Goal: Task Accomplishment & Management: Manage account settings

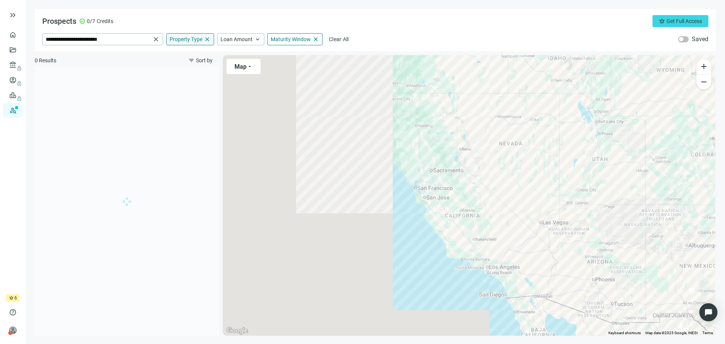
click at [190, 37] on span "Property Type" at bounding box center [186, 39] width 33 height 7
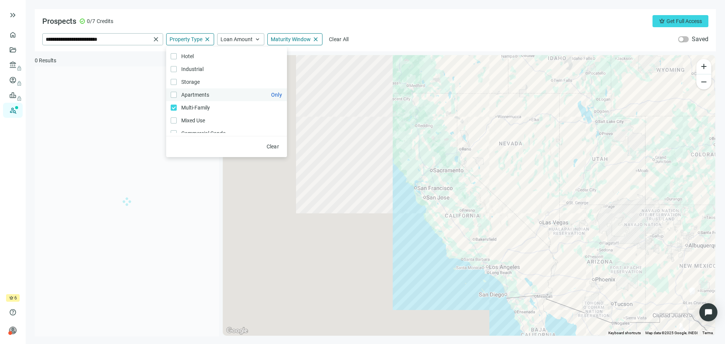
scroll to position [38, 0]
click at [289, 37] on span "Maturity Window" at bounding box center [291, 39] width 40 height 7
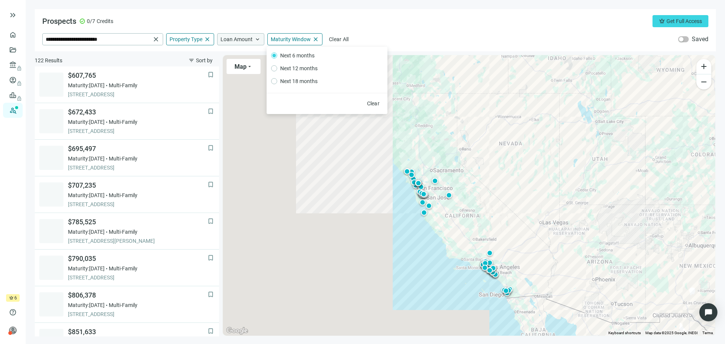
click at [239, 39] on span "Loan Amount" at bounding box center [237, 39] width 32 height 7
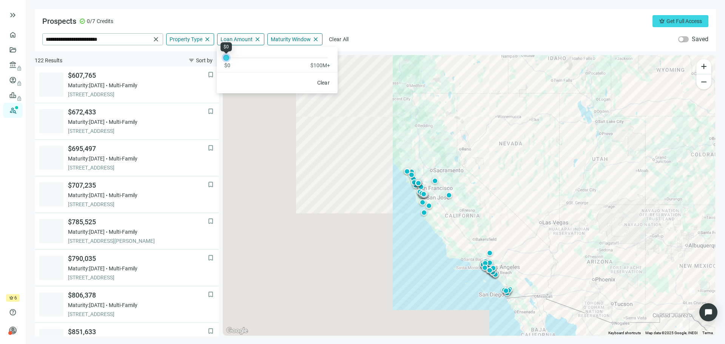
drag, startPoint x: 226, startPoint y: 57, endPoint x: 224, endPoint y: 62, distance: 5.4
click at [224, 62] on div "$0 $100M+" at bounding box center [277, 58] width 121 height 22
click at [445, 34] on div "**********" at bounding box center [375, 39] width 666 height 12
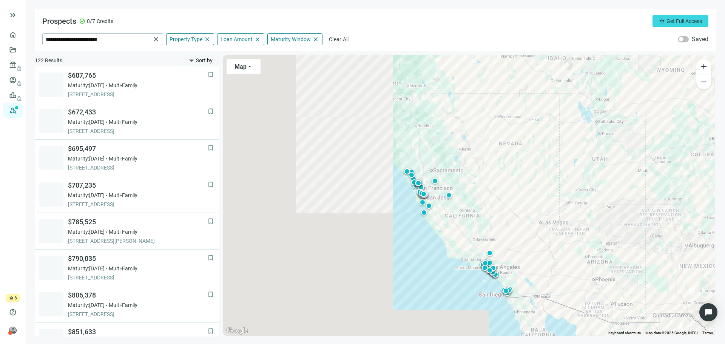
click at [196, 61] on span "Sort by" at bounding box center [204, 60] width 17 height 6
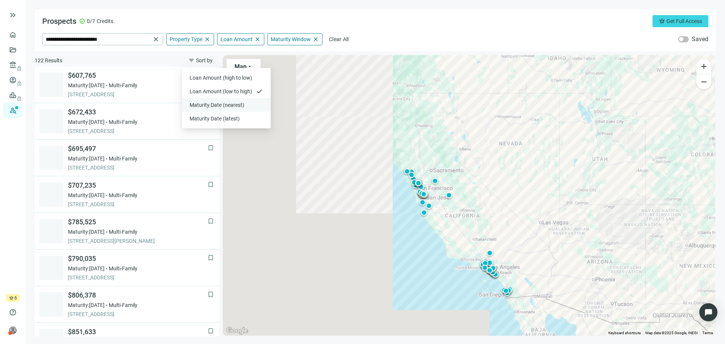
click at [209, 105] on span "Maturity Date (nearest)" at bounding box center [222, 105] width 64 height 8
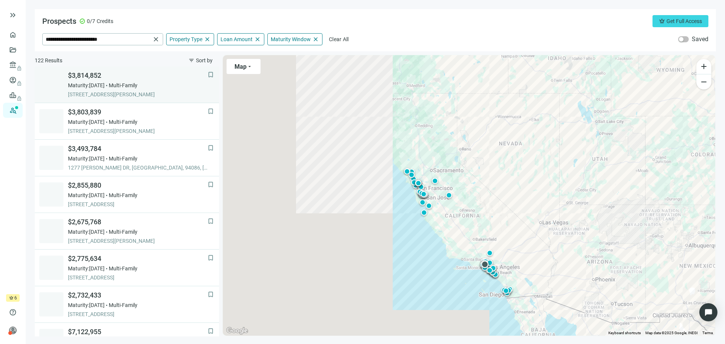
click at [119, 91] on span "[STREET_ADDRESS][PERSON_NAME]" at bounding box center [138, 95] width 140 height 8
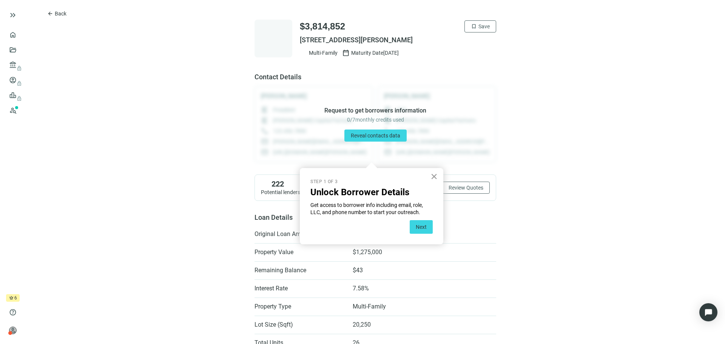
click at [436, 174] on button "×" at bounding box center [434, 176] width 7 height 12
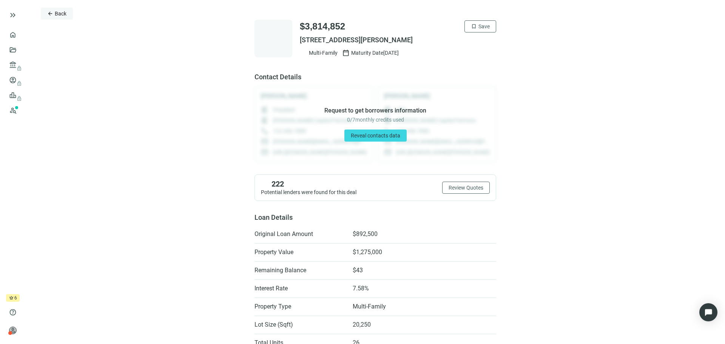
click at [63, 14] on span "Back" at bounding box center [61, 14] width 12 height 6
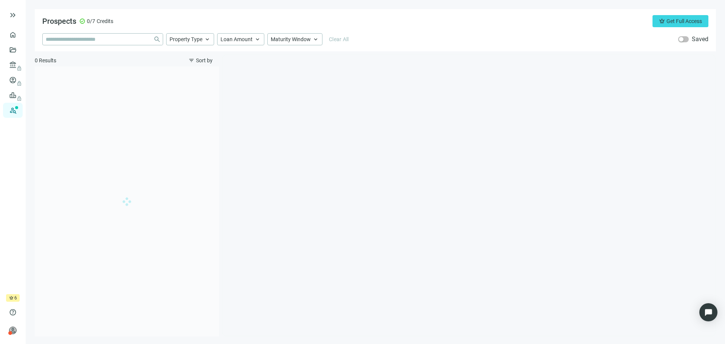
type input "**********"
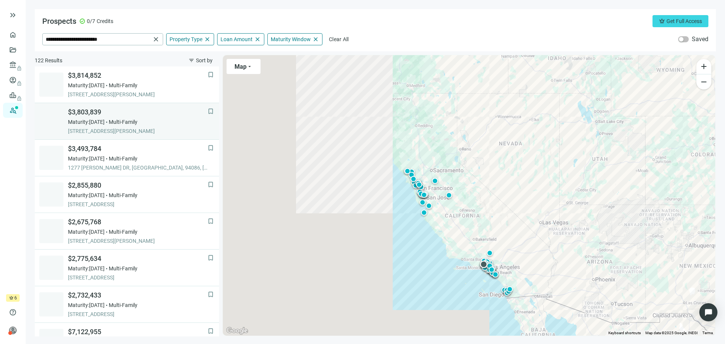
click at [105, 119] on span "Maturity: [DATE]" at bounding box center [86, 122] width 37 height 8
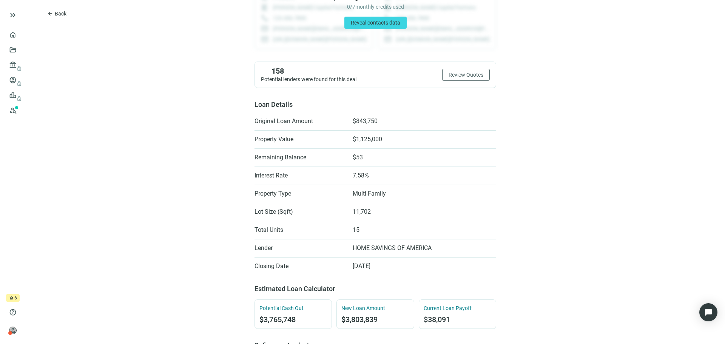
scroll to position [113, 0]
click at [54, 14] on button "arrow_back Back" at bounding box center [57, 14] width 32 height 12
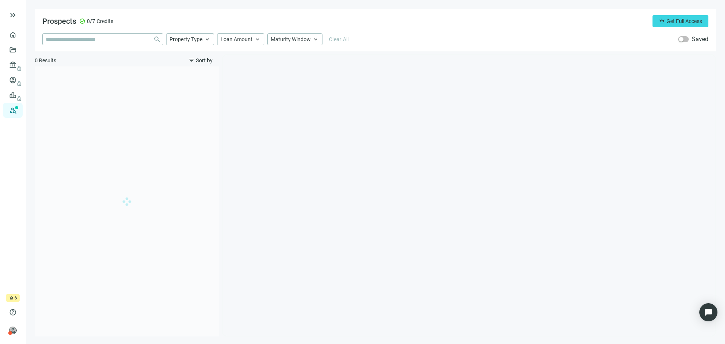
type input "**********"
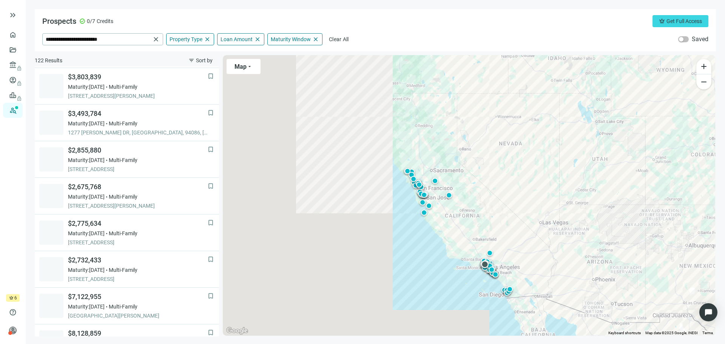
scroll to position [37, 0]
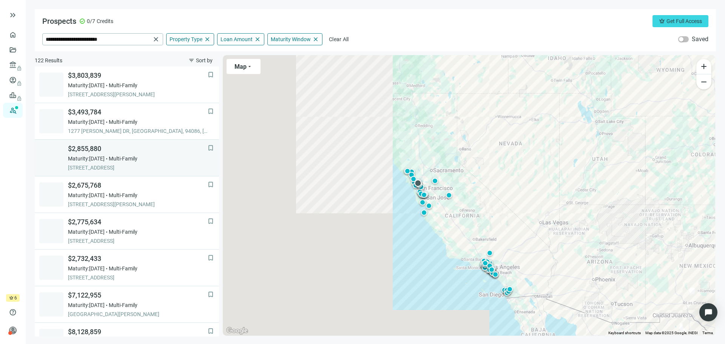
click at [100, 155] on span "Maturity: [DATE]" at bounding box center [86, 159] width 37 height 8
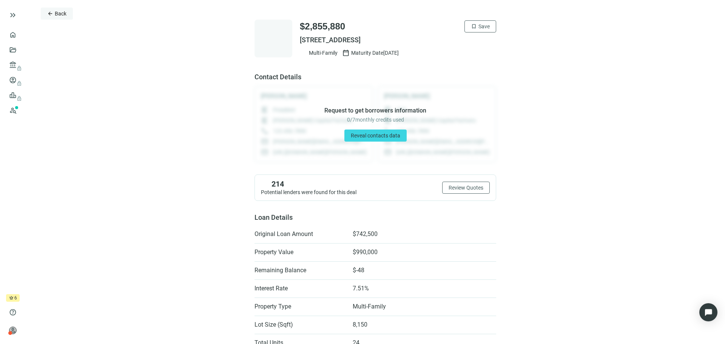
click at [59, 15] on span "Back" at bounding box center [61, 14] width 12 height 6
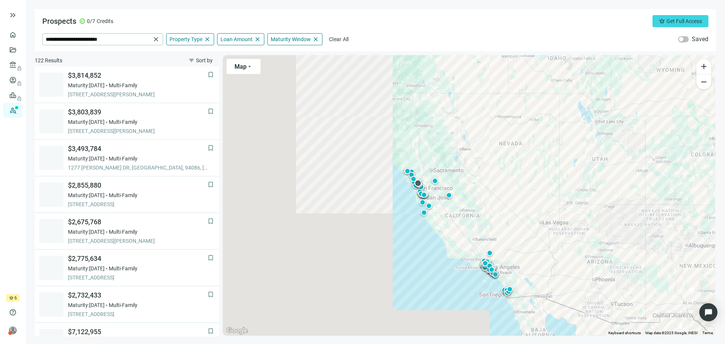
scroll to position [110, 0]
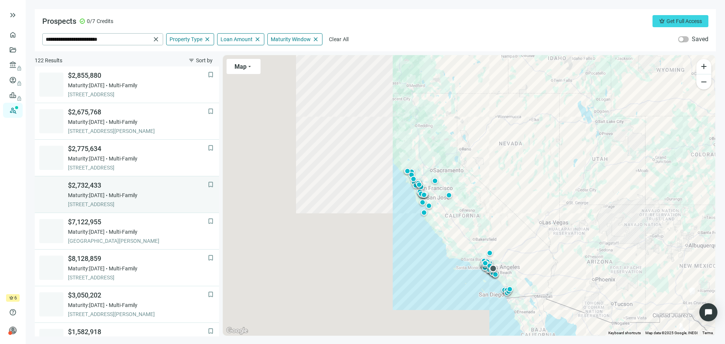
click at [97, 199] on span "Maturity: [DATE]" at bounding box center [86, 195] width 37 height 8
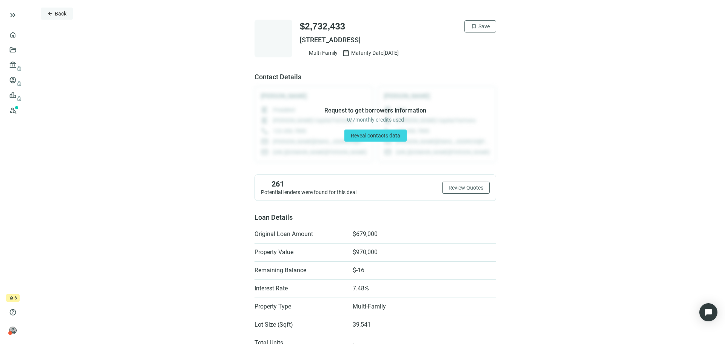
click at [55, 12] on button "arrow_back Back" at bounding box center [57, 14] width 32 height 12
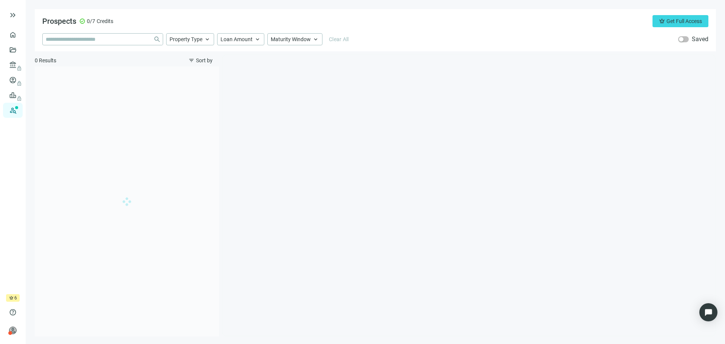
type input "**********"
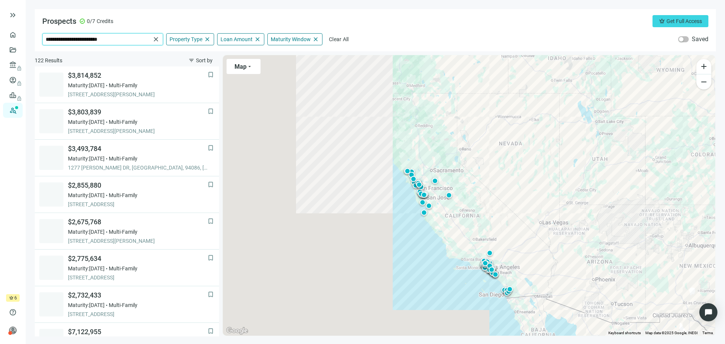
click at [133, 42] on input "**********" at bounding box center [98, 39] width 105 height 11
click at [156, 37] on span "close" at bounding box center [156, 40] width 8 height 8
click at [122, 41] on input "search" at bounding box center [98, 39] width 105 height 11
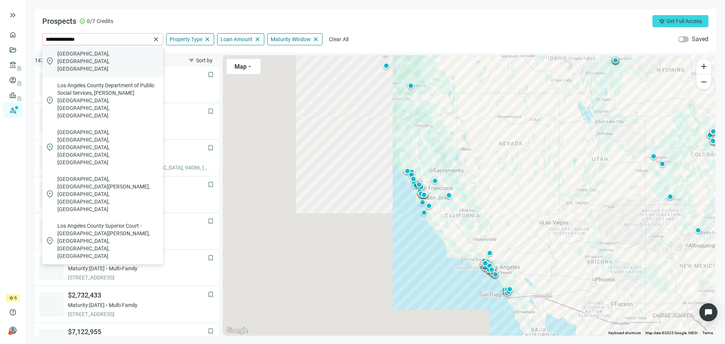
click at [111, 56] on span "[GEOGRAPHIC_DATA], [GEOGRAPHIC_DATA], [GEOGRAPHIC_DATA]" at bounding box center [108, 61] width 103 height 23
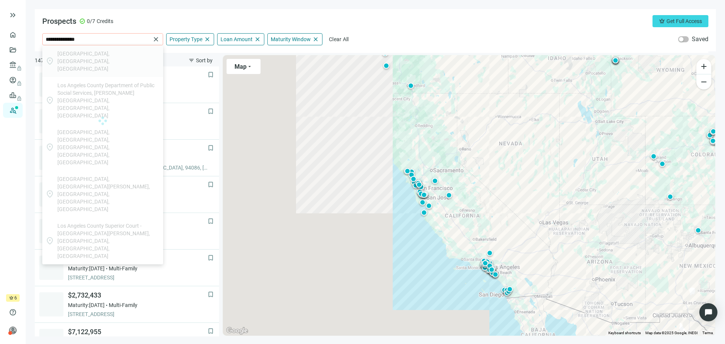
type input "**********"
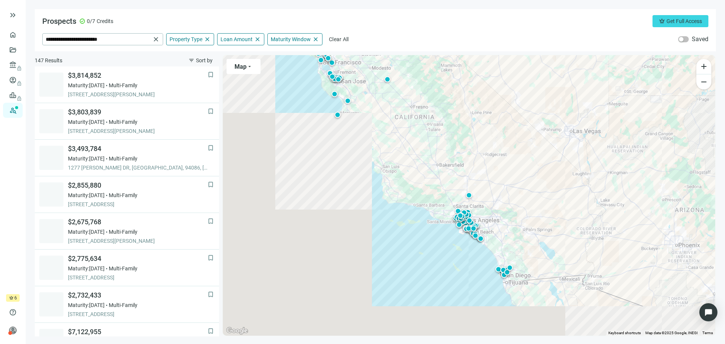
drag, startPoint x: 515, startPoint y: 278, endPoint x: 489, endPoint y: 105, distance: 174.8
click at [489, 105] on div "To activate drag with keyboard, press Alt + Enter. Once in keyboard drag state,…" at bounding box center [469, 195] width 492 height 281
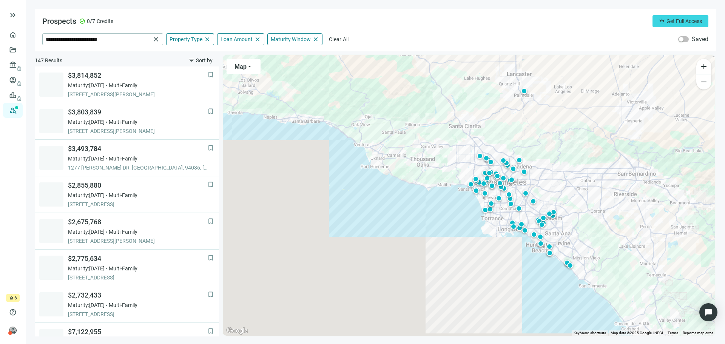
drag, startPoint x: 634, startPoint y: 96, endPoint x: 594, endPoint y: 235, distance: 144.3
click at [598, 237] on div "To activate drag with keyboard, press Alt + Enter. Once in keyboard drag state,…" at bounding box center [469, 195] width 492 height 281
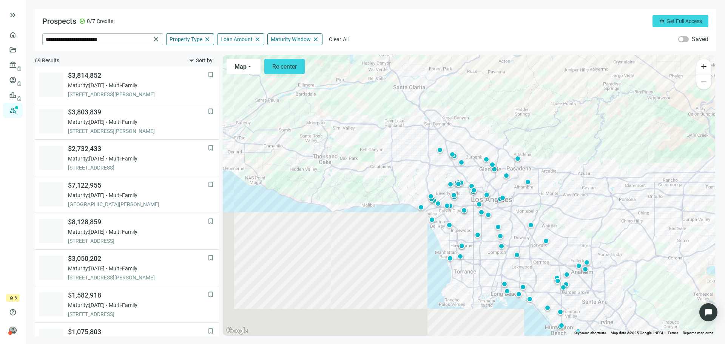
drag, startPoint x: 434, startPoint y: 151, endPoint x: 391, endPoint y: 178, distance: 50.3
click at [392, 178] on div "To activate drag with keyboard, press Alt + Enter. Once in keyboard drag state,…" at bounding box center [469, 195] width 492 height 281
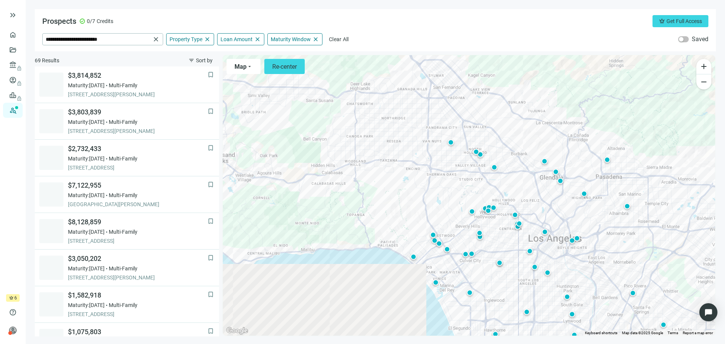
drag, startPoint x: 389, startPoint y: 163, endPoint x: 427, endPoint y: 185, distance: 44.0
click at [427, 185] on div "To activate drag with keyboard, press Alt + Enter. Once in keyboard drag state,…" at bounding box center [469, 195] width 492 height 281
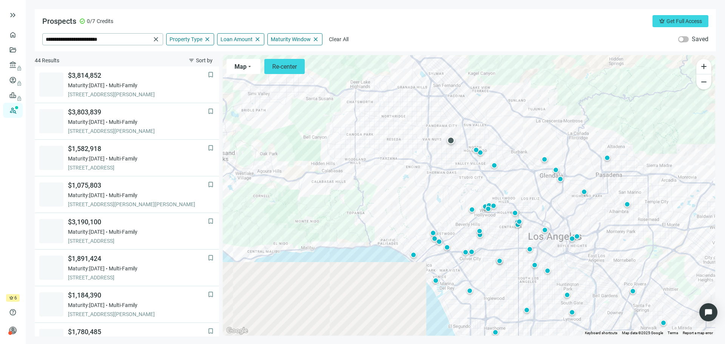
click at [451, 138] on div at bounding box center [451, 141] width 8 height 8
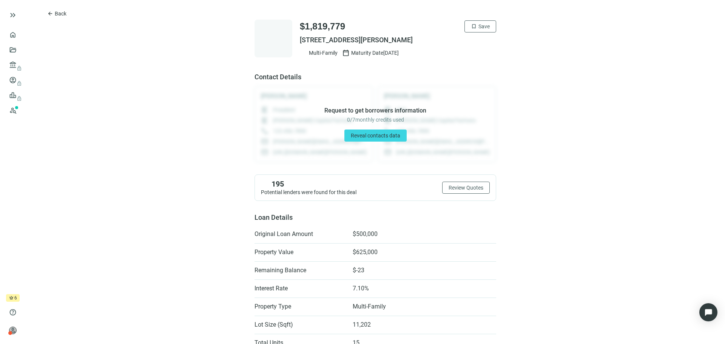
scroll to position [38, 0]
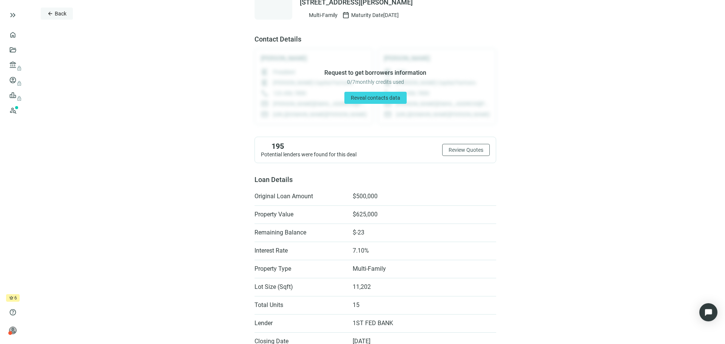
click at [51, 15] on span "arrow_back" at bounding box center [50, 14] width 6 height 6
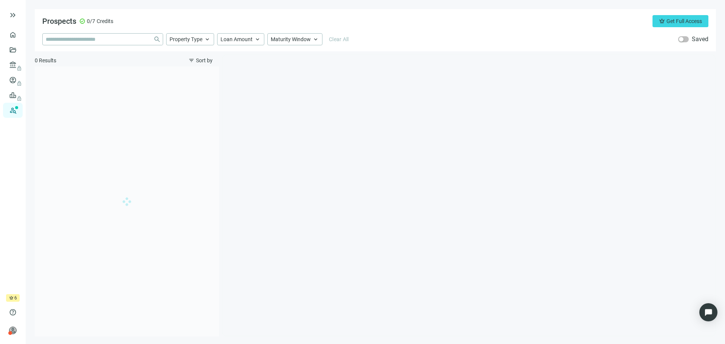
type input "**********"
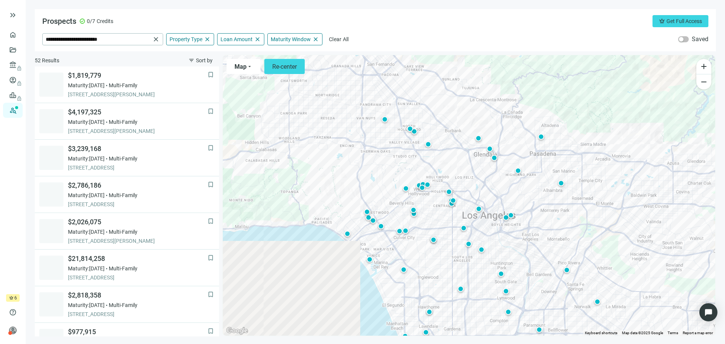
drag, startPoint x: 508, startPoint y: 268, endPoint x: 439, endPoint y: 242, distance: 73.2
click at [440, 244] on div "To activate drag with keyboard, press Alt + Enter. Once in keyboard drag state,…" at bounding box center [469, 195] width 492 height 281
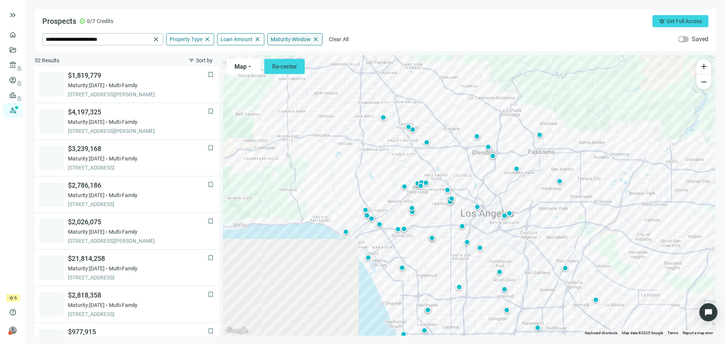
click at [288, 41] on span "Maturity Window" at bounding box center [291, 39] width 40 height 7
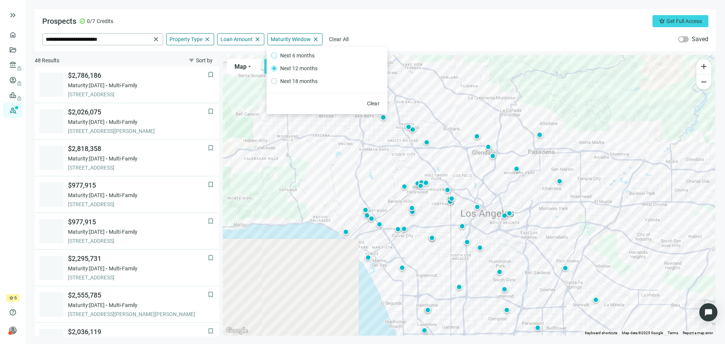
click at [299, 51] on span "Next 6 months" at bounding box center [297, 55] width 40 height 8
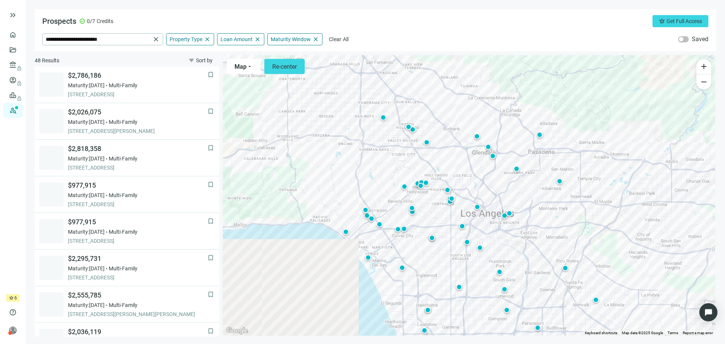
click at [431, 33] on div "**********" at bounding box center [375, 39] width 666 height 12
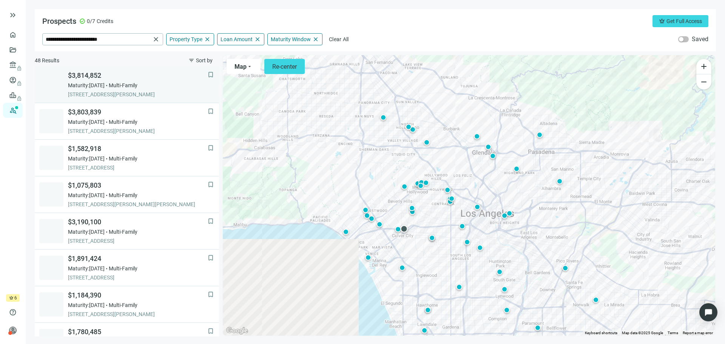
click at [124, 94] on span "[STREET_ADDRESS][PERSON_NAME]" at bounding box center [138, 95] width 140 height 8
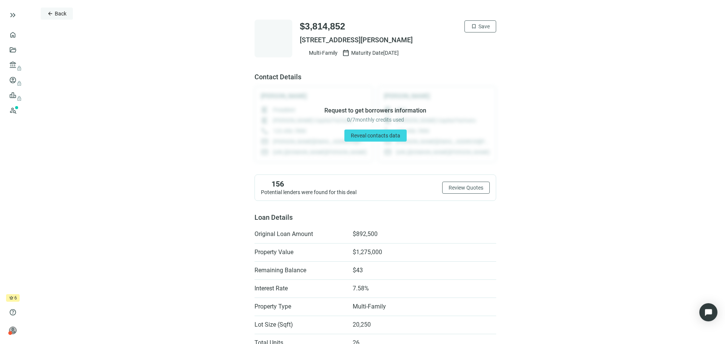
click at [56, 14] on span "Back" at bounding box center [61, 14] width 12 height 6
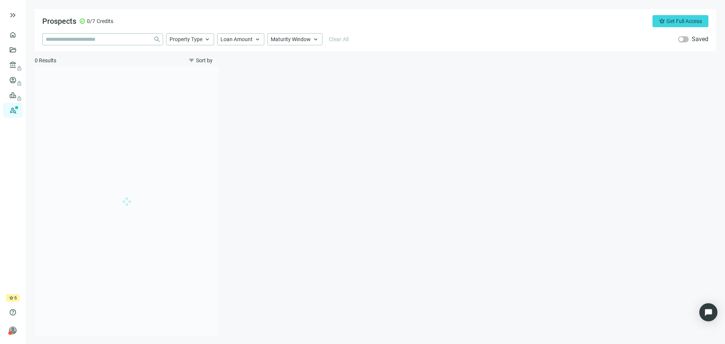
type input "**********"
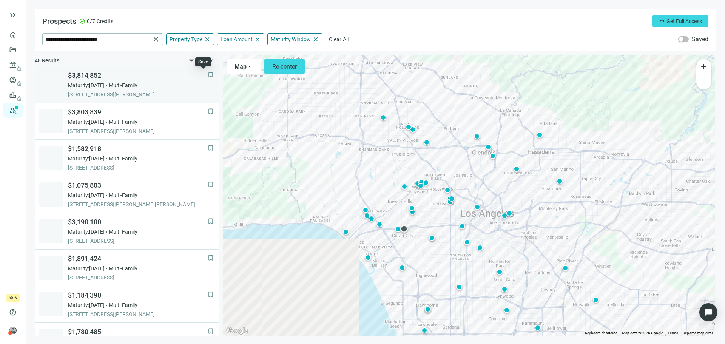
click at [207, 73] on span "bookmark" at bounding box center [211, 75] width 8 height 8
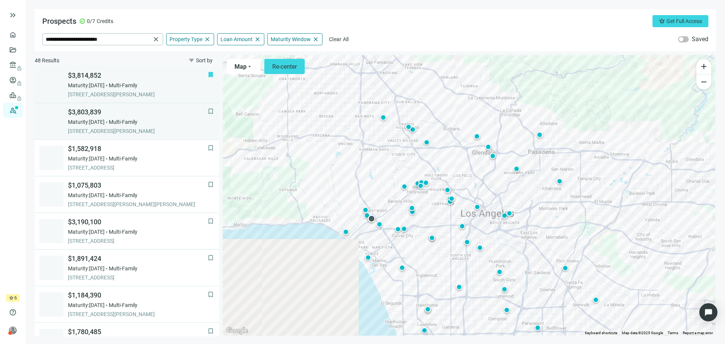
click at [120, 124] on div "Maturity: [DATE] Multi-Family" at bounding box center [138, 122] width 140 height 8
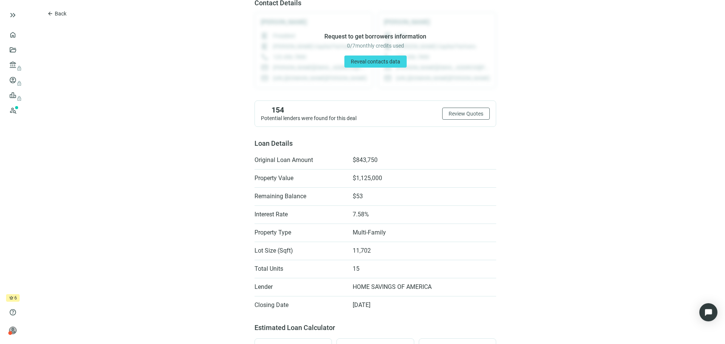
scroll to position [76, 0]
click at [57, 14] on span "Back" at bounding box center [61, 14] width 12 height 6
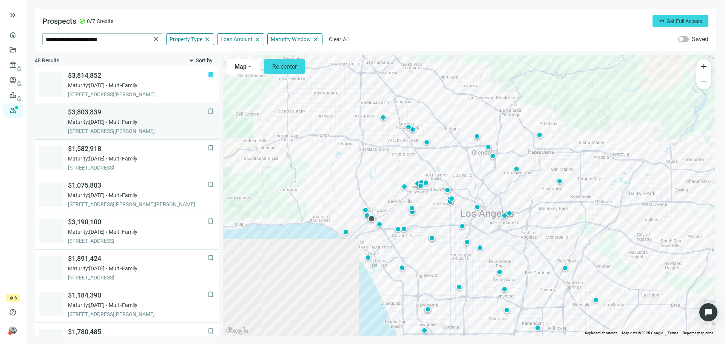
click at [207, 113] on span "bookmark" at bounding box center [211, 112] width 8 height 8
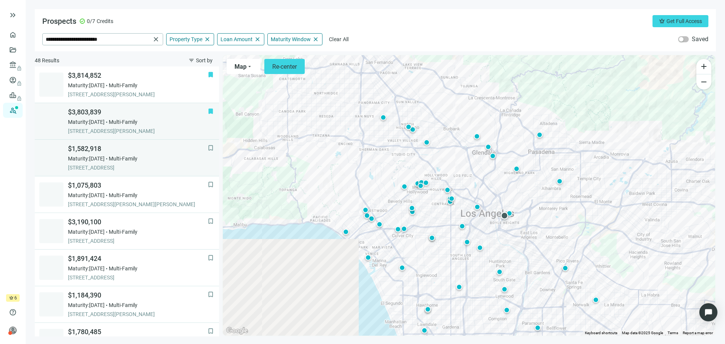
click at [137, 157] on span "Multi-Family" at bounding box center [123, 159] width 29 height 8
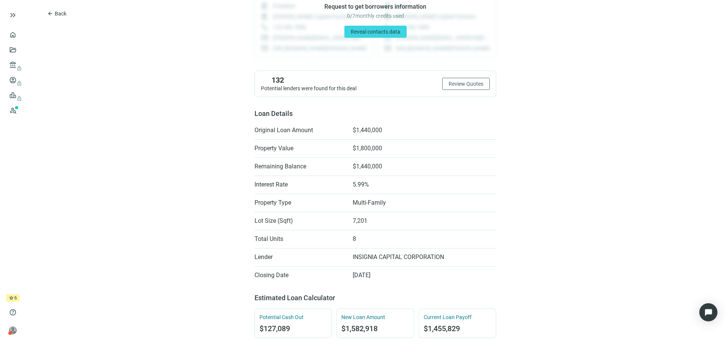
scroll to position [113, 0]
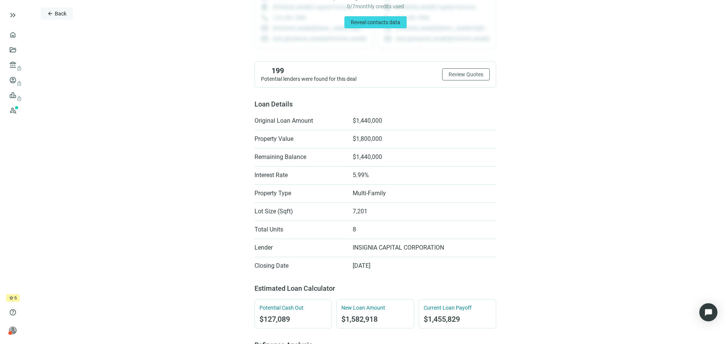
click at [57, 15] on span "Back" at bounding box center [61, 14] width 12 height 6
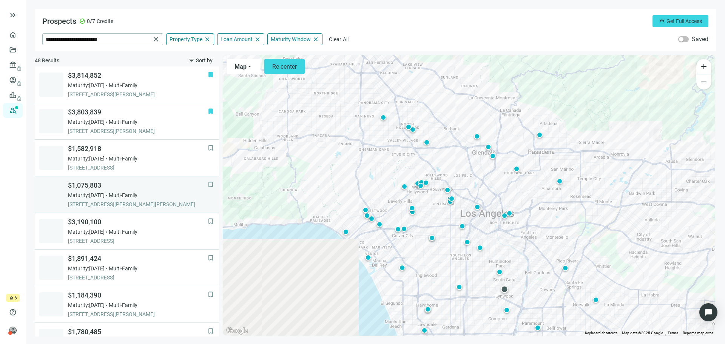
click at [120, 198] on div "Maturity: [DATE] Multi-Family" at bounding box center [138, 195] width 140 height 8
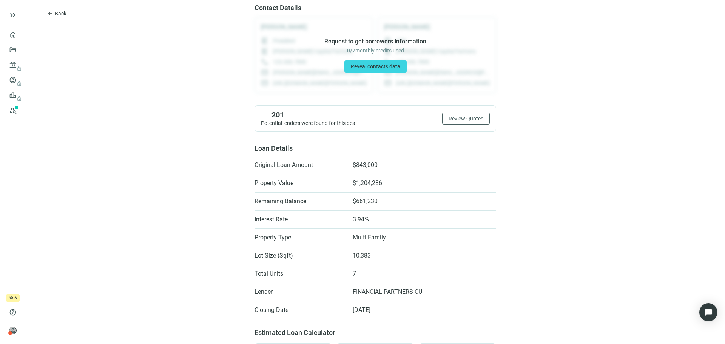
scroll to position [76, 0]
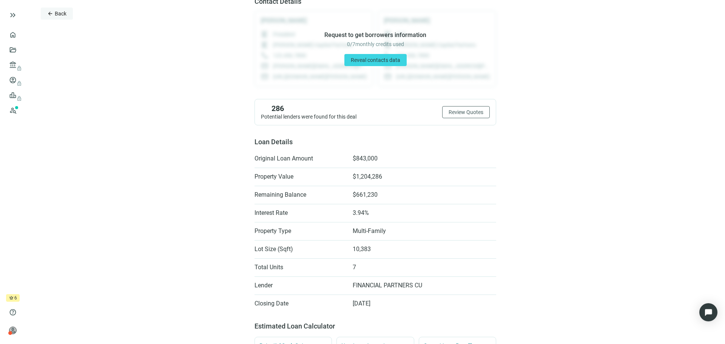
click at [54, 14] on button "arrow_back Back" at bounding box center [57, 14] width 32 height 12
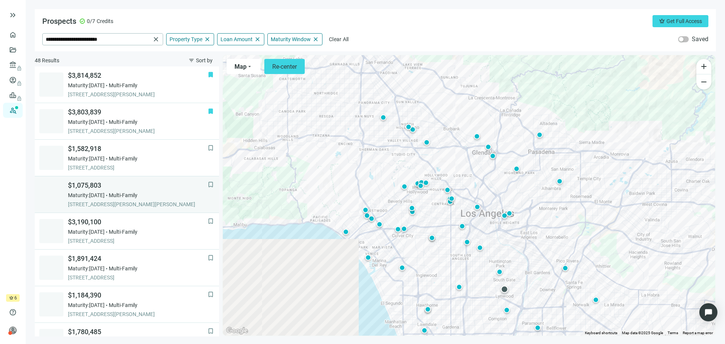
click at [155, 198] on div "Maturity: [DATE] Multi-Family" at bounding box center [138, 195] width 140 height 8
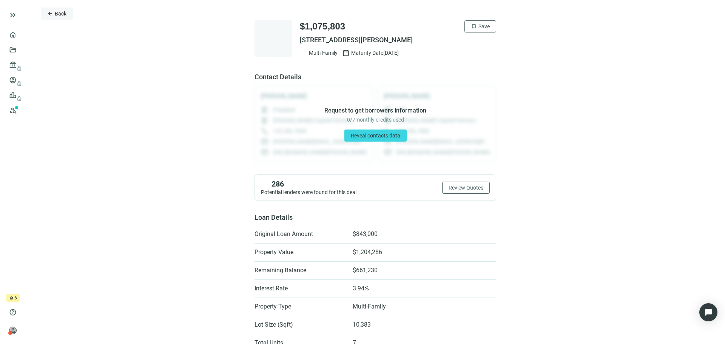
click at [56, 12] on span "Back" at bounding box center [61, 14] width 12 height 6
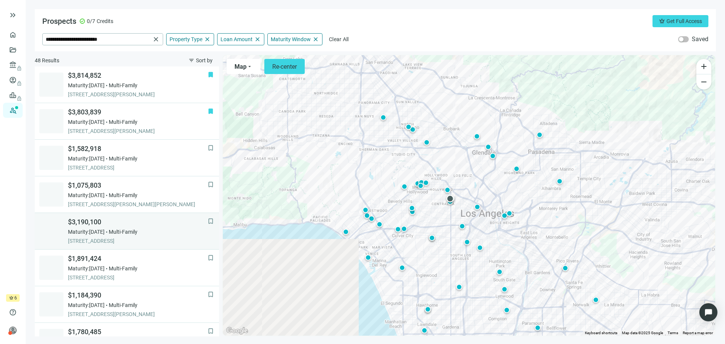
click at [113, 238] on span "[STREET_ADDRESS]" at bounding box center [138, 241] width 140 height 8
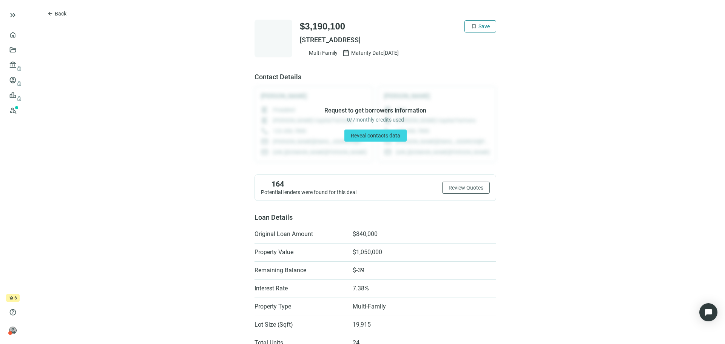
click at [479, 27] on span "Save" at bounding box center [484, 26] width 11 height 6
click at [60, 12] on span "Back" at bounding box center [61, 14] width 12 height 6
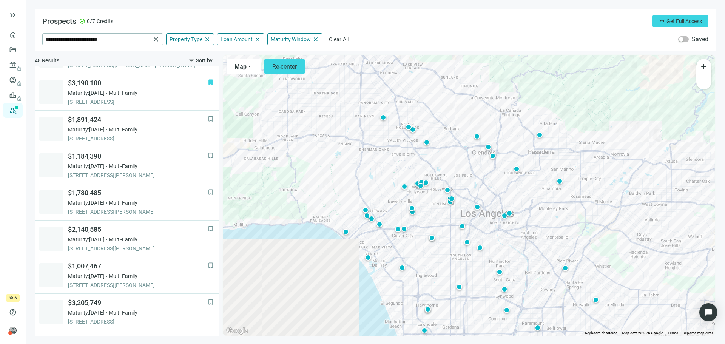
scroll to position [147, 0]
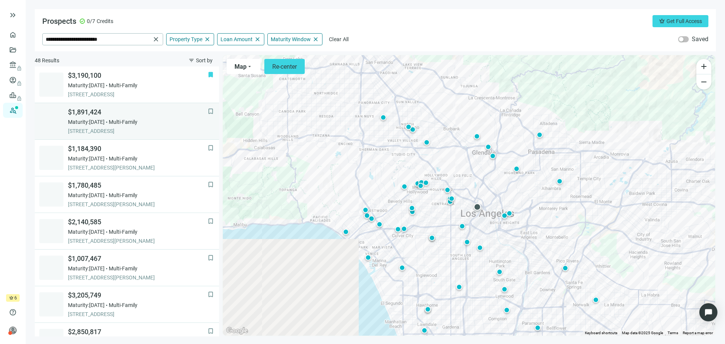
click at [110, 126] on div "$1,891,424 Maturity: [DATE] Multi-Family [STREET_ADDRESS]" at bounding box center [138, 121] width 140 height 27
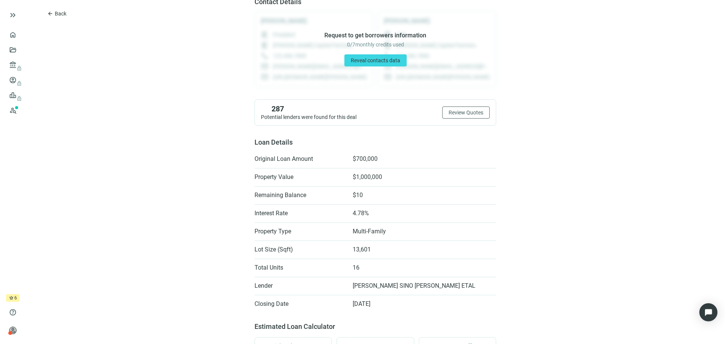
scroll to position [76, 0]
click at [64, 13] on span "Back" at bounding box center [61, 14] width 12 height 6
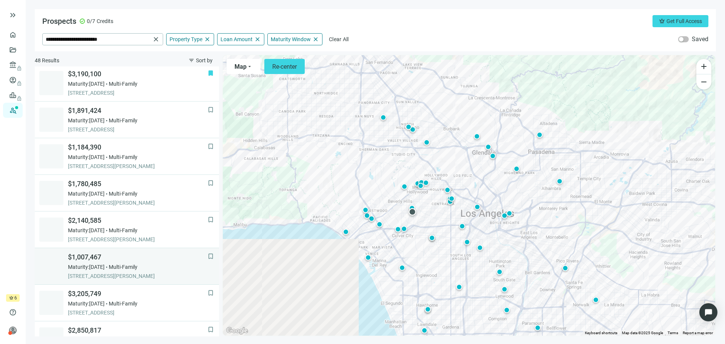
scroll to position [108, 0]
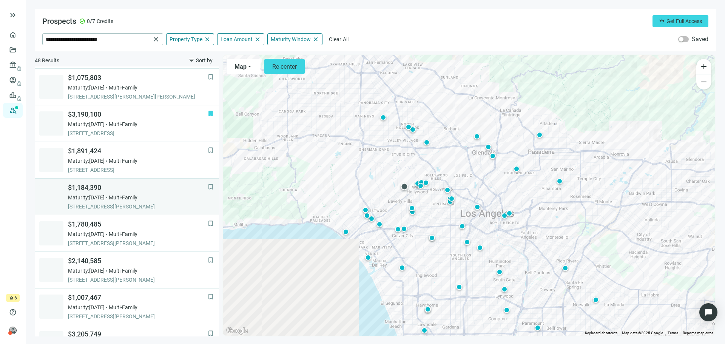
click at [134, 205] on span "[STREET_ADDRESS][PERSON_NAME]" at bounding box center [138, 207] width 140 height 8
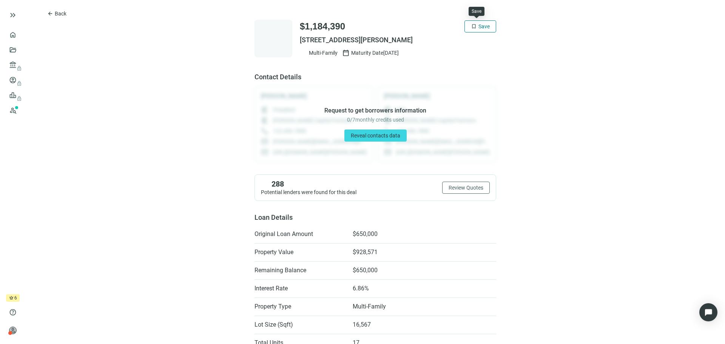
click at [483, 26] on span "Save" at bounding box center [484, 26] width 11 height 6
click at [63, 14] on span "Back" at bounding box center [61, 14] width 12 height 6
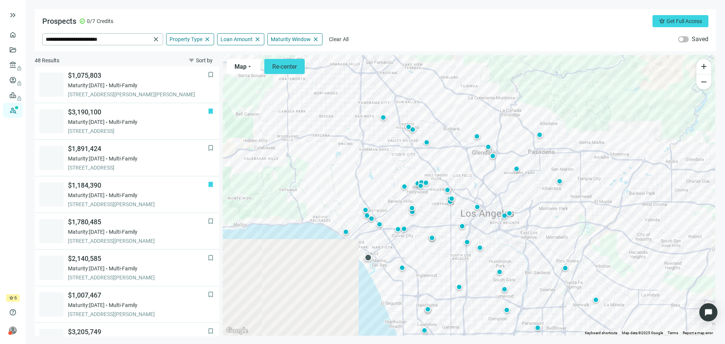
scroll to position [107, 0]
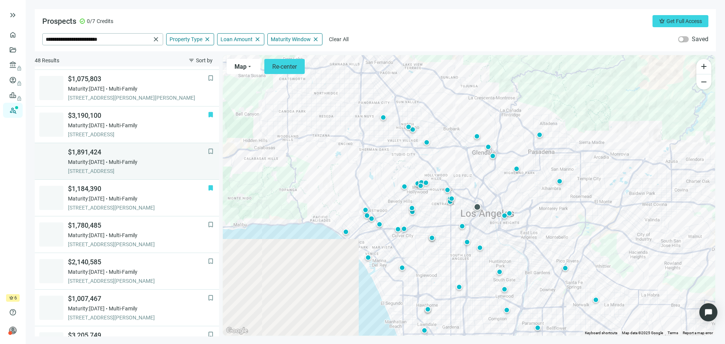
click at [137, 158] on span "Multi-Family" at bounding box center [123, 162] width 29 height 8
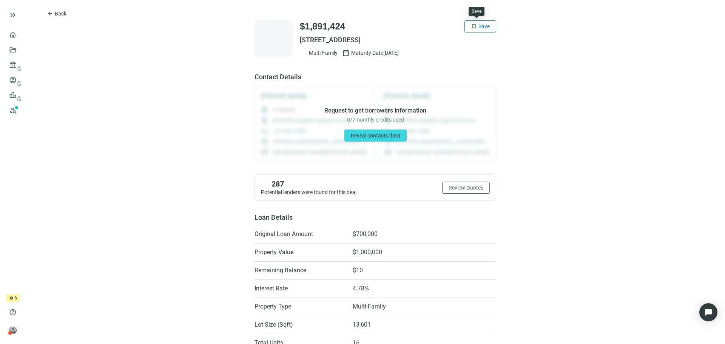
click at [471, 22] on button "bookmark Save" at bounding box center [481, 26] width 32 height 12
click at [56, 12] on span "Back" at bounding box center [61, 14] width 12 height 6
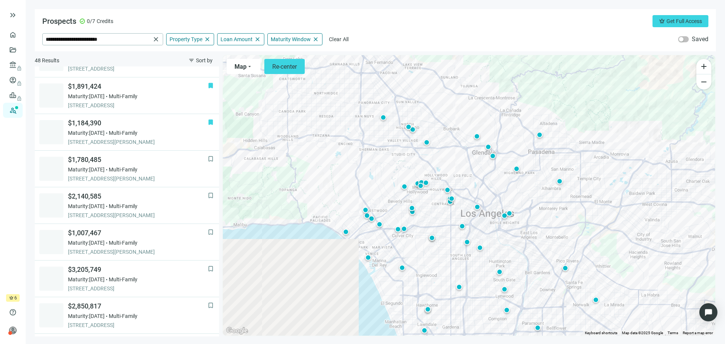
scroll to position [183, 0]
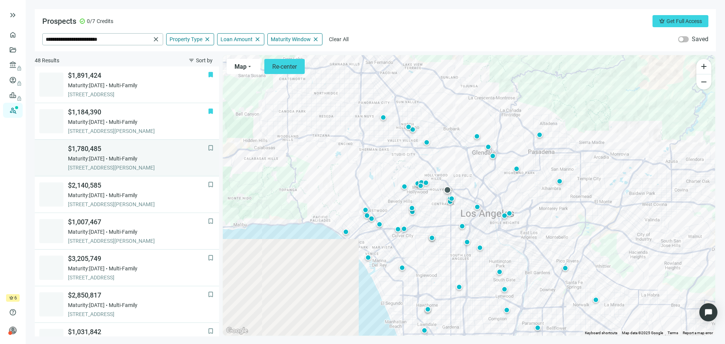
click at [114, 165] on span "[STREET_ADDRESS][PERSON_NAME]" at bounding box center [138, 168] width 140 height 8
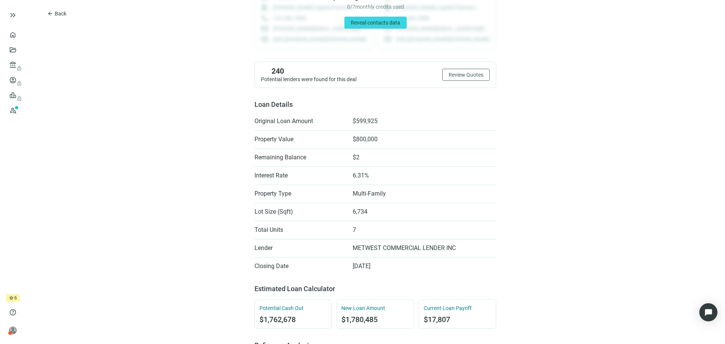
scroll to position [113, 0]
click at [53, 14] on span "arrow_back" at bounding box center [50, 14] width 6 height 6
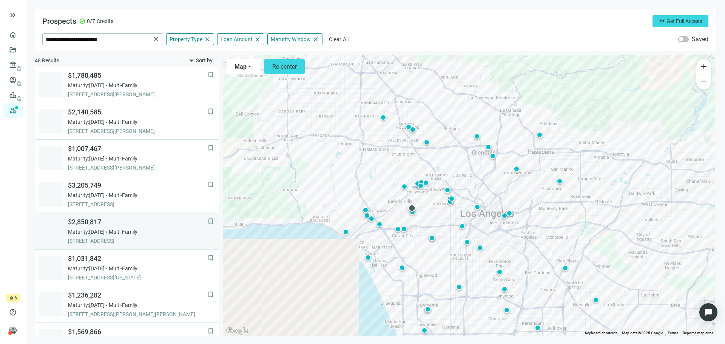
scroll to position [143, 0]
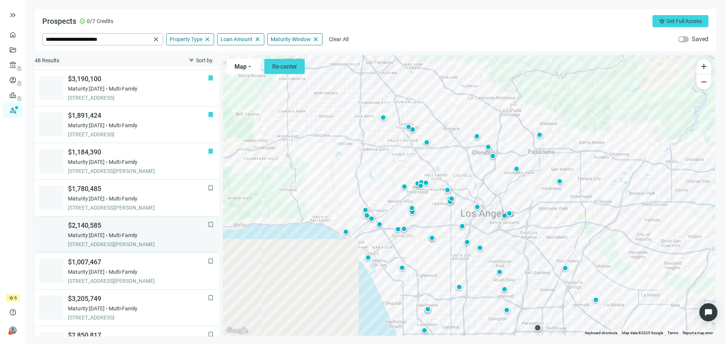
click at [138, 231] on div "$2,140,585 Maturity: [DATE] Multi-Family [STREET_ADDRESS][PERSON_NAME]" at bounding box center [138, 234] width 140 height 27
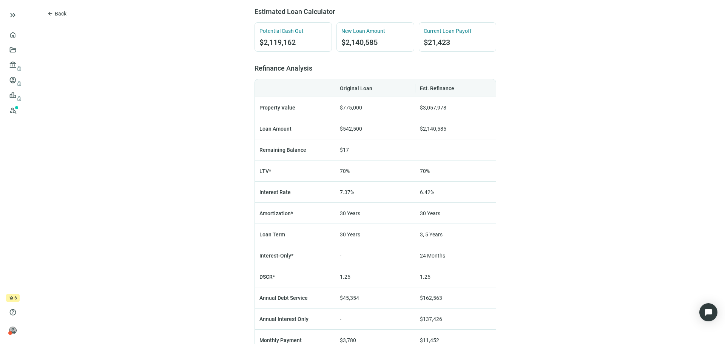
scroll to position [415, 0]
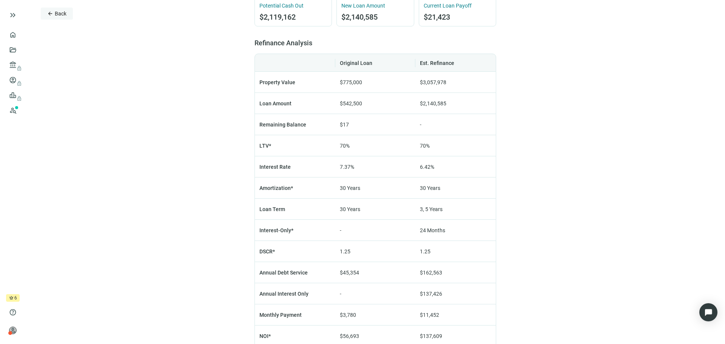
click at [56, 15] on span "Back" at bounding box center [61, 14] width 12 height 6
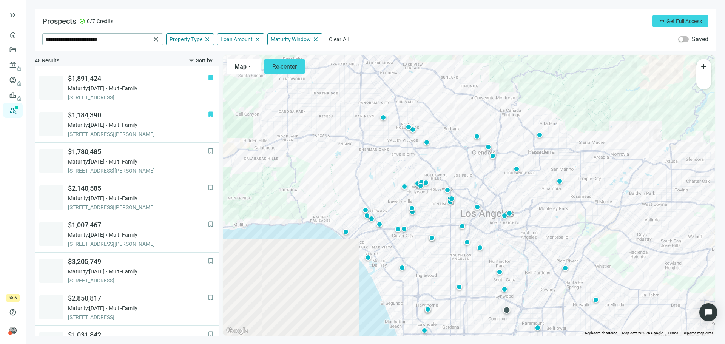
scroll to position [180, 0]
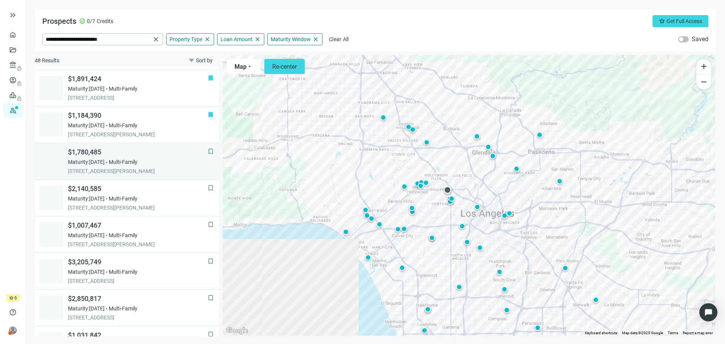
click at [137, 161] on span "Multi-Family" at bounding box center [123, 162] width 29 height 8
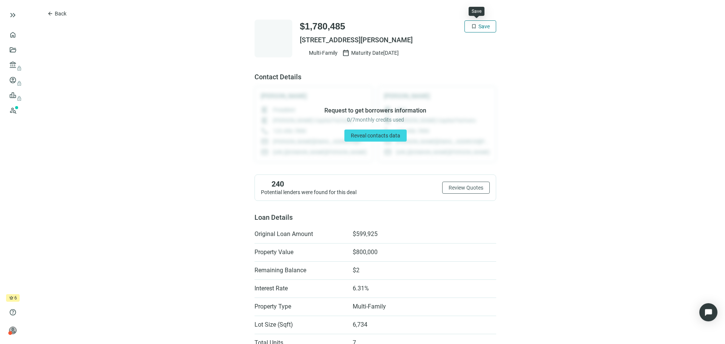
click at [478, 20] on button "bookmark Save" at bounding box center [481, 26] width 32 height 12
click at [56, 12] on span "Back" at bounding box center [61, 14] width 12 height 6
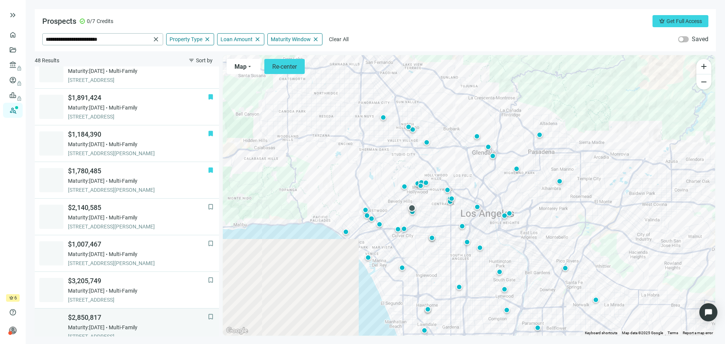
scroll to position [143, 0]
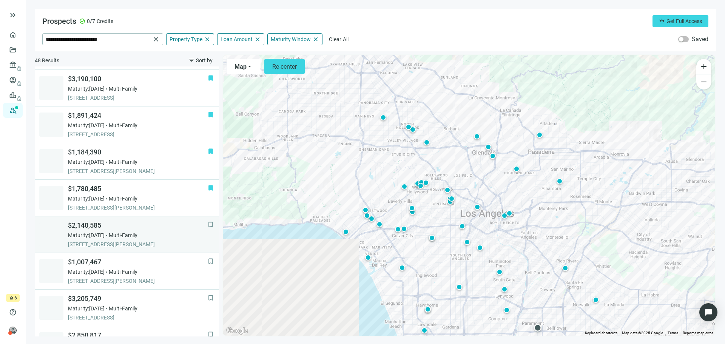
click at [120, 234] on div "Maturity: [DATE] Multi-Family" at bounding box center [138, 236] width 140 height 8
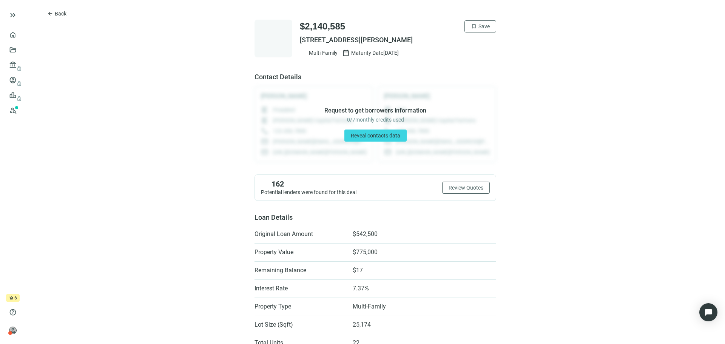
scroll to position [76, 0]
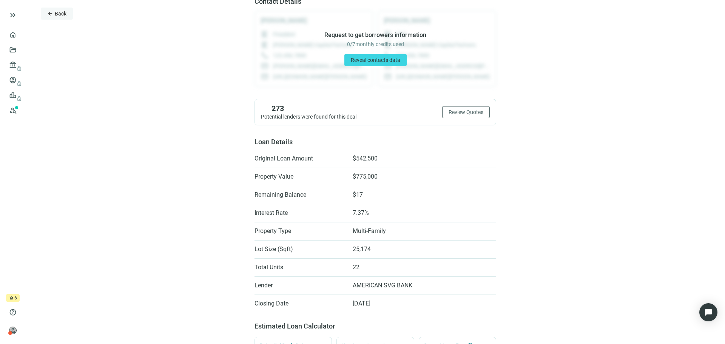
click at [58, 11] on span "Back" at bounding box center [61, 14] width 12 height 6
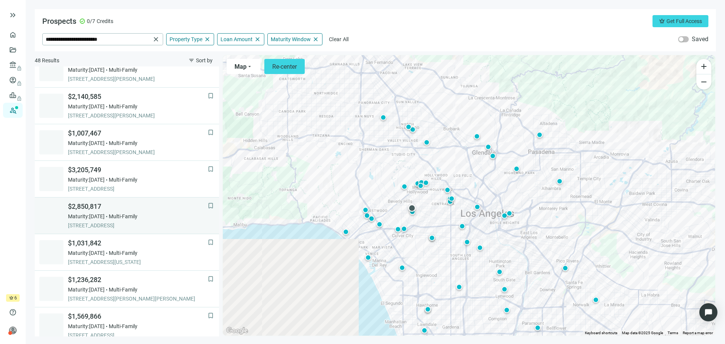
scroll to position [255, 0]
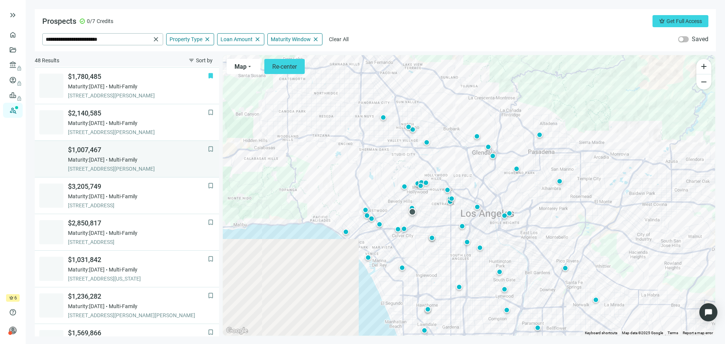
click at [102, 163] on span "Maturity: [DATE]" at bounding box center [86, 160] width 37 height 8
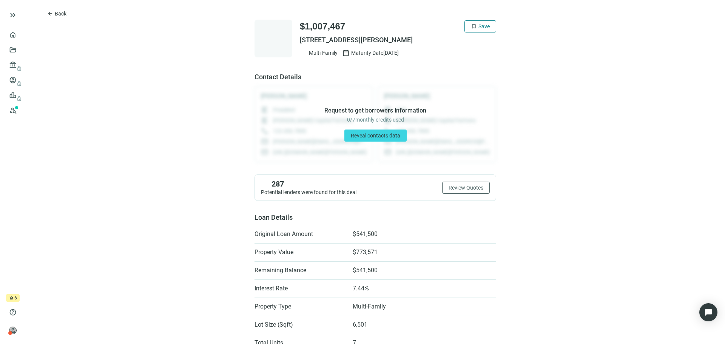
drag, startPoint x: 486, startPoint y: 26, endPoint x: 481, endPoint y: 26, distance: 5.3
click at [486, 26] on button "bookmark Save" at bounding box center [481, 26] width 32 height 12
click at [58, 15] on span "Back" at bounding box center [61, 14] width 12 height 6
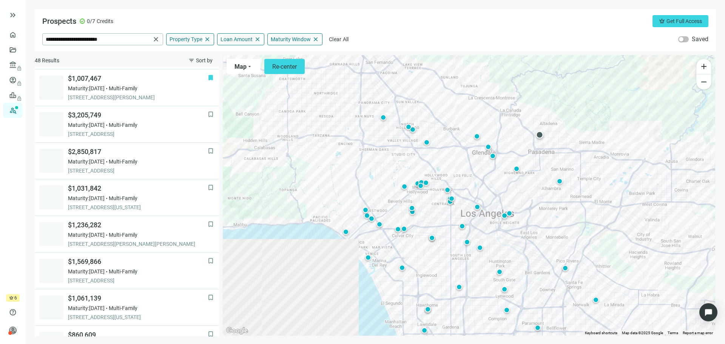
scroll to position [330, 0]
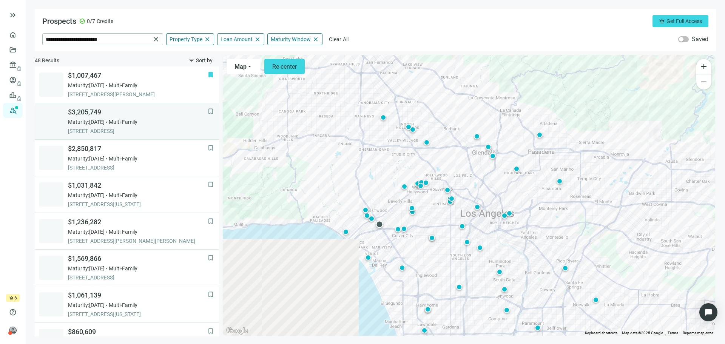
click at [132, 123] on span "Multi-Family" at bounding box center [123, 122] width 29 height 8
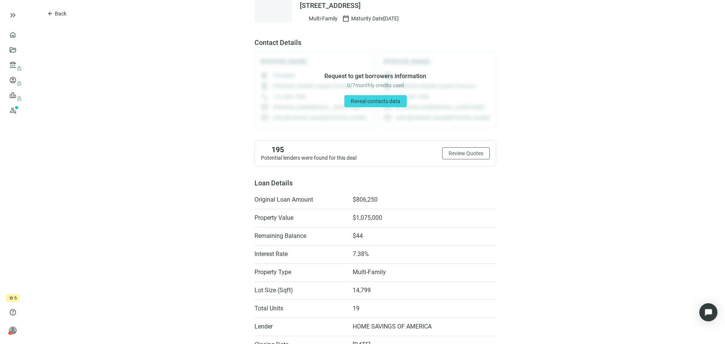
scroll to position [76, 0]
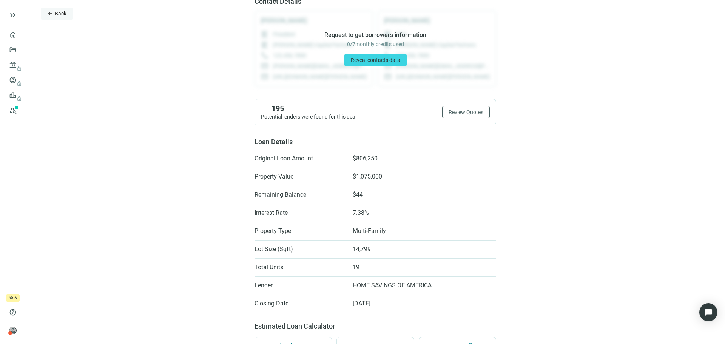
click at [54, 13] on button "arrow_back Back" at bounding box center [57, 14] width 32 height 12
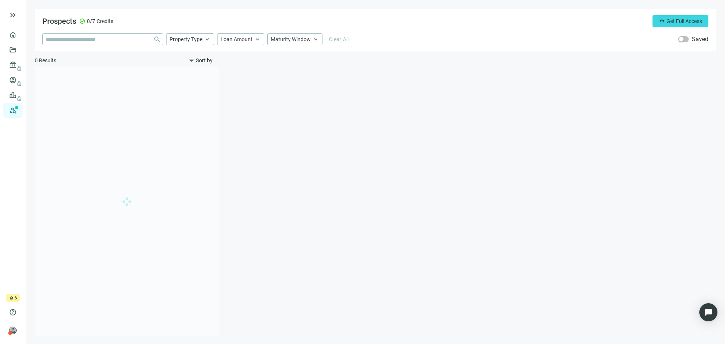
type input "**********"
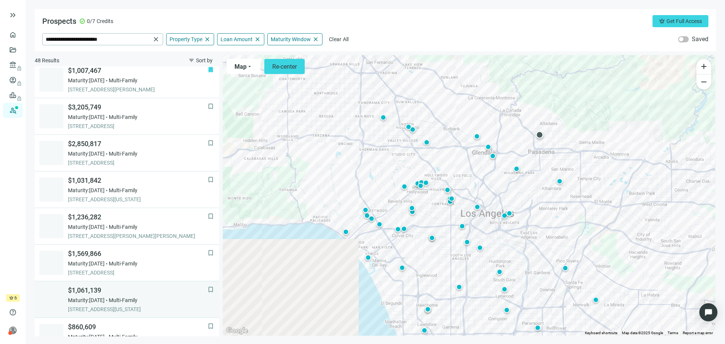
scroll to position [291, 0]
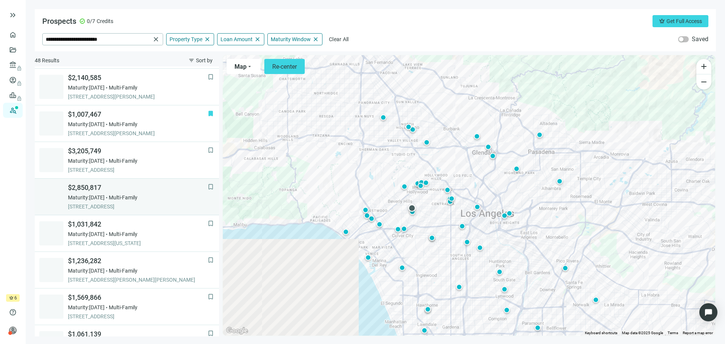
click at [105, 199] on span "Maturity: [DATE]" at bounding box center [86, 198] width 37 height 8
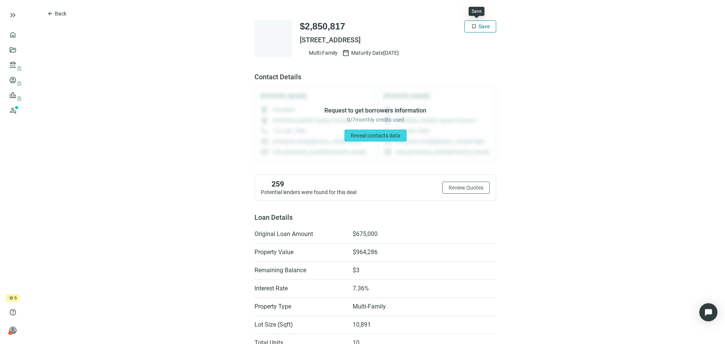
click at [479, 27] on span "Save" at bounding box center [484, 26] width 11 height 6
click at [62, 14] on span "Back" at bounding box center [61, 14] width 12 height 6
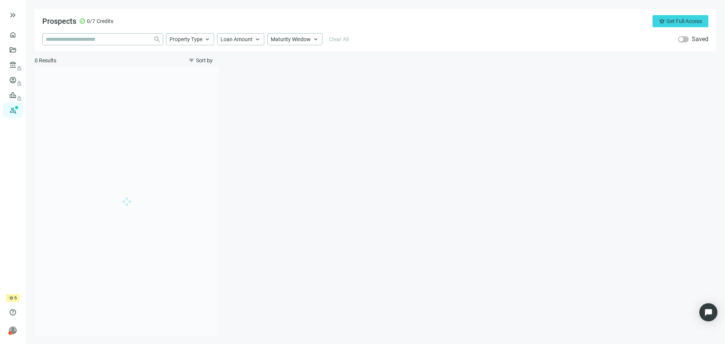
type input "**********"
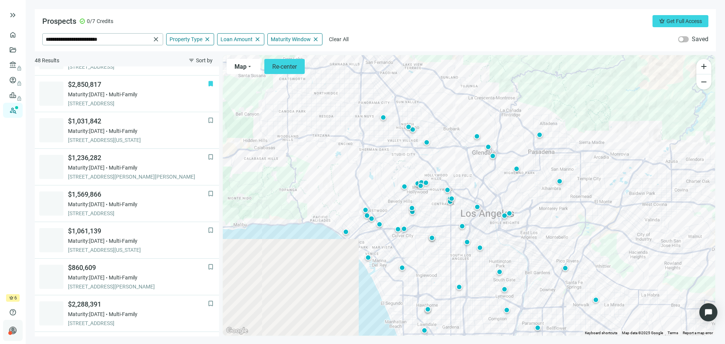
scroll to position [403, 0]
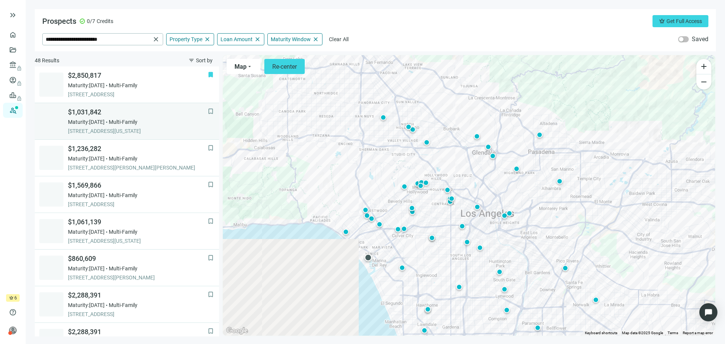
click at [135, 122] on span "Multi-Family" at bounding box center [123, 122] width 29 height 8
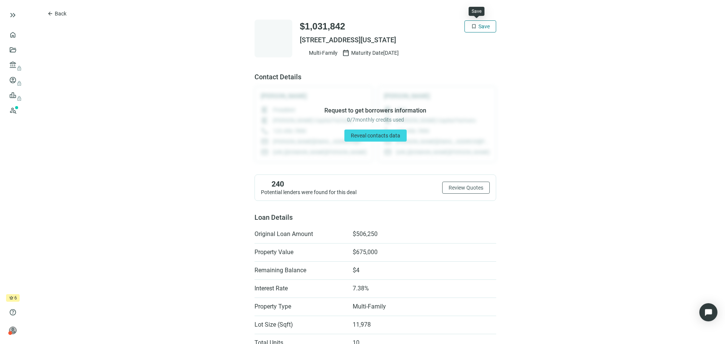
click at [474, 29] on button "bookmark Save" at bounding box center [481, 26] width 32 height 12
click at [59, 10] on button "arrow_back Back" at bounding box center [57, 14] width 32 height 12
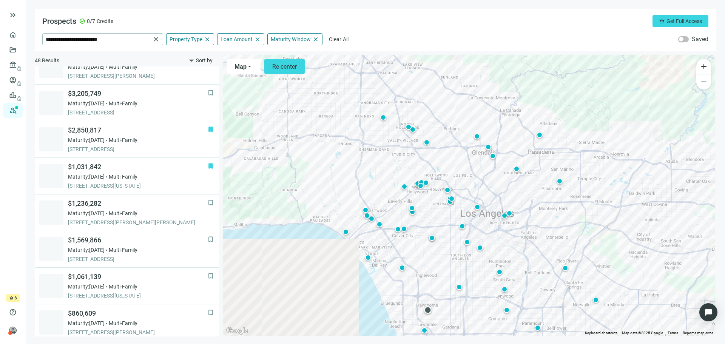
scroll to position [364, 0]
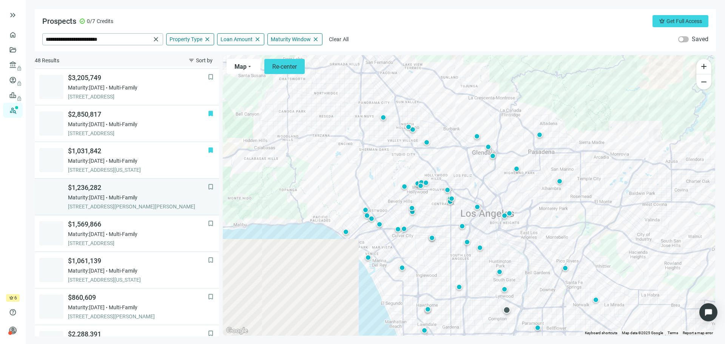
click at [127, 196] on span "Multi-Family" at bounding box center [123, 198] width 29 height 8
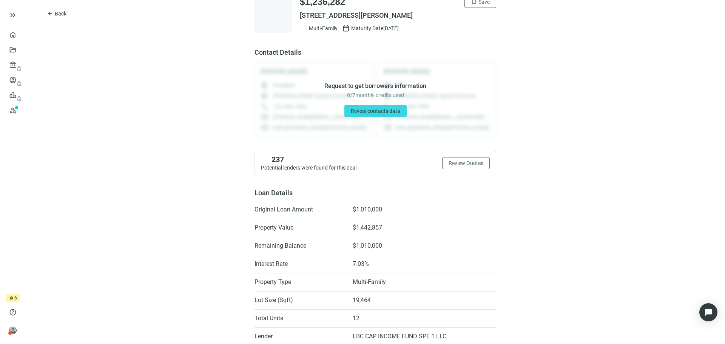
scroll to position [38, 0]
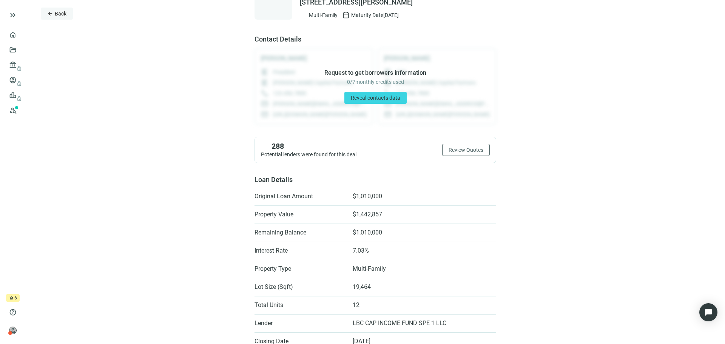
click at [52, 15] on span "arrow_back" at bounding box center [50, 14] width 6 height 6
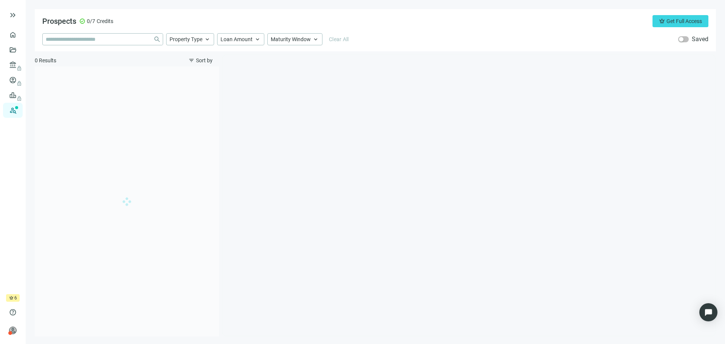
type input "**********"
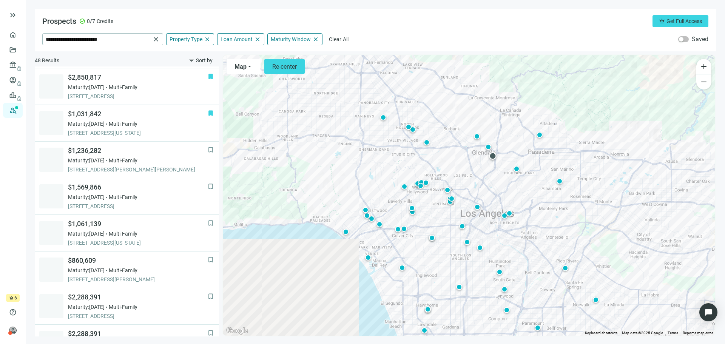
scroll to position [401, 0]
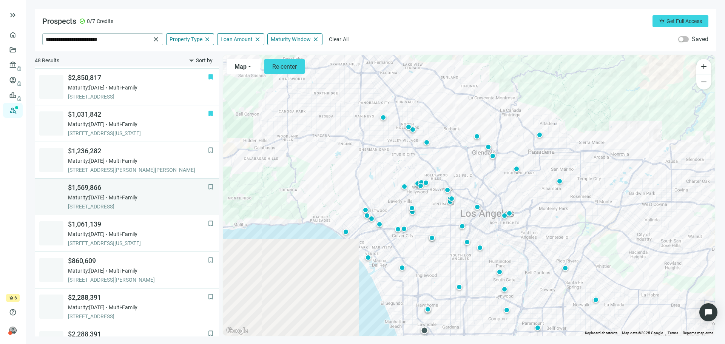
click at [98, 195] on span "Maturity: [DATE]" at bounding box center [86, 198] width 37 height 8
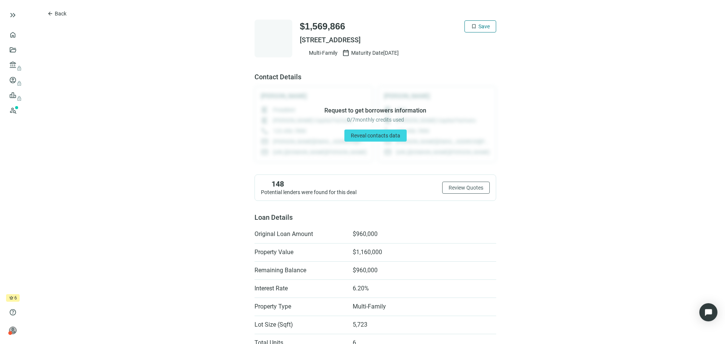
click at [479, 27] on span "Save" at bounding box center [484, 26] width 11 height 6
click at [69, 13] on button "arrow_back Back" at bounding box center [57, 14] width 32 height 12
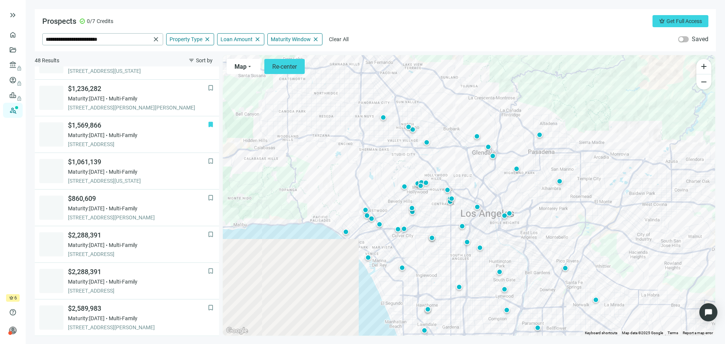
scroll to position [446, 0]
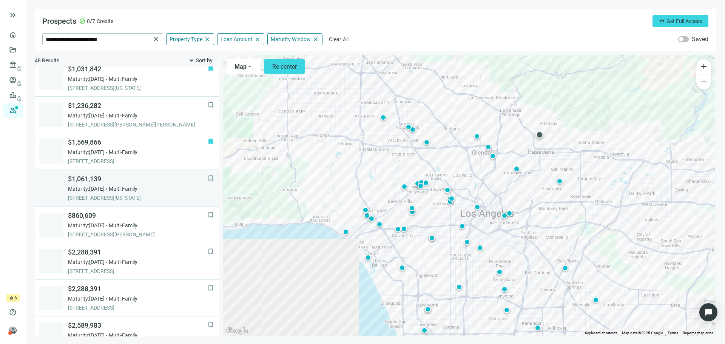
click at [125, 194] on span "[STREET_ADDRESS][US_STATE]" at bounding box center [138, 198] width 140 height 8
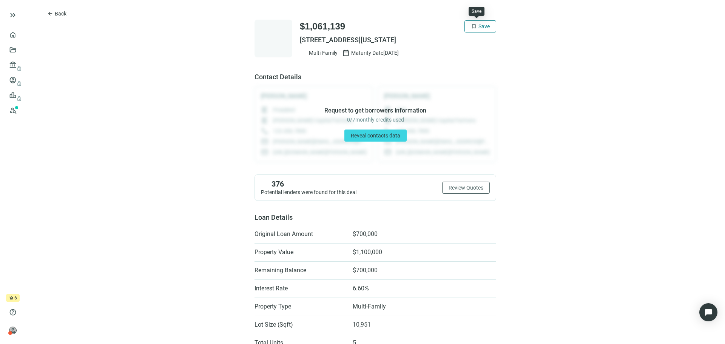
click at [479, 24] on span "Save" at bounding box center [484, 26] width 11 height 6
click at [57, 13] on span "Back" at bounding box center [61, 14] width 12 height 6
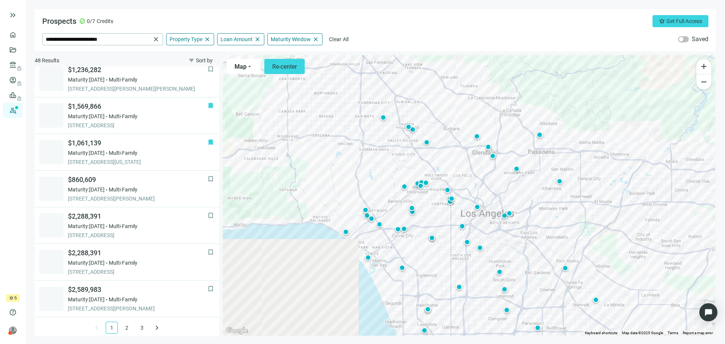
scroll to position [484, 0]
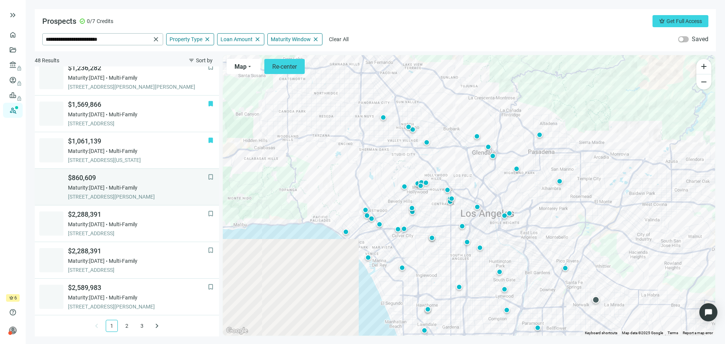
click at [128, 194] on span "[STREET_ADDRESS][PERSON_NAME]" at bounding box center [138, 197] width 140 height 8
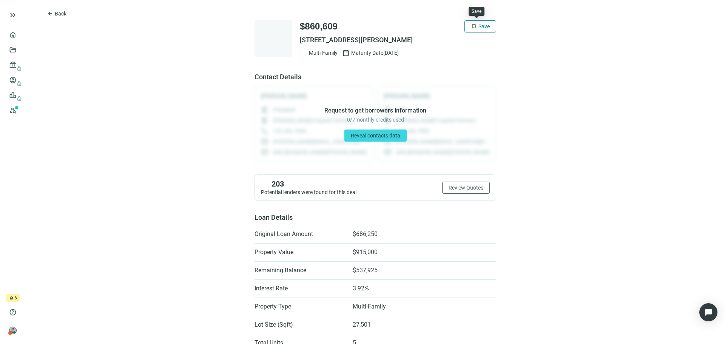
click at [479, 27] on span "Save" at bounding box center [484, 26] width 11 height 6
click at [56, 12] on span "Back" at bounding box center [61, 14] width 12 height 6
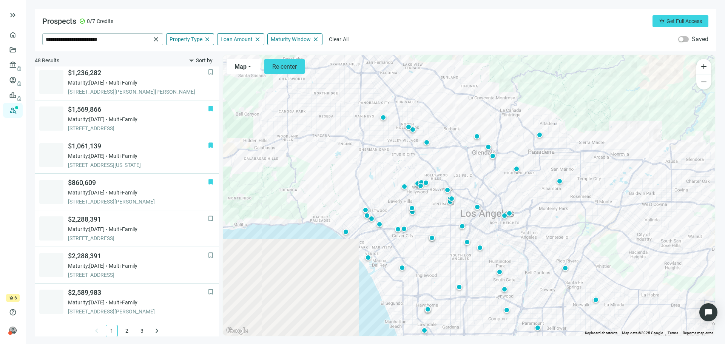
scroll to position [484, 0]
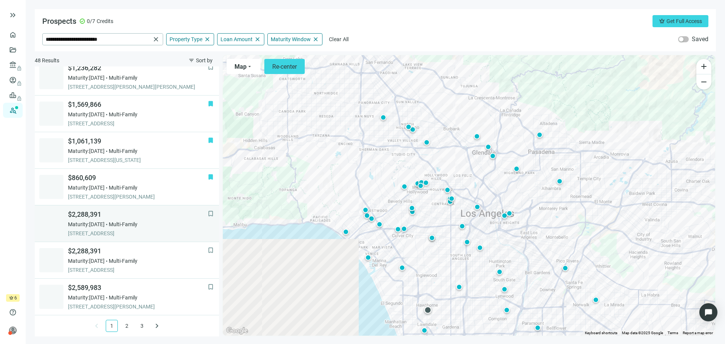
click at [136, 232] on span "[STREET_ADDRESS]" at bounding box center [138, 234] width 140 height 8
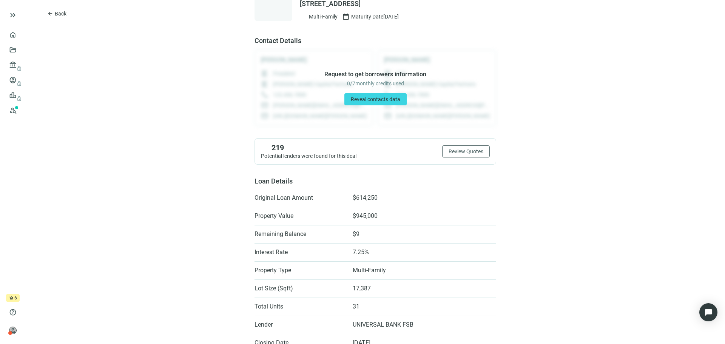
scroll to position [76, 0]
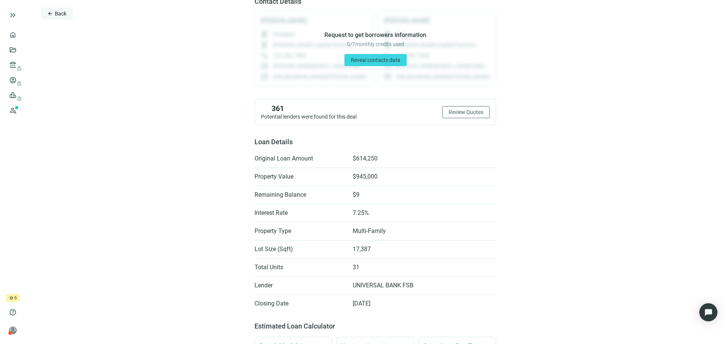
click at [55, 11] on span "Back" at bounding box center [61, 14] width 12 height 6
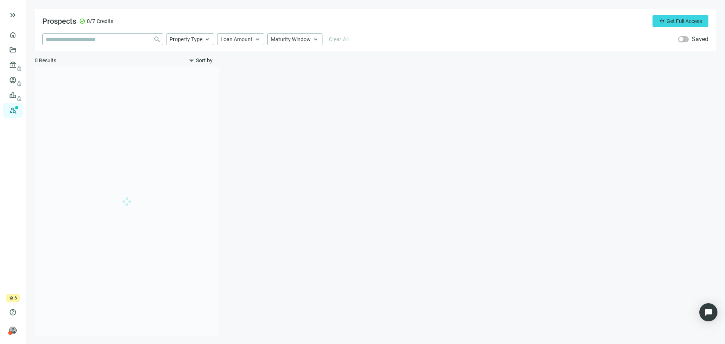
type input "**********"
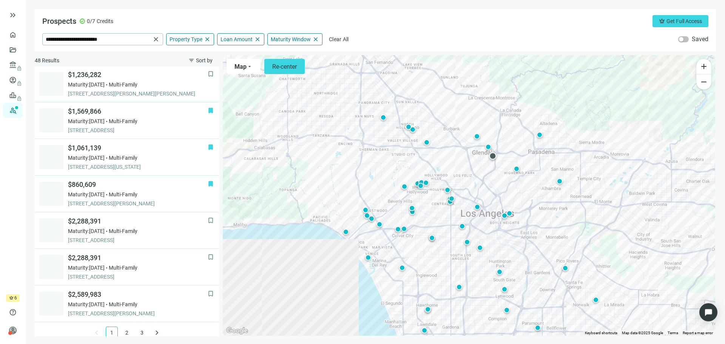
scroll to position [484, 0]
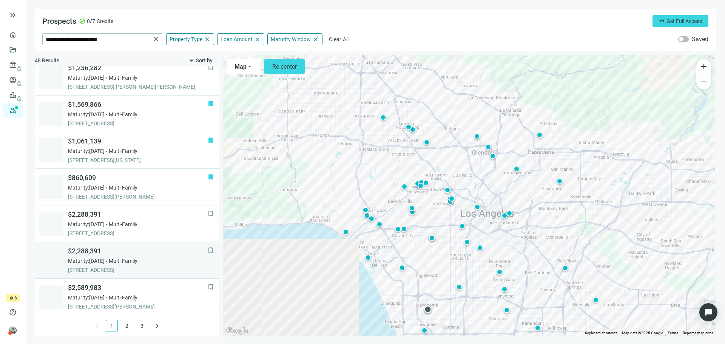
click at [113, 265] on div "$2,288,391 Maturity: [DATE] Multi-Family [STREET_ADDRESS]" at bounding box center [138, 260] width 140 height 27
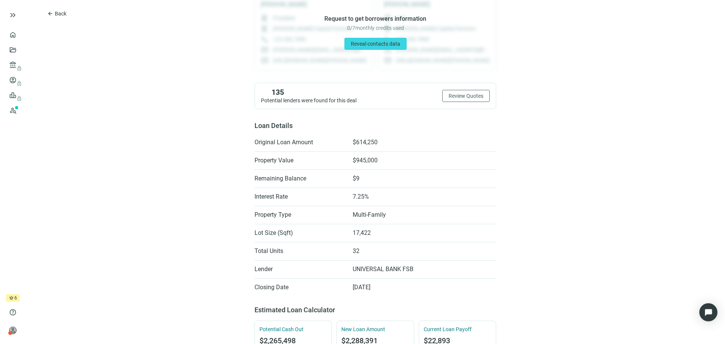
scroll to position [113, 0]
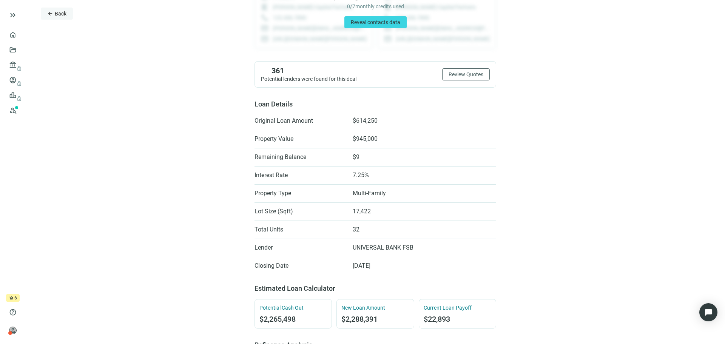
click at [60, 12] on span "Back" at bounding box center [61, 14] width 12 height 6
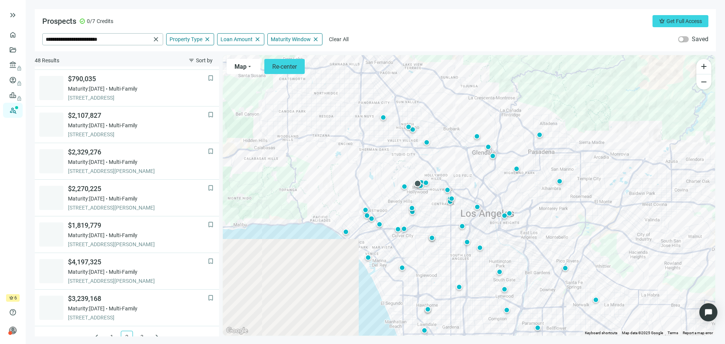
scroll to position [484, 0]
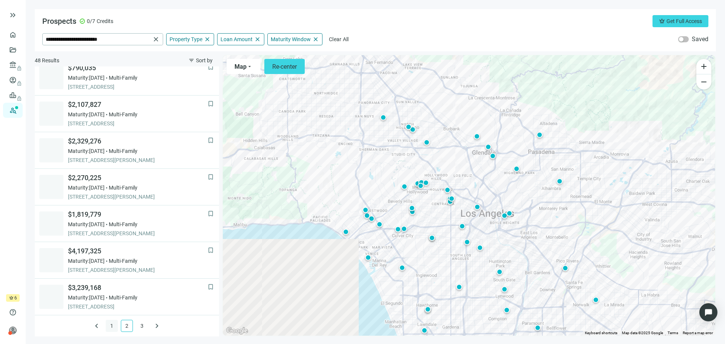
click at [106, 326] on link "1" at bounding box center [111, 325] width 11 height 11
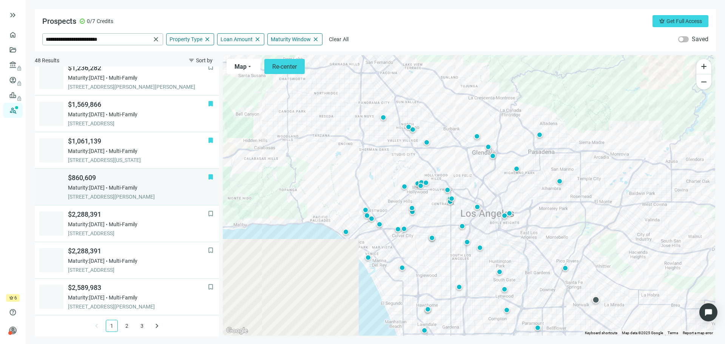
click at [120, 189] on div "Maturity: [DATE] Multi-Family" at bounding box center [138, 188] width 140 height 8
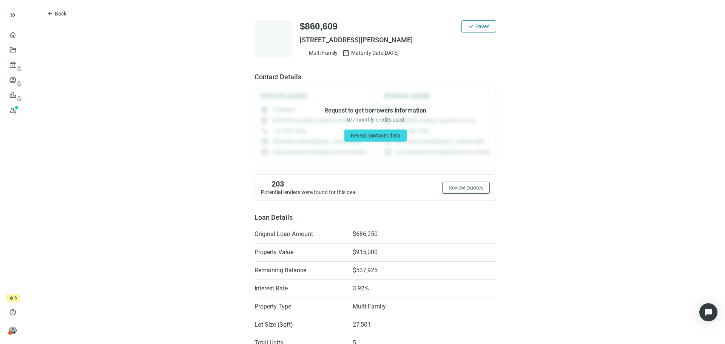
drag, startPoint x: 475, startPoint y: 29, endPoint x: 430, endPoint y: 31, distance: 45.0
click at [475, 29] on span "Saved" at bounding box center [482, 26] width 14 height 6
click at [55, 15] on span "Back" at bounding box center [61, 14] width 12 height 6
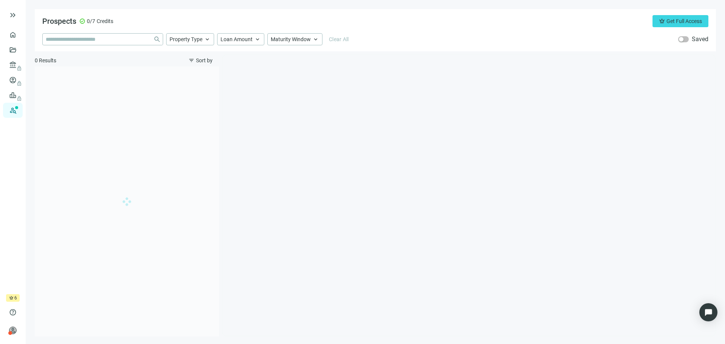
type input "**********"
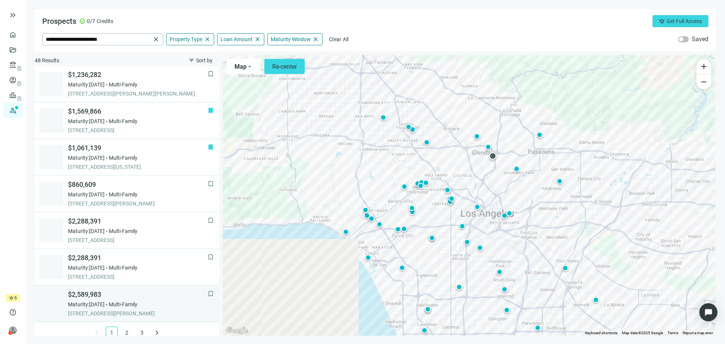
scroll to position [484, 0]
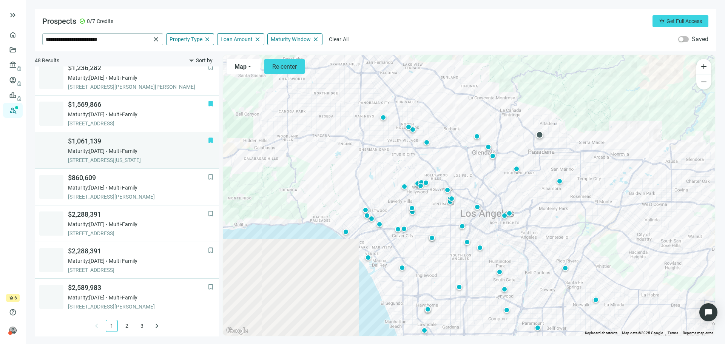
click at [117, 150] on div "Maturity: [DATE] Multi-Family" at bounding box center [138, 151] width 140 height 8
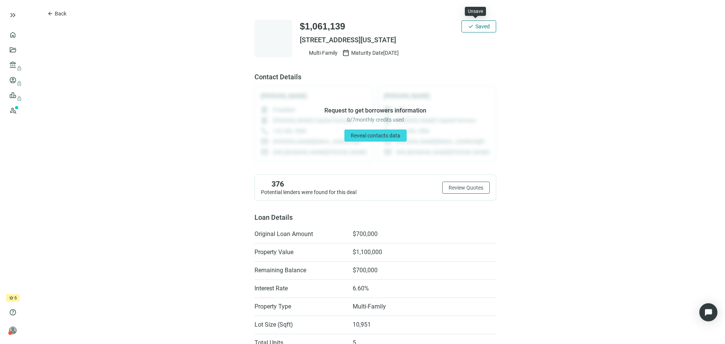
click at [475, 27] on span "Saved" at bounding box center [482, 26] width 14 height 6
click at [57, 15] on span "Back" at bounding box center [61, 14] width 12 height 6
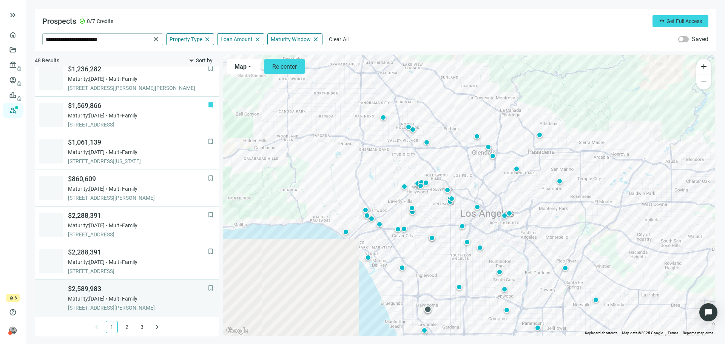
scroll to position [484, 0]
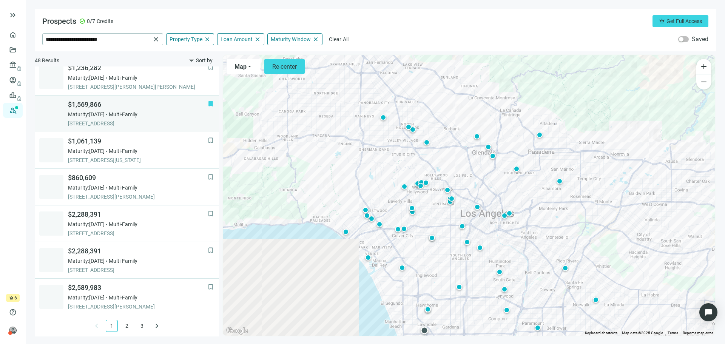
click at [105, 112] on span "Maturity: [DATE]" at bounding box center [86, 115] width 37 height 8
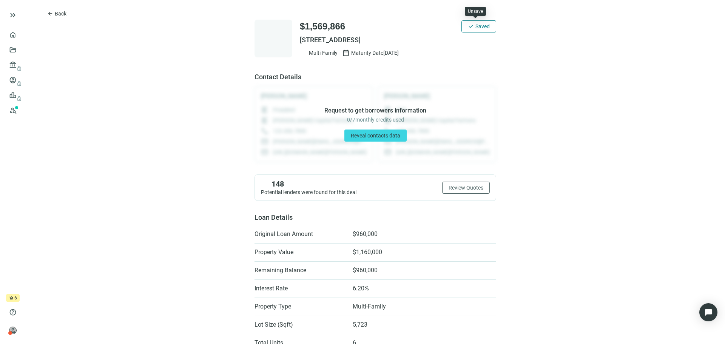
click at [478, 30] on button "check Saved" at bounding box center [479, 26] width 35 height 12
click at [59, 14] on span "Back" at bounding box center [61, 14] width 12 height 6
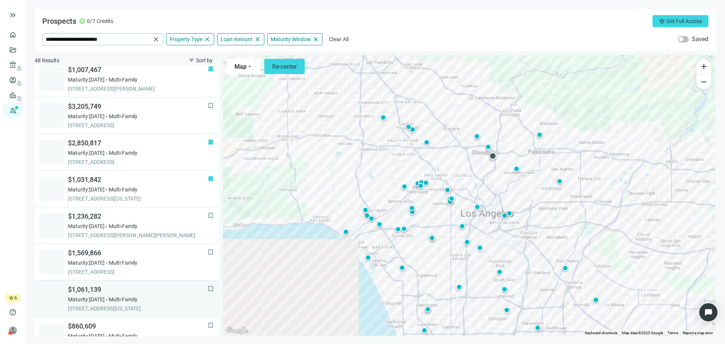
scroll to position [333, 0]
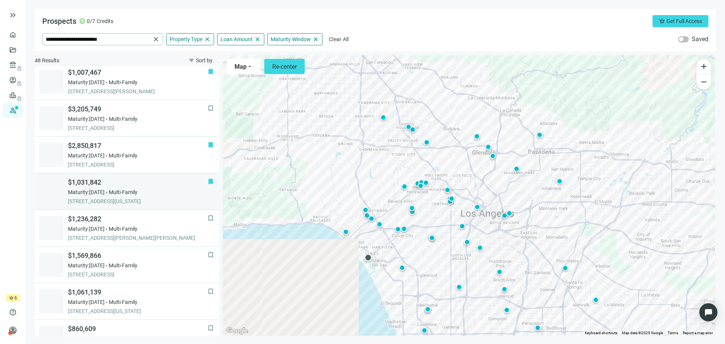
click at [105, 189] on span "Maturity: [DATE]" at bounding box center [86, 192] width 37 height 8
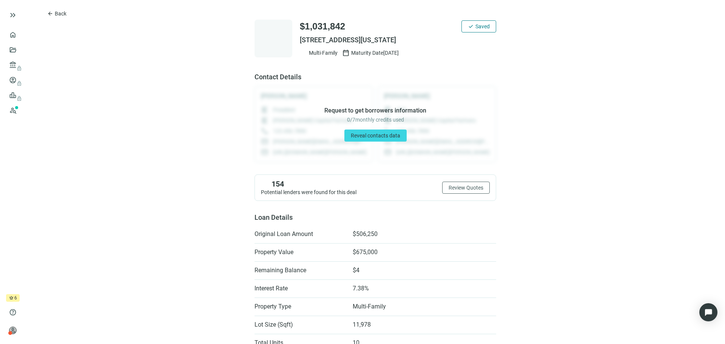
click at [475, 29] on span "Saved" at bounding box center [482, 26] width 14 height 6
click at [56, 15] on span "Back" at bounding box center [61, 14] width 12 height 6
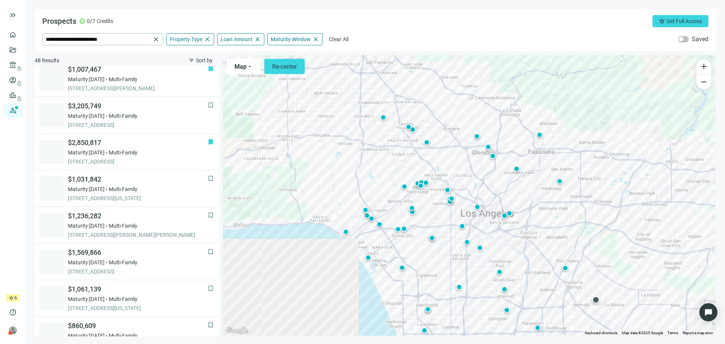
scroll to position [289, 0]
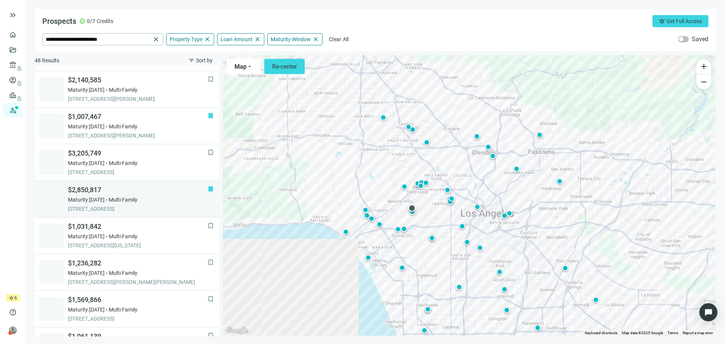
click at [112, 190] on span "$2,850,817" at bounding box center [138, 189] width 140 height 9
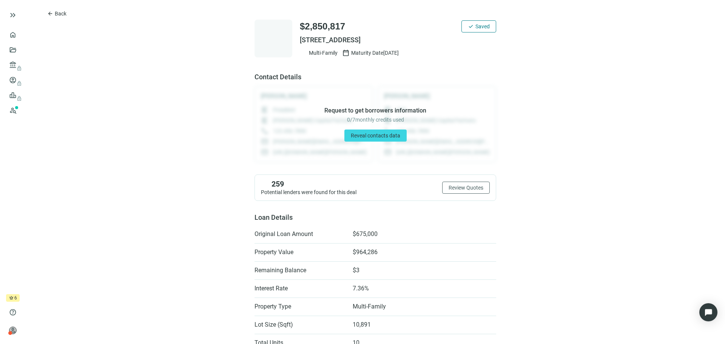
click at [482, 27] on span "Saved" at bounding box center [482, 26] width 14 height 6
click at [53, 14] on span "arrow_back" at bounding box center [50, 14] width 6 height 6
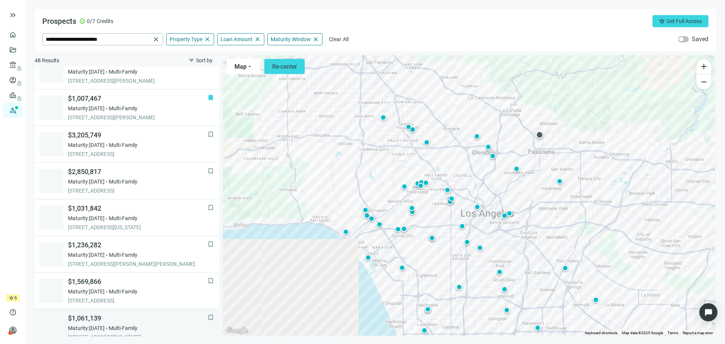
scroll to position [290, 0]
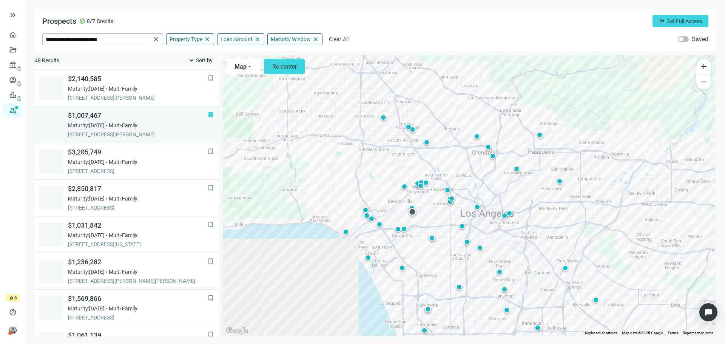
click at [112, 121] on div "$1,007,467 Maturity: [DATE] Multi-Family [STREET_ADDRESS][PERSON_NAME]" at bounding box center [138, 124] width 140 height 27
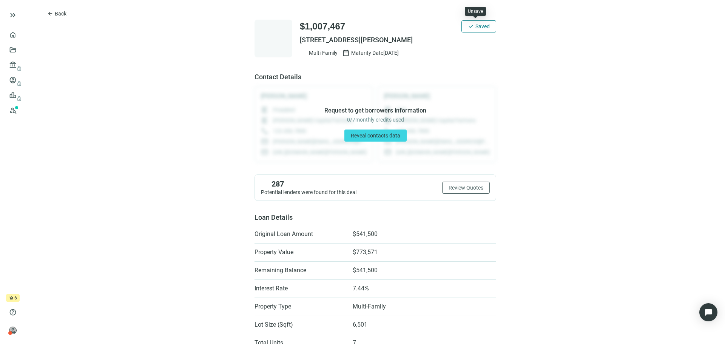
click at [475, 29] on span "Saved" at bounding box center [482, 26] width 14 height 6
click at [62, 13] on span "Back" at bounding box center [61, 14] width 12 height 6
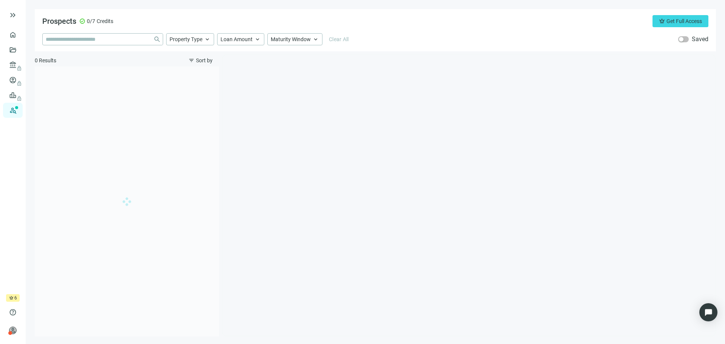
type input "**********"
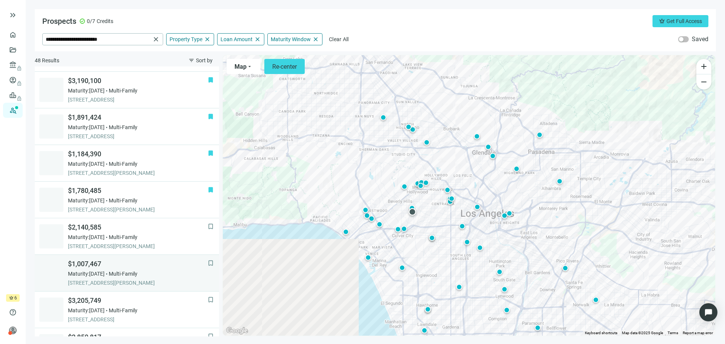
scroll to position [141, 0]
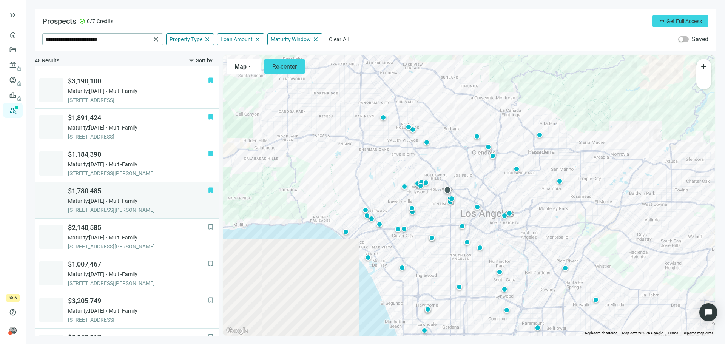
click at [105, 204] on span "Maturity: [DATE]" at bounding box center [86, 201] width 37 height 8
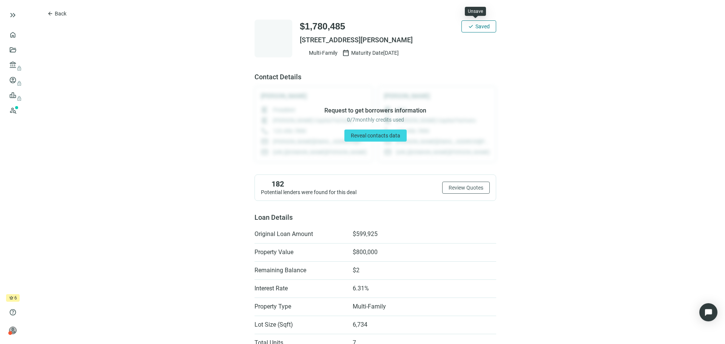
click at [480, 28] on span "Saved" at bounding box center [482, 26] width 14 height 6
click at [62, 15] on span "Back" at bounding box center [61, 14] width 12 height 6
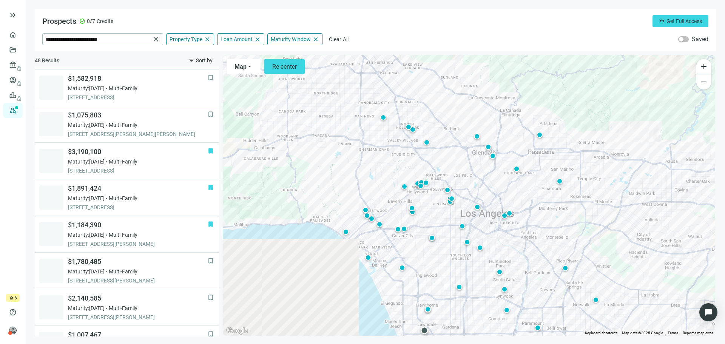
scroll to position [68, 0]
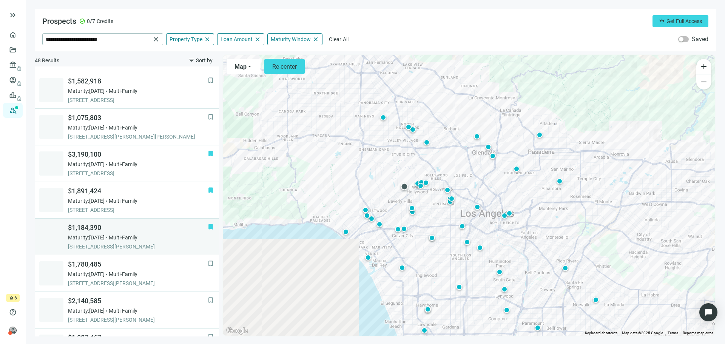
click at [137, 237] on span "Multi-Family" at bounding box center [123, 238] width 29 height 8
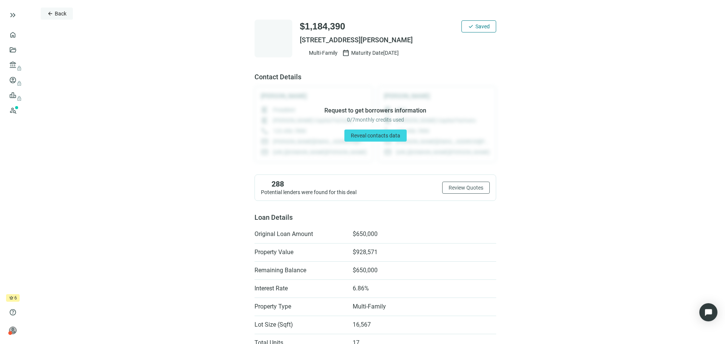
click at [62, 12] on span "Back" at bounding box center [61, 14] width 12 height 6
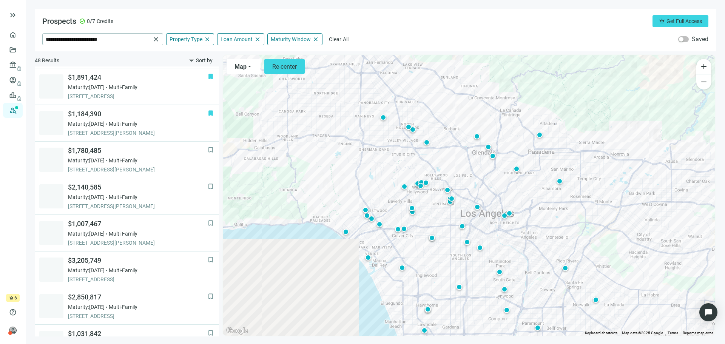
scroll to position [220, 0]
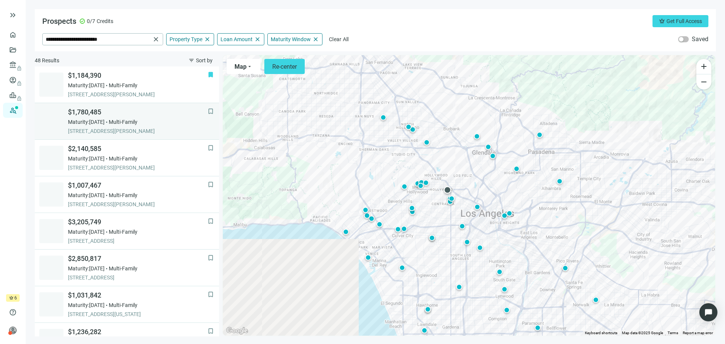
click at [130, 121] on span "Multi-Family" at bounding box center [123, 122] width 29 height 8
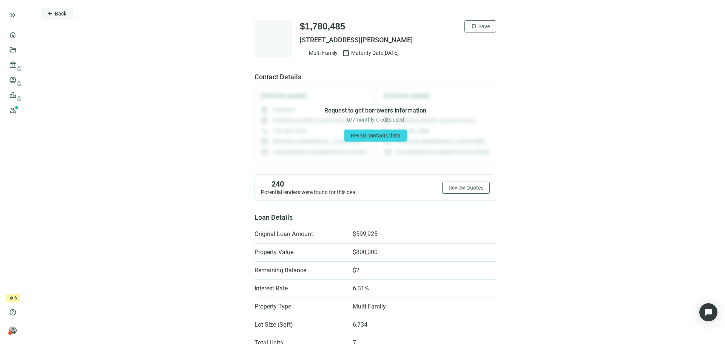
click at [63, 15] on span "Back" at bounding box center [61, 14] width 12 height 6
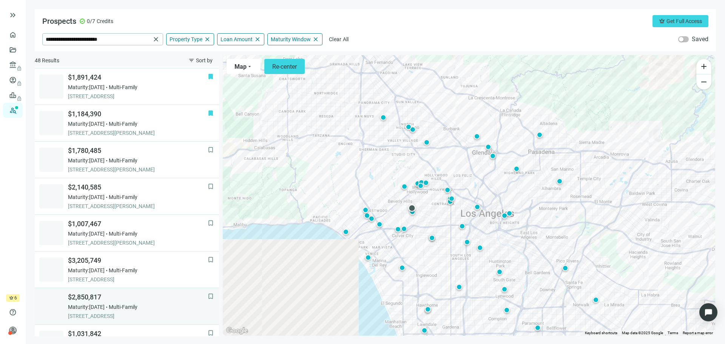
scroll to position [181, 0]
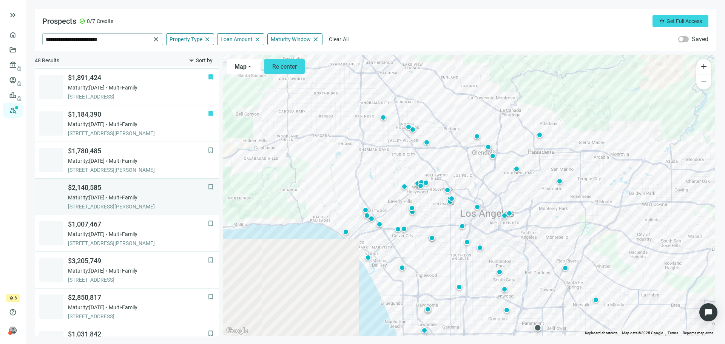
click at [130, 208] on span "[STREET_ADDRESS][PERSON_NAME]" at bounding box center [138, 207] width 140 height 8
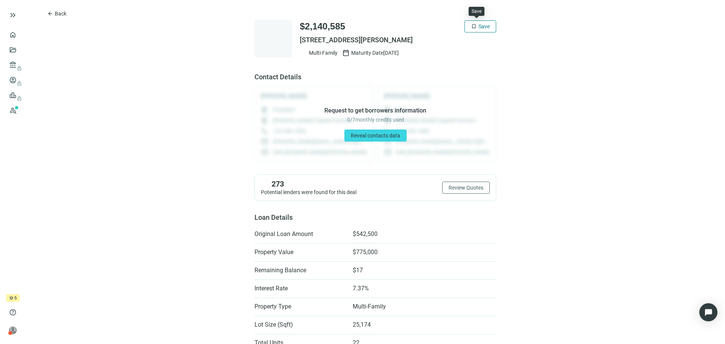
drag, startPoint x: 483, startPoint y: 23, endPoint x: 479, endPoint y: 25, distance: 5.3
click at [483, 23] on span "Save" at bounding box center [484, 26] width 11 height 6
click at [60, 12] on span "Back" at bounding box center [61, 14] width 12 height 6
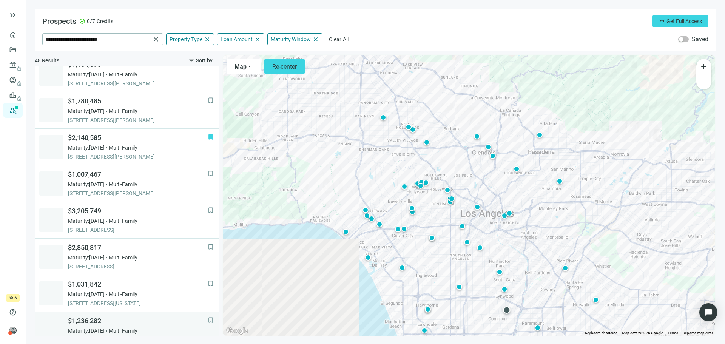
scroll to position [218, 0]
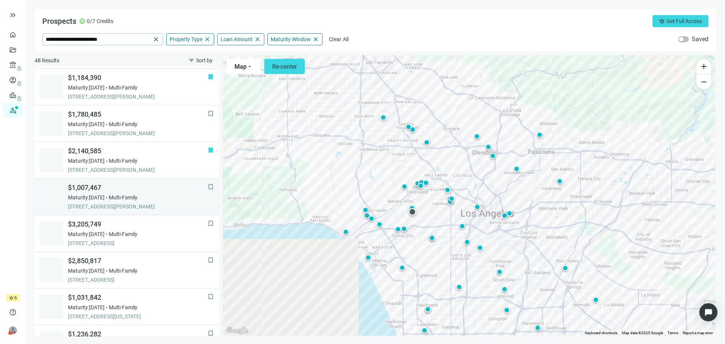
click at [105, 198] on span "Maturity: [DATE]" at bounding box center [86, 198] width 37 height 8
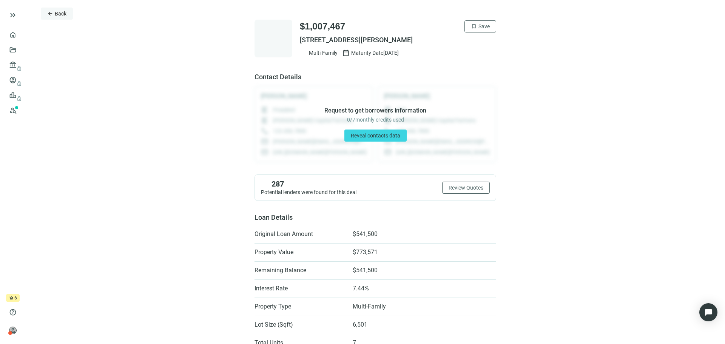
click at [59, 13] on span "Back" at bounding box center [61, 14] width 12 height 6
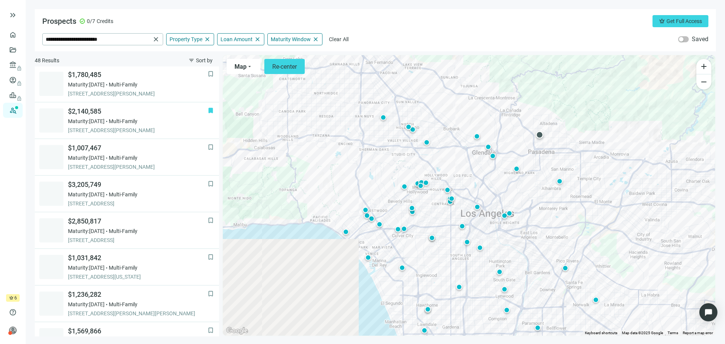
scroll to position [254, 0]
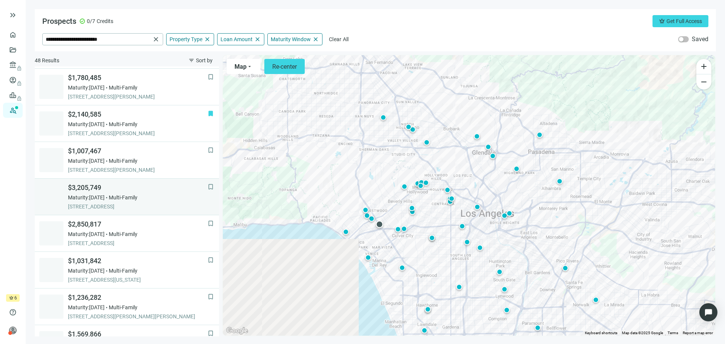
click at [105, 201] on span "Maturity: [DATE]" at bounding box center [86, 198] width 37 height 8
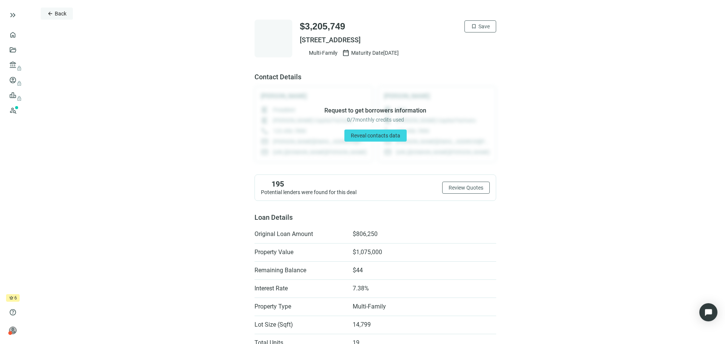
click at [62, 13] on span "Back" at bounding box center [61, 14] width 12 height 6
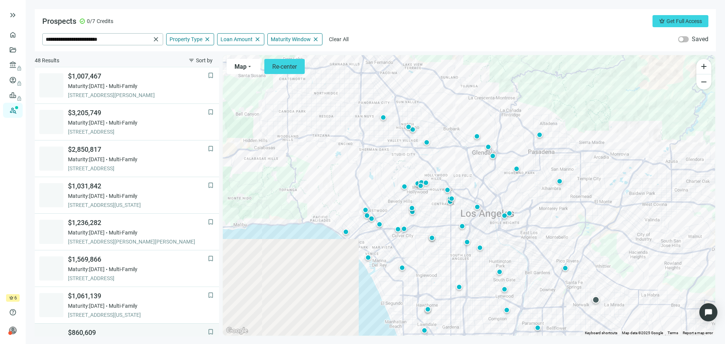
scroll to position [329, 0]
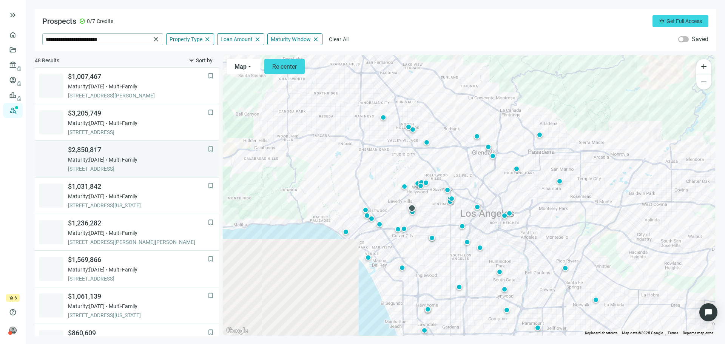
click at [111, 165] on span "[STREET_ADDRESS]" at bounding box center [138, 169] width 140 height 8
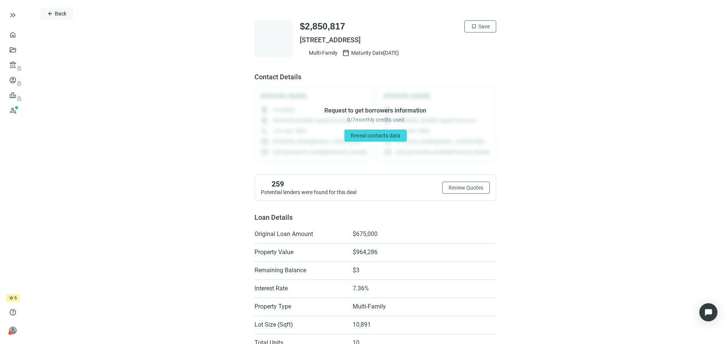
click at [63, 12] on span "Back" at bounding box center [61, 14] width 12 height 6
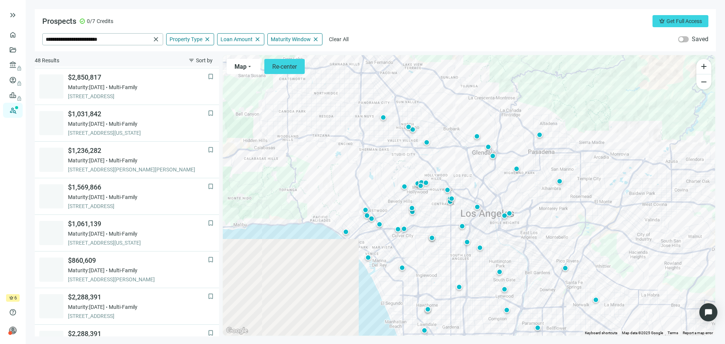
scroll to position [403, 0]
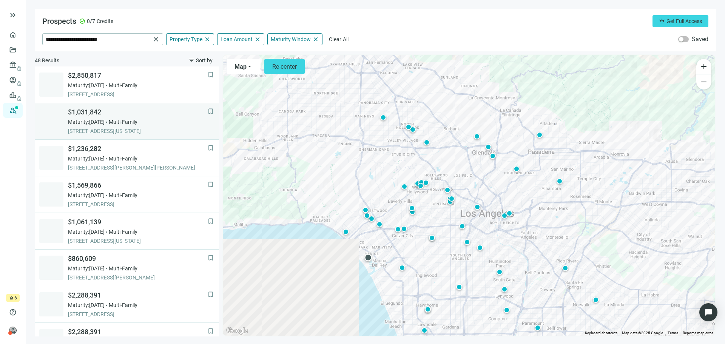
click at [128, 129] on span "[STREET_ADDRESS][US_STATE]" at bounding box center [138, 131] width 140 height 8
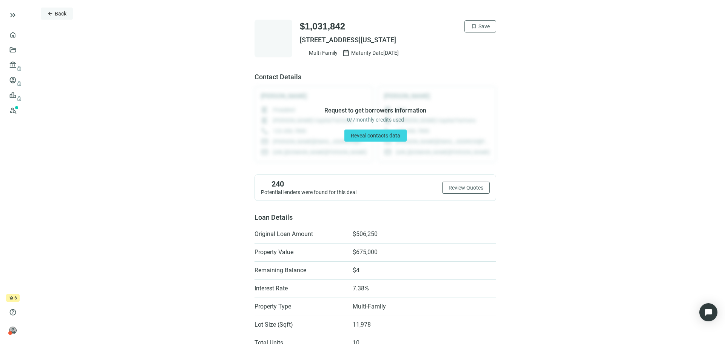
click at [59, 14] on span "Back" at bounding box center [61, 14] width 12 height 6
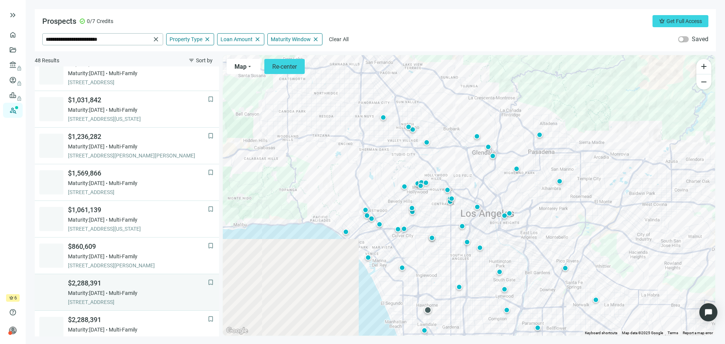
scroll to position [402, 0]
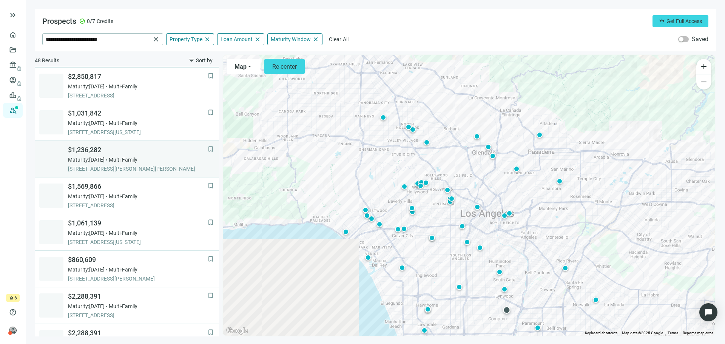
click at [128, 169] on span "[STREET_ADDRESS][PERSON_NAME][PERSON_NAME]" at bounding box center [138, 169] width 140 height 8
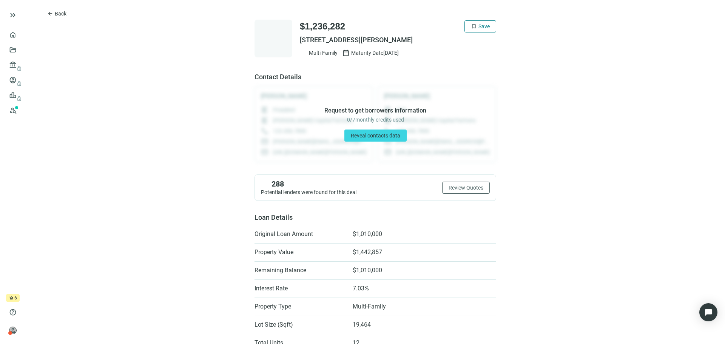
click at [479, 25] on span "Save" at bounding box center [484, 26] width 11 height 6
click at [61, 10] on button "arrow_back Back" at bounding box center [57, 14] width 32 height 12
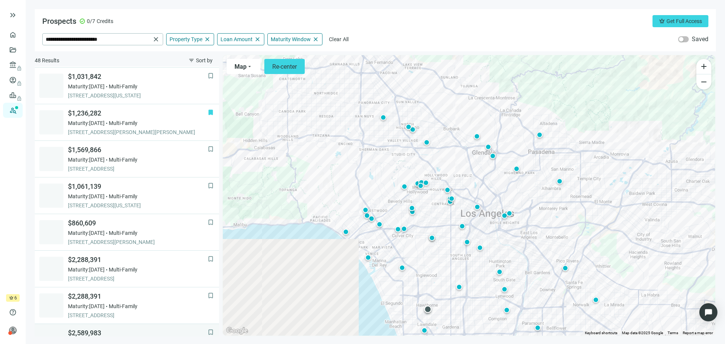
scroll to position [363, 0]
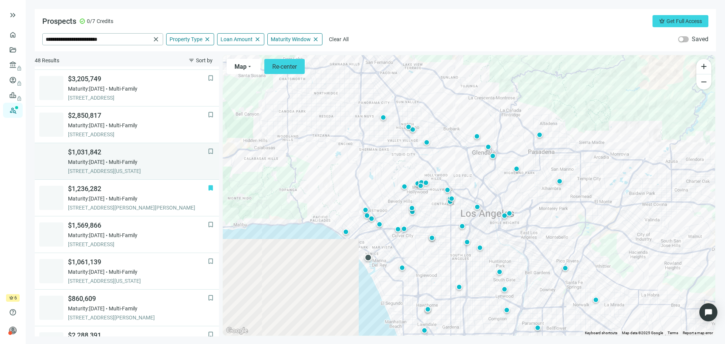
click at [131, 167] on div "$1,031,842 Maturity: [DATE] Multi-Family [STREET_ADDRESS][US_STATE]" at bounding box center [138, 161] width 140 height 27
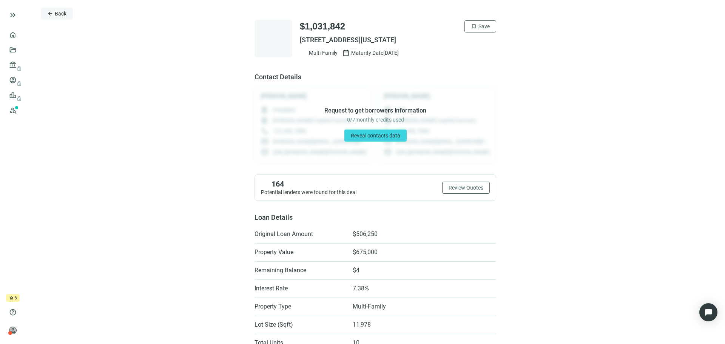
click at [58, 13] on span "Back" at bounding box center [61, 14] width 12 height 6
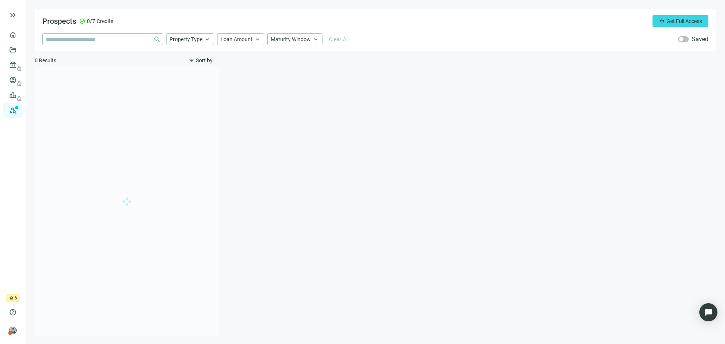
type input "**********"
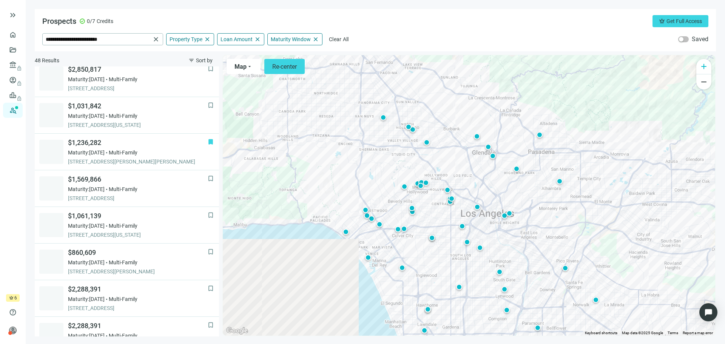
scroll to position [440, 0]
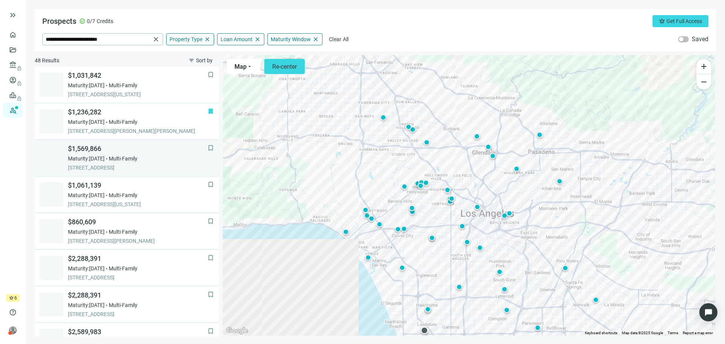
click at [129, 155] on span "Multi-Family" at bounding box center [123, 159] width 29 height 8
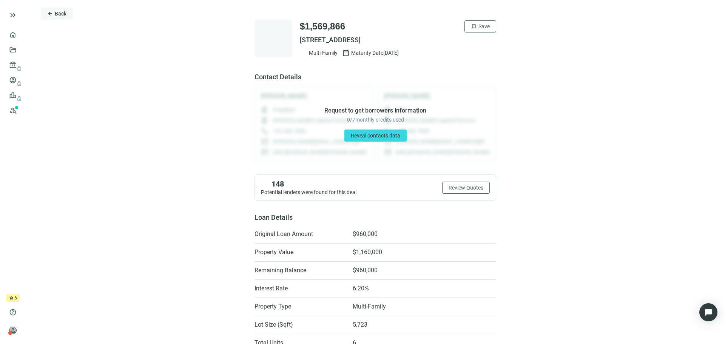
click at [61, 11] on span "Back" at bounding box center [61, 14] width 12 height 6
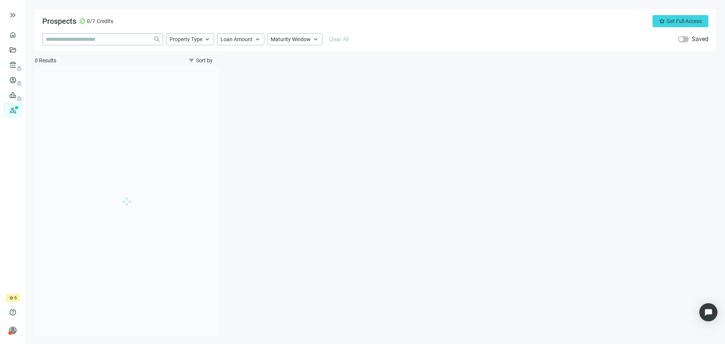
type input "**********"
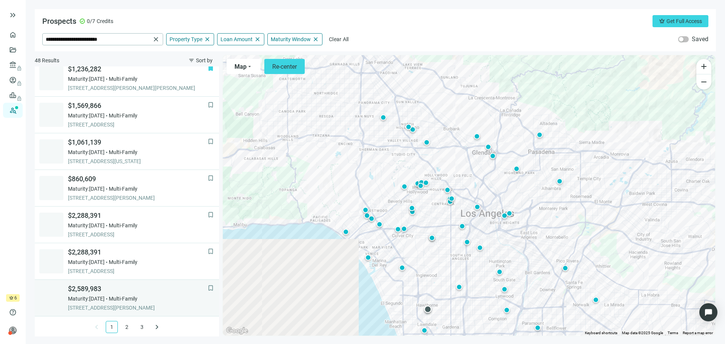
scroll to position [484, 0]
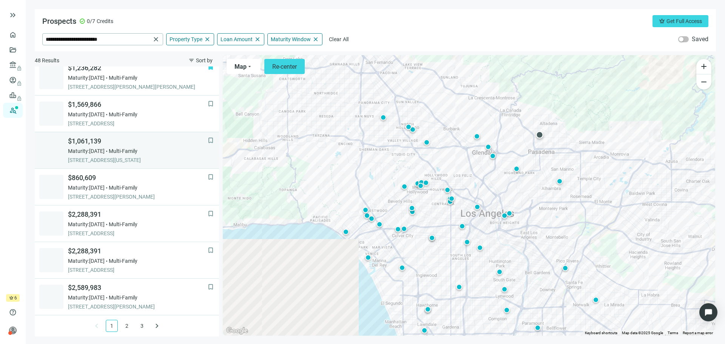
click at [96, 153] on span "Maturity: [DATE]" at bounding box center [86, 151] width 37 height 8
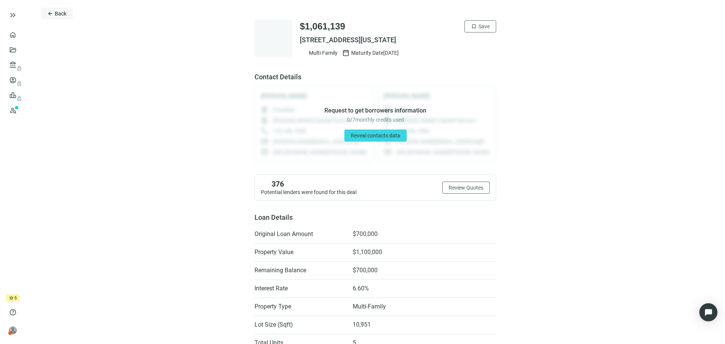
click at [55, 12] on span "Back" at bounding box center [61, 14] width 12 height 6
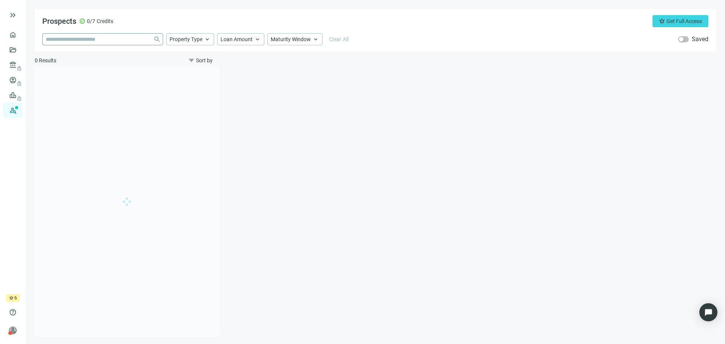
type input "**********"
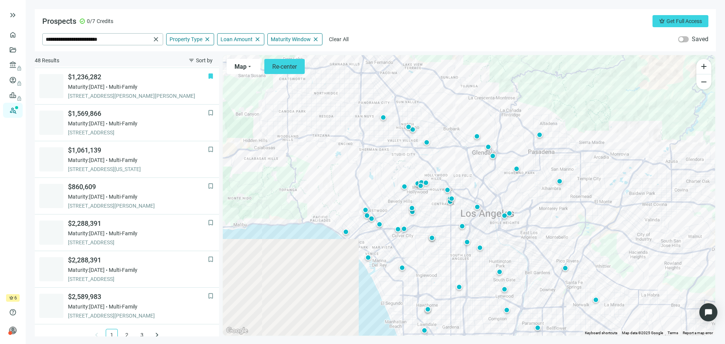
scroll to position [484, 0]
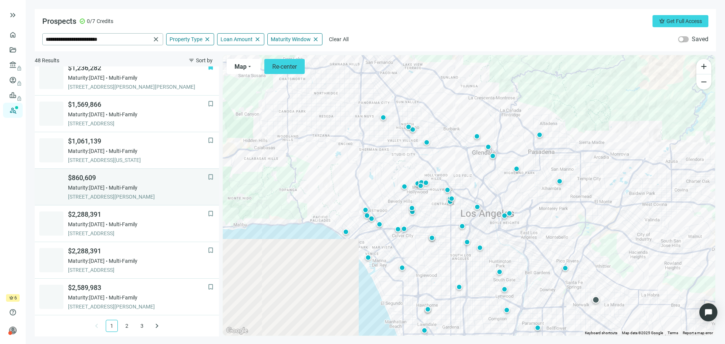
click at [125, 196] on span "[STREET_ADDRESS][PERSON_NAME]" at bounding box center [138, 197] width 140 height 8
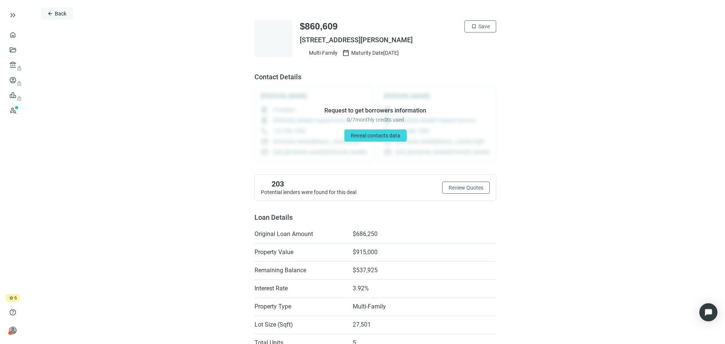
click at [58, 11] on span "Back" at bounding box center [61, 14] width 12 height 6
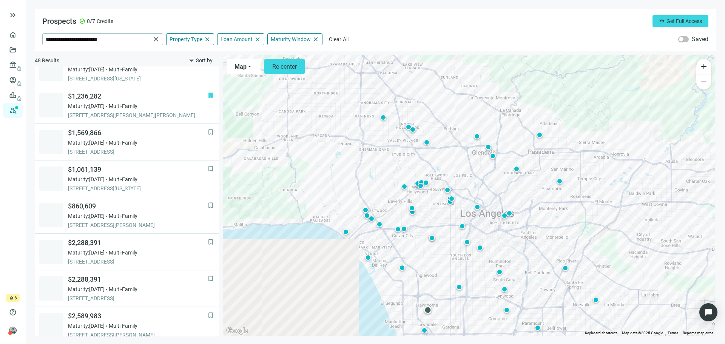
scroll to position [484, 0]
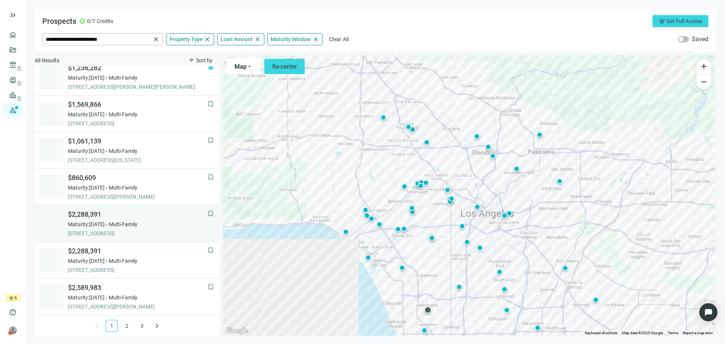
click at [123, 229] on div "$2,288,391 Maturity: [DATE] Multi-Family [STREET_ADDRESS]" at bounding box center [138, 223] width 140 height 27
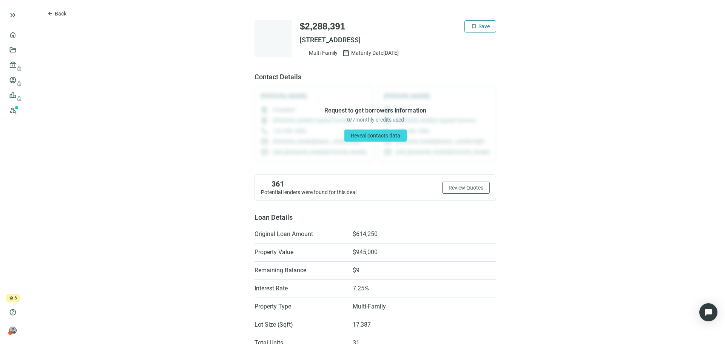
click at [480, 32] on button "bookmark Save" at bounding box center [481, 26] width 32 height 12
click at [59, 14] on span "Back" at bounding box center [61, 14] width 12 height 6
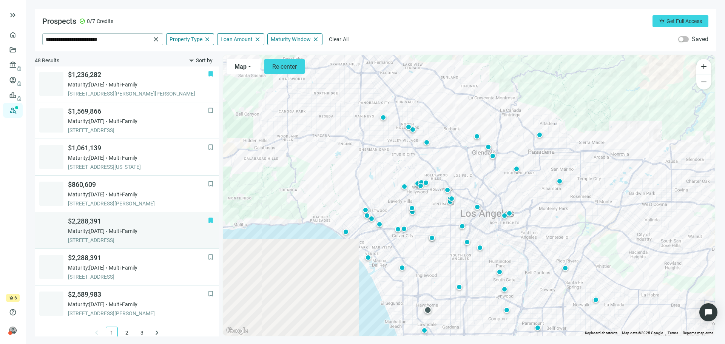
scroll to position [484, 0]
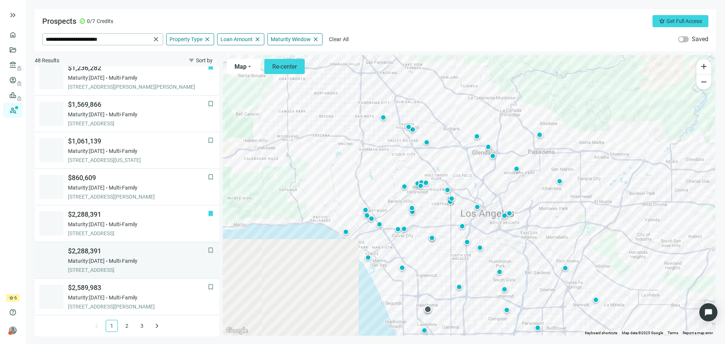
click at [115, 268] on span "[STREET_ADDRESS]" at bounding box center [138, 270] width 140 height 8
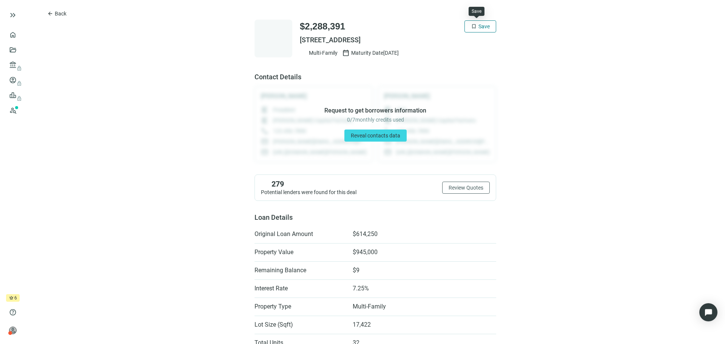
click at [483, 28] on span "Save" at bounding box center [484, 26] width 11 height 6
click at [59, 14] on span "Back" at bounding box center [61, 14] width 12 height 6
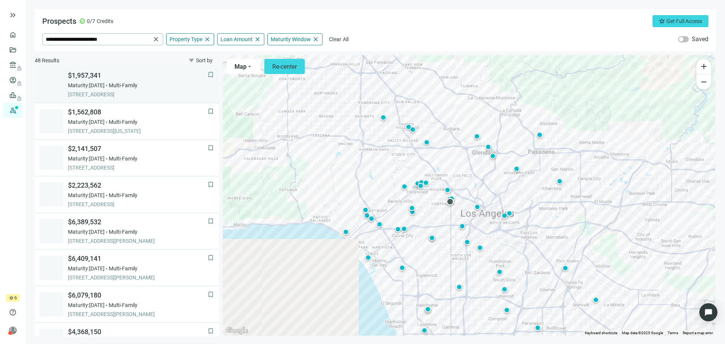
click at [121, 91] on span "[STREET_ADDRESS]" at bounding box center [138, 95] width 140 height 8
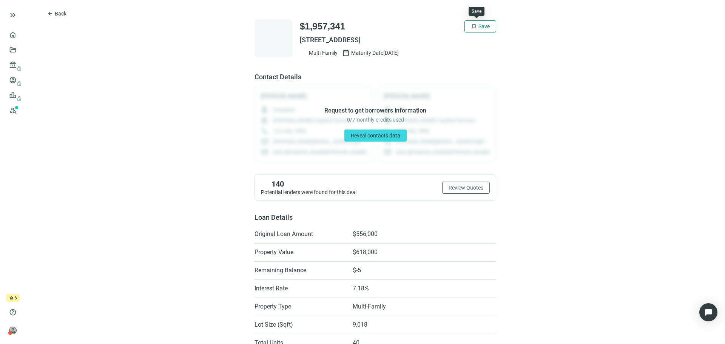
click at [479, 26] on span "Save" at bounding box center [484, 26] width 11 height 6
click at [53, 15] on button "arrow_back Back" at bounding box center [57, 14] width 32 height 12
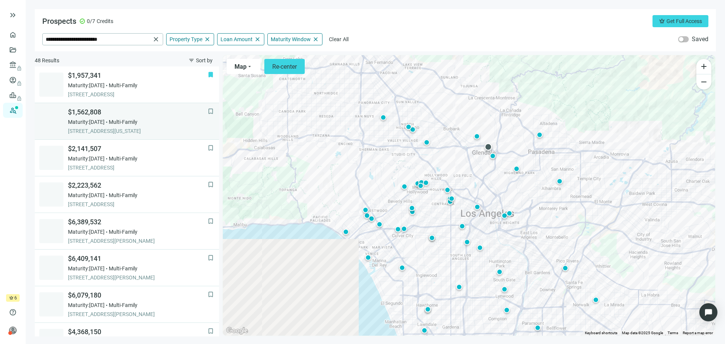
click at [130, 127] on span "[STREET_ADDRESS][US_STATE]" at bounding box center [138, 131] width 140 height 8
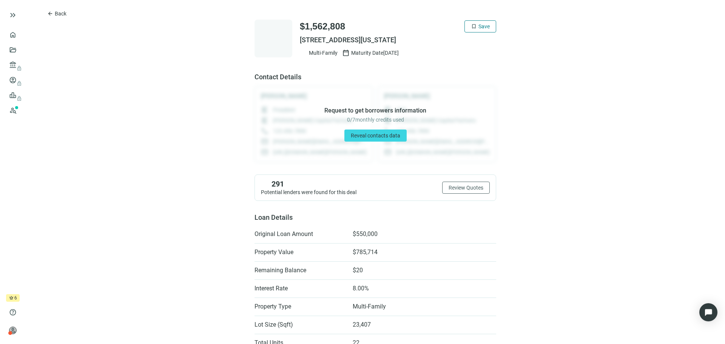
click at [479, 29] on span "Save" at bounding box center [484, 26] width 11 height 6
click at [59, 12] on span "Back" at bounding box center [61, 14] width 12 height 6
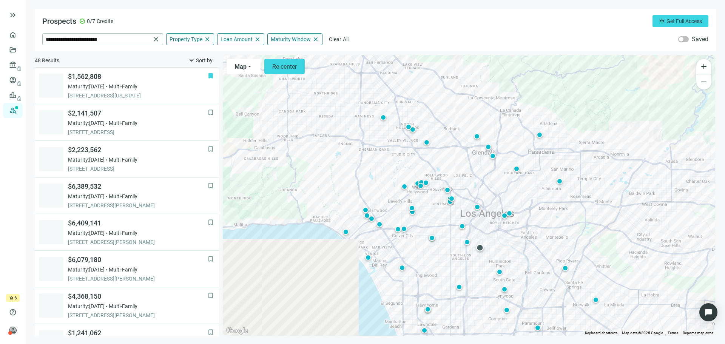
scroll to position [37, 0]
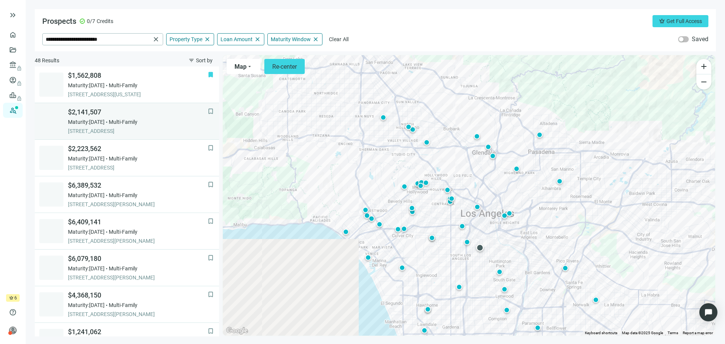
click at [132, 129] on span "[STREET_ADDRESS]" at bounding box center [138, 131] width 140 height 8
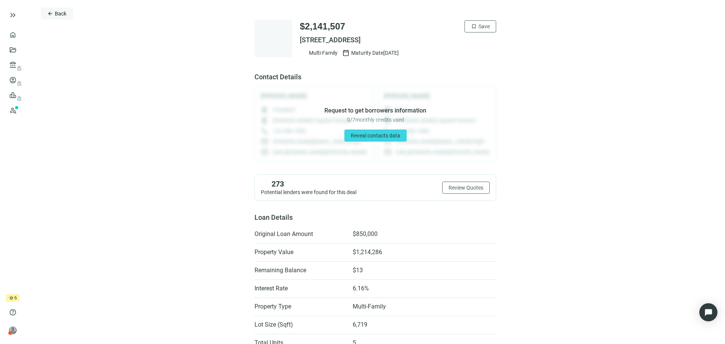
click at [58, 16] on span "Back" at bounding box center [61, 14] width 12 height 6
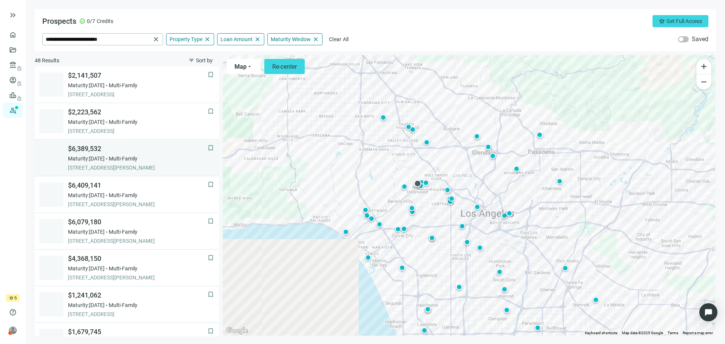
scroll to position [36, 0]
click at [130, 165] on span "[STREET_ADDRESS]" at bounding box center [138, 169] width 140 height 8
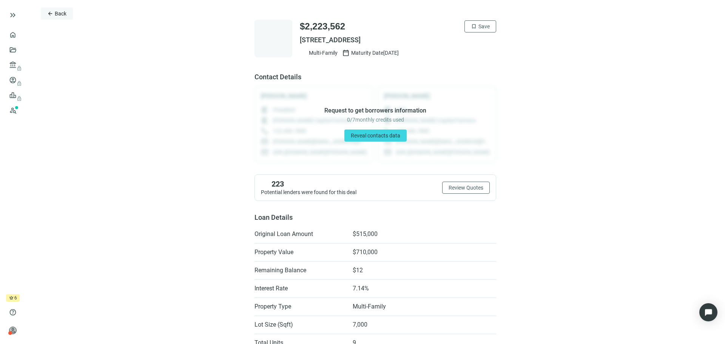
click at [59, 12] on span "Back" at bounding box center [61, 14] width 12 height 6
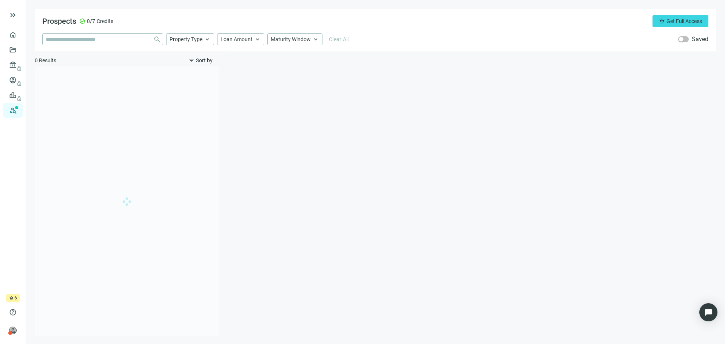
type input "**********"
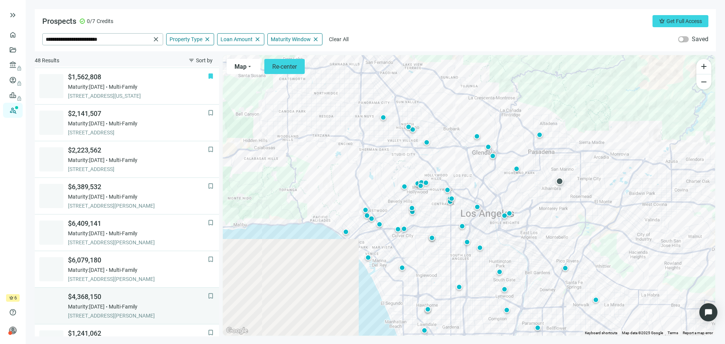
scroll to position [34, 0]
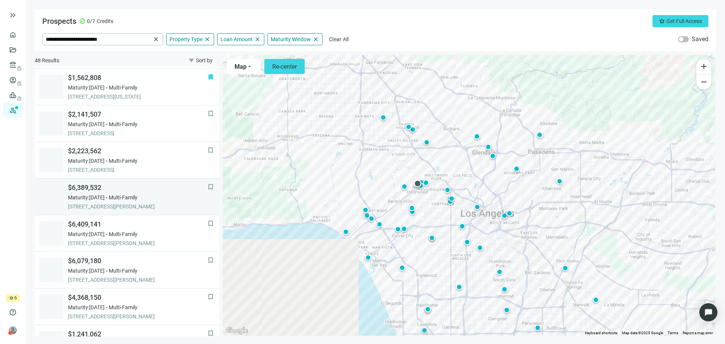
click at [105, 200] on span "Maturity: [DATE]" at bounding box center [86, 198] width 37 height 8
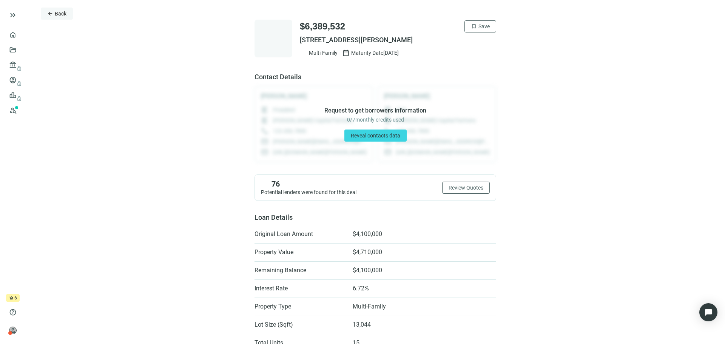
click at [59, 14] on span "Back" at bounding box center [61, 14] width 12 height 6
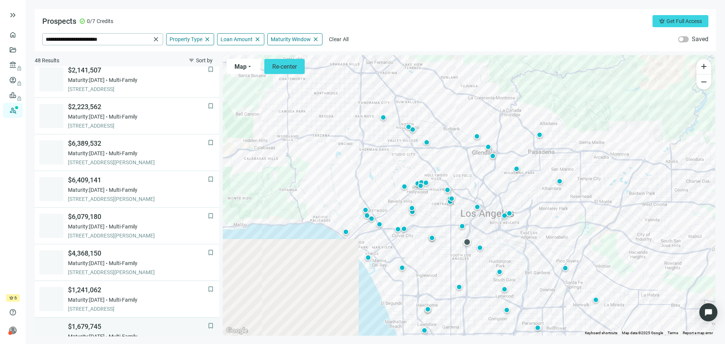
scroll to position [33, 0]
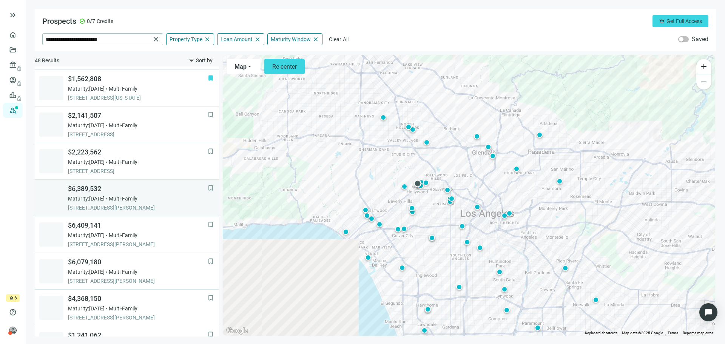
click at [137, 200] on span "Multi-Family" at bounding box center [123, 199] width 29 height 8
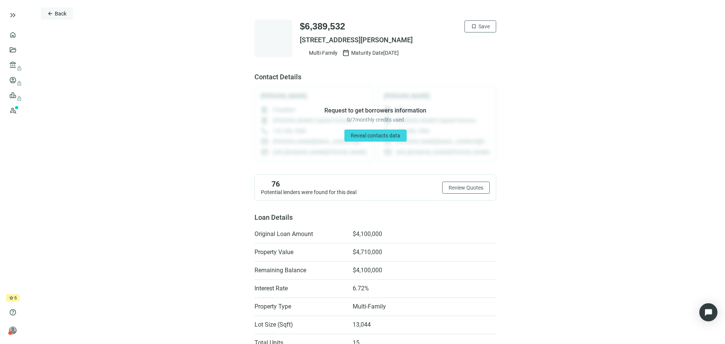
click at [59, 13] on span "Back" at bounding box center [61, 14] width 12 height 6
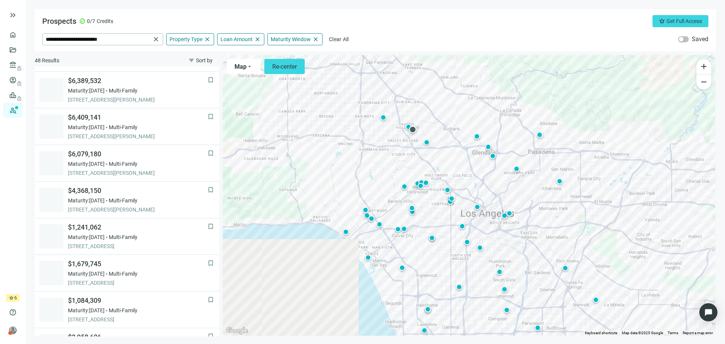
scroll to position [147, 0]
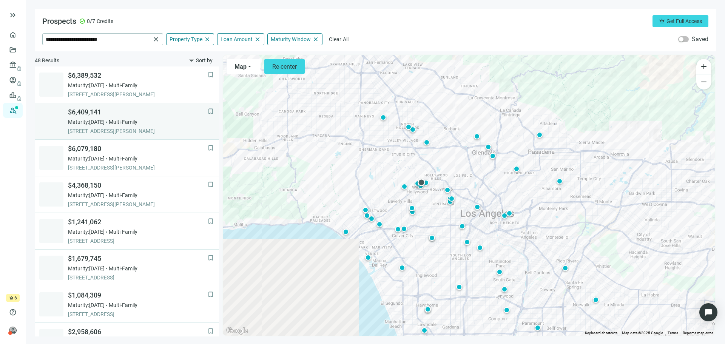
click at [136, 123] on span "Multi-Family" at bounding box center [123, 122] width 29 height 8
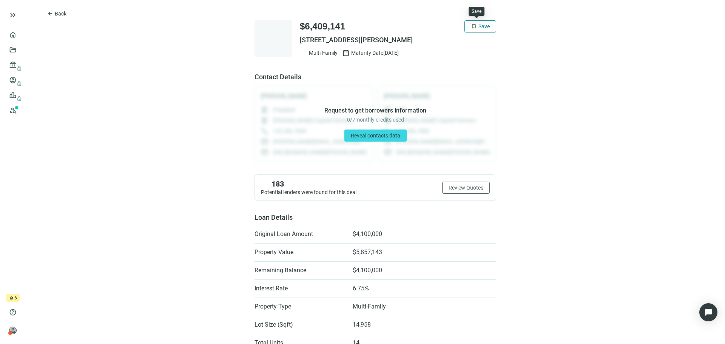
click at [479, 26] on span "Save" at bounding box center [484, 26] width 11 height 6
click at [58, 13] on span "Back" at bounding box center [61, 14] width 12 height 6
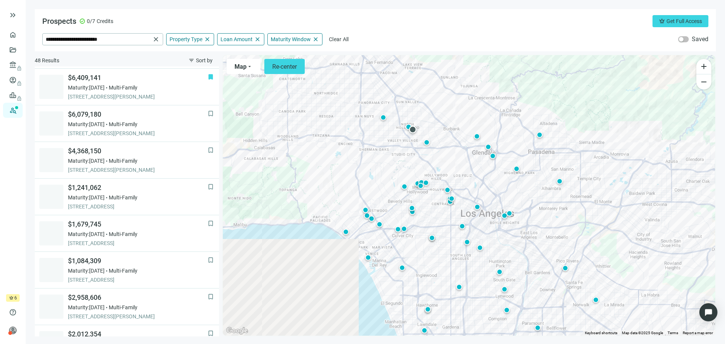
scroll to position [183, 0]
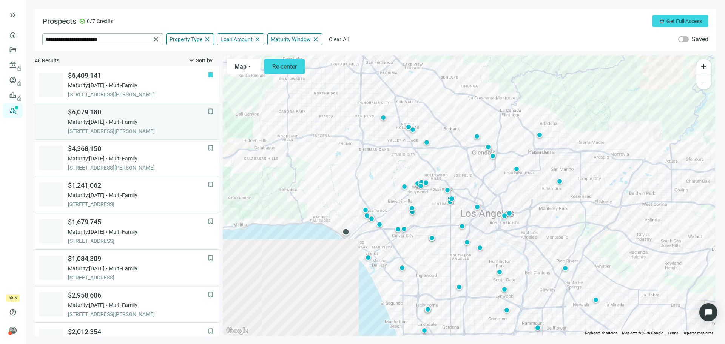
click at [117, 131] on span "[STREET_ADDRESS][PERSON_NAME]" at bounding box center [138, 131] width 140 height 8
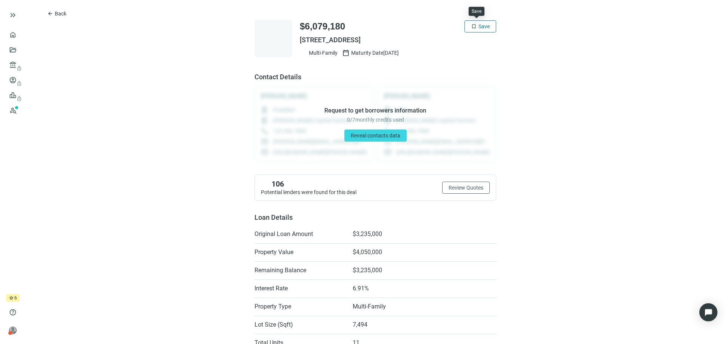
click at [479, 27] on span "Save" at bounding box center [484, 26] width 11 height 6
click at [59, 14] on span "Back" at bounding box center [61, 14] width 12 height 6
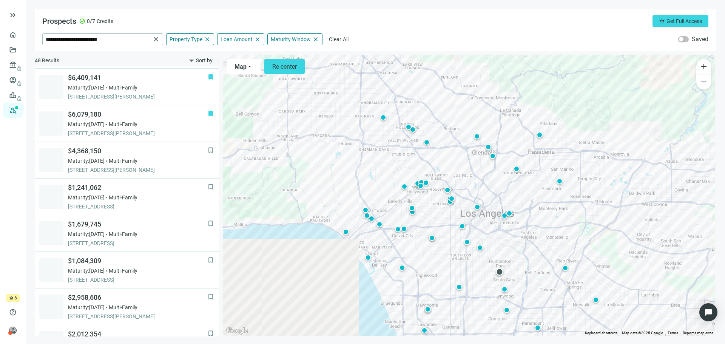
scroll to position [220, 0]
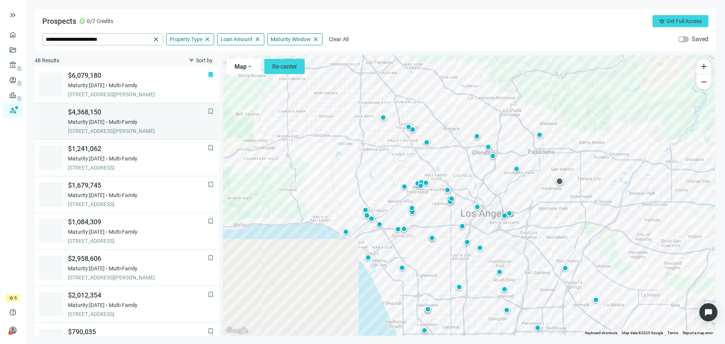
click at [107, 128] on span "[STREET_ADDRESS][PERSON_NAME]" at bounding box center [138, 131] width 140 height 8
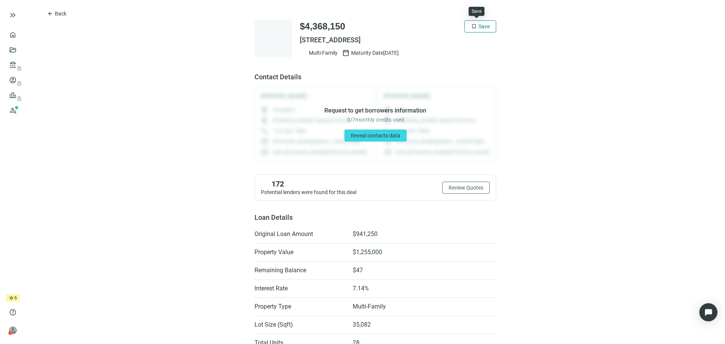
click at [474, 28] on button "bookmark Save" at bounding box center [481, 26] width 32 height 12
click at [55, 15] on span "Back" at bounding box center [61, 14] width 12 height 6
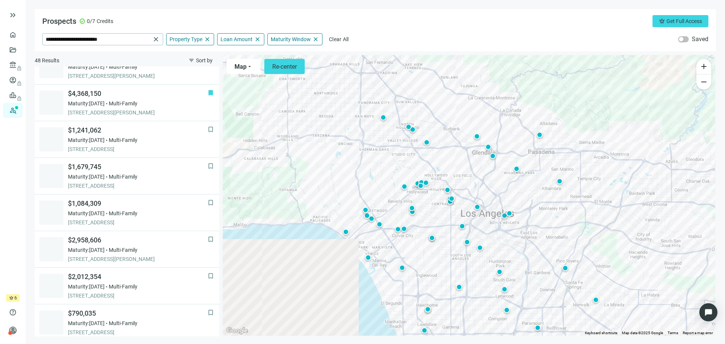
scroll to position [256, 0]
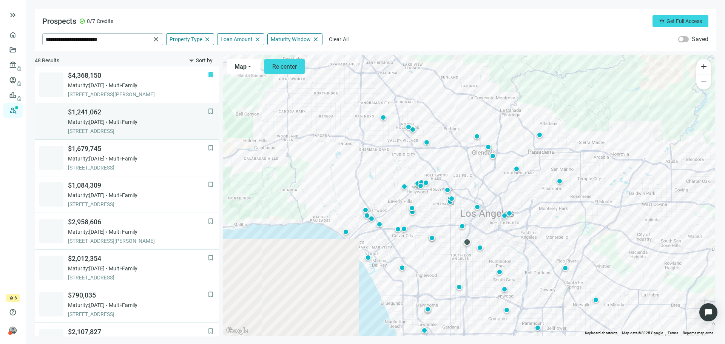
click at [103, 124] on span "Maturity: [DATE]" at bounding box center [86, 122] width 37 height 8
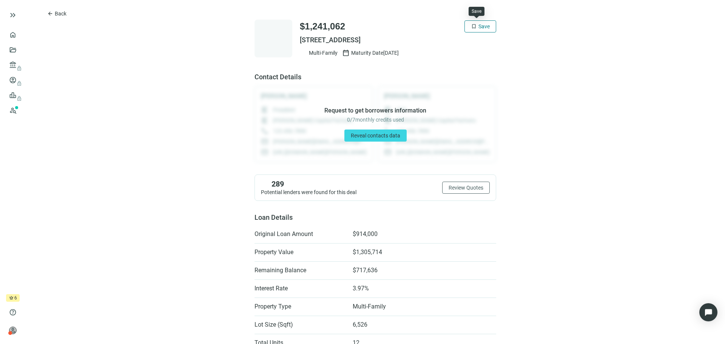
click at [475, 31] on button "bookmark Save" at bounding box center [481, 26] width 32 height 12
click at [60, 14] on span "Back" at bounding box center [61, 14] width 12 height 6
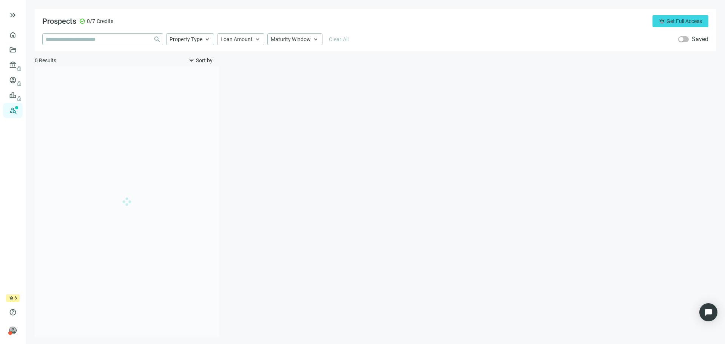
type input "**********"
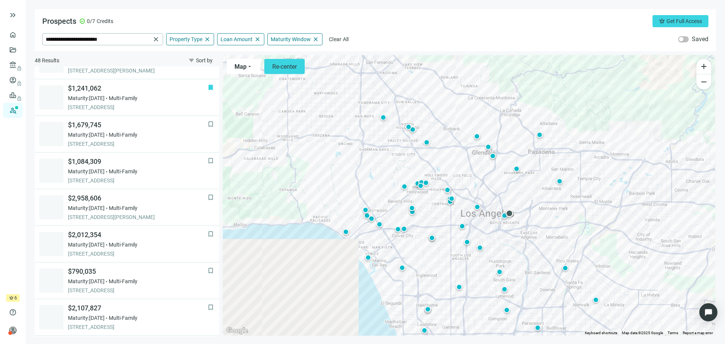
scroll to position [293, 0]
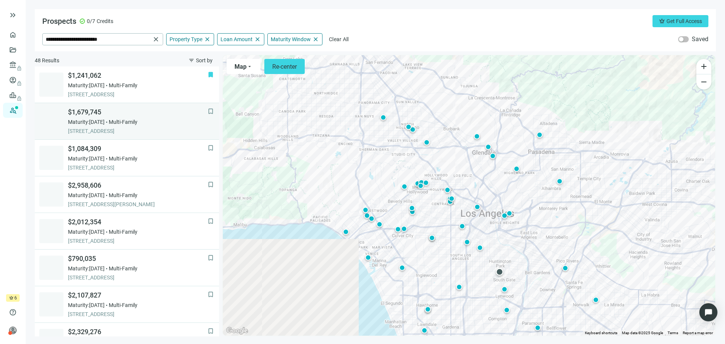
click at [105, 123] on span "Maturity: [DATE]" at bounding box center [86, 122] width 37 height 8
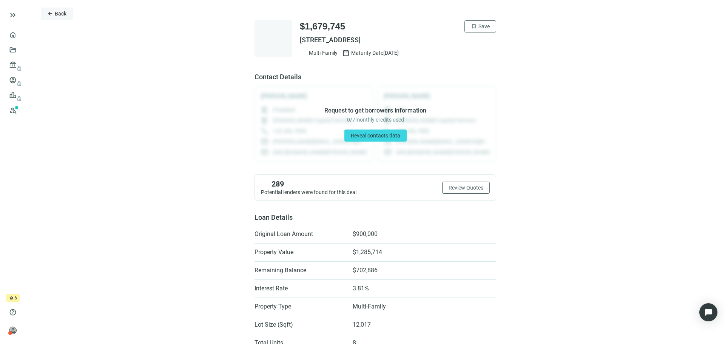
click at [56, 14] on span "Back" at bounding box center [61, 14] width 12 height 6
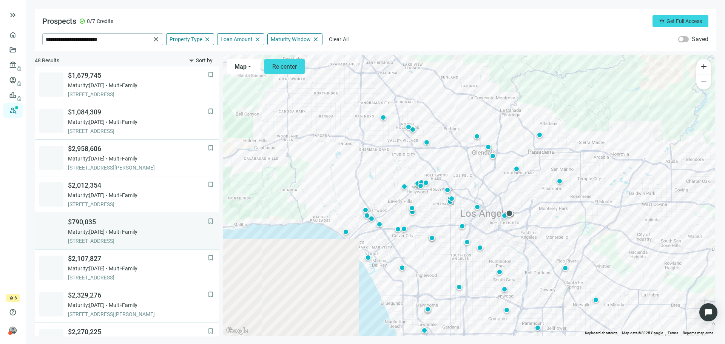
scroll to position [292, 0]
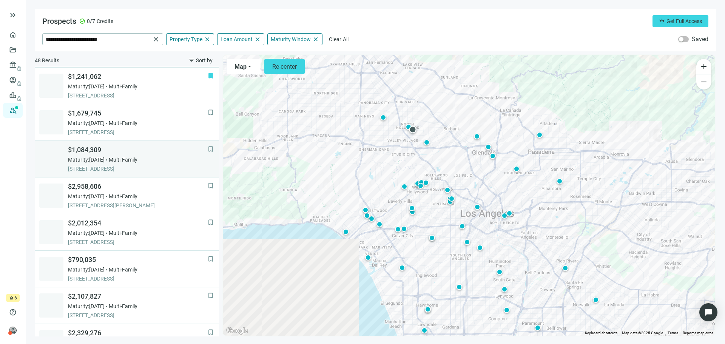
click at [119, 156] on div "Maturity: [DATE] Multi-Family" at bounding box center [138, 160] width 140 height 8
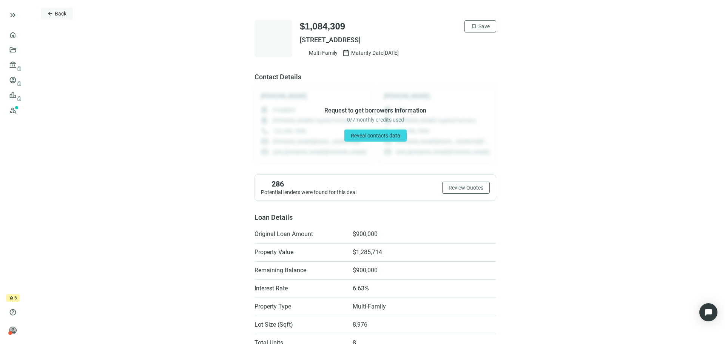
click at [60, 12] on span "Back" at bounding box center [61, 14] width 12 height 6
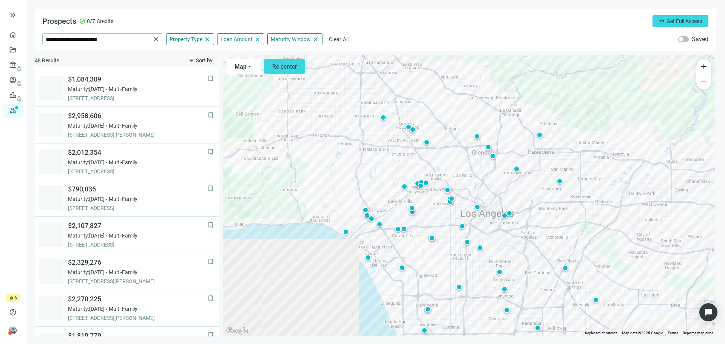
scroll to position [366, 0]
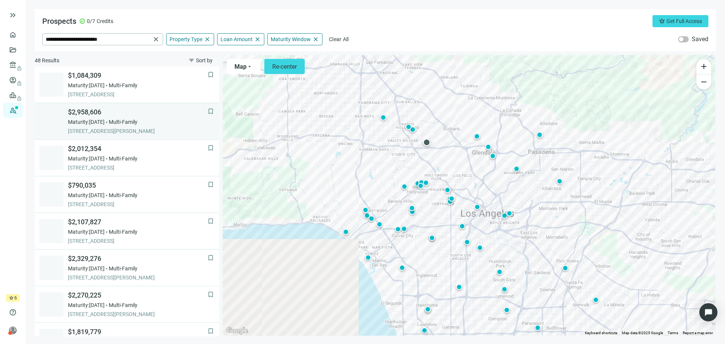
click at [117, 127] on div "$2,958,606 Maturity: [DATE] Multi-Family [STREET_ADDRESS][PERSON_NAME]" at bounding box center [138, 121] width 140 height 27
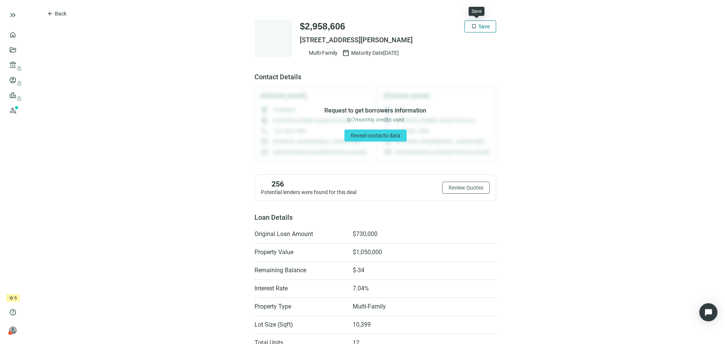
click at [479, 27] on span "Save" at bounding box center [484, 26] width 11 height 6
click at [55, 11] on span "Back" at bounding box center [61, 14] width 12 height 6
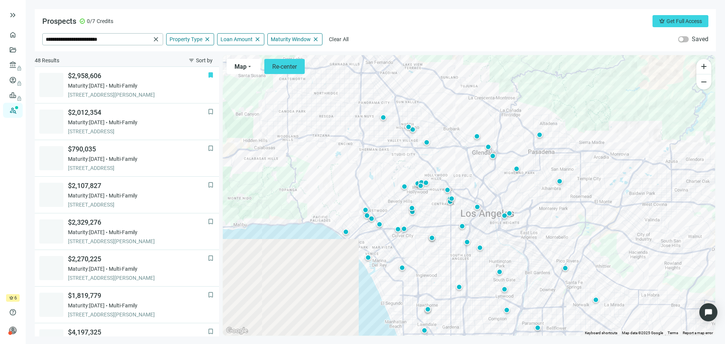
scroll to position [403, 0]
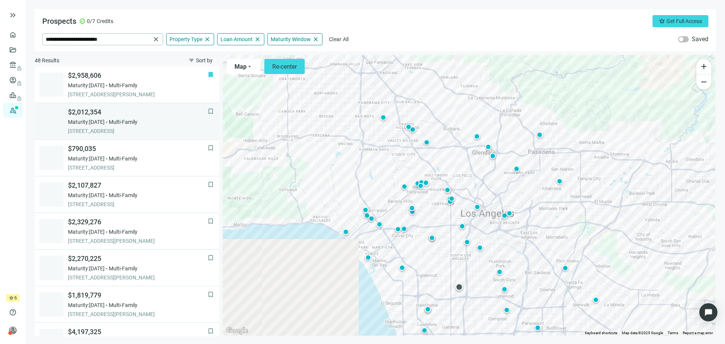
click at [116, 130] on span "[STREET_ADDRESS]" at bounding box center [138, 131] width 140 height 8
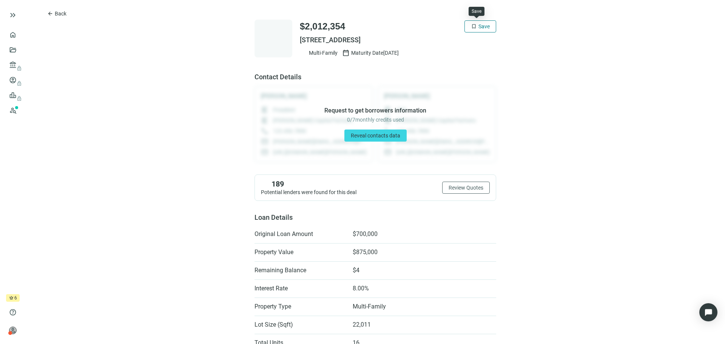
click at [471, 28] on span "bookmark" at bounding box center [474, 26] width 6 height 6
click at [58, 15] on span "Back" at bounding box center [61, 14] width 12 height 6
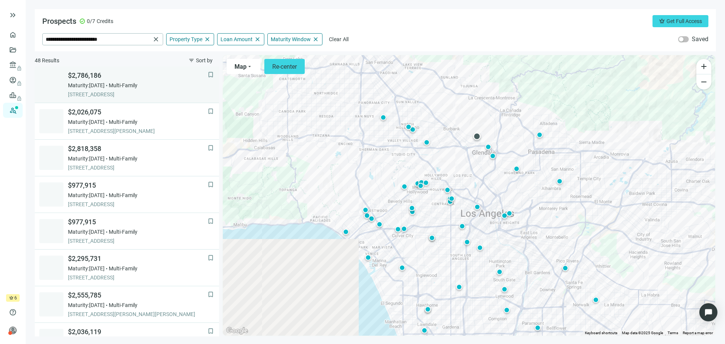
click at [128, 84] on span "Multi-Family" at bounding box center [123, 86] width 29 height 8
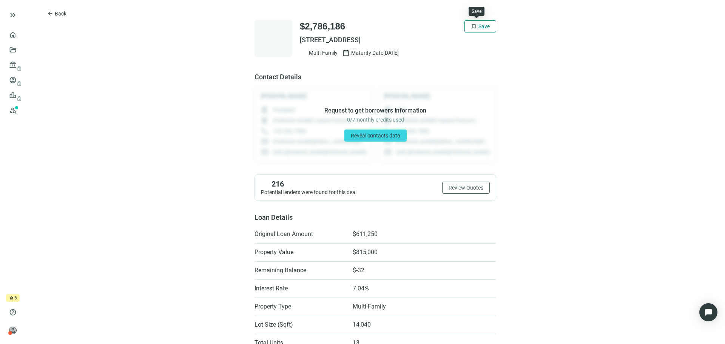
drag, startPoint x: 485, startPoint y: 29, endPoint x: 473, endPoint y: 29, distance: 11.3
click at [485, 29] on span "Save" at bounding box center [484, 26] width 11 height 6
click at [63, 13] on span "Back" at bounding box center [61, 14] width 12 height 6
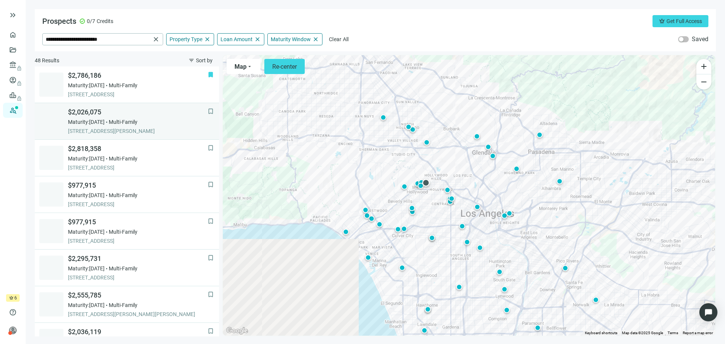
click at [147, 133] on span "[STREET_ADDRESS][PERSON_NAME]" at bounding box center [138, 131] width 140 height 8
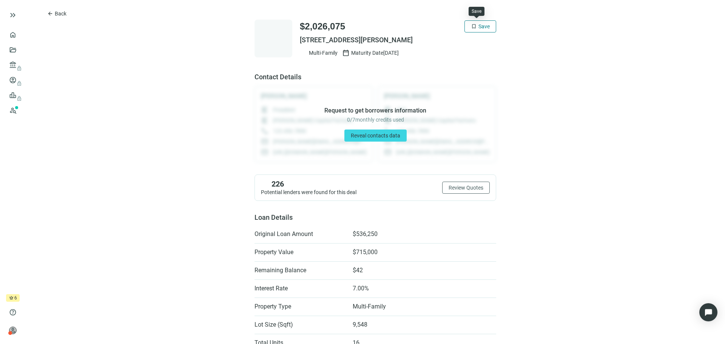
click at [483, 25] on span "Save" at bounding box center [484, 26] width 11 height 6
click at [63, 11] on span "Back" at bounding box center [61, 14] width 12 height 6
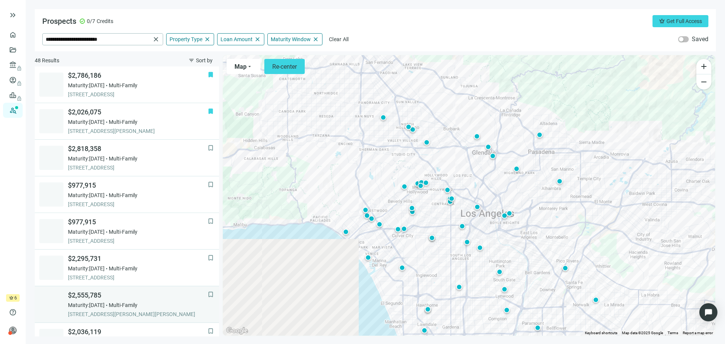
scroll to position [37, 0]
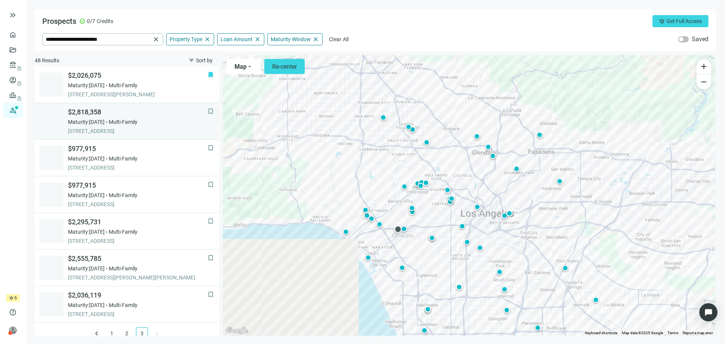
click at [114, 128] on span "[STREET_ADDRESS]" at bounding box center [138, 131] width 140 height 8
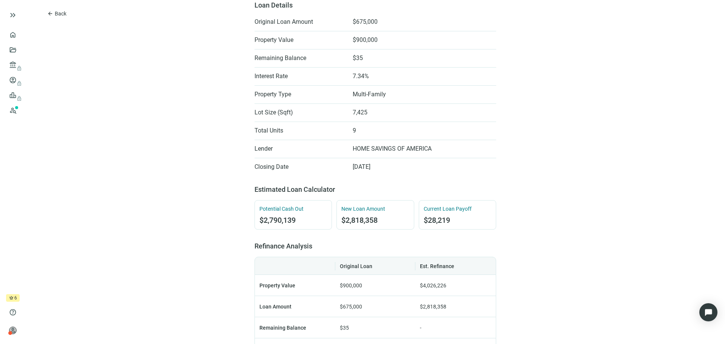
scroll to position [113, 0]
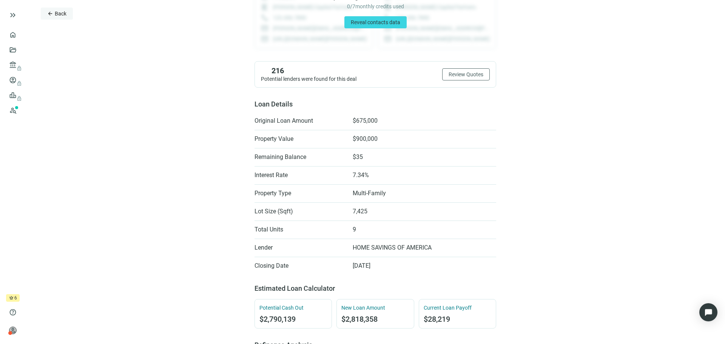
click at [60, 16] on span "Back" at bounding box center [61, 14] width 12 height 6
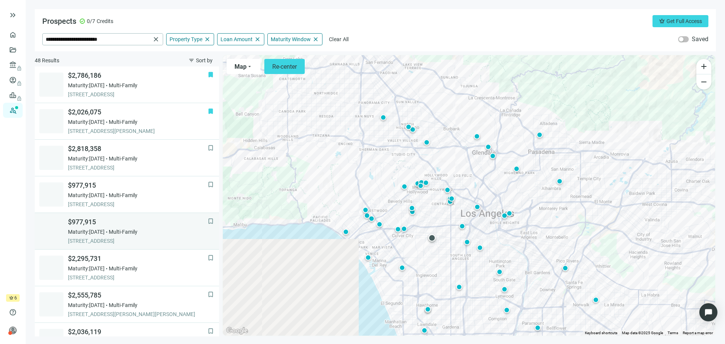
scroll to position [44, 0]
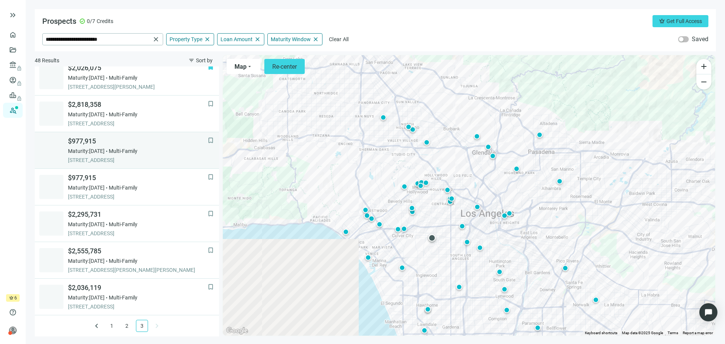
click at [105, 153] on span "Maturity: [DATE]" at bounding box center [86, 151] width 37 height 8
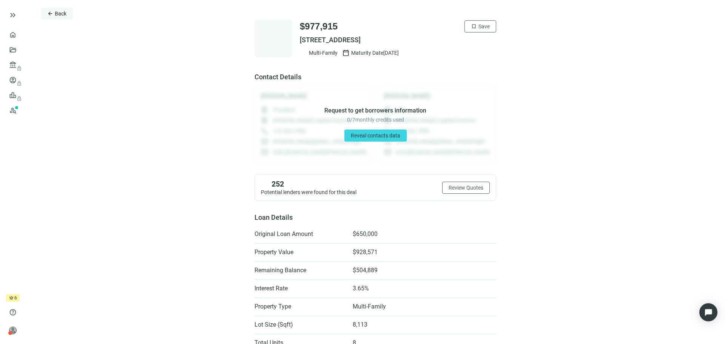
click at [62, 17] on span "Back" at bounding box center [61, 14] width 12 height 6
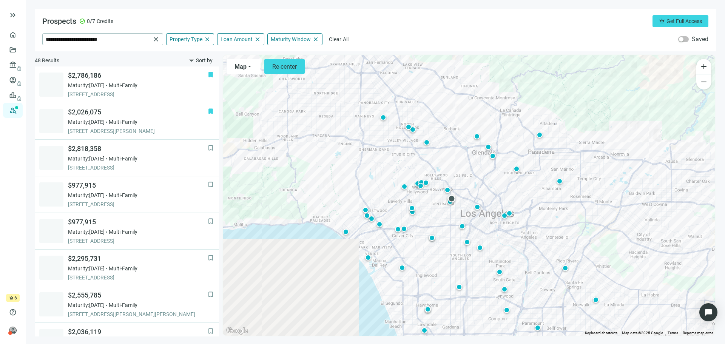
scroll to position [44, 0]
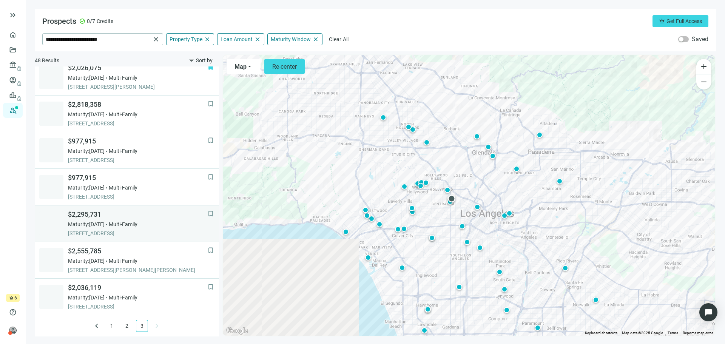
click at [114, 230] on span "[STREET_ADDRESS]" at bounding box center [138, 234] width 140 height 8
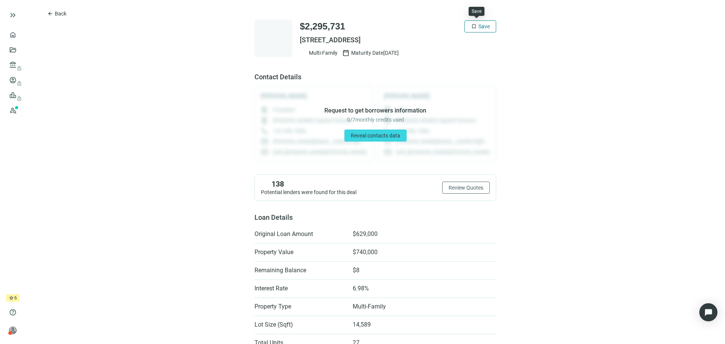
click at [479, 25] on span "Save" at bounding box center [484, 26] width 11 height 6
click at [54, 14] on button "arrow_back Back" at bounding box center [57, 14] width 32 height 12
click at [59, 13] on span "Back" at bounding box center [61, 14] width 12 height 6
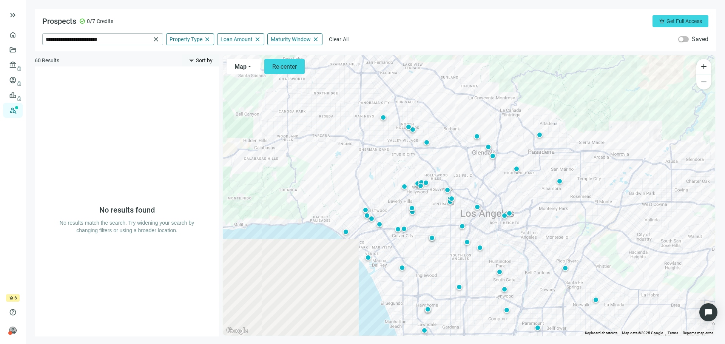
click at [206, 63] on span "Sort by" at bounding box center [204, 60] width 17 height 6
click at [439, 37] on div "**********" at bounding box center [375, 39] width 666 height 12
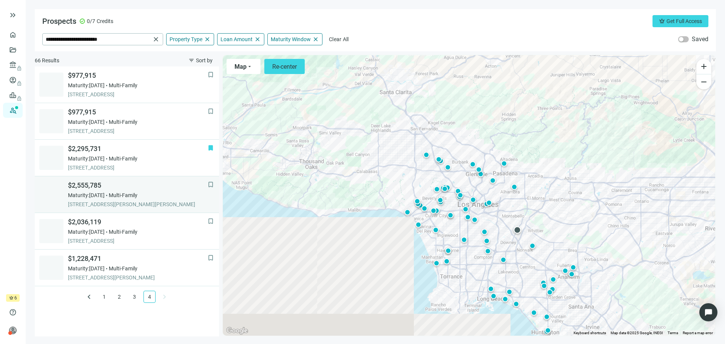
click at [126, 191] on div "$2,555,785 Maturity: [DATE] Multi-Family [STREET_ADDRESS][PERSON_NAME][PERSON_N…" at bounding box center [138, 194] width 140 height 27
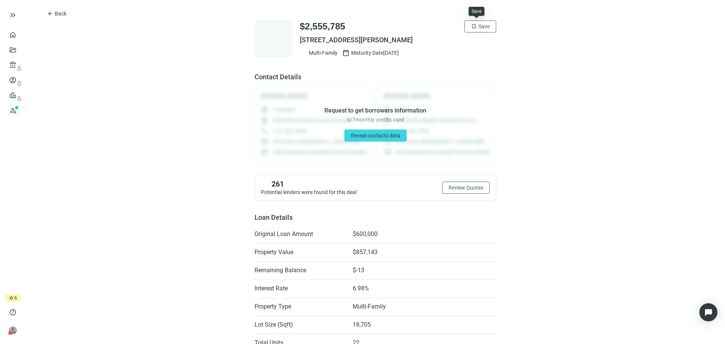
drag, startPoint x: 477, startPoint y: 29, endPoint x: 460, endPoint y: 32, distance: 17.6
click at [479, 29] on span "Save" at bounding box center [484, 26] width 11 height 6
click at [65, 13] on span "Back" at bounding box center [61, 14] width 12 height 6
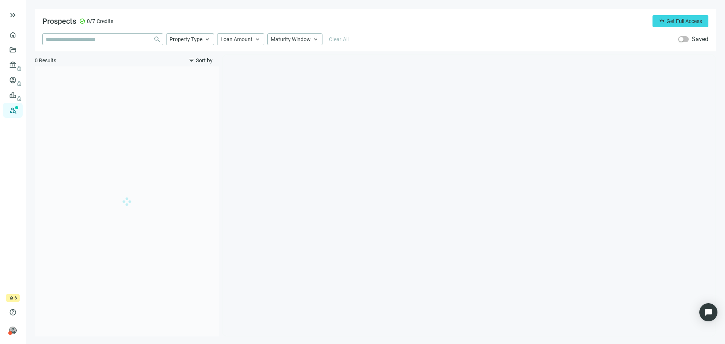
type input "**********"
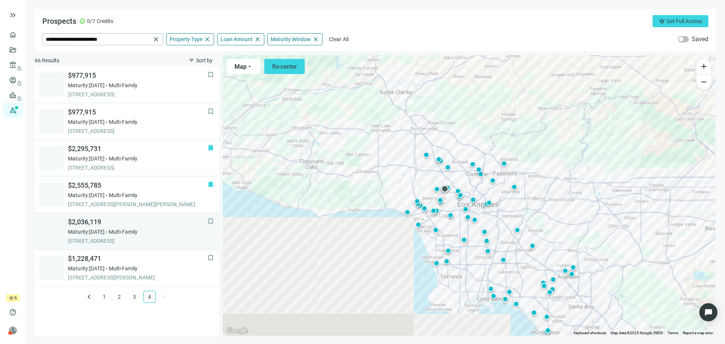
click at [113, 236] on div "$2,036,119 Maturity: [DATE] Multi-Family [STREET_ADDRESS]" at bounding box center [138, 231] width 140 height 27
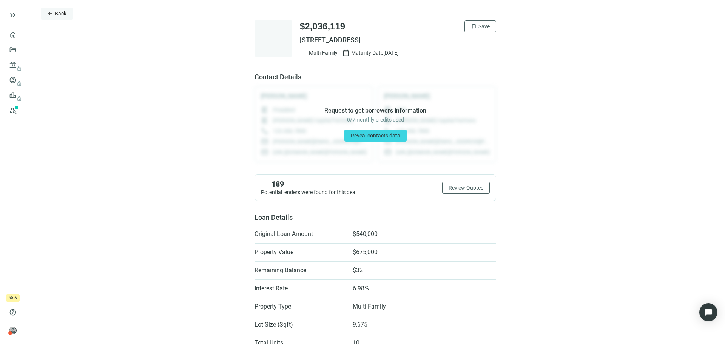
click at [61, 12] on span "Back" at bounding box center [61, 14] width 12 height 6
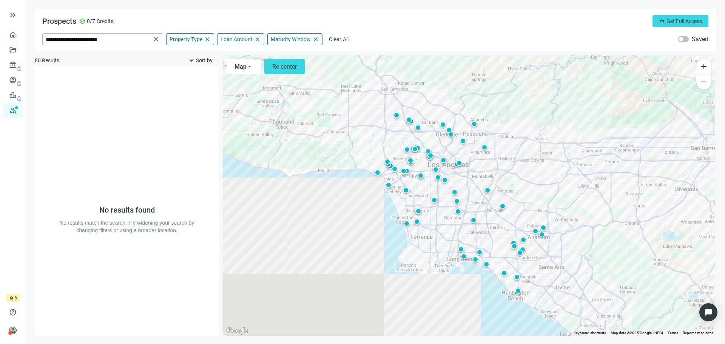
drag, startPoint x: 475, startPoint y: 144, endPoint x: 445, endPoint y: 103, distance: 51.1
click at [445, 103] on div "To activate drag with keyboard, press Alt + Enter. Once in keyboard drag state,…" at bounding box center [469, 195] width 492 height 281
click at [205, 63] on span "Sort by" at bounding box center [204, 60] width 17 height 6
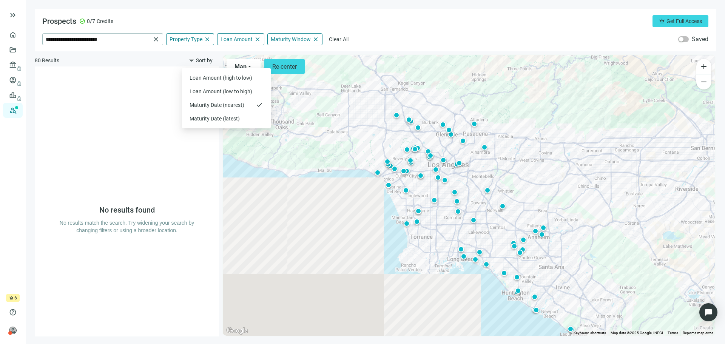
click at [455, 40] on div "**********" at bounding box center [375, 39] width 666 height 12
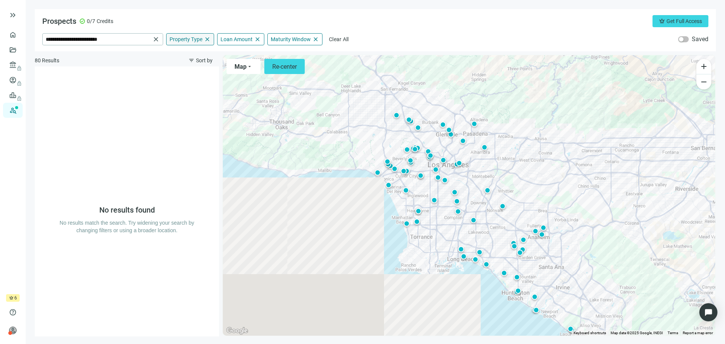
click at [184, 40] on span "Property Type" at bounding box center [186, 39] width 33 height 7
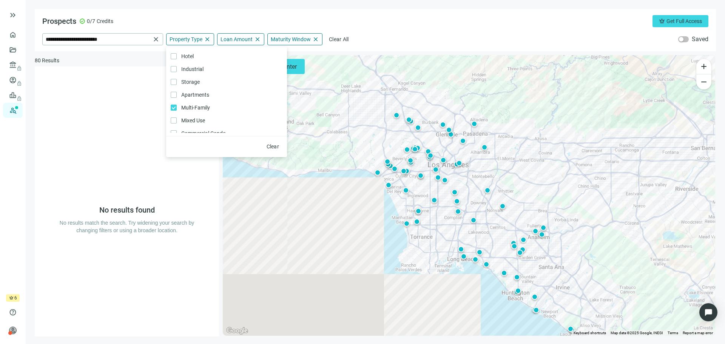
click at [437, 37] on div "**********" at bounding box center [375, 39] width 666 height 12
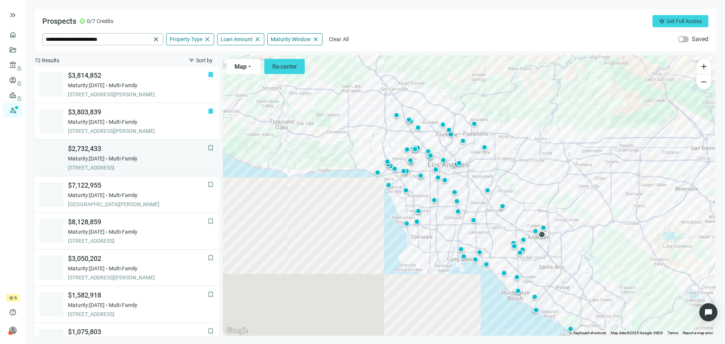
click at [120, 151] on span "$2,732,433" at bounding box center [138, 148] width 140 height 9
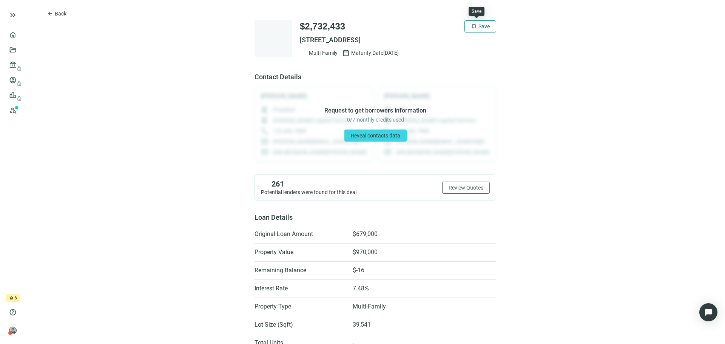
click at [479, 28] on span "Save" at bounding box center [484, 26] width 11 height 6
click at [53, 12] on button "arrow_back Back" at bounding box center [57, 14] width 32 height 12
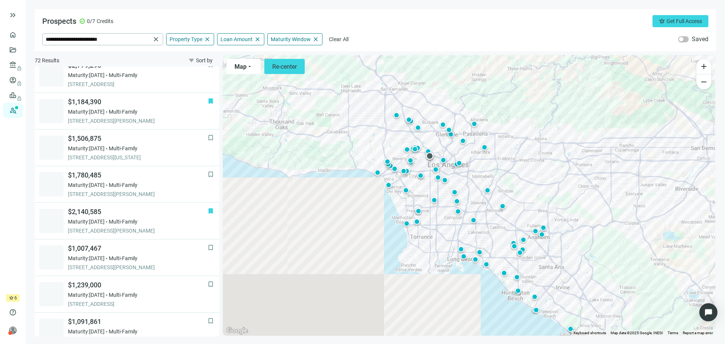
scroll to position [484, 0]
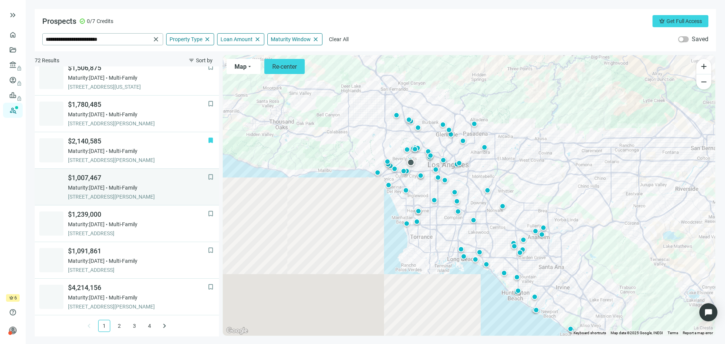
click at [94, 187] on span "Maturity: [DATE]" at bounding box center [86, 188] width 37 height 8
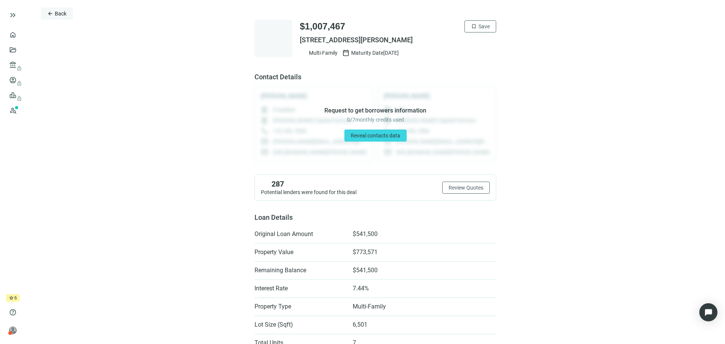
click at [58, 12] on span "Back" at bounding box center [61, 14] width 12 height 6
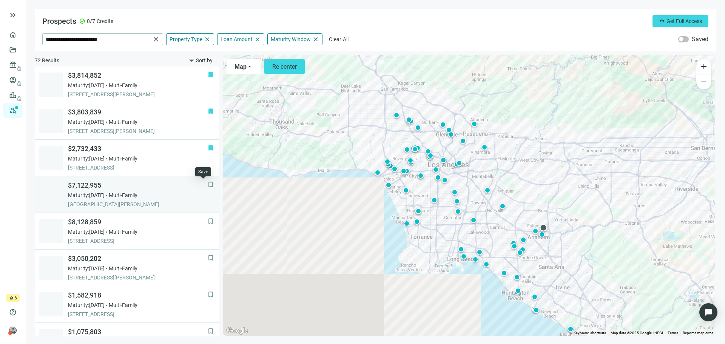
click at [207, 185] on span "bookmark" at bounding box center [211, 185] width 8 height 8
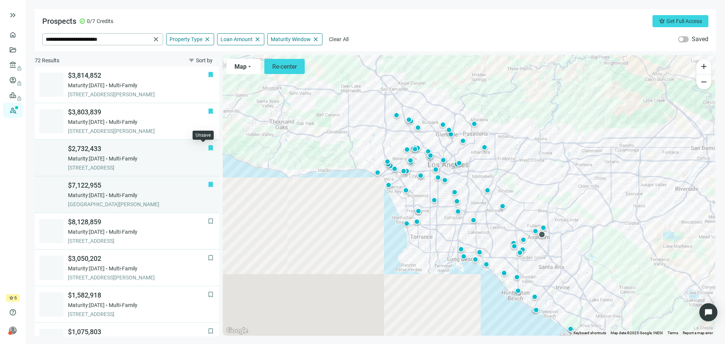
click at [207, 149] on span "bookmark" at bounding box center [211, 148] width 8 height 8
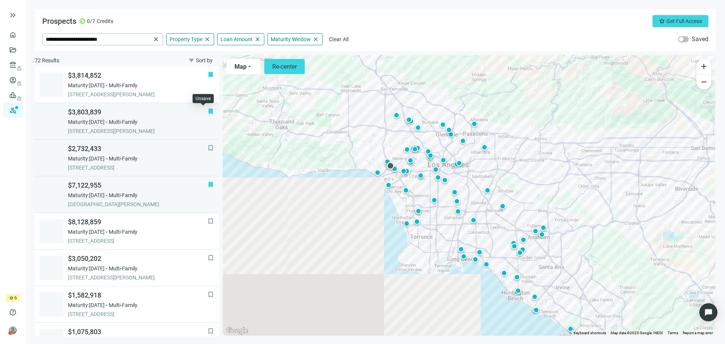
click at [207, 111] on span "bookmark" at bounding box center [211, 112] width 8 height 8
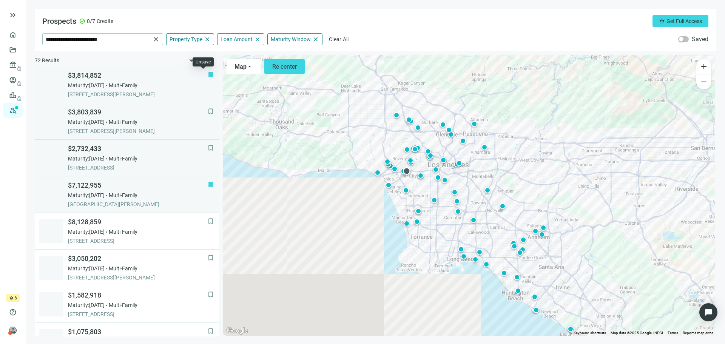
click at [207, 73] on span "bookmark" at bounding box center [211, 75] width 8 height 8
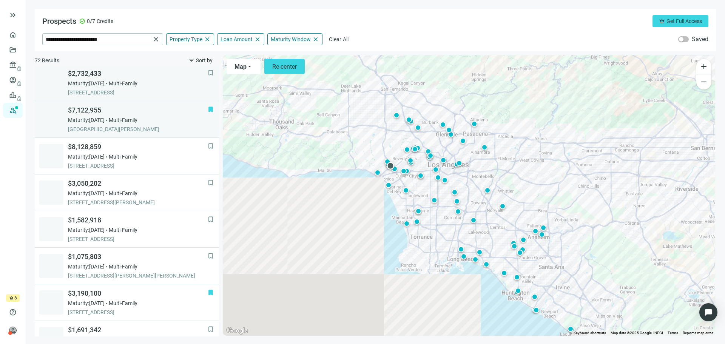
scroll to position [76, 0]
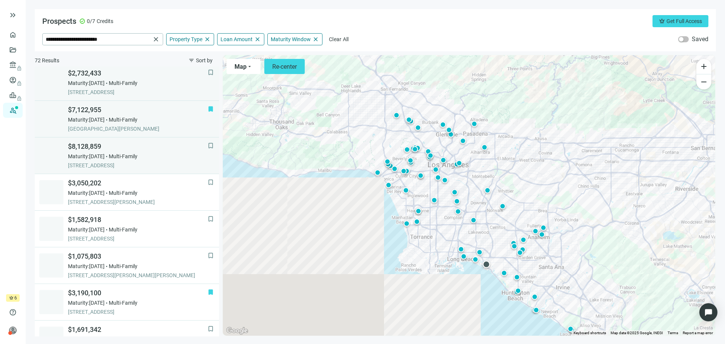
click at [105, 156] on span "Maturity: [DATE]" at bounding box center [86, 157] width 37 height 8
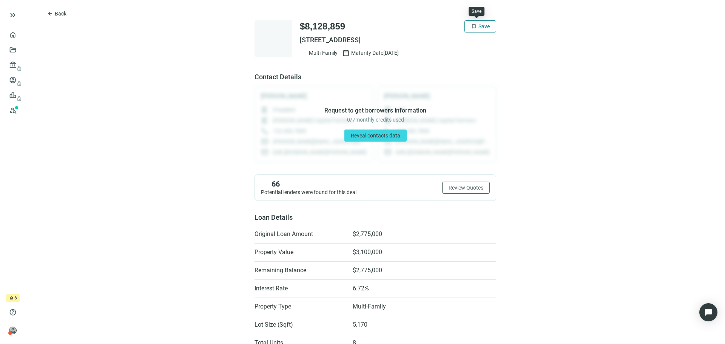
click at [474, 26] on button "bookmark Save" at bounding box center [481, 26] width 32 height 12
click at [60, 15] on span "Back" at bounding box center [61, 14] width 12 height 6
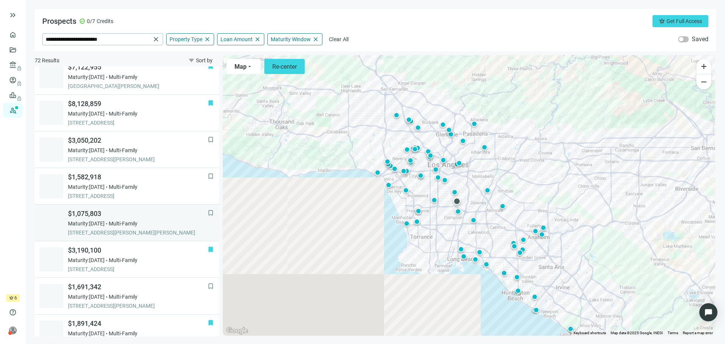
scroll to position [71, 0]
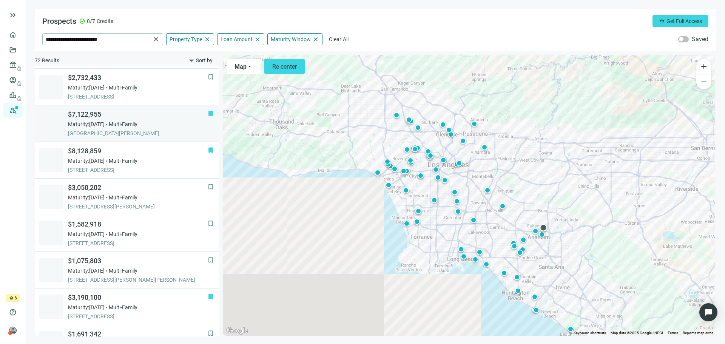
click at [127, 128] on span "Multi-Family" at bounding box center [123, 124] width 29 height 8
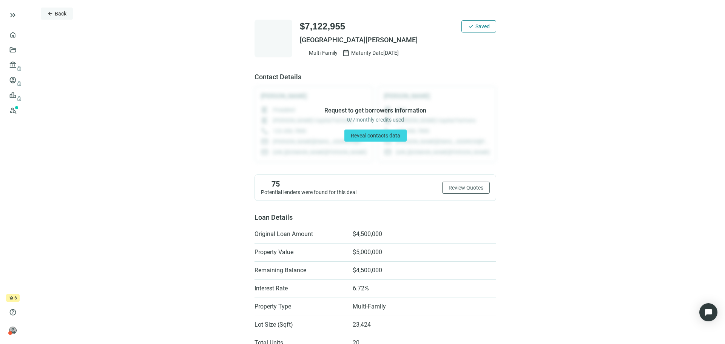
click at [63, 11] on span "Back" at bounding box center [61, 14] width 12 height 6
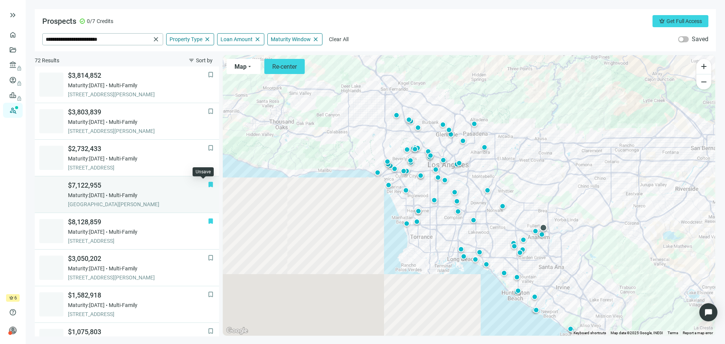
click at [207, 185] on span "bookmark" at bounding box center [211, 185] width 8 height 8
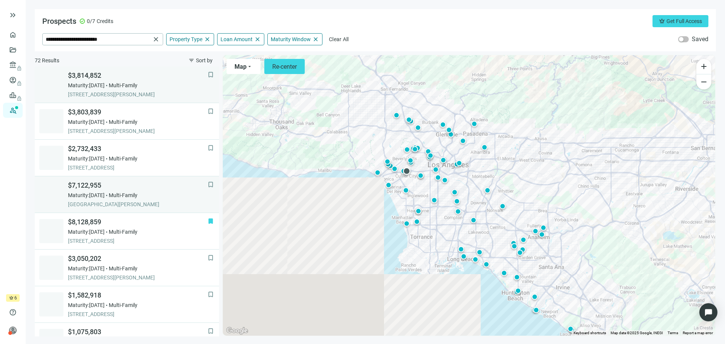
click at [97, 85] on span "Maturity: [DATE]" at bounding box center [86, 86] width 37 height 8
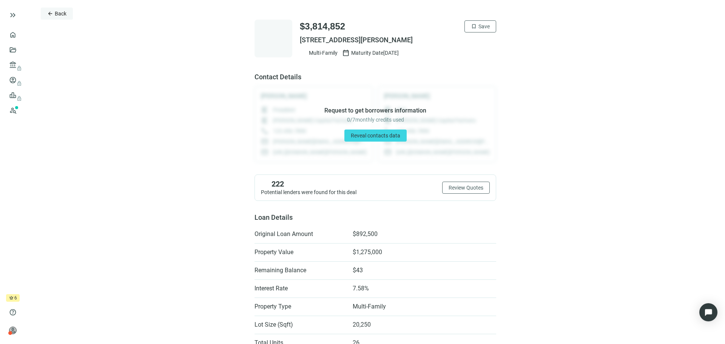
click at [58, 15] on span "Back" at bounding box center [61, 14] width 12 height 6
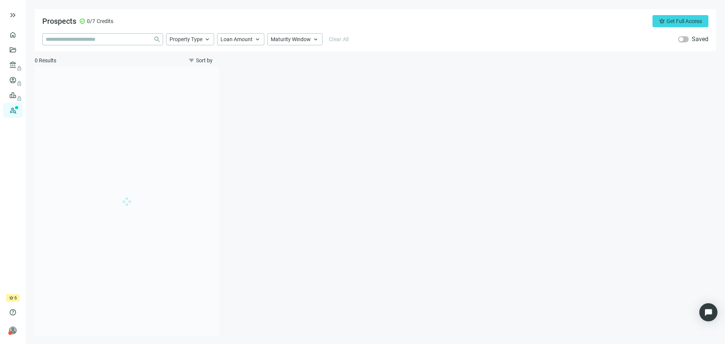
type input "**********"
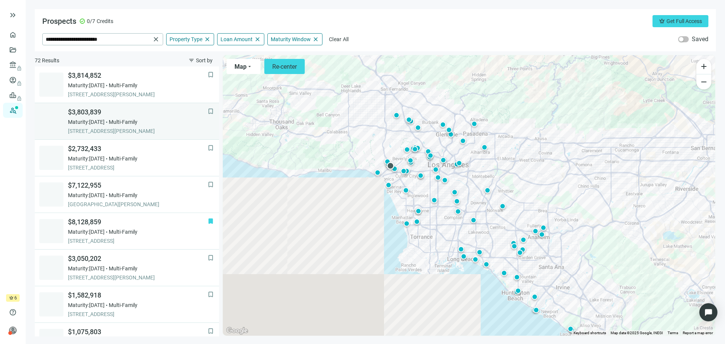
click at [105, 122] on span "Maturity: [DATE]" at bounding box center [86, 122] width 37 height 8
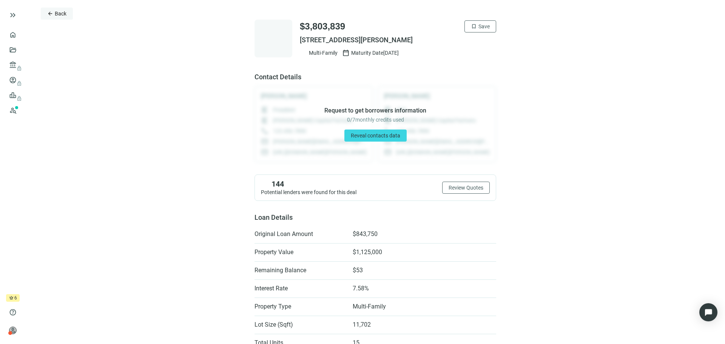
click at [56, 15] on span "Back" at bounding box center [61, 14] width 12 height 6
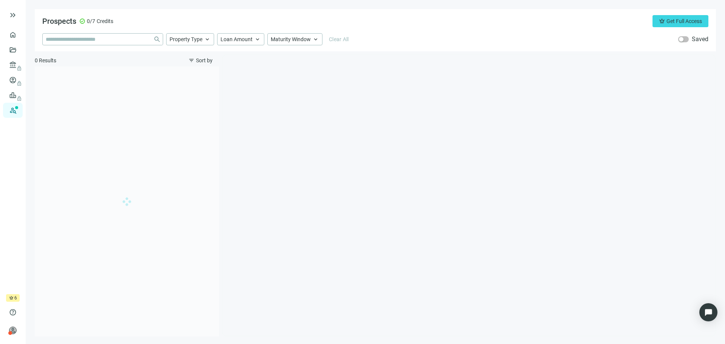
type input "**********"
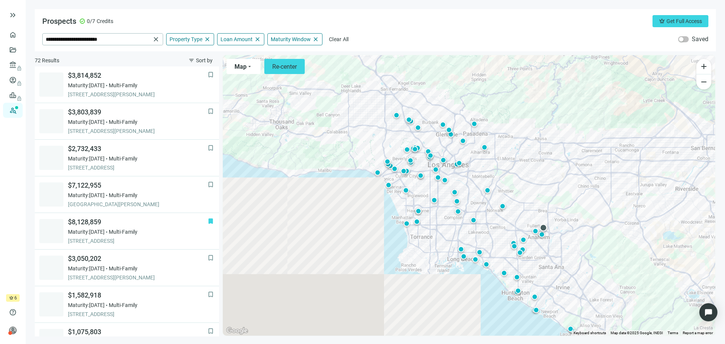
scroll to position [37, 0]
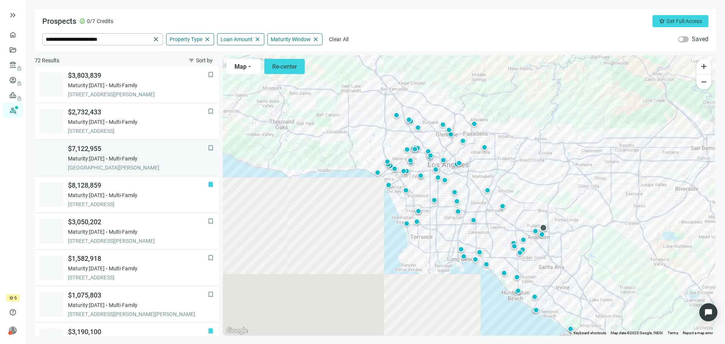
click at [96, 158] on span "Maturity: [DATE]" at bounding box center [86, 159] width 37 height 8
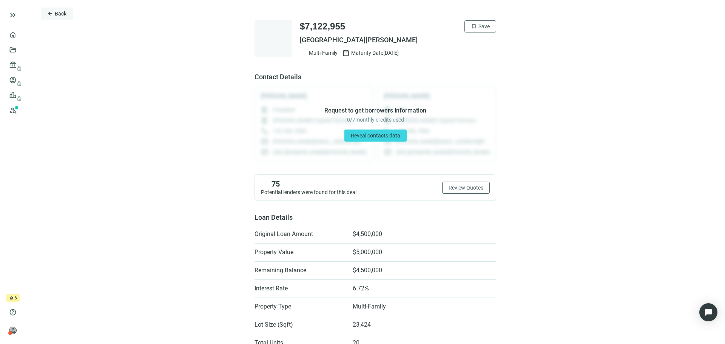
click at [59, 17] on button "arrow_back Back" at bounding box center [57, 14] width 32 height 12
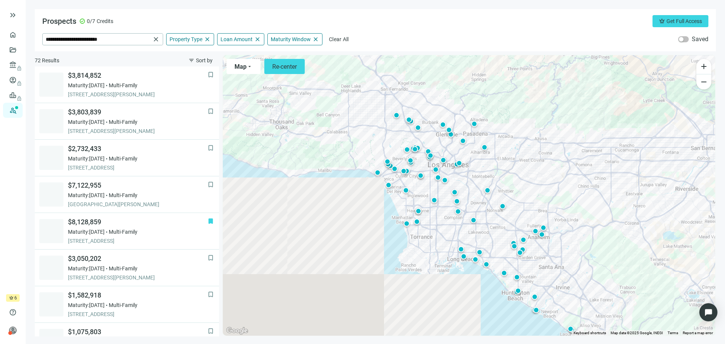
scroll to position [110, 0]
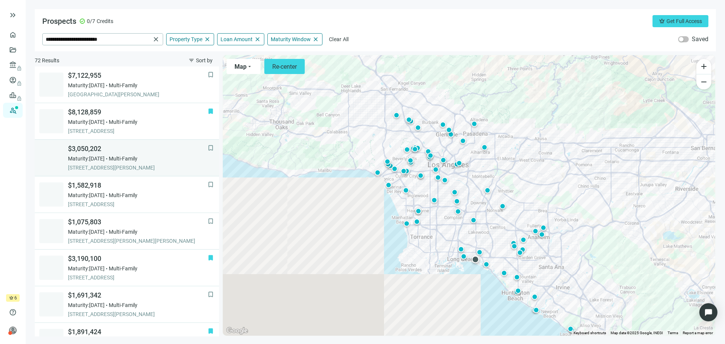
click at [103, 166] on span "[STREET_ADDRESS][PERSON_NAME]" at bounding box center [138, 168] width 140 height 8
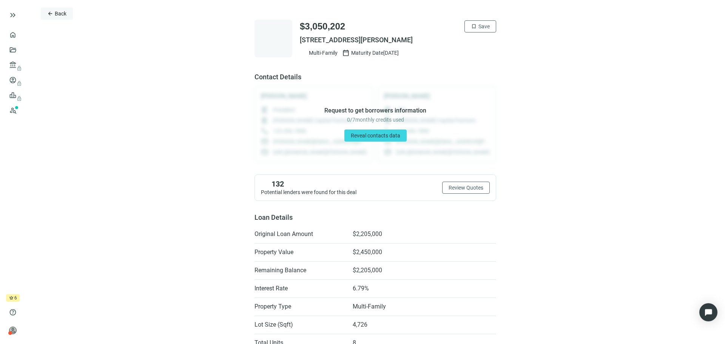
click at [55, 15] on span "Back" at bounding box center [61, 14] width 12 height 6
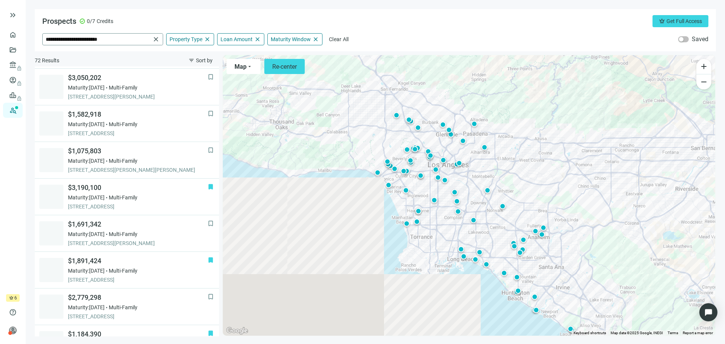
scroll to position [183, 0]
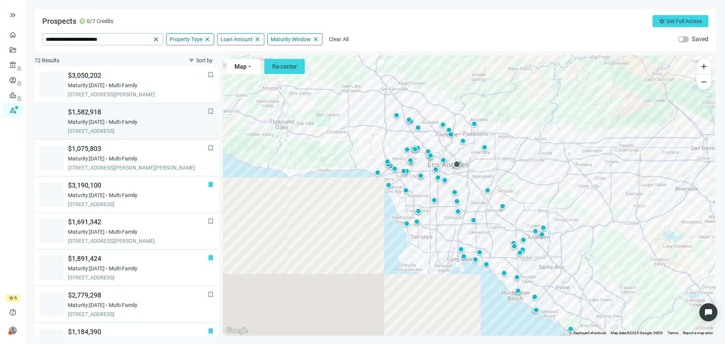
click at [95, 131] on span "[STREET_ADDRESS]" at bounding box center [138, 131] width 140 height 8
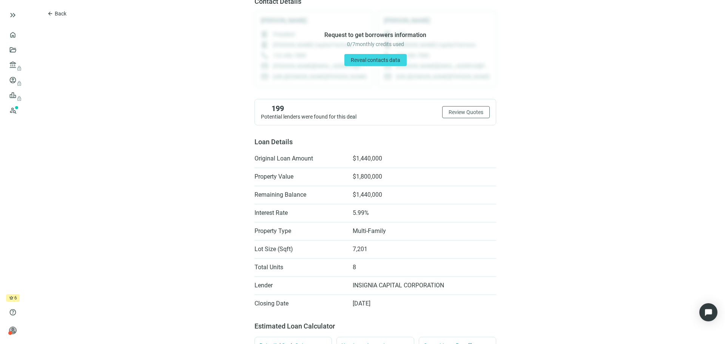
scroll to position [189, 0]
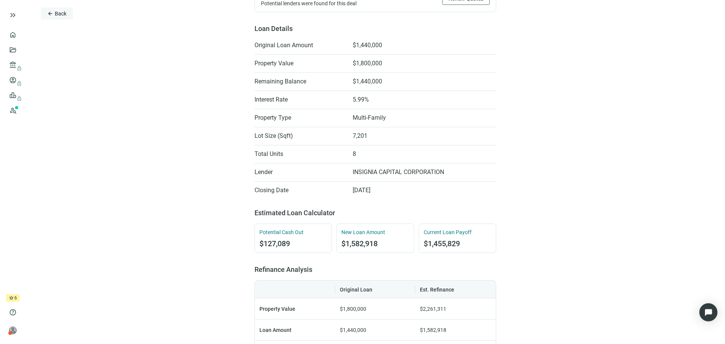
click at [61, 8] on button "arrow_back Back" at bounding box center [57, 14] width 32 height 12
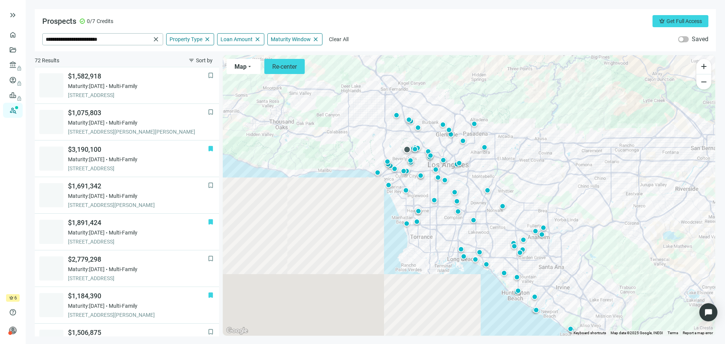
scroll to position [220, 0]
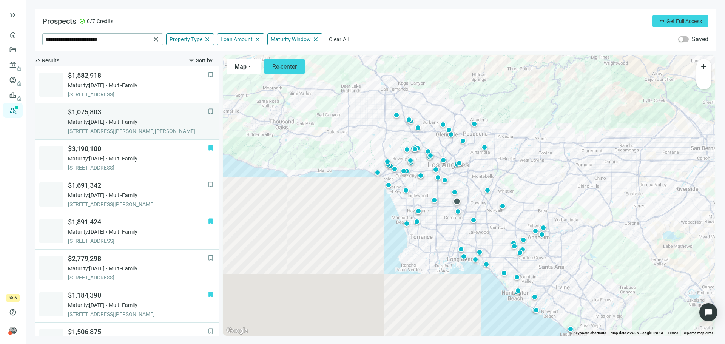
click at [115, 126] on div "$1,075,803 Maturity: [DATE] Multi-Family [STREET_ADDRESS][PERSON_NAME][PERSON_N…" at bounding box center [138, 121] width 140 height 27
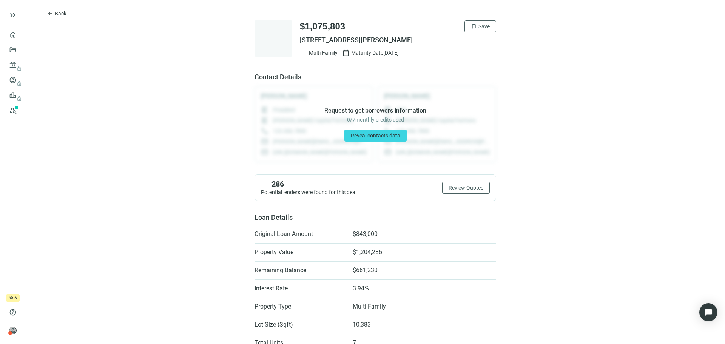
drag, startPoint x: 418, startPoint y: 40, endPoint x: 296, endPoint y: 38, distance: 121.6
click at [300, 38] on span "[STREET_ADDRESS][PERSON_NAME]" at bounding box center [398, 40] width 196 height 9
copy span "[STREET_ADDRESS][PERSON_NAME]"
click at [48, 12] on span "arrow_back" at bounding box center [50, 14] width 6 height 6
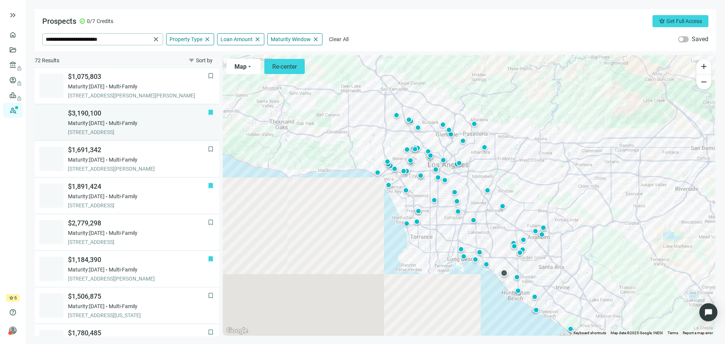
scroll to position [256, 0]
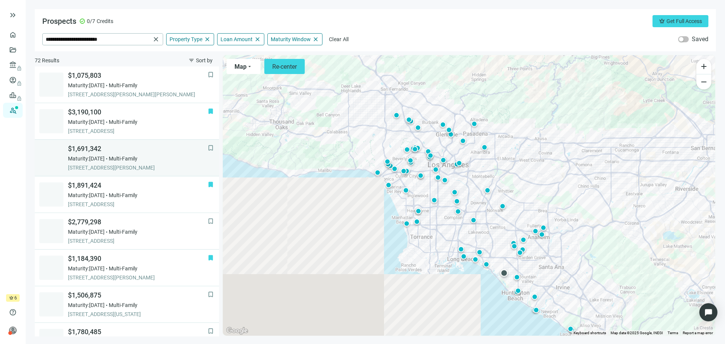
click at [116, 154] on div "$1,691,342 Maturity: [DATE] Multi-Family [STREET_ADDRESS][PERSON_NAME]" at bounding box center [138, 157] width 140 height 27
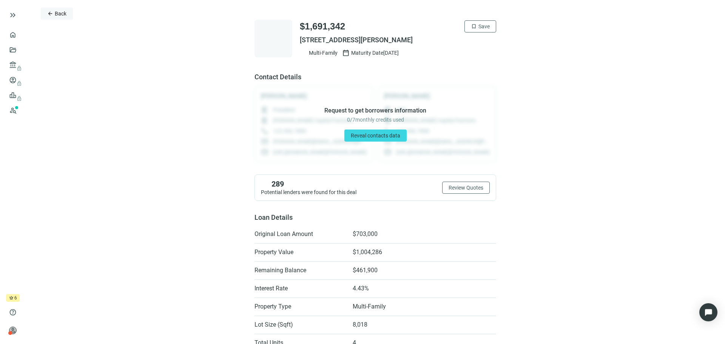
click at [60, 12] on span "Back" at bounding box center [61, 14] width 12 height 6
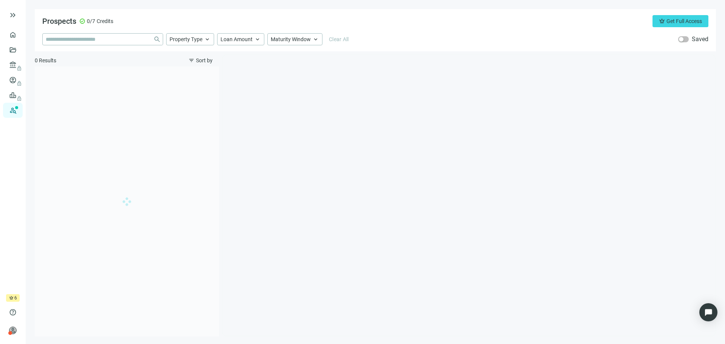
type input "**********"
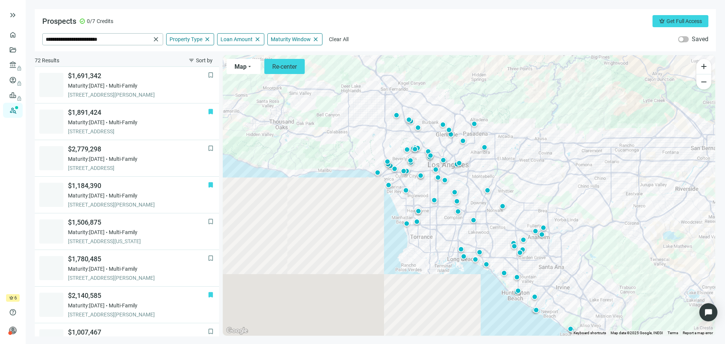
scroll to position [330, 0]
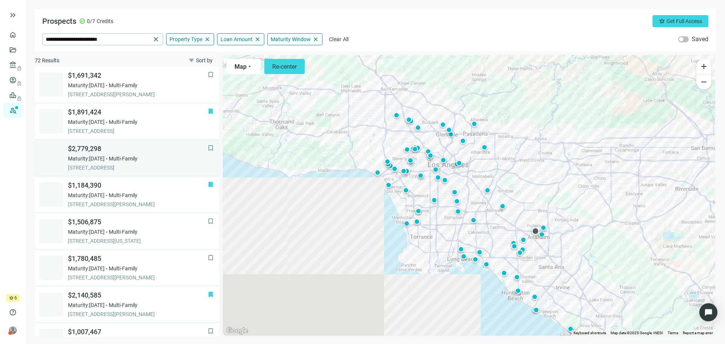
click at [101, 157] on span "Maturity: [DATE]" at bounding box center [86, 159] width 37 height 8
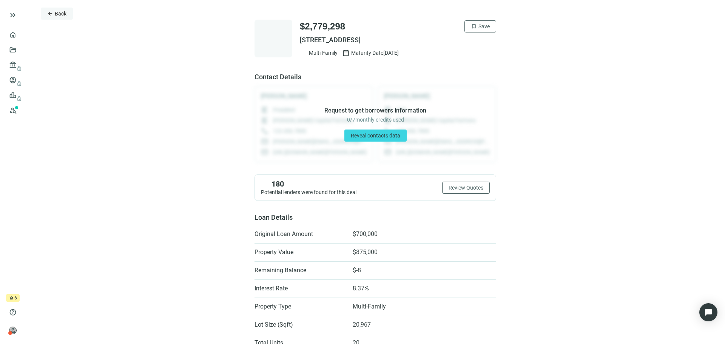
click at [54, 12] on button "arrow_back Back" at bounding box center [57, 14] width 32 height 12
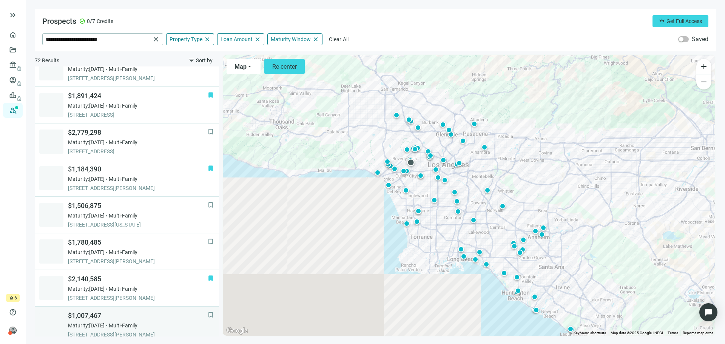
scroll to position [327, 0]
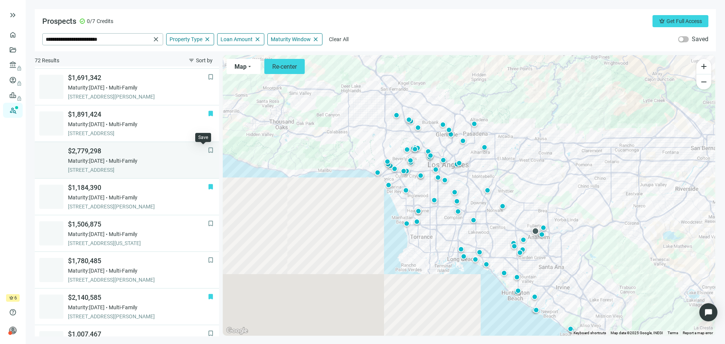
click at [207, 150] on span "bookmark" at bounding box center [211, 151] width 8 height 8
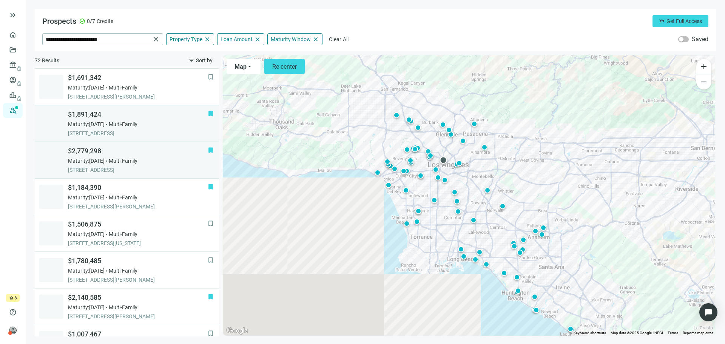
click at [105, 126] on span "Maturity: [DATE]" at bounding box center [86, 124] width 37 height 8
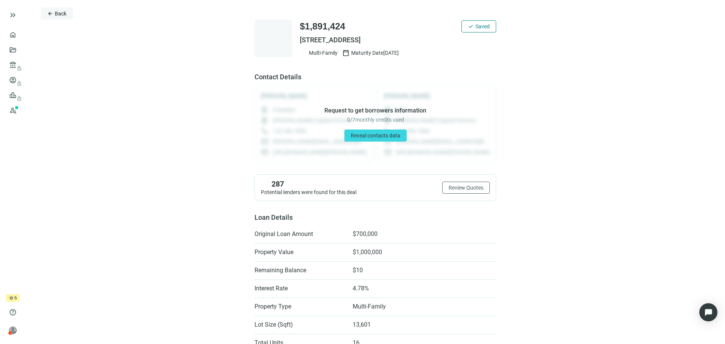
click at [56, 12] on span "Back" at bounding box center [61, 14] width 12 height 6
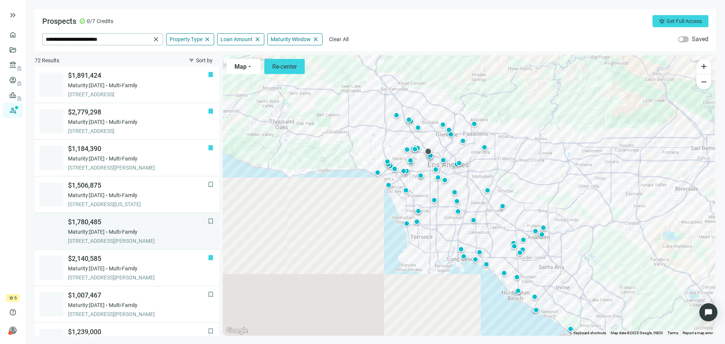
scroll to position [253, 0]
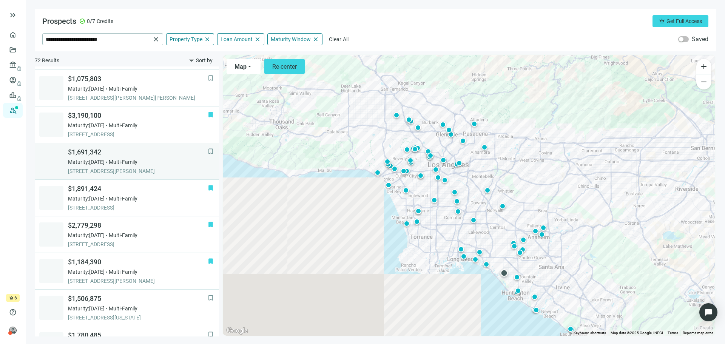
click at [207, 150] on span "bookmark" at bounding box center [211, 152] width 8 height 8
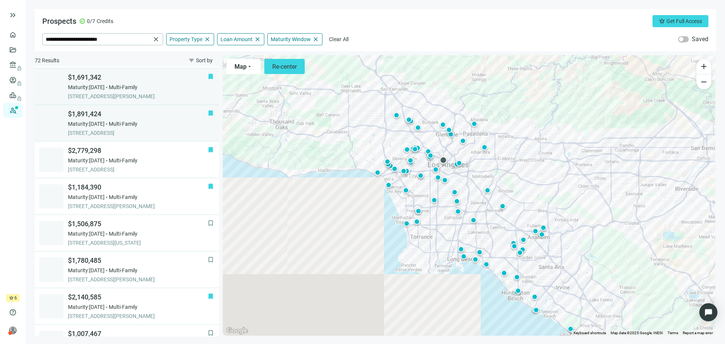
scroll to position [329, 0]
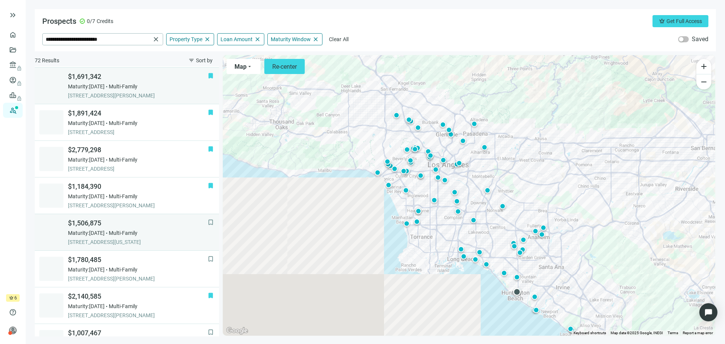
click at [136, 242] on span "[STREET_ADDRESS][US_STATE]" at bounding box center [138, 242] width 140 height 8
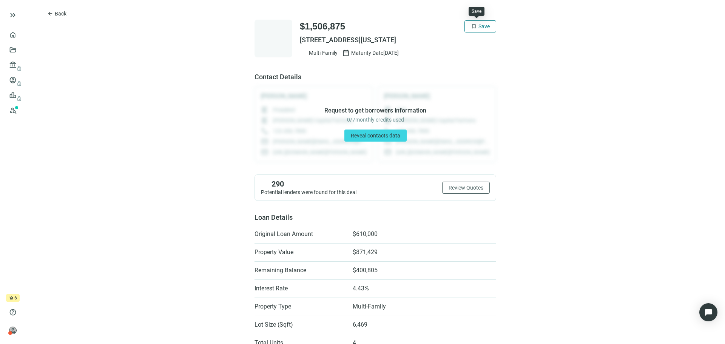
click at [479, 29] on span "Save" at bounding box center [484, 26] width 11 height 6
click at [55, 14] on span "Back" at bounding box center [61, 14] width 12 height 6
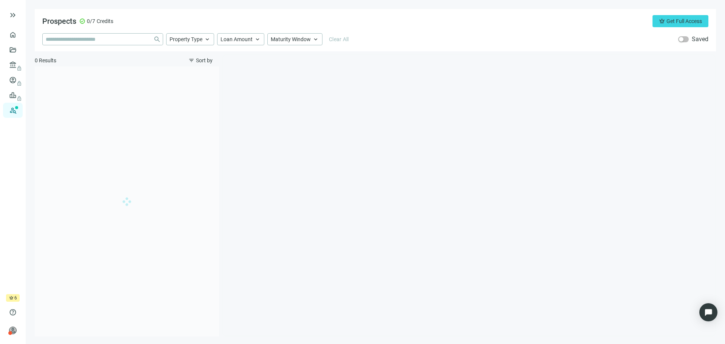
type input "**********"
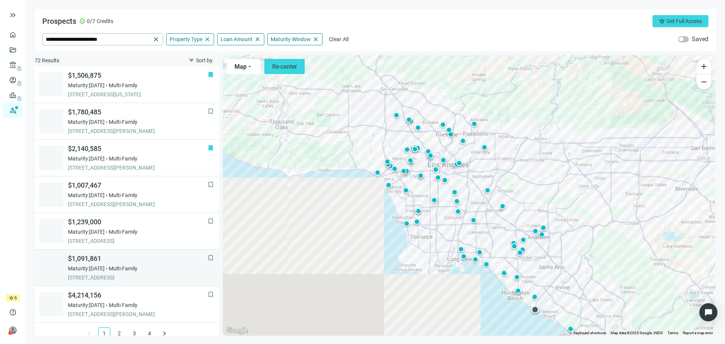
scroll to position [363, 0]
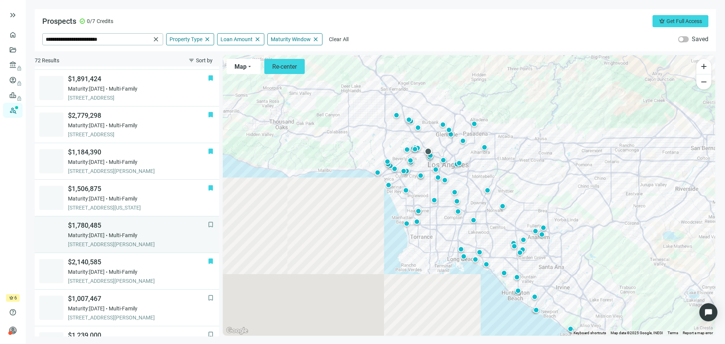
click at [111, 240] on div "$1,780,485 Maturity: [DATE] Multi-Family [STREET_ADDRESS][PERSON_NAME]" at bounding box center [138, 234] width 140 height 27
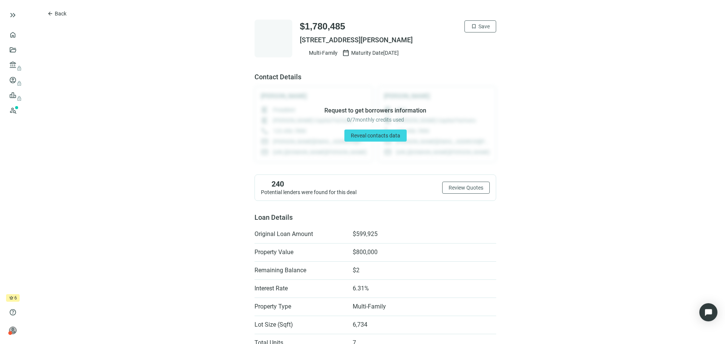
drag, startPoint x: 445, startPoint y: 40, endPoint x: 295, endPoint y: 41, distance: 149.2
click at [295, 41] on div "$1,780,485 bookmark Save [STREET_ADDRESS][PERSON_NAME] Multi-Family calendar_to…" at bounding box center [376, 39] width 242 height 38
copy span "[STREET_ADDRESS][PERSON_NAME]"
click at [472, 29] on span "bookmark" at bounding box center [474, 26] width 6 height 6
click at [57, 11] on span "Back" at bounding box center [61, 14] width 12 height 6
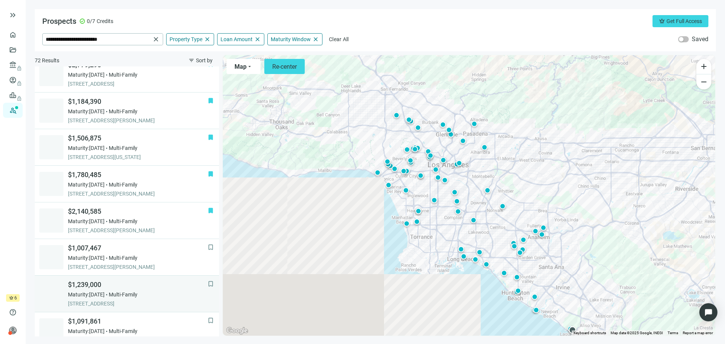
scroll to position [446, 0]
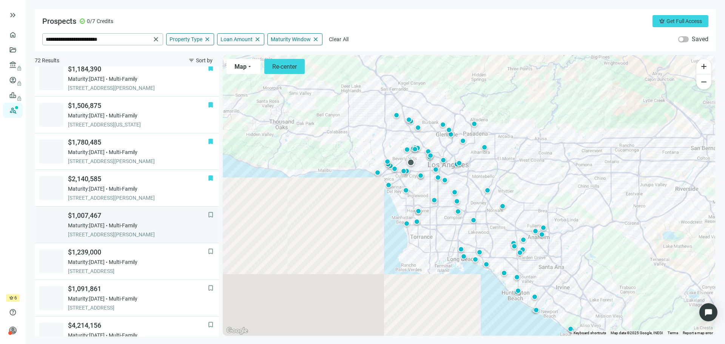
click at [103, 230] on div "$1,007,467 Maturity: [DATE] Multi-Family [STREET_ADDRESS][PERSON_NAME]" at bounding box center [138, 224] width 140 height 27
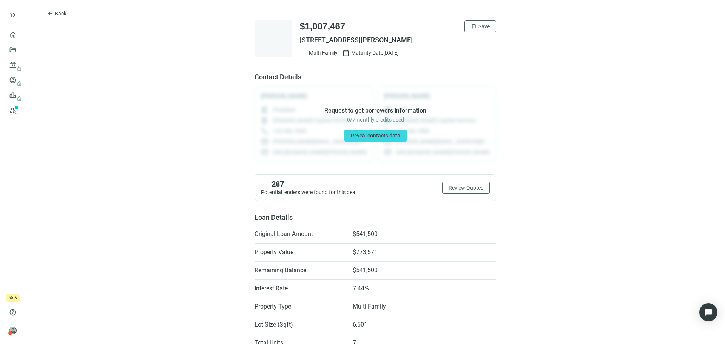
click at [410, 38] on span "[STREET_ADDRESS][PERSON_NAME]" at bounding box center [398, 40] width 196 height 9
copy div "[STREET_ADDRESS][PERSON_NAME]"
click at [54, 14] on button "arrow_back Back" at bounding box center [57, 14] width 32 height 12
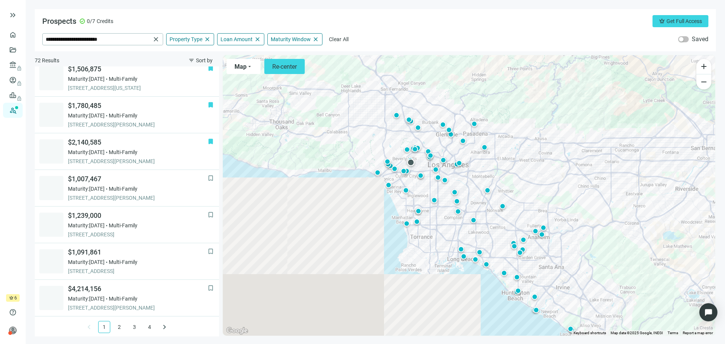
scroll to position [484, 0]
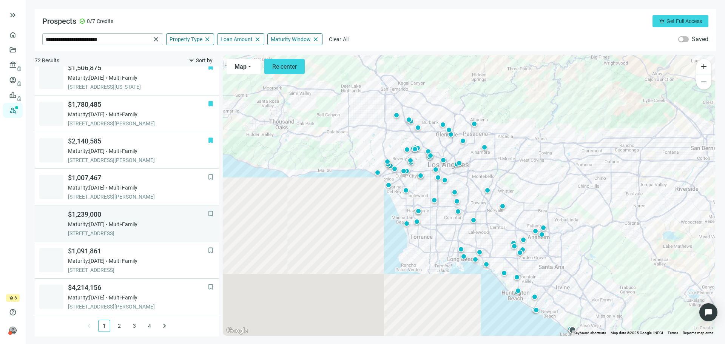
click at [105, 228] on span "Maturity: [DATE]" at bounding box center [86, 225] width 37 height 8
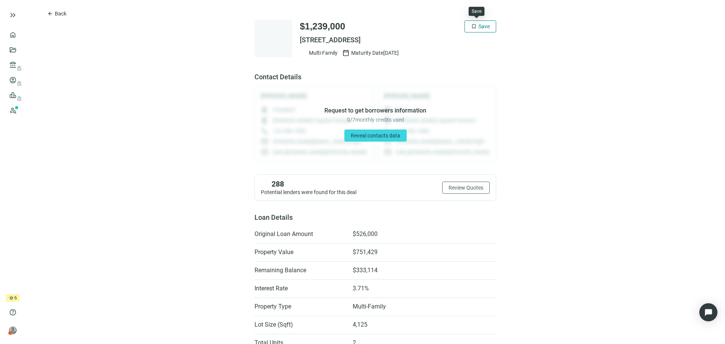
click at [473, 25] on span "bookmark" at bounding box center [474, 26] width 6 height 6
click at [62, 11] on span "Back" at bounding box center [61, 14] width 12 height 6
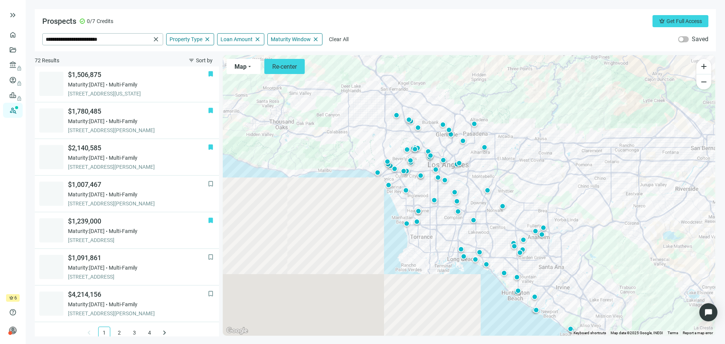
scroll to position [484, 0]
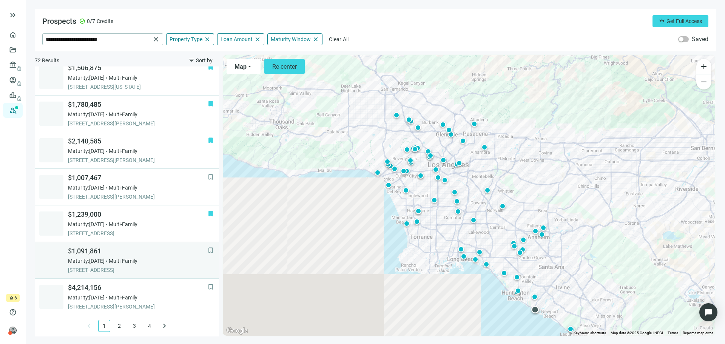
click at [124, 259] on span "Multi-Family" at bounding box center [123, 261] width 29 height 8
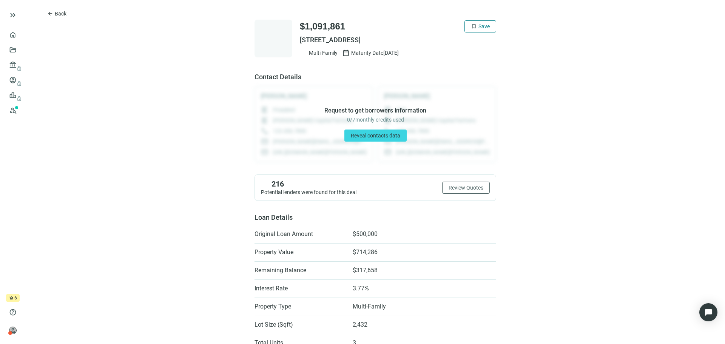
click at [479, 28] on span "Save" at bounding box center [484, 26] width 11 height 6
click at [61, 12] on span "Back" at bounding box center [61, 14] width 12 height 6
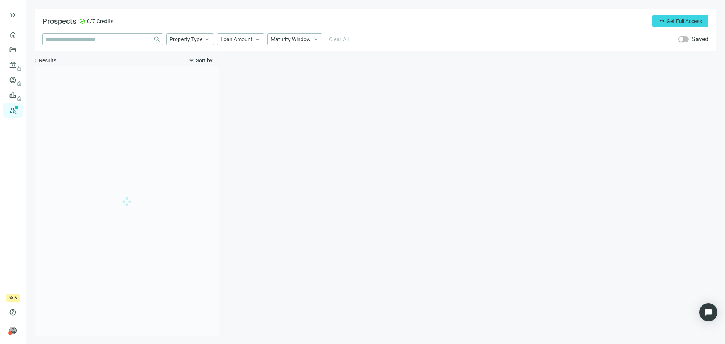
type input "**********"
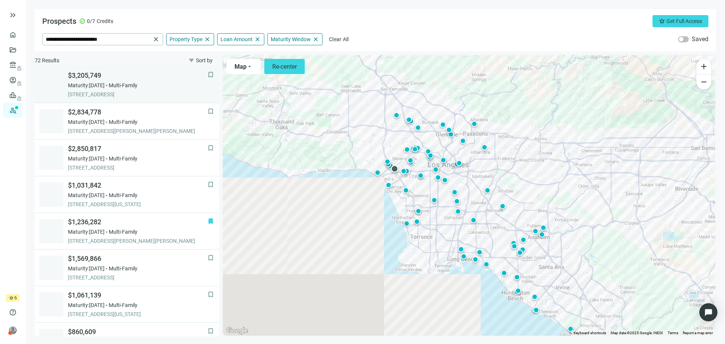
click at [130, 91] on span "[STREET_ADDRESS]" at bounding box center [138, 95] width 140 height 8
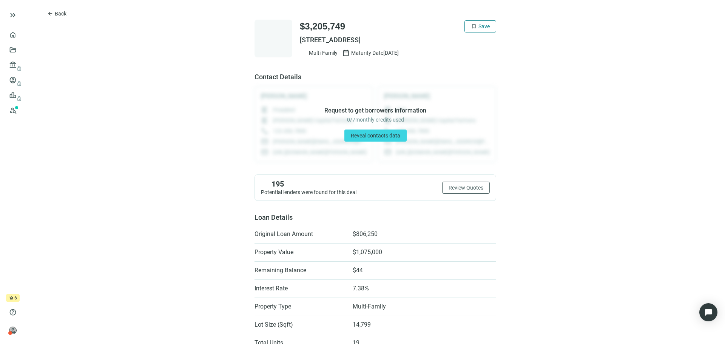
click at [479, 24] on span "Save" at bounding box center [484, 26] width 11 height 6
click at [62, 12] on span "Back" at bounding box center [61, 14] width 12 height 6
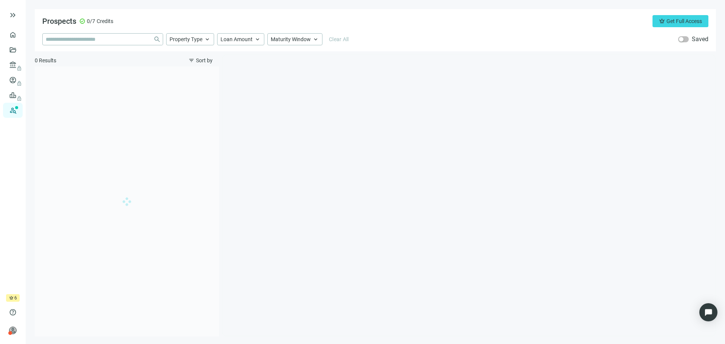
type input "**********"
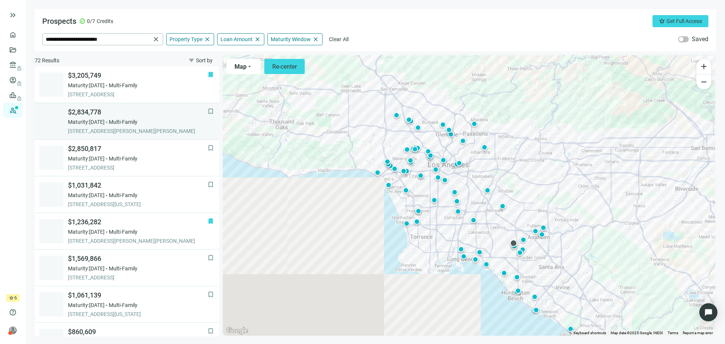
click at [115, 126] on div "$2,834,778 Maturity: [DATE] Multi-Family [STREET_ADDRESS][PERSON_NAME][PERSON_N…" at bounding box center [138, 121] width 140 height 27
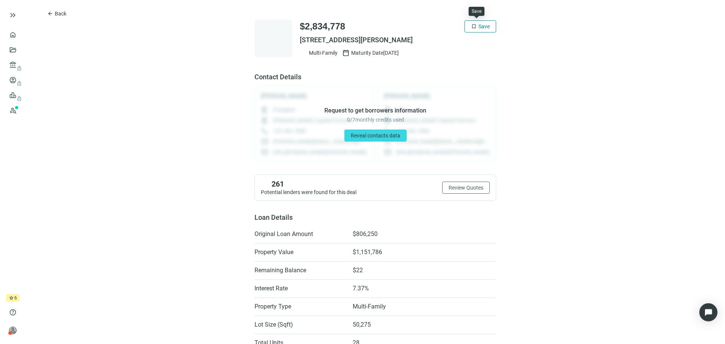
click at [479, 25] on span "Save" at bounding box center [484, 26] width 11 height 6
click at [66, 15] on span "Back" at bounding box center [61, 14] width 12 height 6
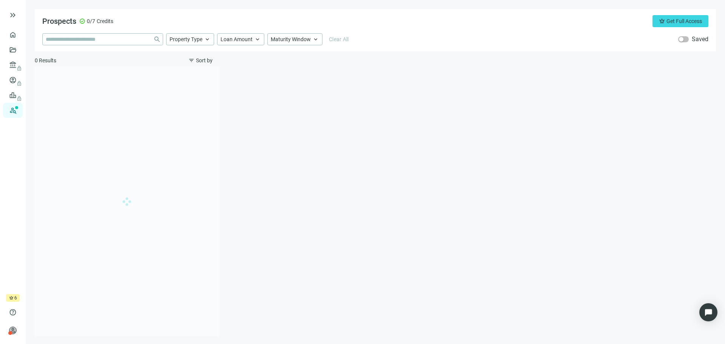
type input "**********"
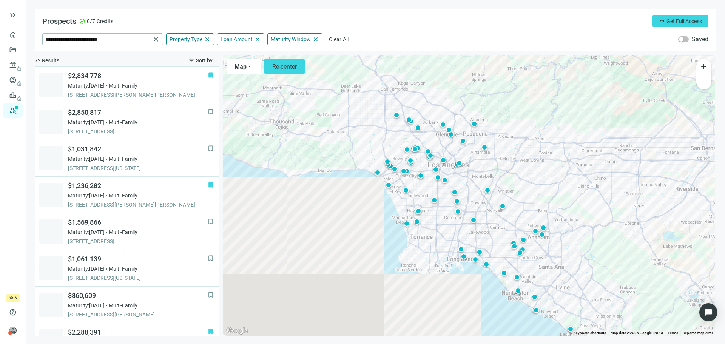
scroll to position [37, 0]
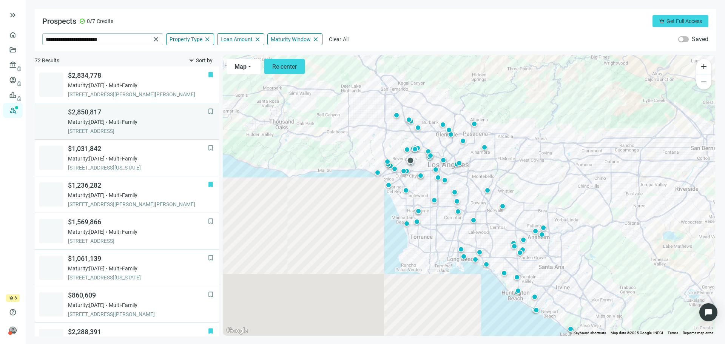
click at [116, 118] on div "$2,850,817 Maturity: [DATE] Multi-Family [STREET_ADDRESS]" at bounding box center [138, 121] width 140 height 27
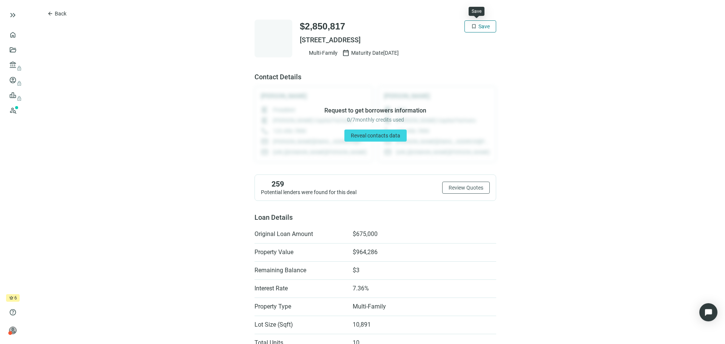
click at [471, 27] on span "bookmark" at bounding box center [474, 26] width 6 height 6
click at [54, 14] on button "arrow_back Back" at bounding box center [57, 14] width 32 height 12
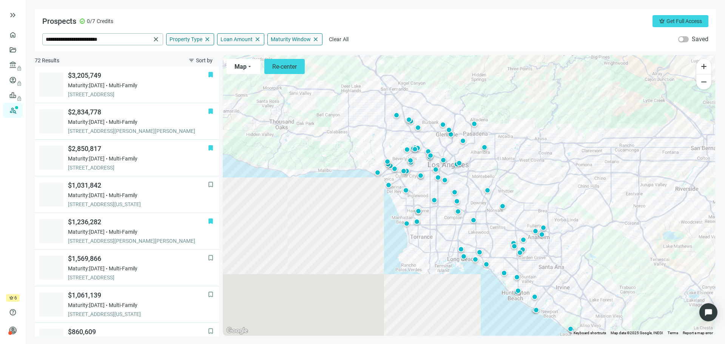
scroll to position [73, 0]
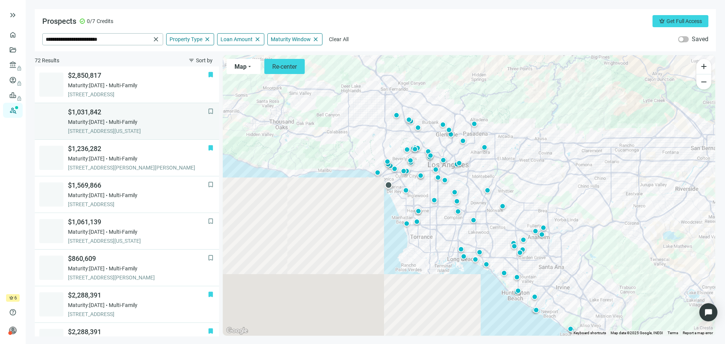
click at [105, 125] on span "Maturity: [DATE]" at bounding box center [86, 122] width 37 height 8
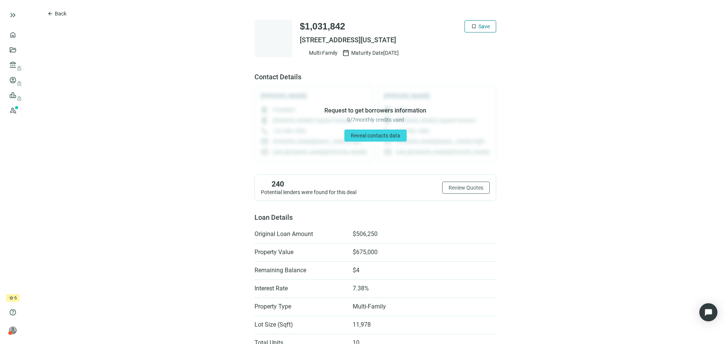
click at [479, 25] on span "Save" at bounding box center [484, 26] width 11 height 6
click at [54, 14] on button "arrow_back Back" at bounding box center [57, 14] width 32 height 12
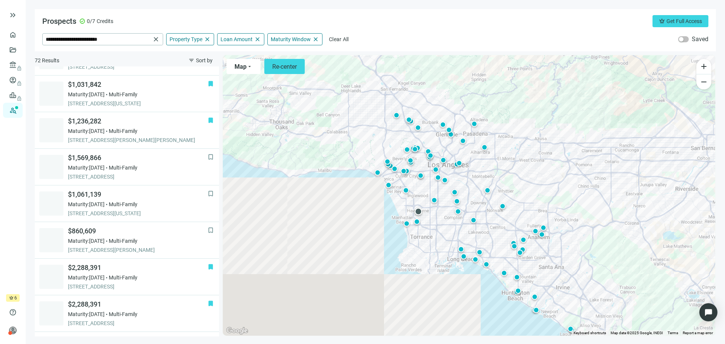
scroll to position [110, 0]
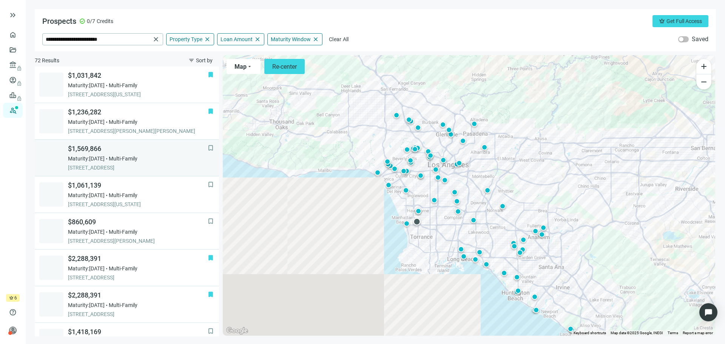
click at [105, 159] on span "Maturity: [DATE]" at bounding box center [86, 159] width 37 height 8
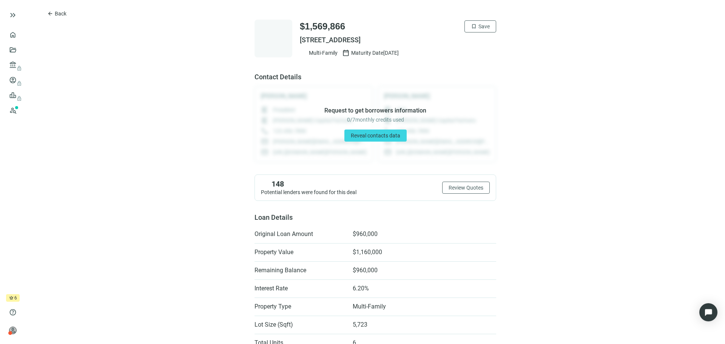
click at [360, 39] on span "[STREET_ADDRESS]" at bounding box center [398, 40] width 196 height 9
click at [359, 39] on span "[STREET_ADDRESS]" at bounding box center [398, 40] width 196 height 9
copy div "[STREET_ADDRESS]"
click at [52, 15] on span "arrow_back" at bounding box center [50, 14] width 6 height 6
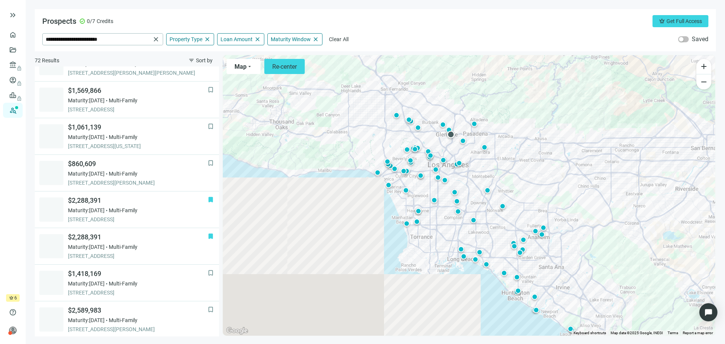
scroll to position [183, 0]
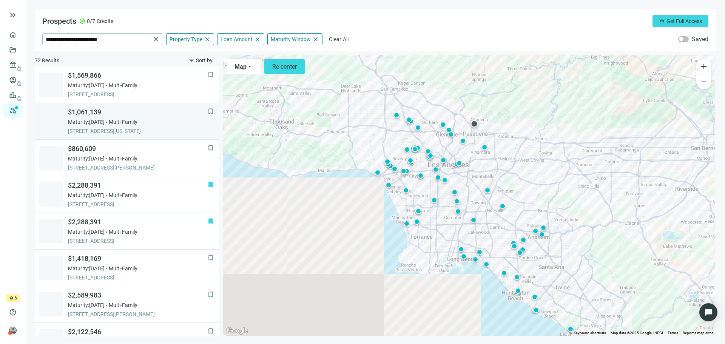
click at [108, 130] on span "[STREET_ADDRESS][US_STATE]" at bounding box center [138, 131] width 140 height 8
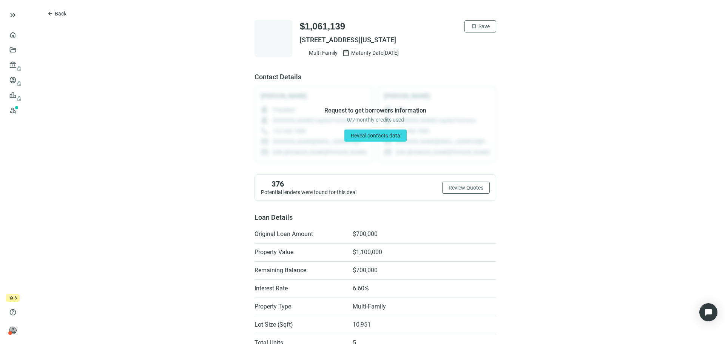
click at [404, 40] on span "[STREET_ADDRESS][US_STATE]" at bounding box center [398, 40] width 196 height 9
copy div "[STREET_ADDRESS][US_STATE]"
click at [66, 14] on span "Back" at bounding box center [61, 14] width 12 height 6
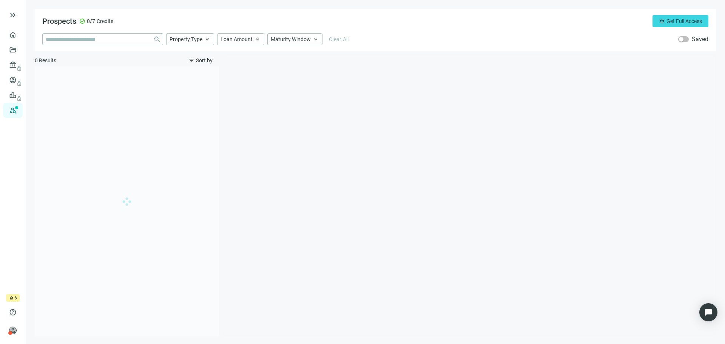
type input "**********"
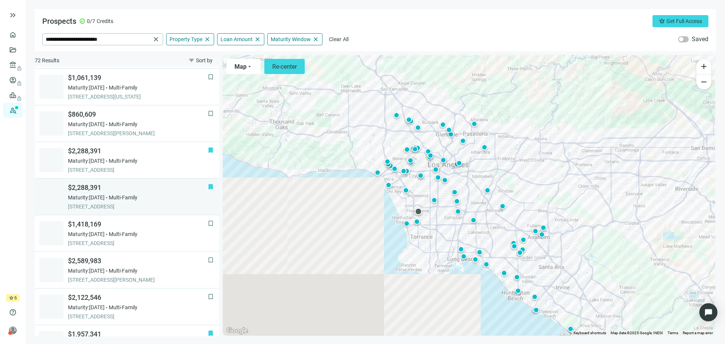
scroll to position [220, 0]
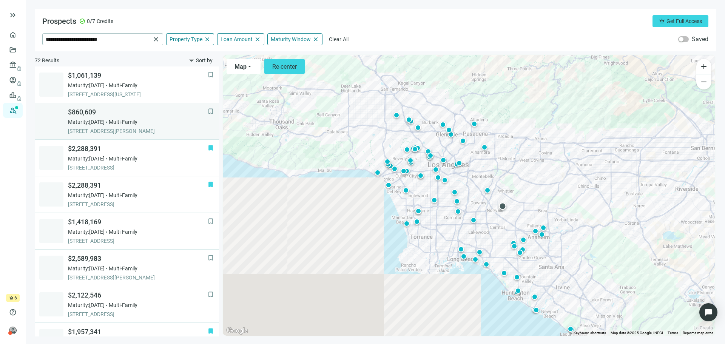
click at [105, 127] on div "$860,609 Maturity: [DATE] Multi-Family [STREET_ADDRESS][PERSON_NAME]" at bounding box center [138, 121] width 140 height 27
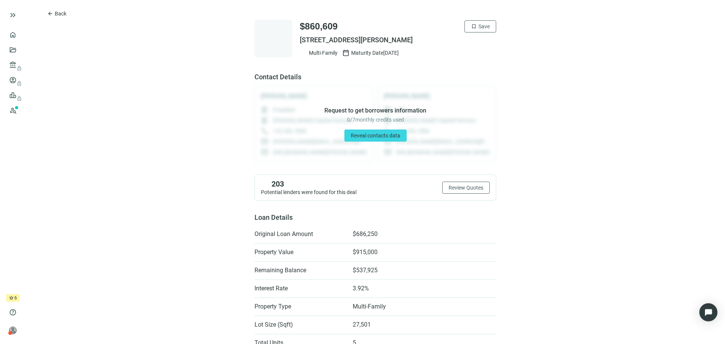
click at [370, 39] on span "[STREET_ADDRESS][PERSON_NAME]" at bounding box center [398, 40] width 196 height 9
copy div "[STREET_ADDRESS][PERSON_NAME]"
click at [59, 16] on span "Back" at bounding box center [61, 14] width 12 height 6
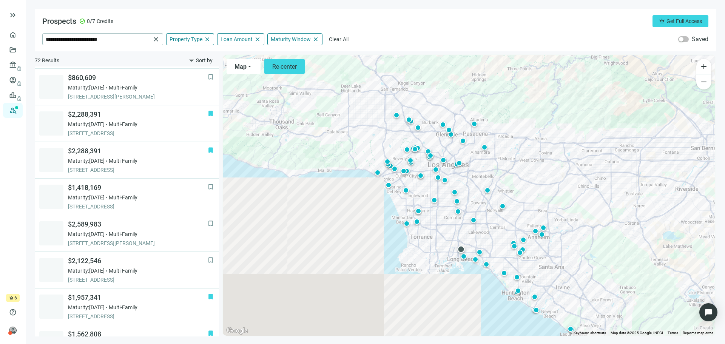
scroll to position [256, 0]
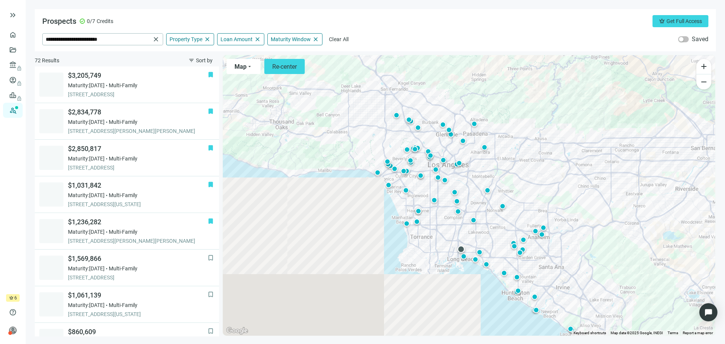
scroll to position [256, 0]
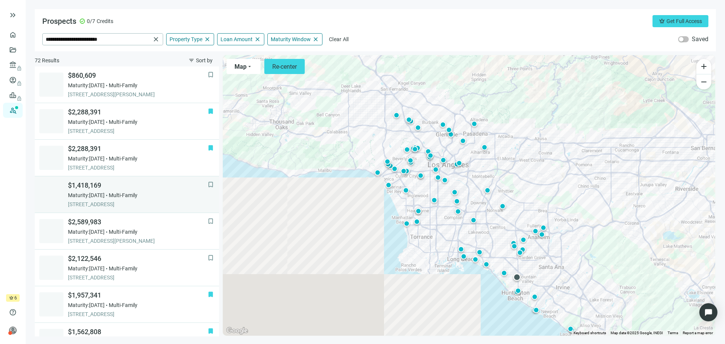
click at [105, 196] on span "Maturity: 01.31.2026" at bounding box center [86, 195] width 37 height 8
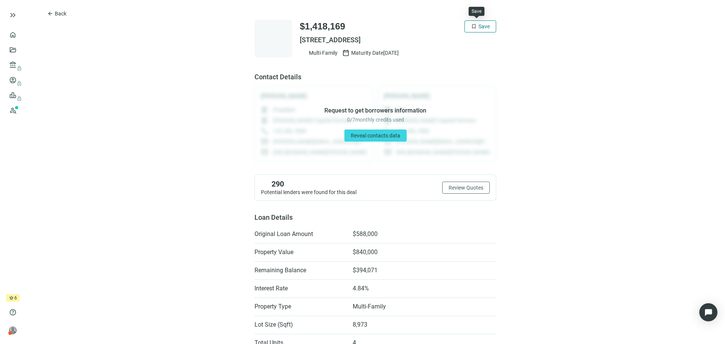
click at [479, 29] on span "Save" at bounding box center [484, 26] width 11 height 6
click at [58, 15] on span "Back" at bounding box center [61, 14] width 12 height 6
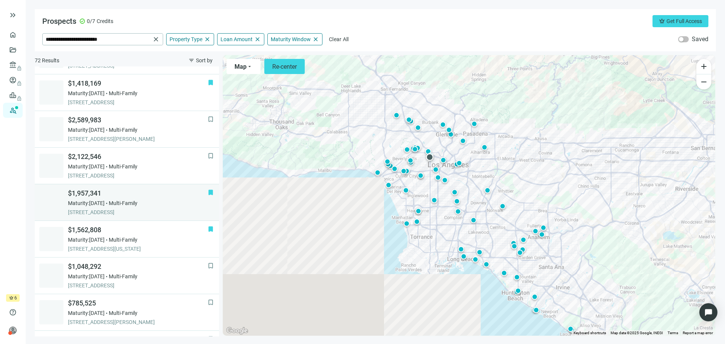
scroll to position [366, 0]
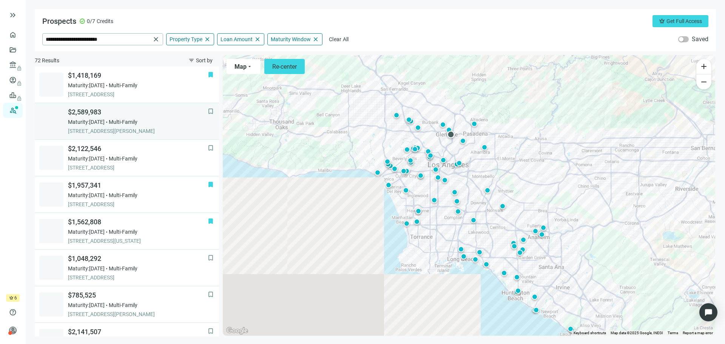
click at [123, 130] on span "[STREET_ADDRESS][PERSON_NAME]" at bounding box center [138, 131] width 140 height 8
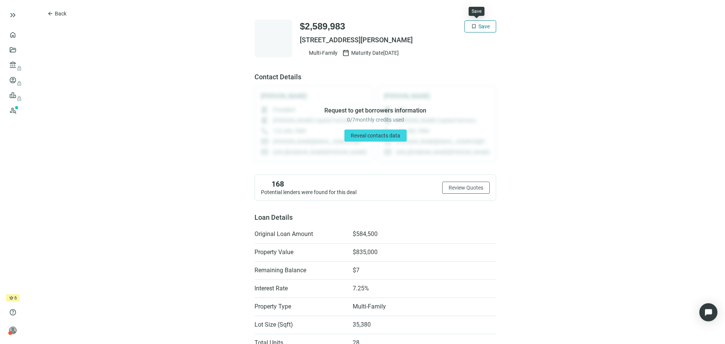
click at [480, 26] on span "Save" at bounding box center [484, 26] width 11 height 6
click at [54, 13] on button "arrow_back Back" at bounding box center [57, 14] width 32 height 12
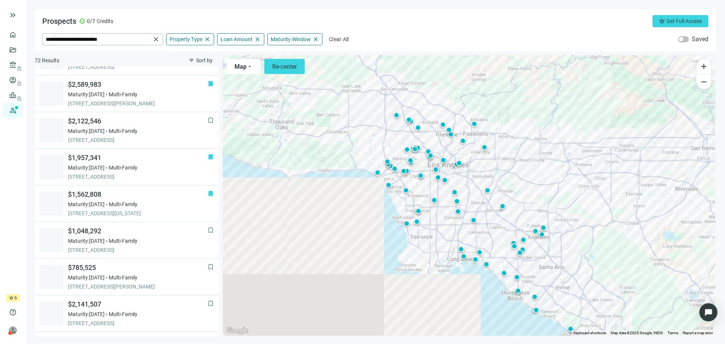
scroll to position [403, 0]
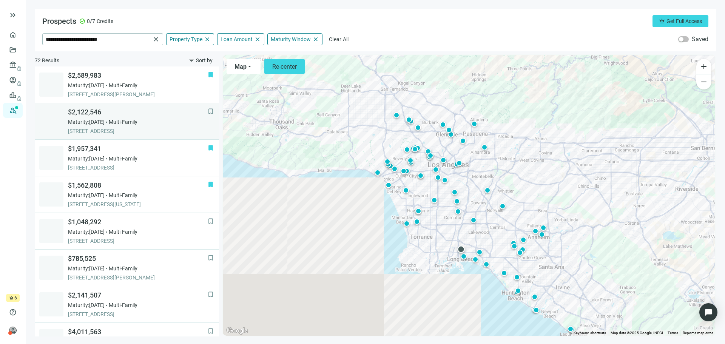
click at [137, 124] on span "Multi-Family" at bounding box center [123, 122] width 29 height 8
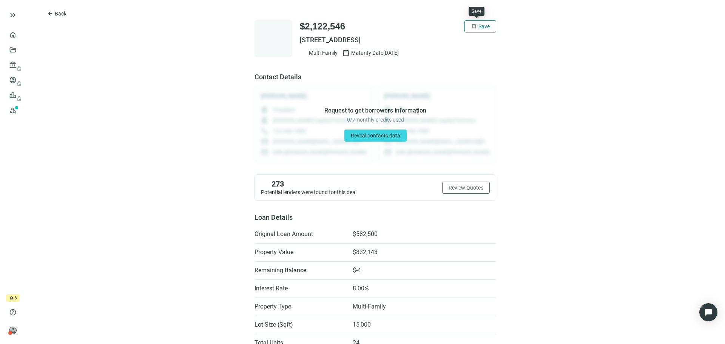
click at [475, 22] on button "bookmark Save" at bounding box center [481, 26] width 32 height 12
click at [57, 12] on span "Back" at bounding box center [61, 14] width 12 height 6
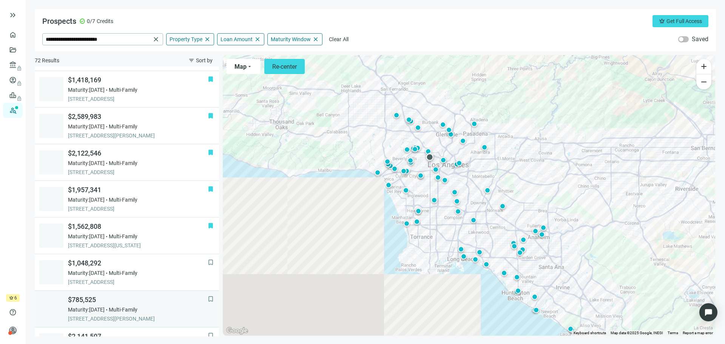
scroll to position [440, 0]
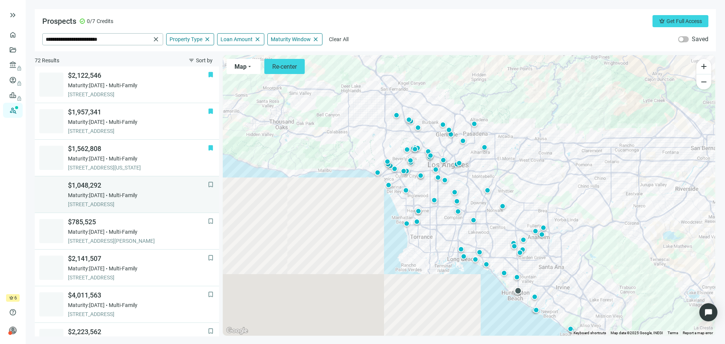
click at [111, 202] on span "[STREET_ADDRESS]" at bounding box center [138, 205] width 140 height 8
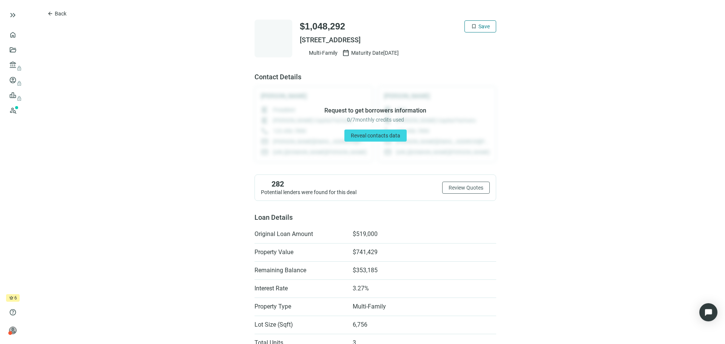
click at [479, 28] on span "Save" at bounding box center [484, 26] width 11 height 6
click at [59, 13] on span "Back" at bounding box center [61, 14] width 12 height 6
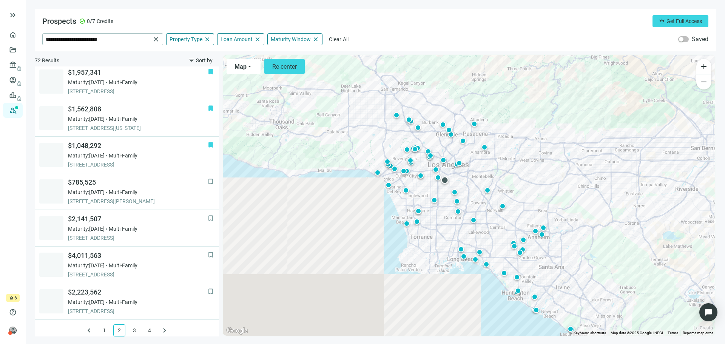
scroll to position [484, 0]
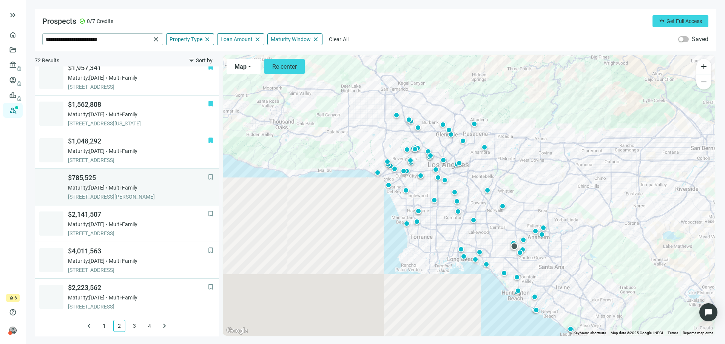
click at [107, 196] on span "[STREET_ADDRESS][PERSON_NAME]" at bounding box center [138, 197] width 140 height 8
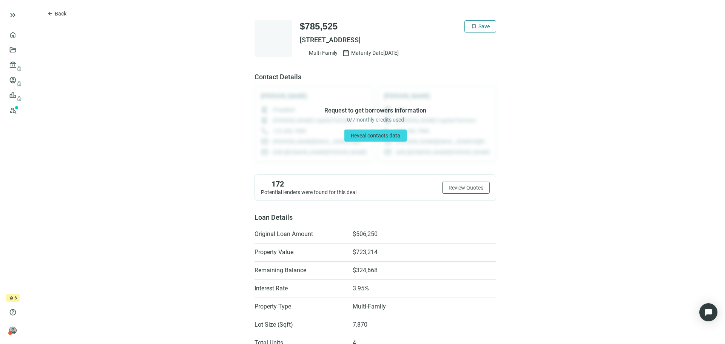
click at [471, 25] on span "bookmark" at bounding box center [474, 26] width 6 height 6
click at [58, 13] on span "Back" at bounding box center [61, 14] width 12 height 6
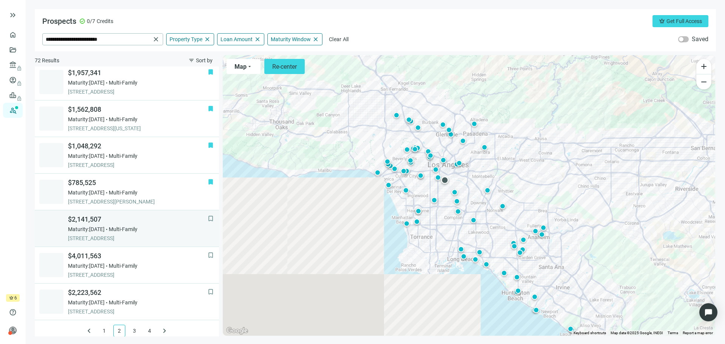
scroll to position [484, 0]
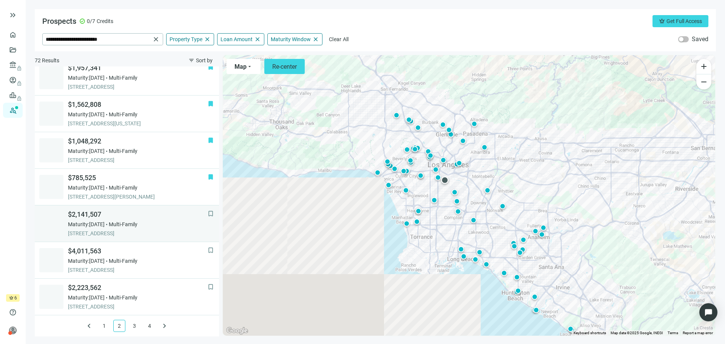
click at [100, 229] on div "$2,141,507 Maturity: 02.08.2026 Multi-Family 4900 S CENTRAL AVE, LOS ANGELES, 9…" at bounding box center [138, 223] width 140 height 27
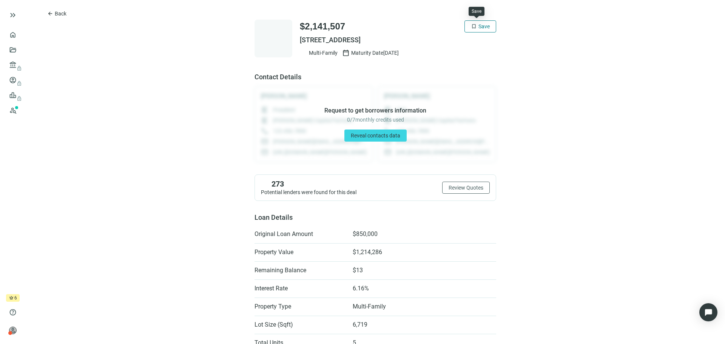
click at [479, 29] on span "Save" at bounding box center [484, 26] width 11 height 6
click at [62, 14] on span "Back" at bounding box center [61, 14] width 12 height 6
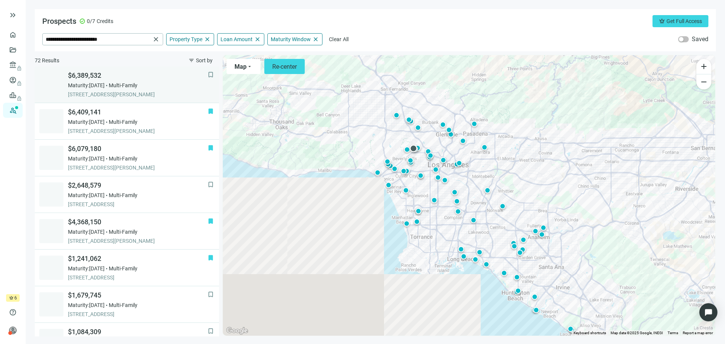
click at [125, 90] on div "$6,389,532 Maturity: 02.28.2026 Multi-Family 8218 DE LONGPRE AVE, WEST HOLLYWOO…" at bounding box center [138, 84] width 140 height 27
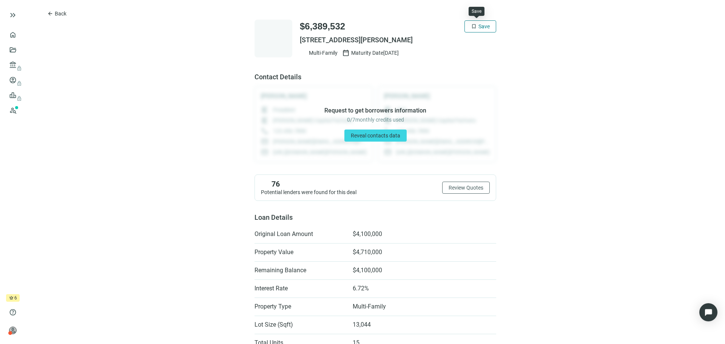
click at [474, 25] on button "bookmark Save" at bounding box center [481, 26] width 32 height 12
click at [60, 13] on span "Back" at bounding box center [61, 14] width 12 height 6
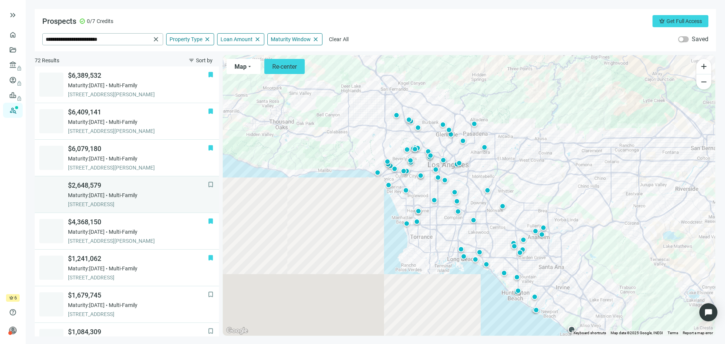
click at [110, 199] on div "$2,648,579 Maturity: 02.28.2026 Multi-Family 221 GRANDVIEW ST, LAGUNA BEACH, 92…" at bounding box center [138, 194] width 140 height 27
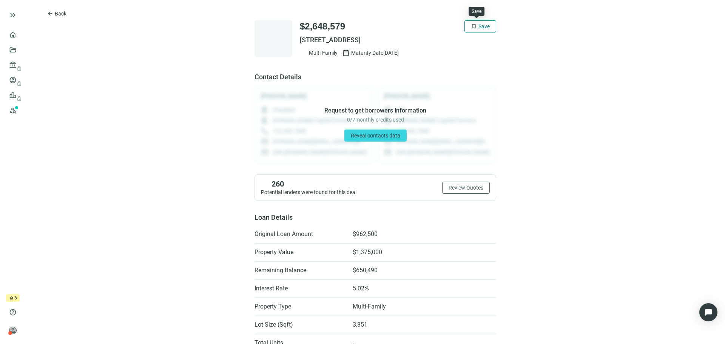
click at [479, 27] on span "Save" at bounding box center [484, 26] width 11 height 6
click at [65, 14] on span "Back" at bounding box center [61, 14] width 12 height 6
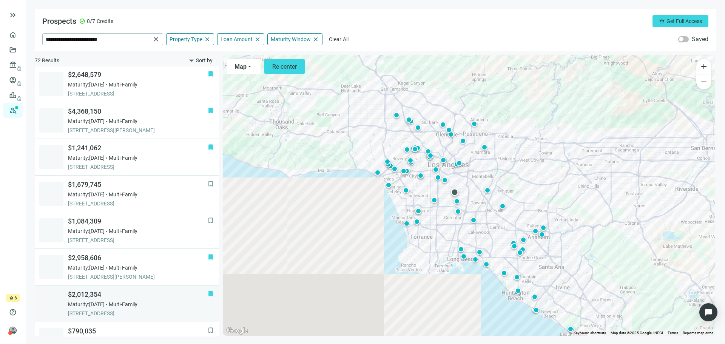
scroll to position [113, 0]
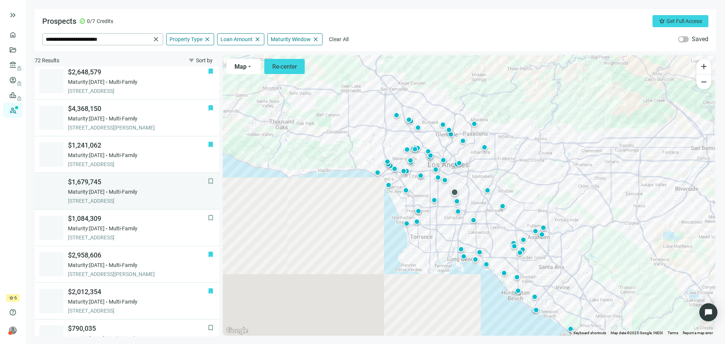
click at [133, 198] on span "[STREET_ADDRESS]" at bounding box center [138, 201] width 140 height 8
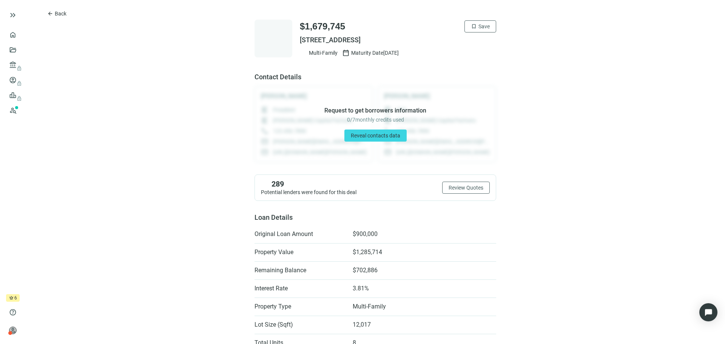
click at [391, 37] on span "[STREET_ADDRESS]" at bounding box center [398, 40] width 196 height 9
copy div "[STREET_ADDRESS]"
click at [61, 13] on span "Back" at bounding box center [61, 14] width 12 height 6
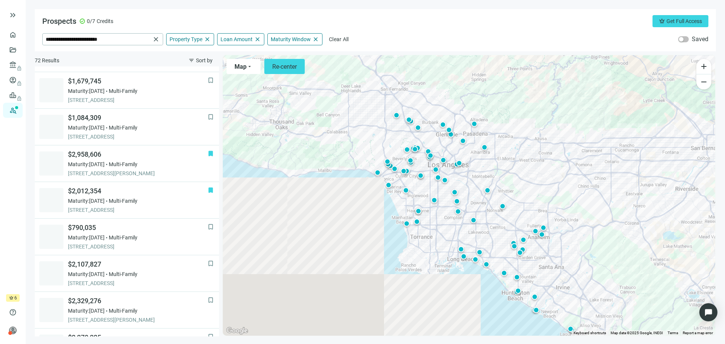
scroll to position [220, 0]
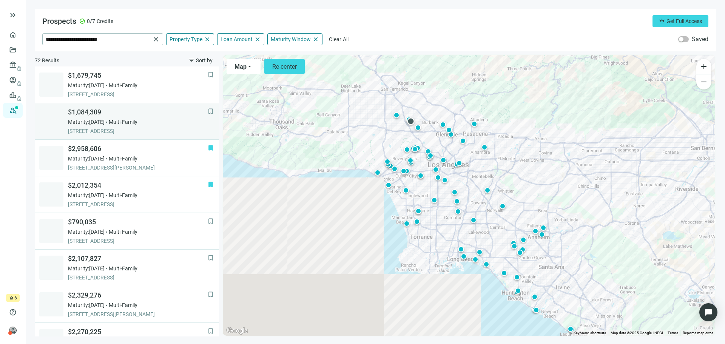
click at [124, 129] on span "[STREET_ADDRESS]" at bounding box center [138, 131] width 140 height 8
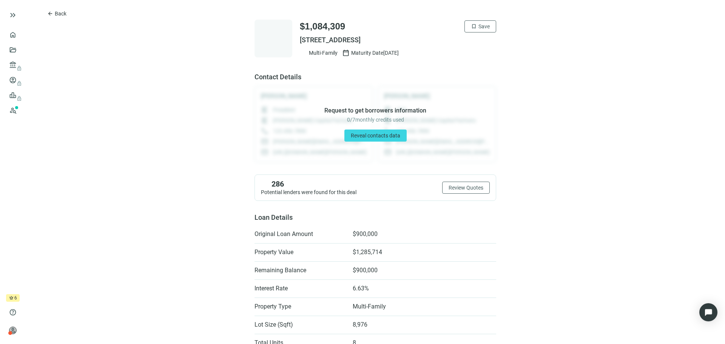
click at [395, 37] on span "[STREET_ADDRESS]" at bounding box center [398, 40] width 196 height 9
copy div "[STREET_ADDRESS]"
click at [58, 14] on span "Back" at bounding box center [61, 14] width 12 height 6
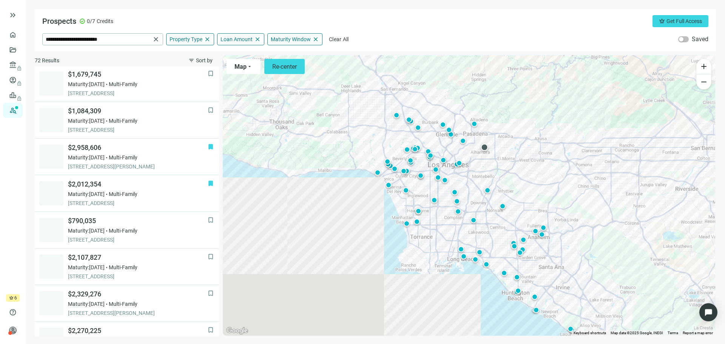
scroll to position [256, 0]
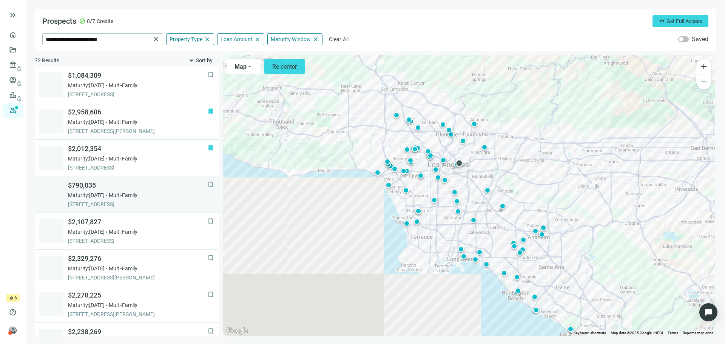
click at [116, 202] on span "[STREET_ADDRESS]" at bounding box center [138, 205] width 140 height 8
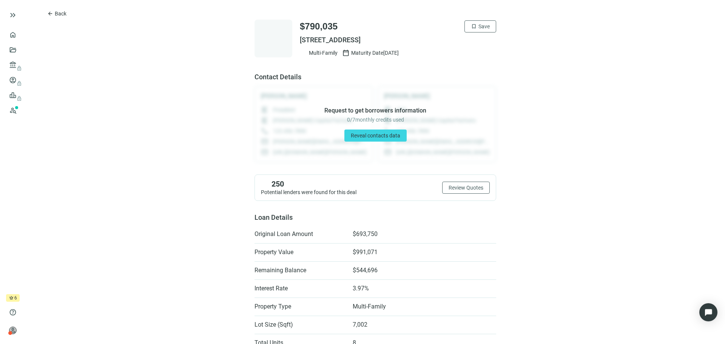
click at [389, 39] on span "2501 HOUSTON ST, LOS ANGELES, CA 90033" at bounding box center [398, 40] width 196 height 9
copy div "2501 HOUSTON ST, LOS ANGELES, CA 90033"
click at [56, 12] on span "Back" at bounding box center [61, 14] width 12 height 6
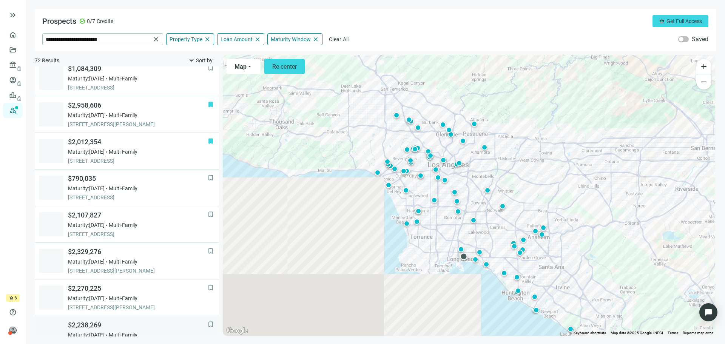
scroll to position [253, 0]
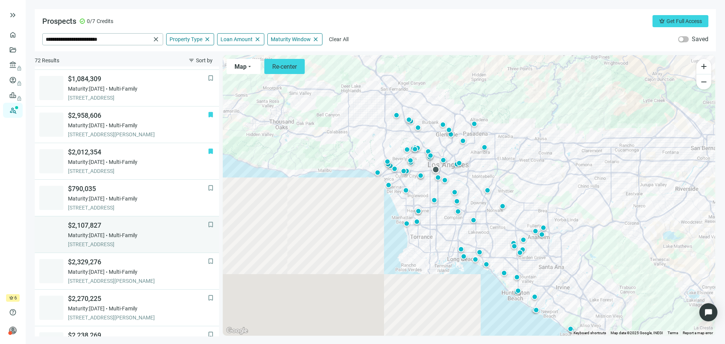
click at [124, 243] on span "[STREET_ADDRESS]" at bounding box center [138, 245] width 140 height 8
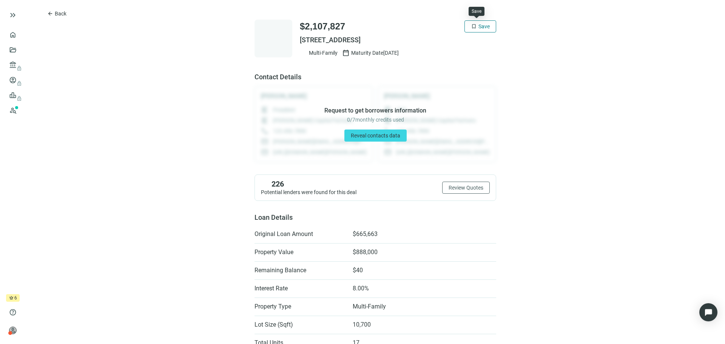
click at [474, 28] on button "bookmark Save" at bounding box center [481, 26] width 32 height 12
click at [63, 14] on span "Back" at bounding box center [61, 14] width 12 height 6
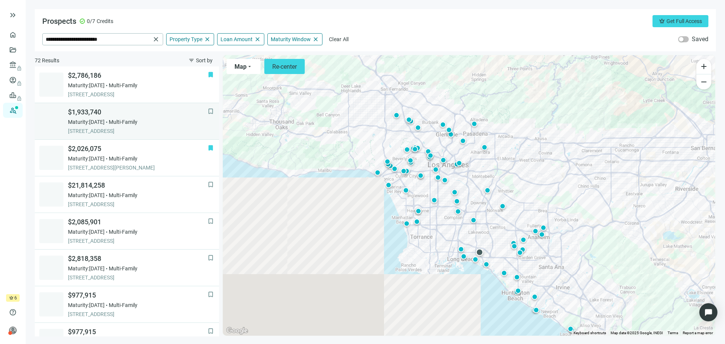
click at [111, 130] on span "5336 E ANAHEIM RD, LONG BEACH, 90815, CA" at bounding box center [138, 131] width 140 height 8
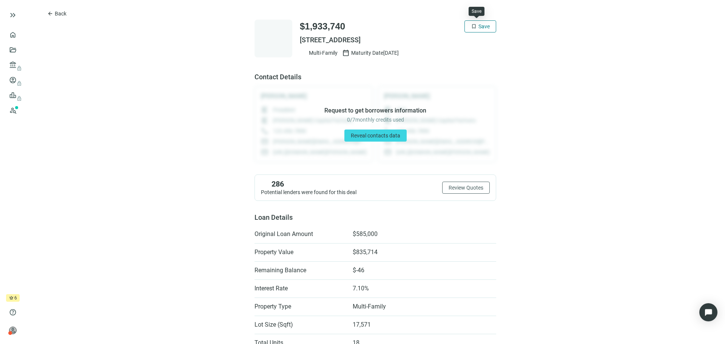
click at [479, 28] on span "Save" at bounding box center [484, 26] width 11 height 6
click at [57, 12] on span "Back" at bounding box center [61, 14] width 12 height 6
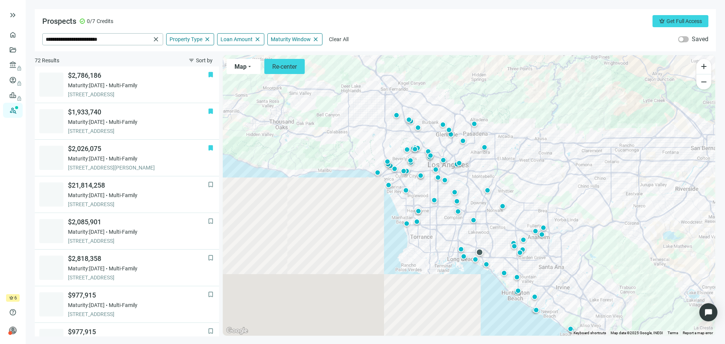
scroll to position [37, 0]
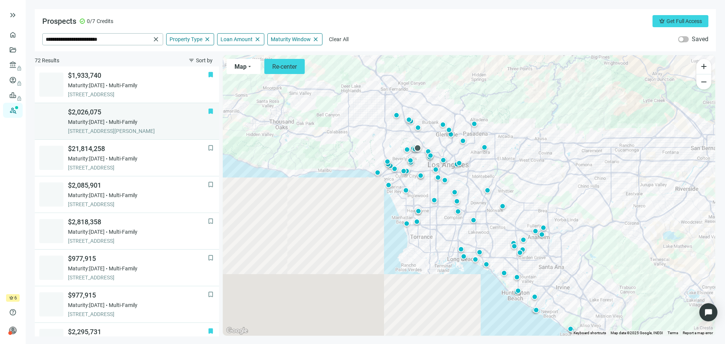
click at [138, 130] on span "[STREET_ADDRESS][PERSON_NAME]" at bounding box center [138, 131] width 140 height 8
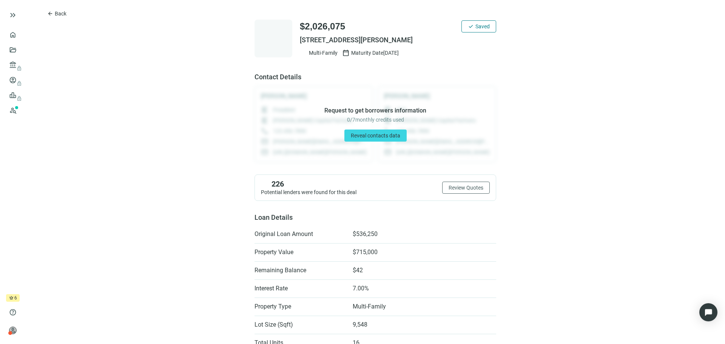
scroll to position [151, 0]
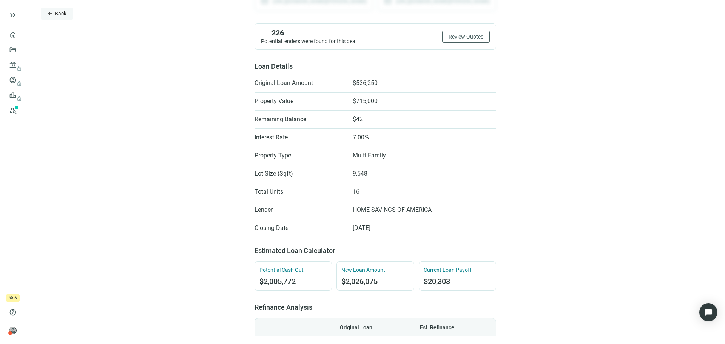
click at [61, 14] on span "Back" at bounding box center [61, 14] width 12 height 6
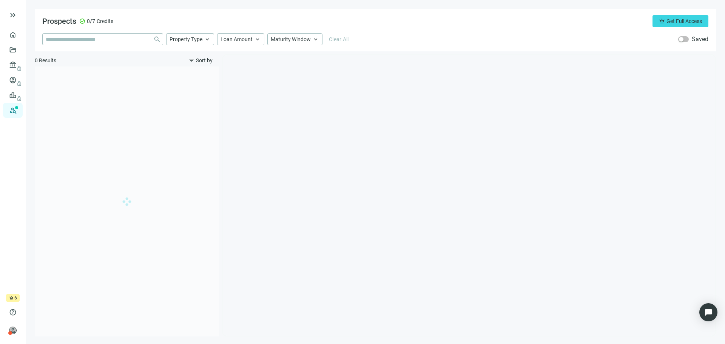
type input "**********"
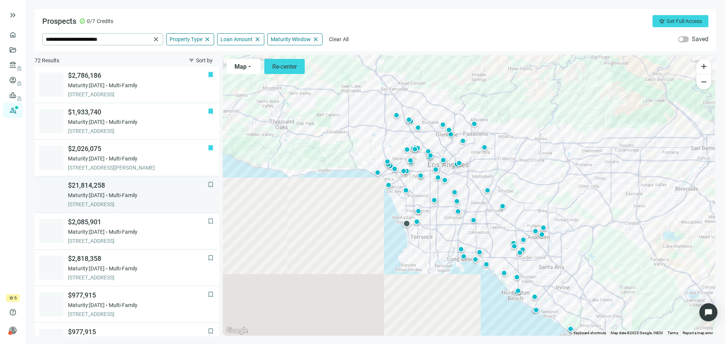
click at [140, 205] on span "[STREET_ADDRESS]" at bounding box center [138, 205] width 140 height 8
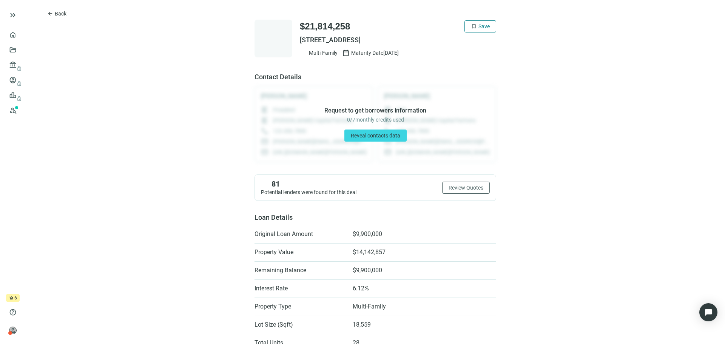
click at [479, 25] on span "Save" at bounding box center [484, 26] width 11 height 6
click at [55, 9] on button "arrow_back Back" at bounding box center [57, 14] width 32 height 12
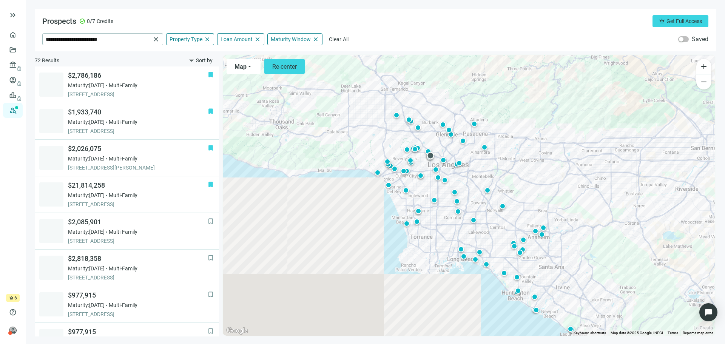
scroll to position [110, 0]
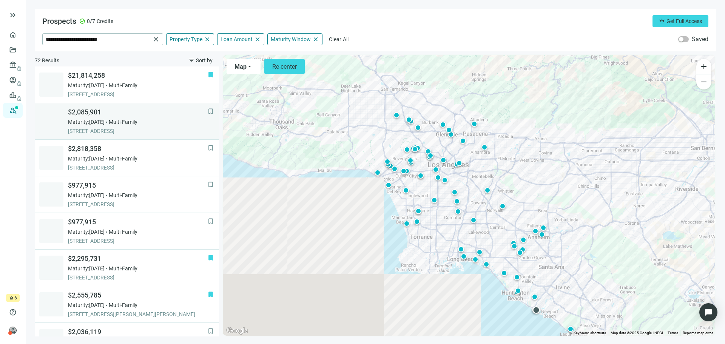
click at [162, 130] on span "1623 W BALBOA BLVD, NEWPORT BEACH, 92663, CA" at bounding box center [138, 131] width 140 height 8
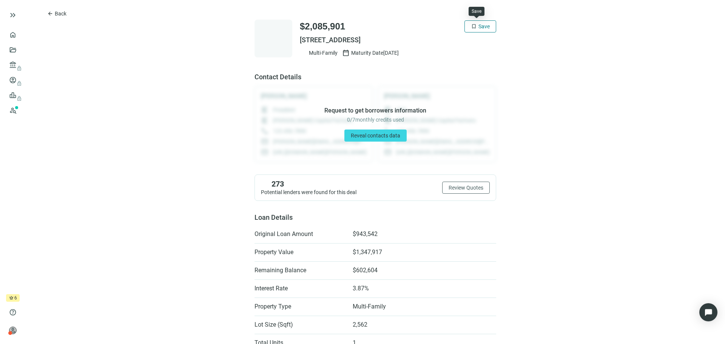
click at [487, 25] on button "bookmark Save" at bounding box center [481, 26] width 32 height 12
click at [52, 15] on span "arrow_back" at bounding box center [50, 14] width 6 height 6
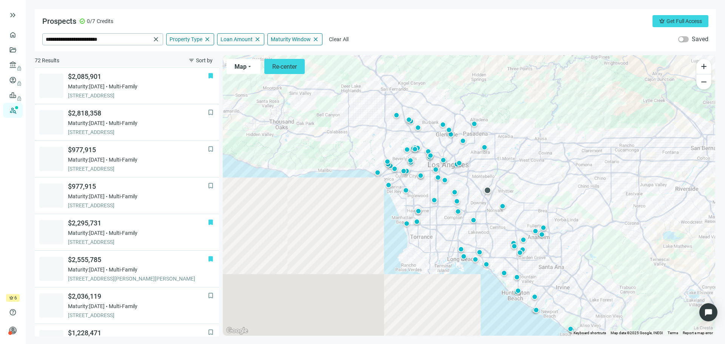
scroll to position [147, 0]
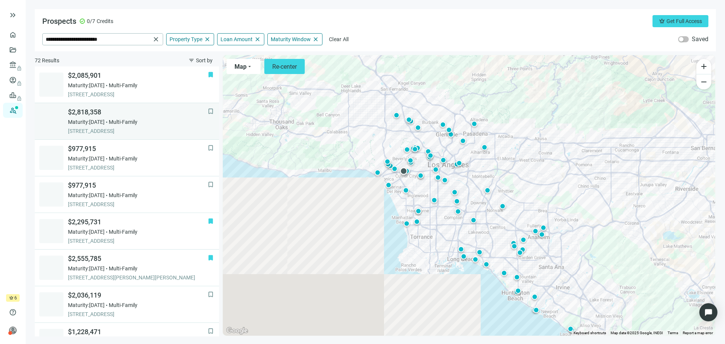
click at [124, 127] on div "$2,818,358 Maturity: 03.31.2026 Multi-Family 3556 JASMINE AVE, LOS ANGELES, 900…" at bounding box center [138, 121] width 140 height 27
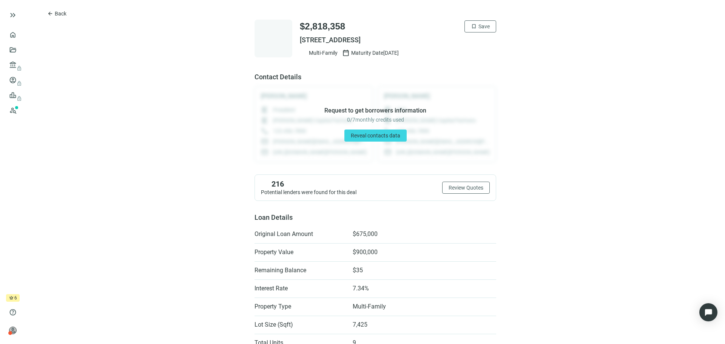
click at [378, 39] on span "[STREET_ADDRESS]" at bounding box center [398, 40] width 196 height 9
copy div "[STREET_ADDRESS]"
click at [484, 27] on span "Save" at bounding box center [484, 26] width 11 height 6
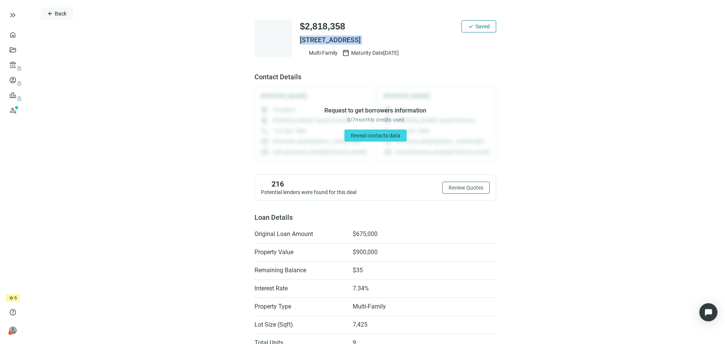
click at [54, 12] on button "arrow_back Back" at bounding box center [57, 14] width 32 height 12
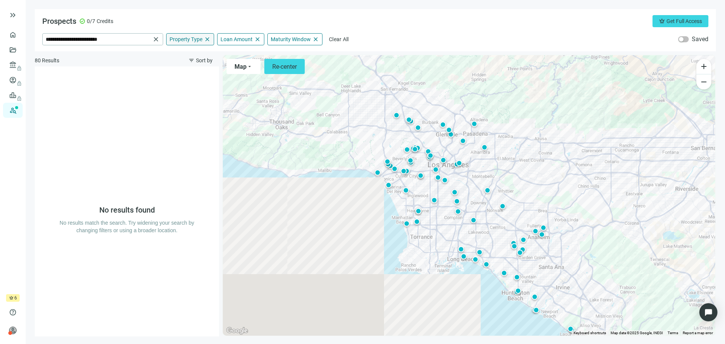
click at [190, 36] on div "Property Type close" at bounding box center [190, 39] width 48 height 12
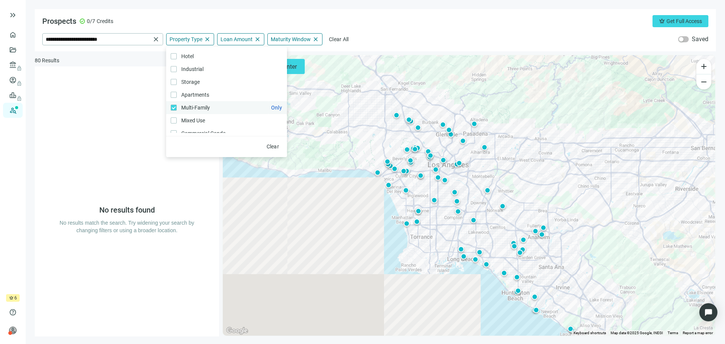
click at [170, 107] on label "Multi-Family Only" at bounding box center [226, 107] width 121 height 13
click at [170, 108] on label "Multi-Family Only" at bounding box center [226, 107] width 121 height 13
click at [438, 31] on div "**********" at bounding box center [375, 30] width 681 height 42
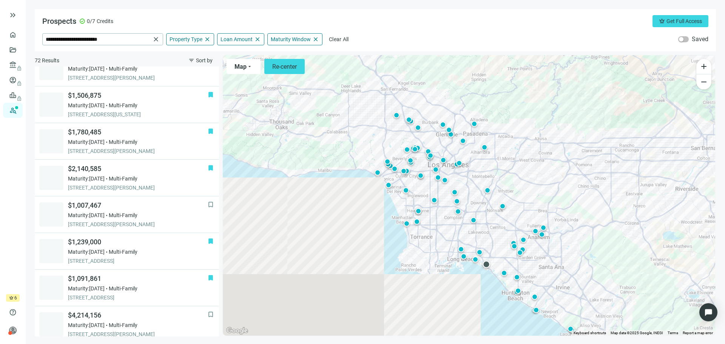
scroll to position [484, 0]
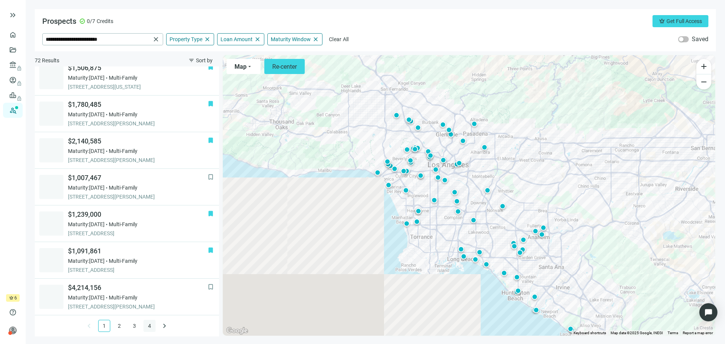
click at [144, 326] on link "4" at bounding box center [149, 325] width 11 height 11
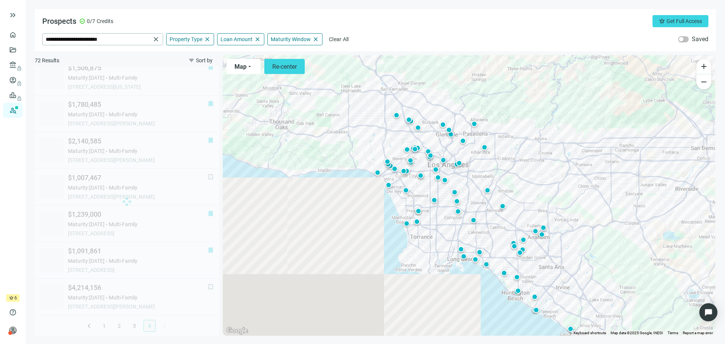
scroll to position [191, 0]
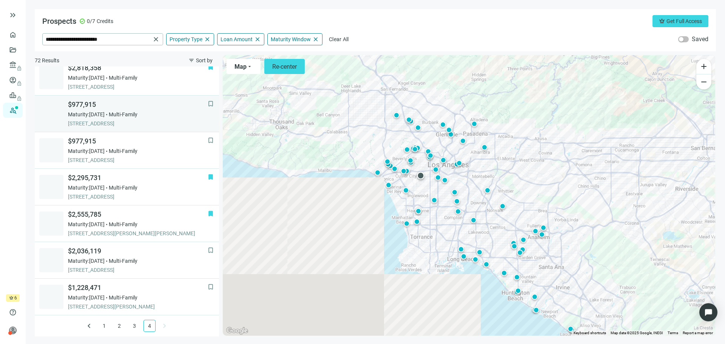
click at [128, 116] on span "Multi-Family" at bounding box center [123, 115] width 29 height 8
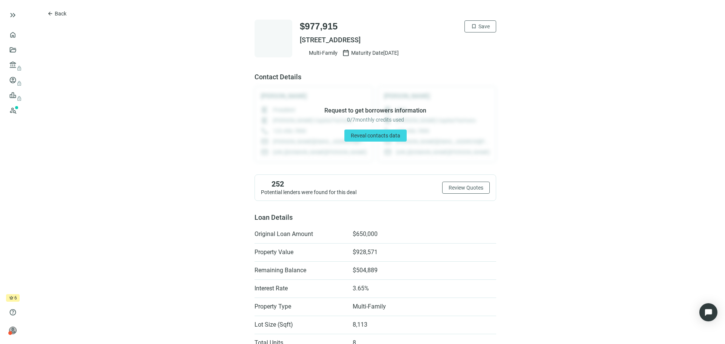
click at [418, 40] on span "[STREET_ADDRESS]" at bounding box center [398, 40] width 196 height 9
copy div "[STREET_ADDRESS]"
click at [57, 14] on span "Back" at bounding box center [61, 14] width 12 height 6
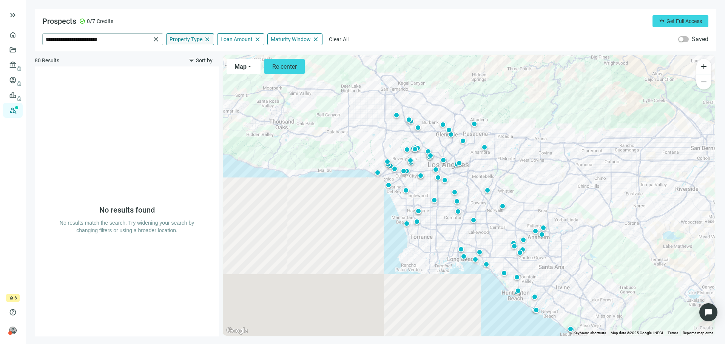
click at [184, 40] on span "Property Type" at bounding box center [186, 39] width 33 height 7
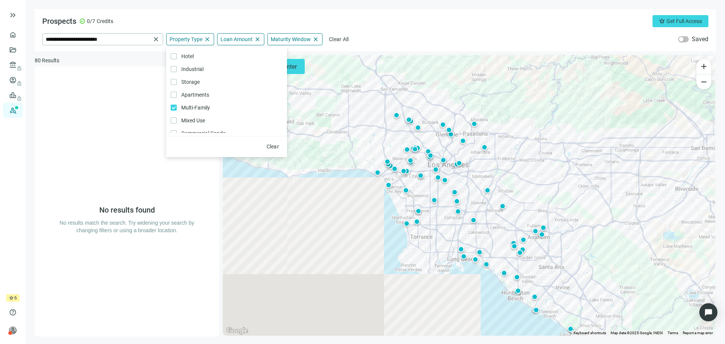
click at [476, 29] on div "**********" at bounding box center [375, 30] width 681 height 42
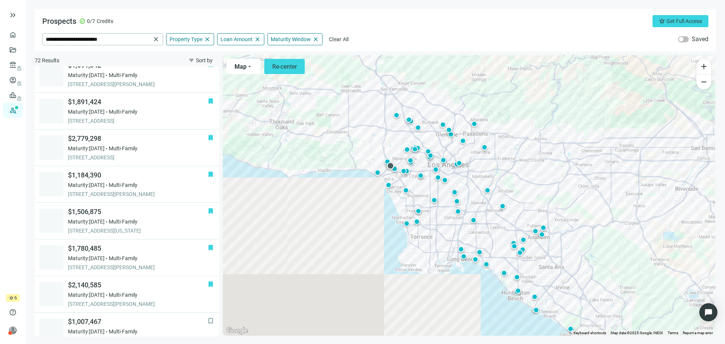
scroll to position [484, 0]
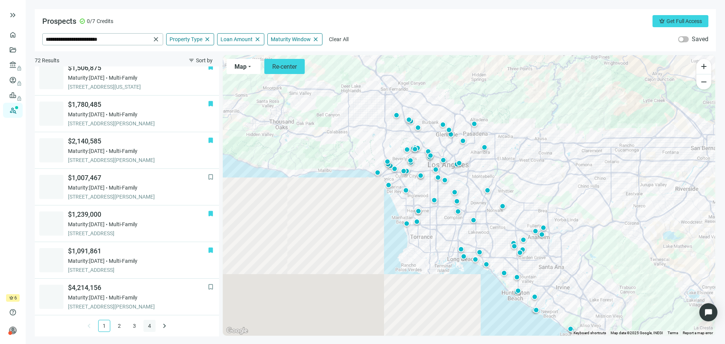
click at [148, 325] on link "4" at bounding box center [149, 325] width 11 height 11
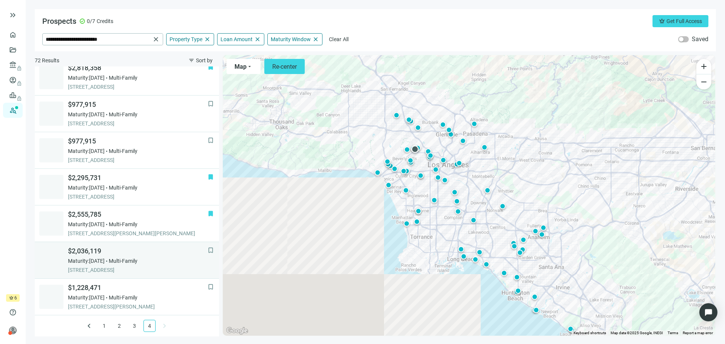
click at [105, 259] on span "Maturity: [DATE]" at bounding box center [86, 261] width 37 height 8
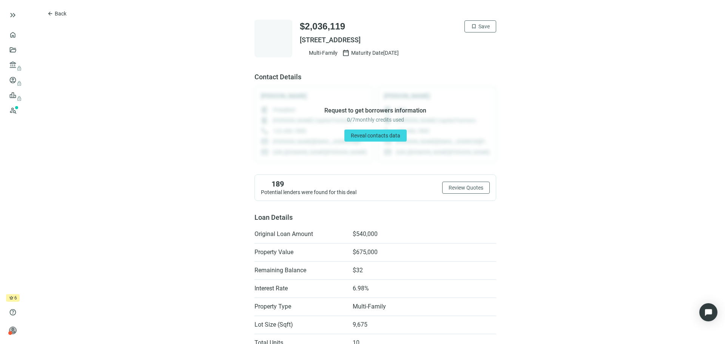
click at [405, 39] on span "[STREET_ADDRESS]" at bounding box center [398, 40] width 196 height 9
copy div "[STREET_ADDRESS]"
click at [483, 30] on button "bookmark Save" at bounding box center [481, 26] width 32 height 12
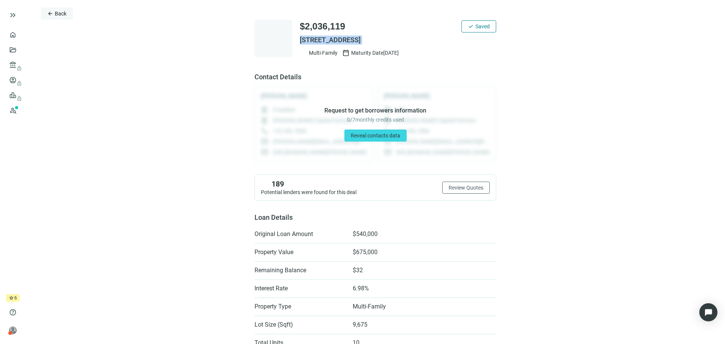
click at [60, 11] on span "Back" at bounding box center [61, 14] width 12 height 6
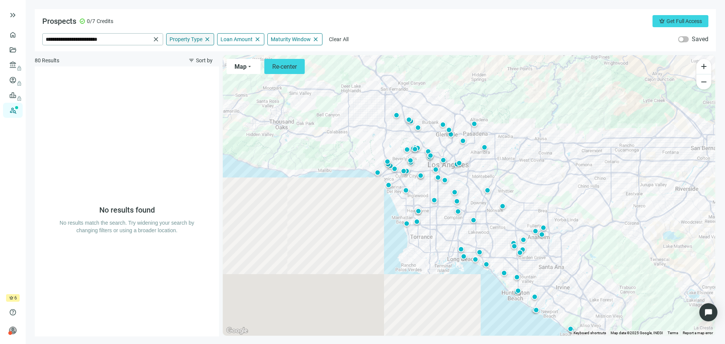
click at [189, 37] on span "Property Type" at bounding box center [186, 39] width 33 height 7
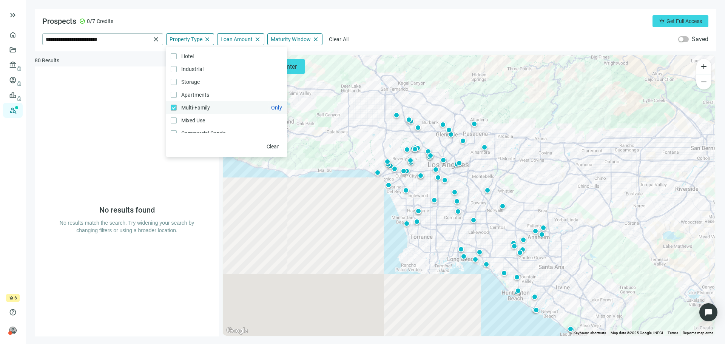
click at [177, 108] on span "Multi-Family Only" at bounding box center [195, 107] width 36 height 8
click at [462, 37] on div "**********" at bounding box center [375, 39] width 666 height 12
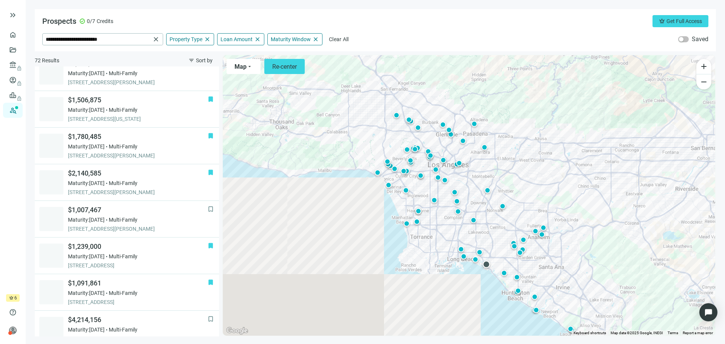
scroll to position [484, 0]
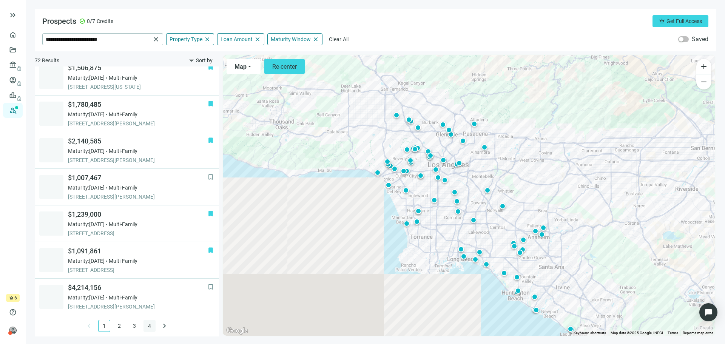
click at [145, 324] on link "4" at bounding box center [149, 325] width 11 height 11
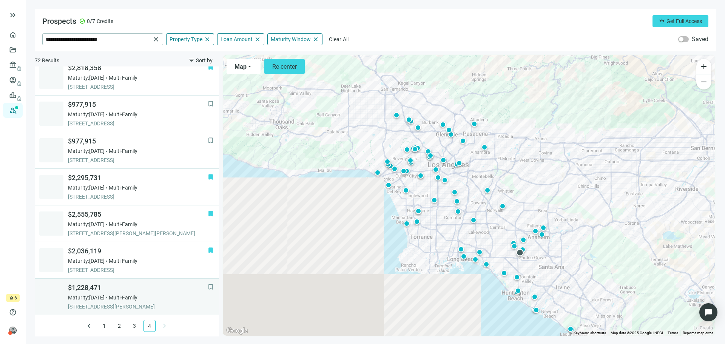
click at [126, 298] on span "Multi-Family" at bounding box center [123, 298] width 29 height 8
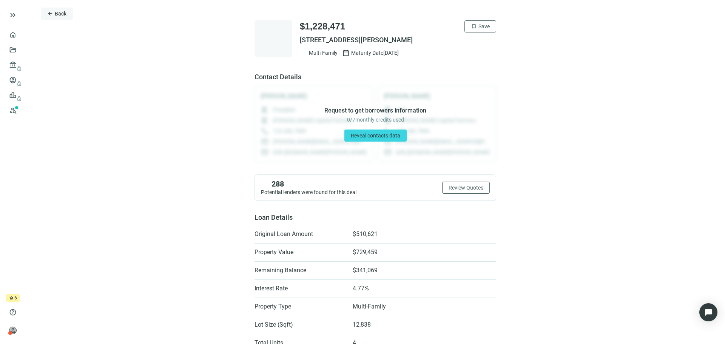
click at [64, 15] on span "Back" at bounding box center [61, 14] width 12 height 6
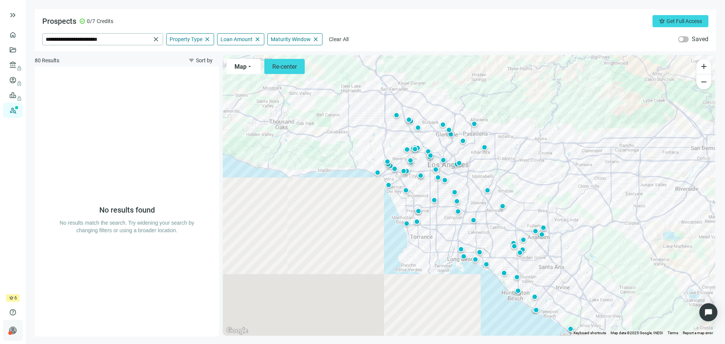
click at [11, 332] on div at bounding box center [10, 333] width 4 height 4
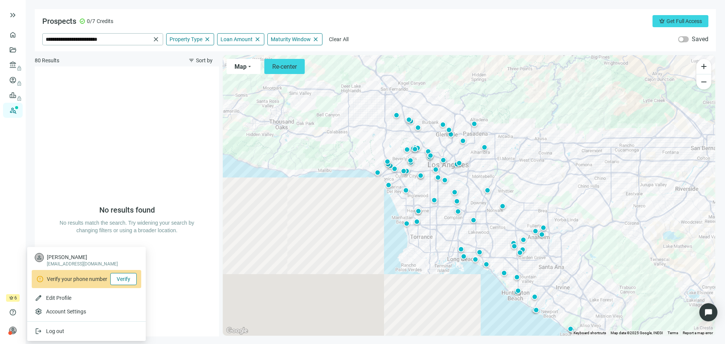
click at [129, 276] on span "Verify" at bounding box center [124, 279] width 14 height 6
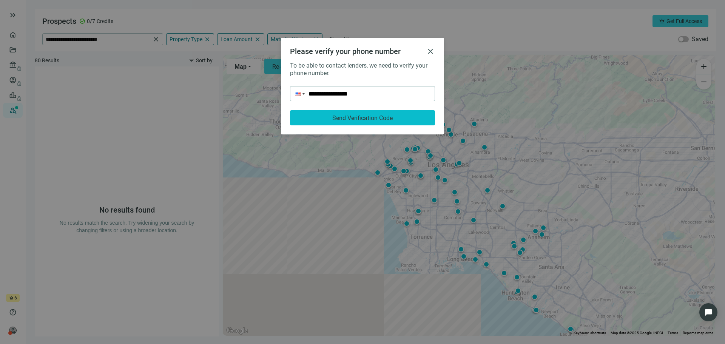
click at [381, 120] on span "Send Verification Code" at bounding box center [362, 117] width 60 height 7
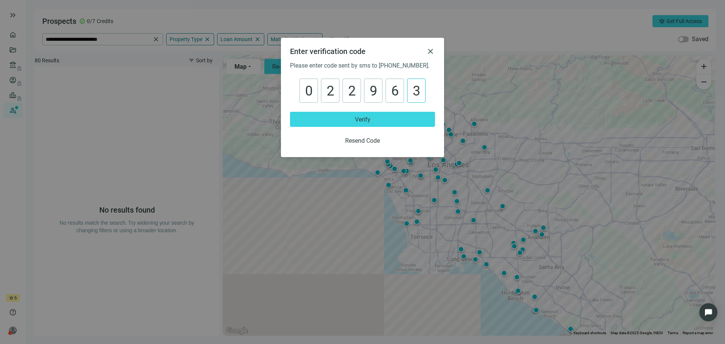
type input "******"
click at [381, 120] on button "Verify" at bounding box center [362, 119] width 145 height 15
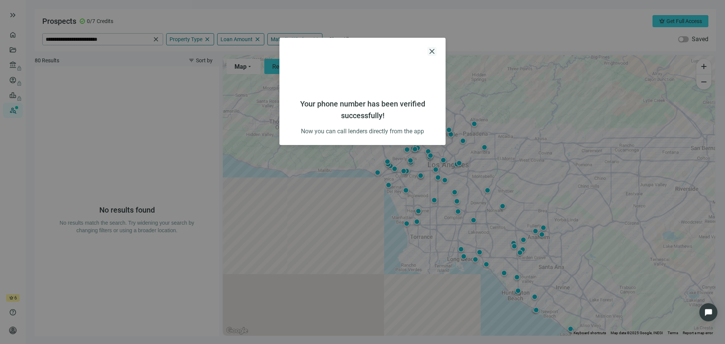
click at [434, 49] on span "close" at bounding box center [432, 51] width 9 height 9
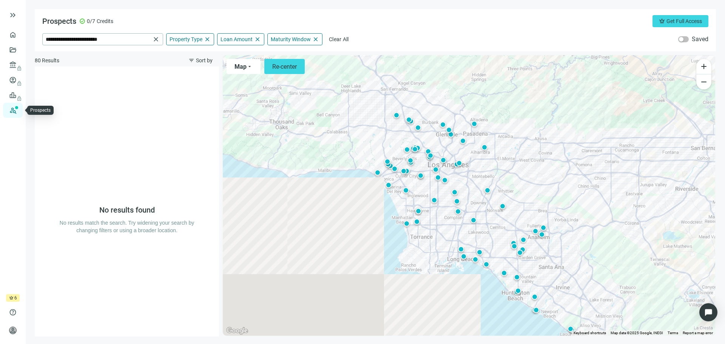
click at [19, 109] on link "Prospects New" at bounding box center [31, 110] width 24 height 15
click at [19, 110] on link "Prospects New" at bounding box center [31, 110] width 24 height 15
click at [683, 38] on div "button" at bounding box center [681, 39] width 5 height 5
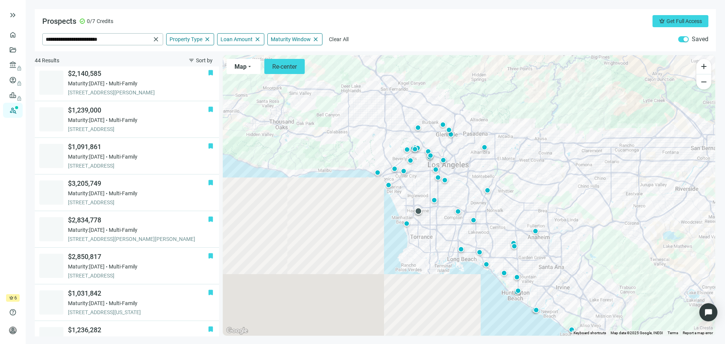
scroll to position [144, 0]
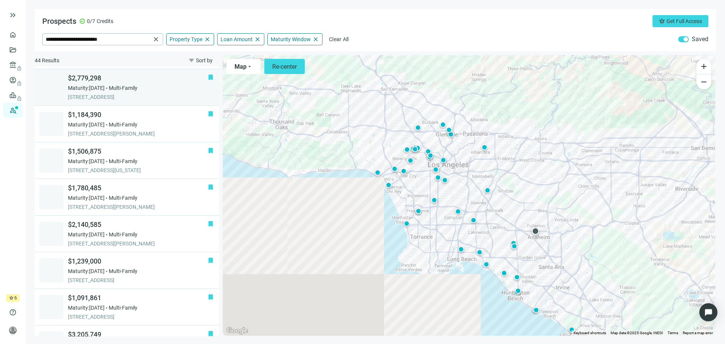
click at [124, 94] on span "[STREET_ADDRESS]" at bounding box center [138, 97] width 140 height 8
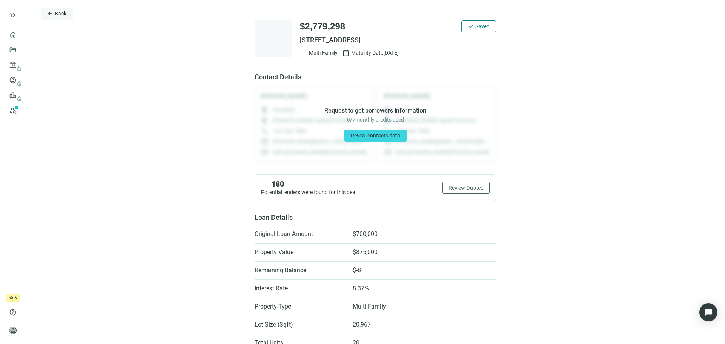
click at [62, 9] on button "arrow_back Back" at bounding box center [57, 14] width 32 height 12
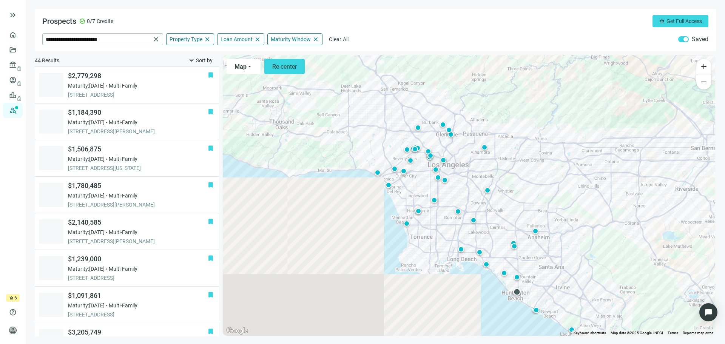
scroll to position [147, 0]
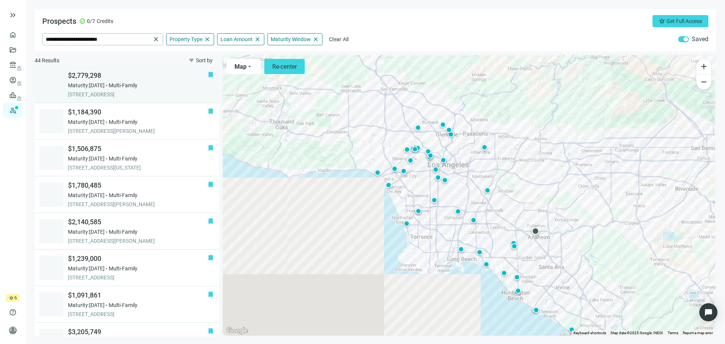
click at [207, 74] on span "bookmark" at bounding box center [211, 75] width 8 height 8
click at [207, 76] on span "bookmark" at bounding box center [211, 75] width 8 height 8
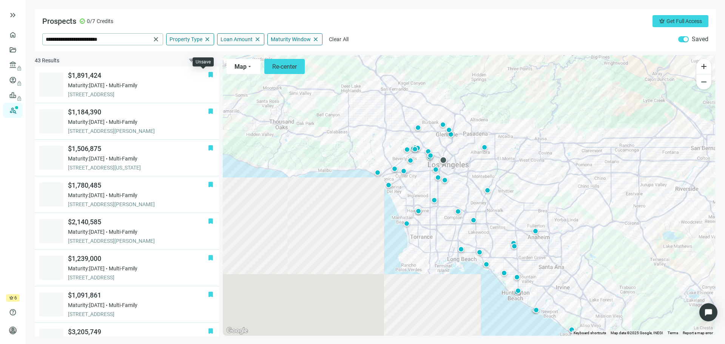
scroll to position [73, 0]
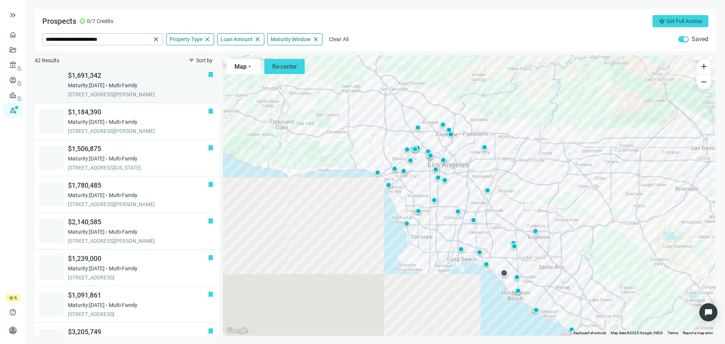
click at [207, 74] on span "bookmark" at bounding box center [211, 75] width 8 height 8
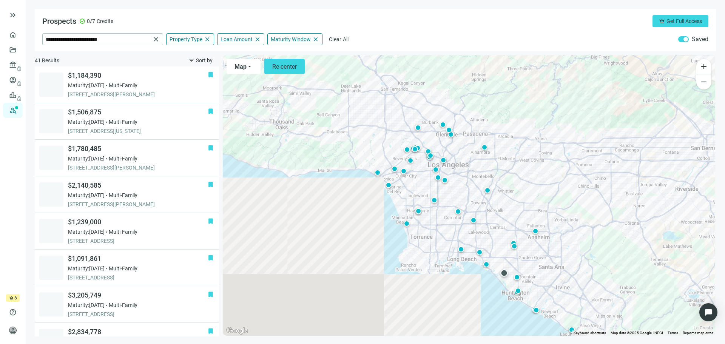
scroll to position [37, 0]
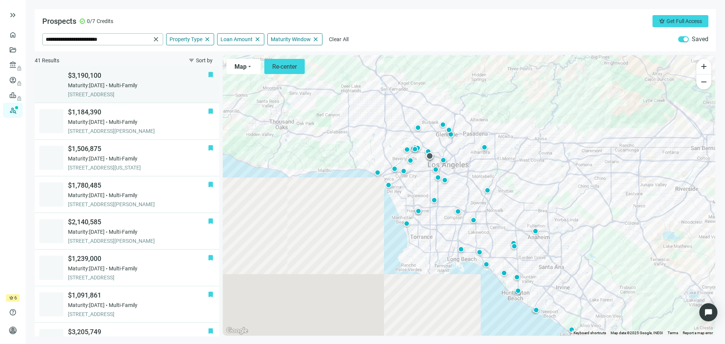
click at [207, 72] on span "bookmark" at bounding box center [211, 75] width 8 height 8
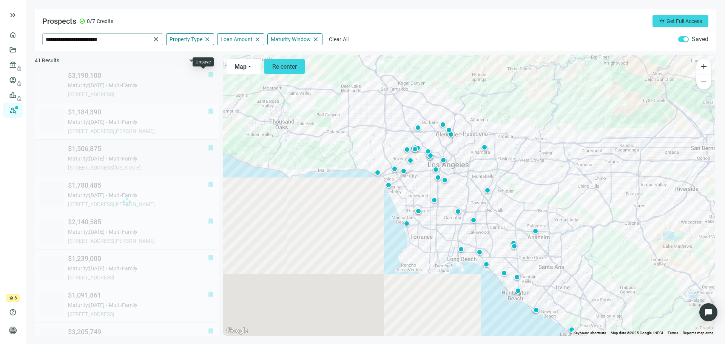
scroll to position [0, 0]
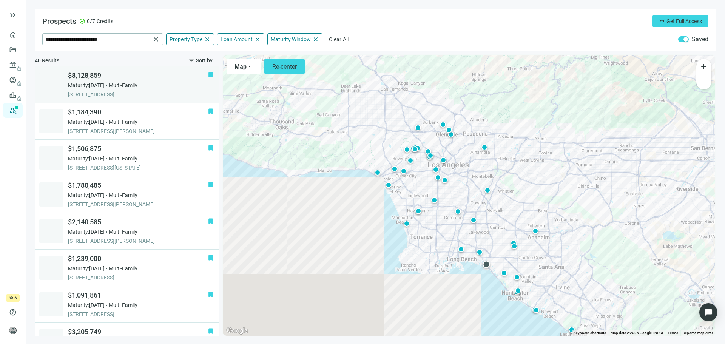
click at [207, 74] on span "bookmark" at bounding box center [211, 75] width 8 height 8
click at [207, 75] on span "bookmark" at bounding box center [211, 75] width 8 height 8
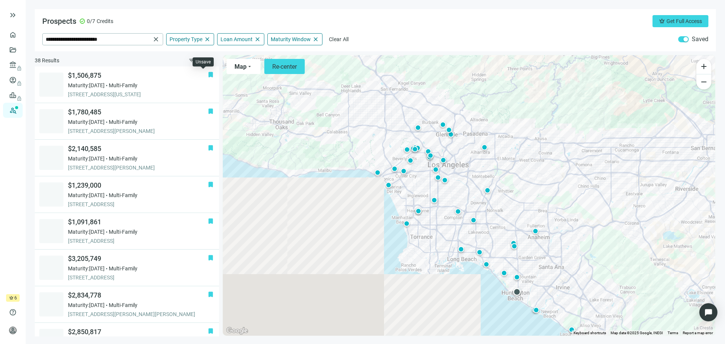
click at [207, 75] on span "bookmark" at bounding box center [211, 75] width 8 height 8
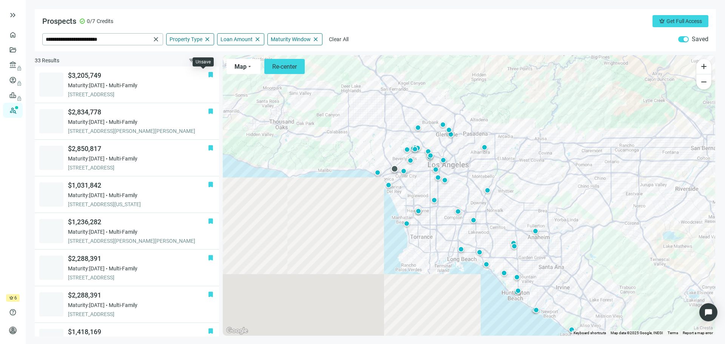
click at [207, 75] on span "bookmark" at bounding box center [211, 75] width 8 height 8
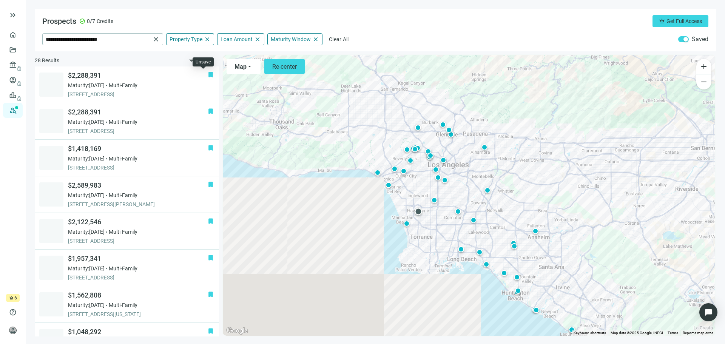
click at [207, 75] on span "bookmark" at bounding box center [211, 75] width 8 height 8
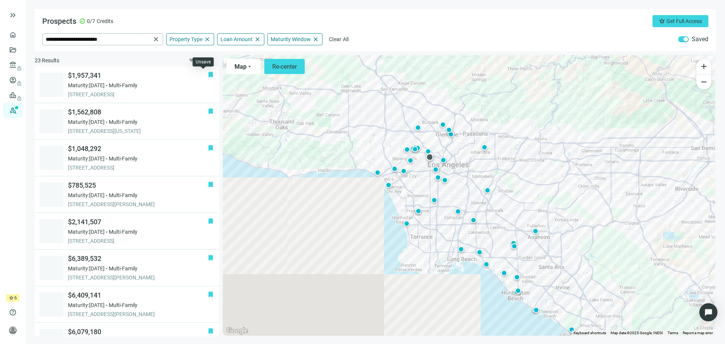
click at [207, 75] on span "bookmark" at bounding box center [211, 75] width 8 height 8
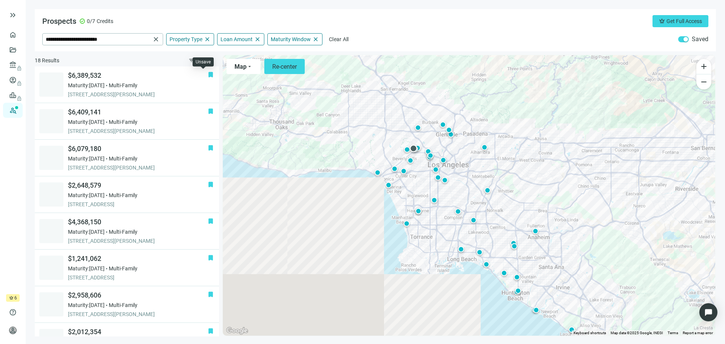
click at [207, 75] on span "bookmark" at bounding box center [211, 75] width 8 height 8
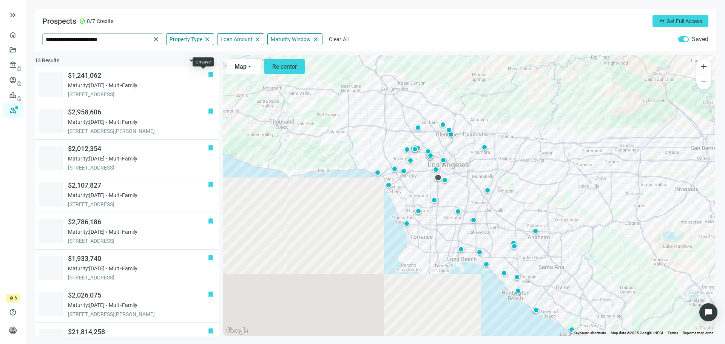
click at [207, 75] on span "bookmark" at bounding box center [211, 75] width 8 height 8
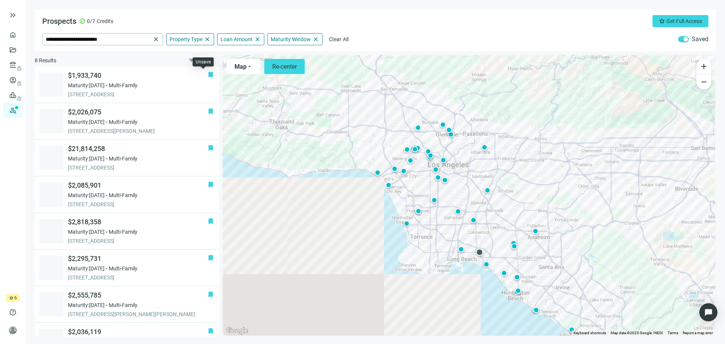
click at [207, 75] on span "bookmark" at bounding box center [211, 75] width 8 height 8
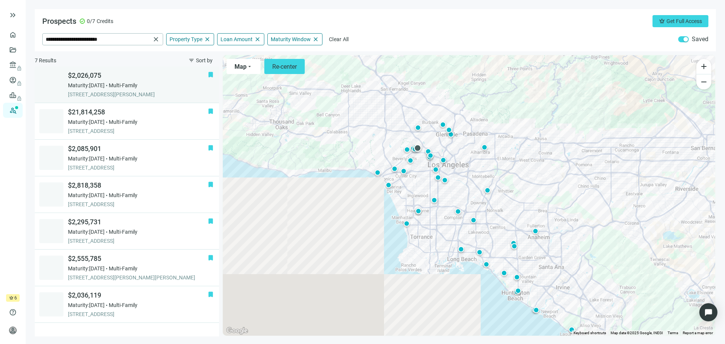
click at [203, 75] on span "$2,026,075" at bounding box center [138, 75] width 140 height 9
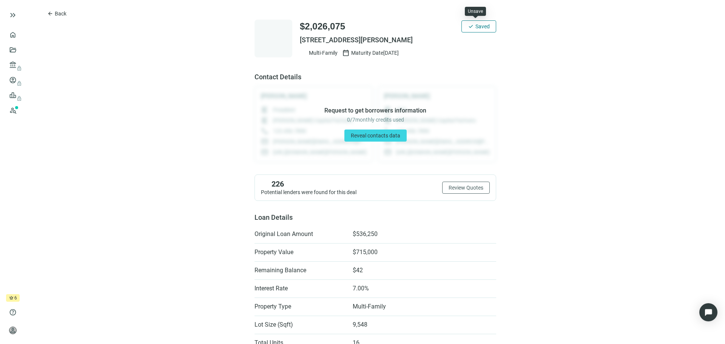
click at [469, 23] on span "check" at bounding box center [471, 26] width 6 height 6
click at [58, 12] on span "Back" at bounding box center [61, 14] width 12 height 6
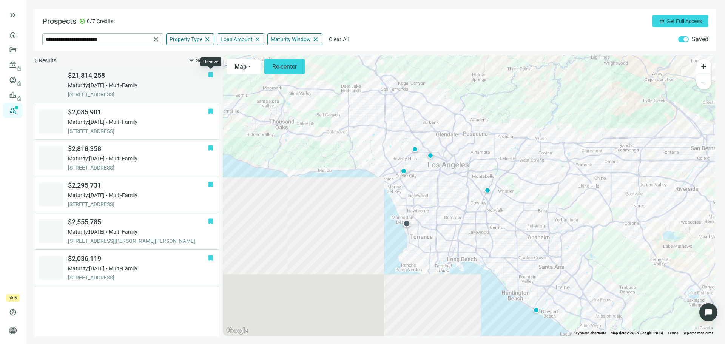
click at [211, 75] on span "bookmark" at bounding box center [211, 75] width 8 height 8
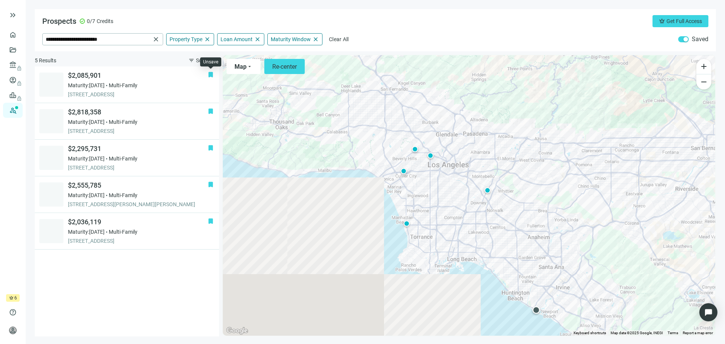
click at [211, 75] on span "bookmark" at bounding box center [211, 75] width 8 height 8
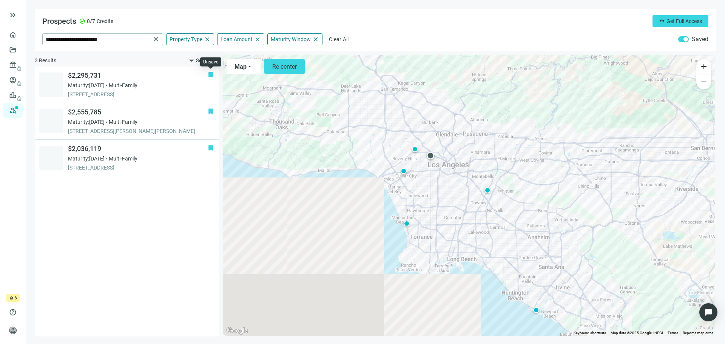
click at [211, 75] on span "bookmark" at bounding box center [211, 75] width 8 height 8
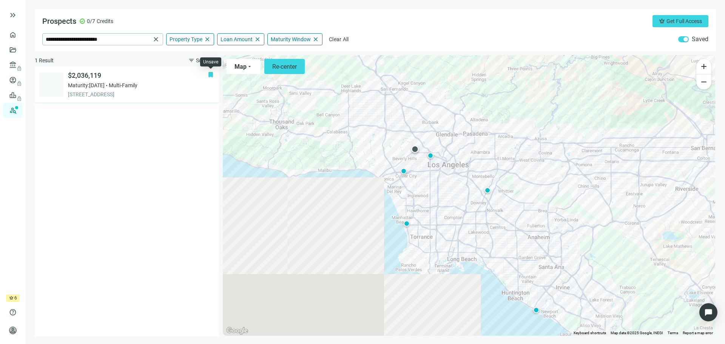
click at [211, 75] on span "bookmark" at bounding box center [211, 75] width 8 height 8
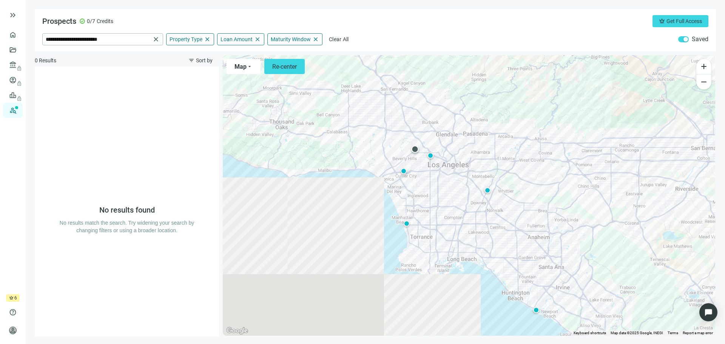
click at [679, 40] on span "button" at bounding box center [683, 39] width 11 height 6
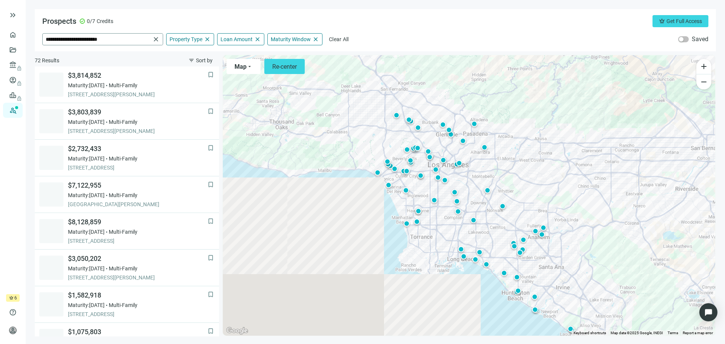
drag, startPoint x: 156, startPoint y: 38, endPoint x: 148, endPoint y: 40, distance: 8.2
click at [156, 38] on span "close" at bounding box center [156, 40] width 8 height 8
click at [111, 39] on input "search" at bounding box center [98, 39] width 105 height 11
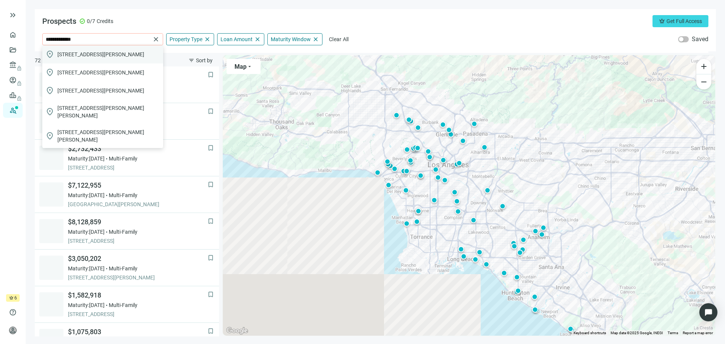
click at [111, 52] on span "25 Bennett Avenue, Long Beach, CA, USA" at bounding box center [100, 55] width 87 height 8
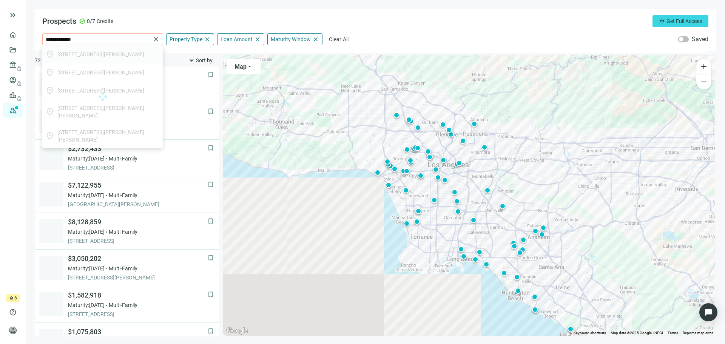
type input "**********"
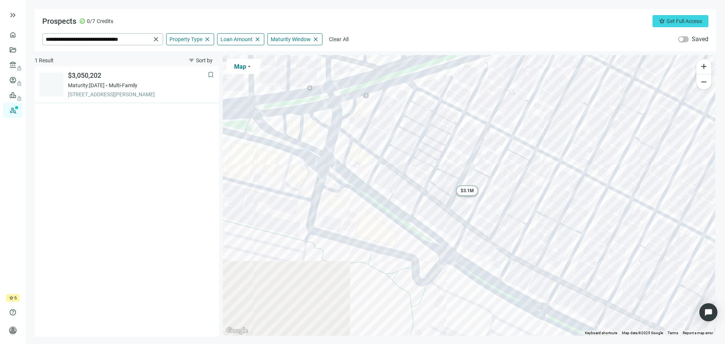
click at [235, 65] on span "Map" at bounding box center [240, 66] width 12 height 7
click at [245, 115] on span "Street View" at bounding box center [247, 113] width 26 height 8
click at [246, 65] on button "Map arrow_drop_down" at bounding box center [243, 66] width 33 height 15
click at [249, 111] on span "Street View" at bounding box center [247, 113] width 26 height 8
click at [468, 187] on div "$ 3.1M" at bounding box center [467, 190] width 22 height 11
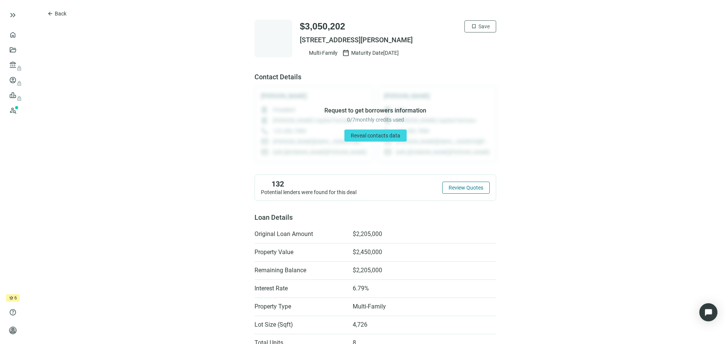
click at [449, 188] on span "Review Quotes" at bounding box center [466, 188] width 35 height 6
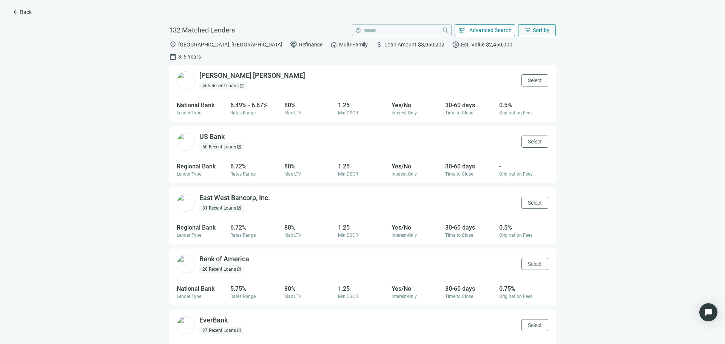
click at [491, 29] on span "Advanced Search" at bounding box center [490, 30] width 43 height 6
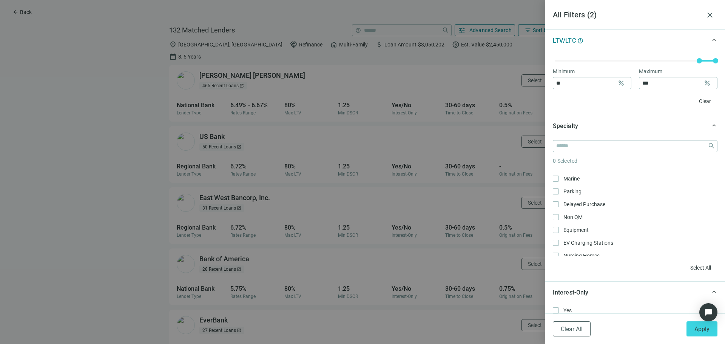
scroll to position [556, 0]
click at [587, 180] on label "PadSplit Only" at bounding box center [635, 183] width 165 height 8
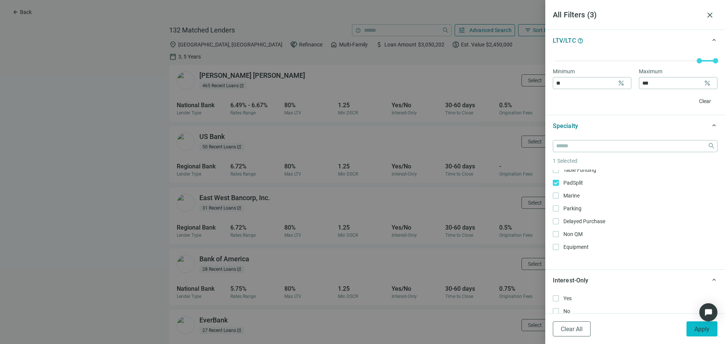
click at [701, 326] on span "Apply" at bounding box center [702, 329] width 15 height 7
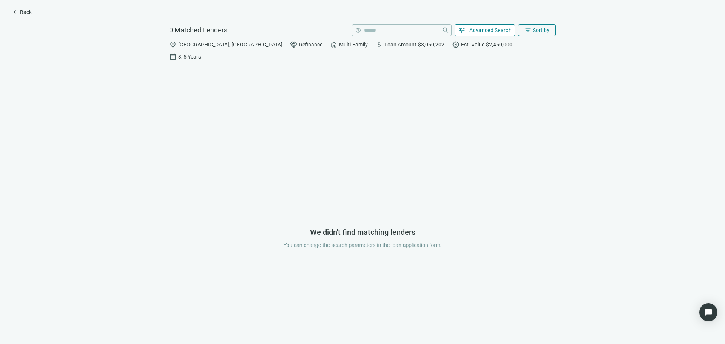
click at [491, 29] on span "Advanced Search" at bounding box center [490, 30] width 43 height 6
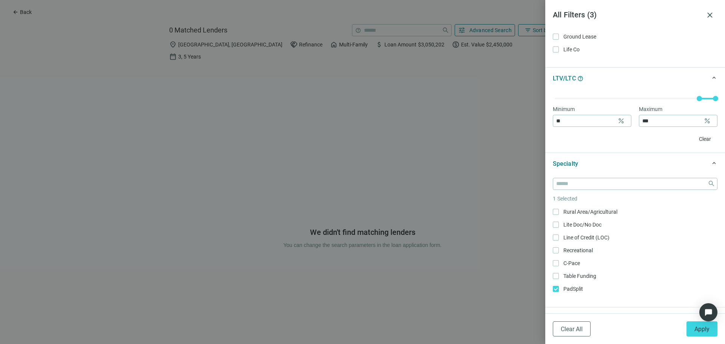
scroll to position [491, 0]
click at [553, 284] on div "close 1 Selected Assisted Living Only Cannabis Only Condominium Only Deals with…" at bounding box center [635, 241] width 180 height 132
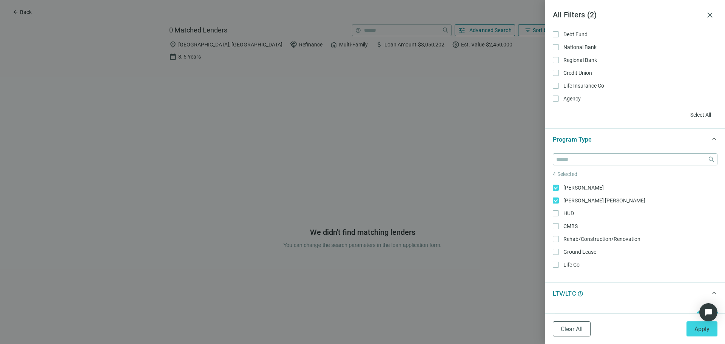
scroll to position [0, 0]
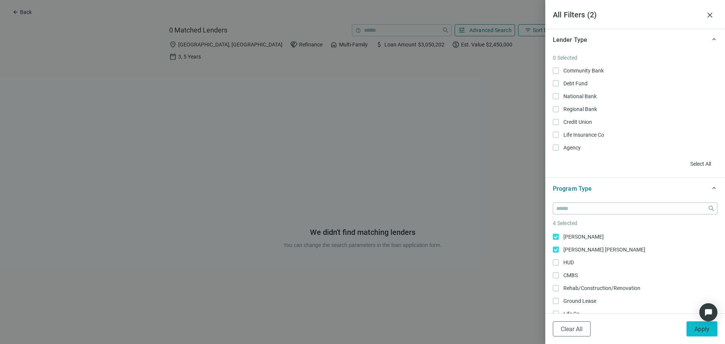
click at [702, 329] on span "Apply" at bounding box center [702, 329] width 15 height 7
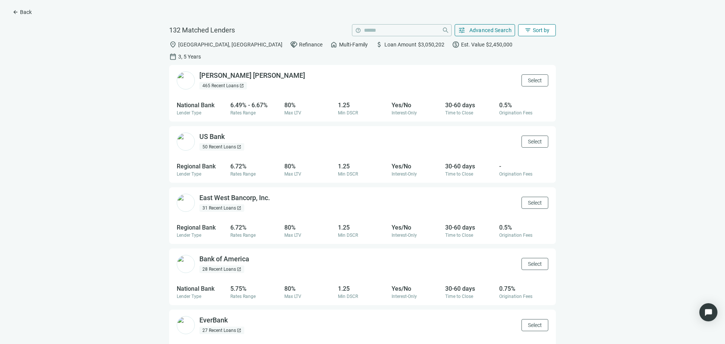
click at [536, 32] on span "Sort by" at bounding box center [541, 30] width 17 height 6
click at [551, 89] on div "DSCR (low to high)" at bounding box center [552, 89] width 53 height 8
click at [221, 71] on div "Ready Capital open_in_new" at bounding box center [224, 75] width 51 height 9
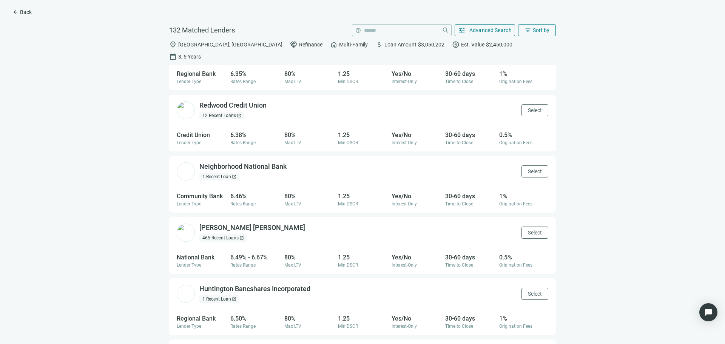
scroll to position [971, 0]
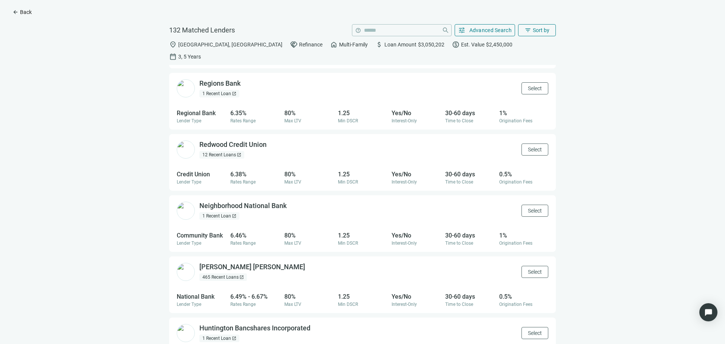
click at [28, 12] on span "Back" at bounding box center [26, 12] width 12 height 6
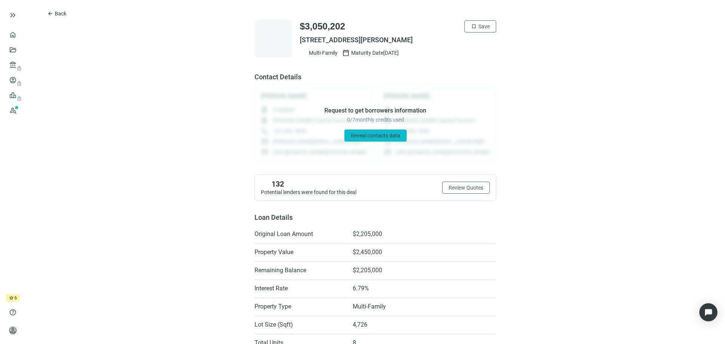
click at [382, 137] on span "Reveal contacts data" at bounding box center [375, 136] width 49 height 6
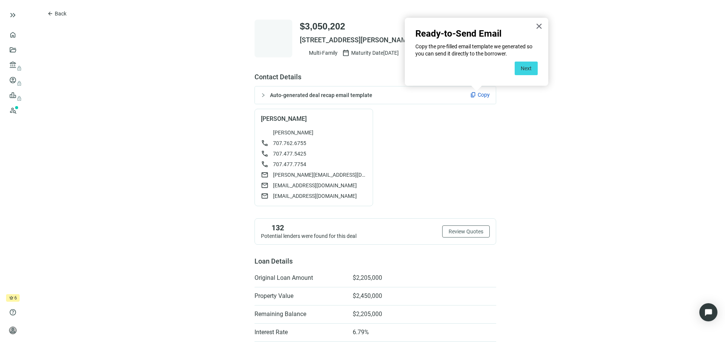
click at [481, 93] on span "Copy" at bounding box center [484, 95] width 12 height 8
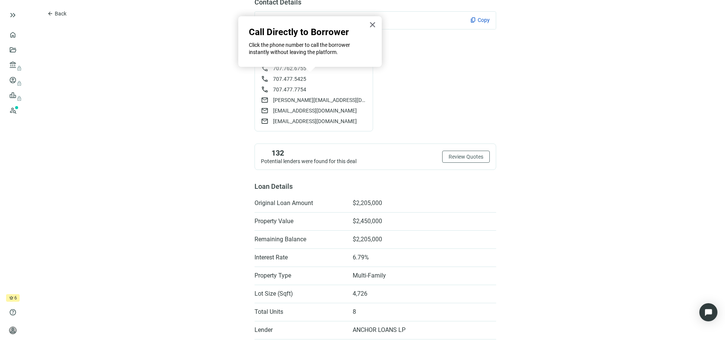
scroll to position [76, 0]
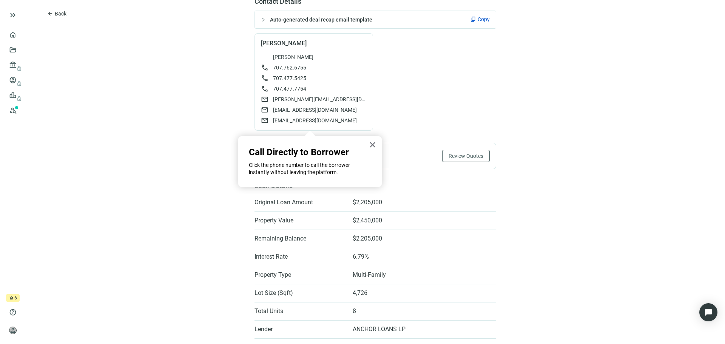
click at [372, 145] on button "×" at bounding box center [372, 145] width 7 height 12
click at [289, 61] on div "Joan F Stimson call 707.762.6755 call 707.477.5425 call 707.477.7754 mail jenni…" at bounding box center [314, 88] width 106 height 71
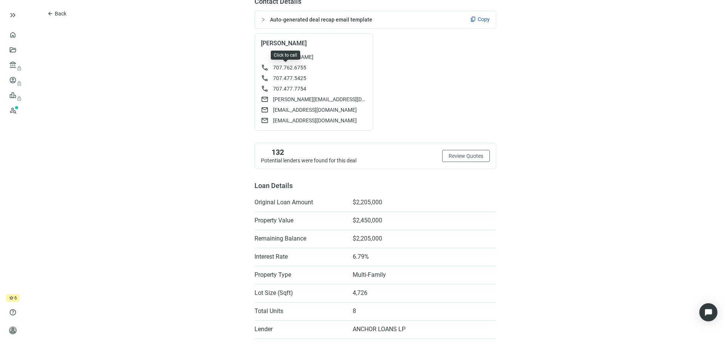
click at [289, 65] on span "707.762.6755" at bounding box center [289, 68] width 33 height 6
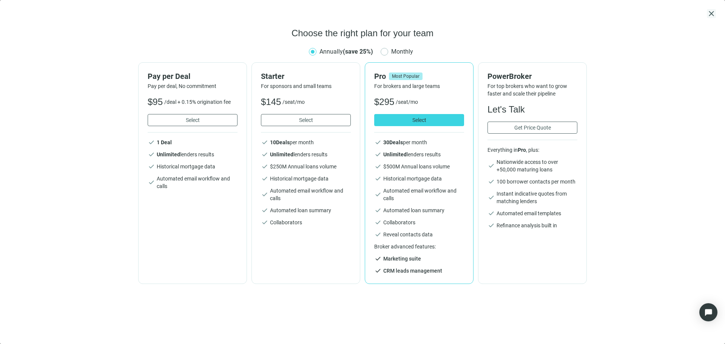
click at [712, 14] on span "close" at bounding box center [711, 13] width 9 height 9
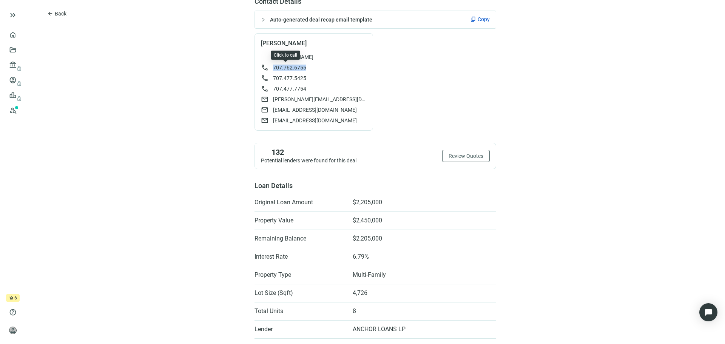
drag, startPoint x: 303, startPoint y: 68, endPoint x: 269, endPoint y: 67, distance: 33.2
click at [269, 67] on div "call 707.762.6755" at bounding box center [314, 68] width 106 height 8
copy span "707.762.6755"
drag, startPoint x: 305, startPoint y: 78, endPoint x: 265, endPoint y: 77, distance: 40.4
click at [265, 77] on div "call 707.477.5425" at bounding box center [314, 78] width 106 height 8
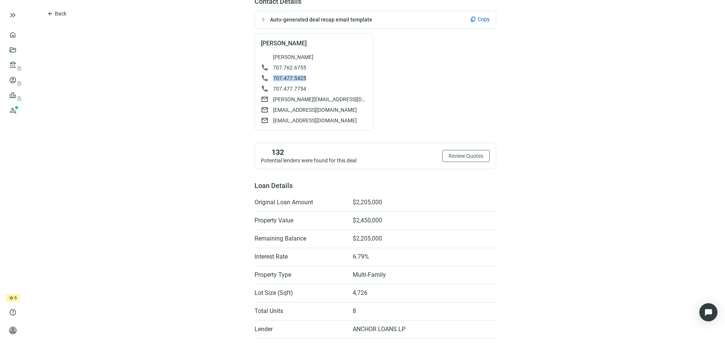
copy div "707.477.5425"
drag, startPoint x: 303, startPoint y: 88, endPoint x: 269, endPoint y: 90, distance: 34.4
click at [269, 90] on div "call 707.477.7754" at bounding box center [314, 89] width 106 height 8
copy span "707.477.7754"
drag, startPoint x: 325, startPoint y: 100, endPoint x: 269, endPoint y: 99, distance: 55.9
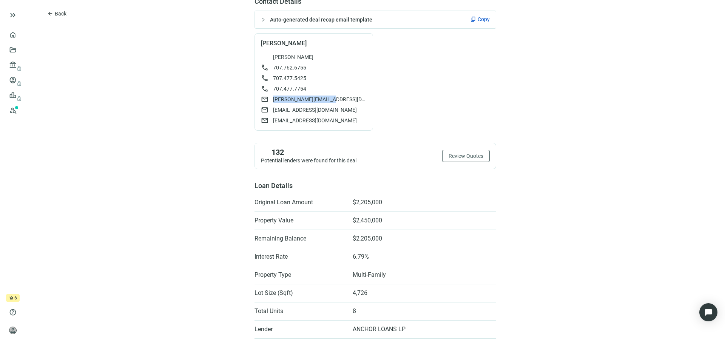
click at [269, 99] on div "mail jennifers@usfq.edu.ec" at bounding box center [314, 100] width 106 height 8
copy span "jennifers@usfq.edu.ec"
drag, startPoint x: 318, startPoint y: 109, endPoint x: 269, endPoint y: 107, distance: 49.5
click at [269, 107] on div "mail jstimsom@aol.com" at bounding box center [314, 110] width 106 height 8
drag, startPoint x: 337, startPoint y: 122, endPoint x: 270, endPoint y: 121, distance: 66.9
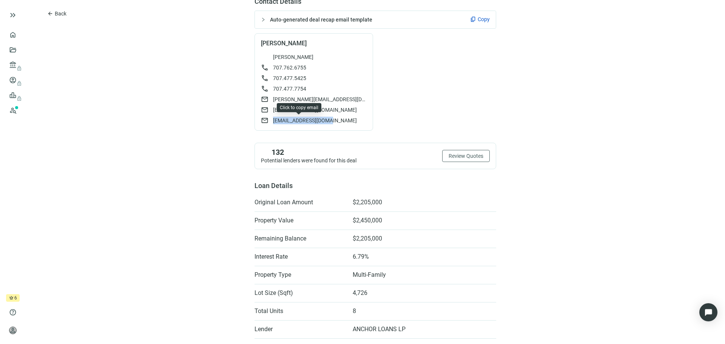
click at [270, 121] on div "mail jstimsom30@yahoo.com" at bounding box center [314, 121] width 106 height 8
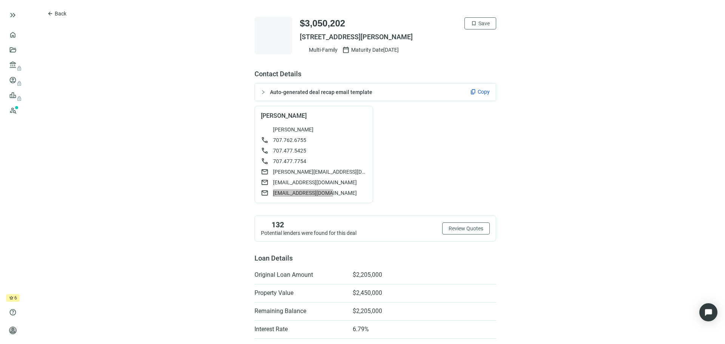
scroll to position [0, 0]
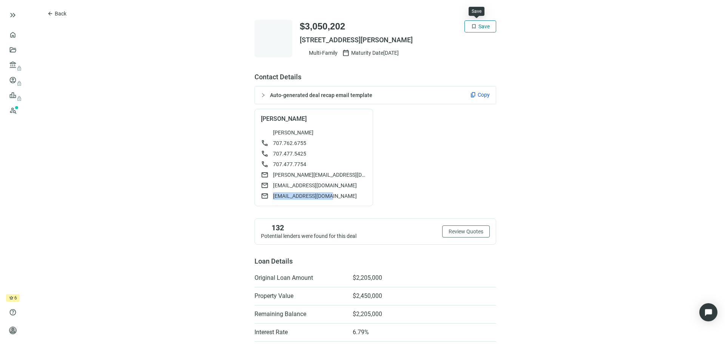
click at [485, 28] on span "Save" at bounding box center [484, 26] width 11 height 6
click at [57, 12] on span "Back" at bounding box center [61, 14] width 12 height 6
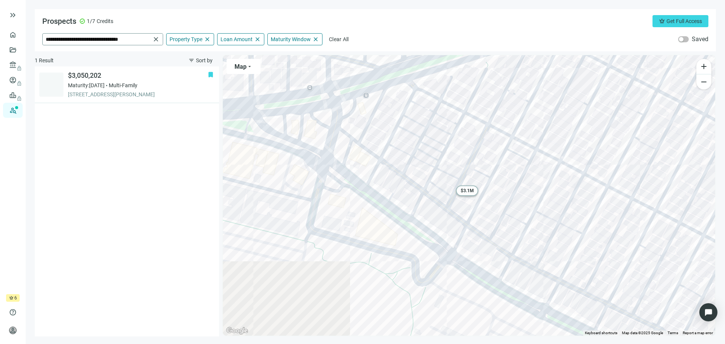
click at [155, 39] on span "close" at bounding box center [156, 40] width 8 height 8
click at [124, 37] on input "search" at bounding box center [98, 39] width 105 height 11
paste input "**********"
click at [104, 54] on span "320 7th St, Seal Beach, CA 90740, USA" at bounding box center [80, 55] width 46 height 8
type input "**********"
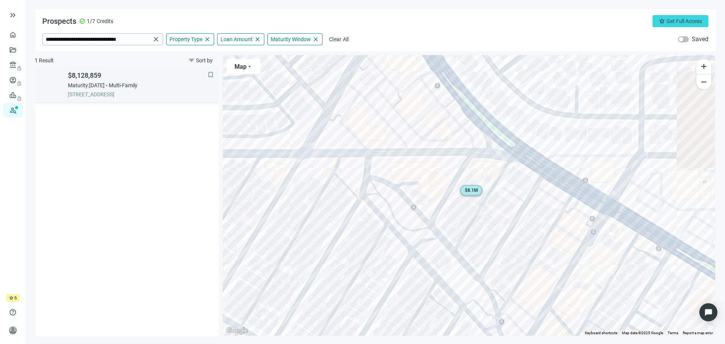
click at [97, 81] on div "$8,128,859 Maturity: 12.31.2025 Multi-Family 320 7TH ST, SEAL BEACH, 90740, CA" at bounding box center [138, 84] width 140 height 27
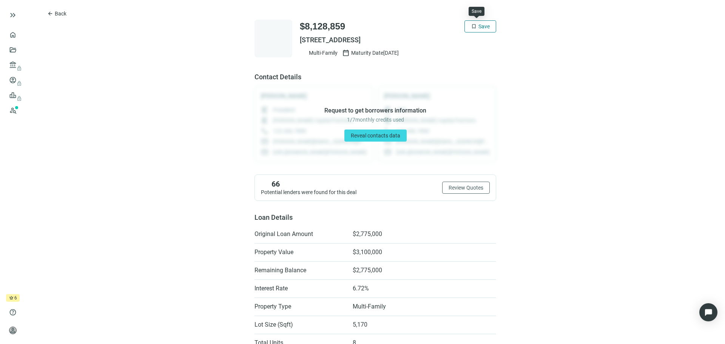
click at [483, 23] on button "bookmark Save" at bounding box center [481, 26] width 32 height 12
click at [370, 135] on span "Reveal contacts data" at bounding box center [375, 136] width 49 height 6
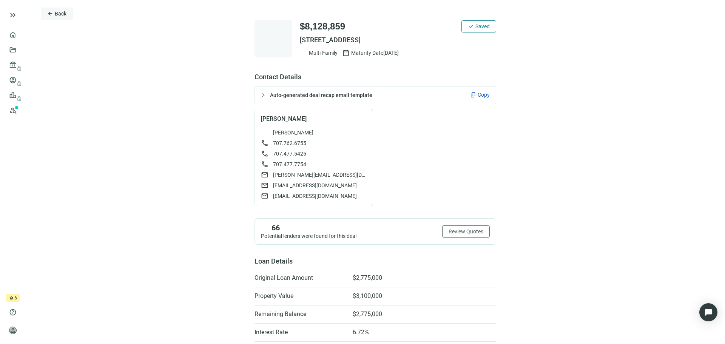
click at [57, 13] on span "Back" at bounding box center [61, 14] width 12 height 6
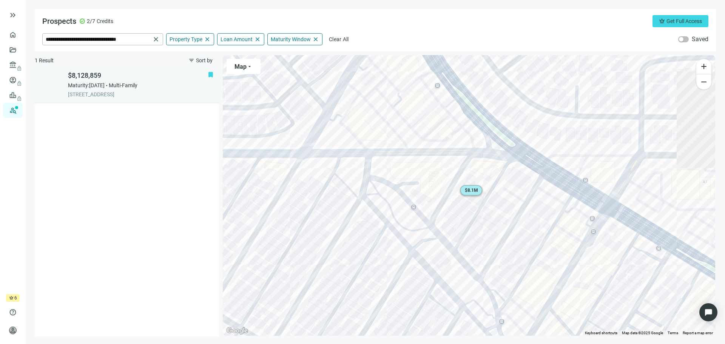
click at [105, 94] on span "[STREET_ADDRESS]" at bounding box center [138, 95] width 140 height 8
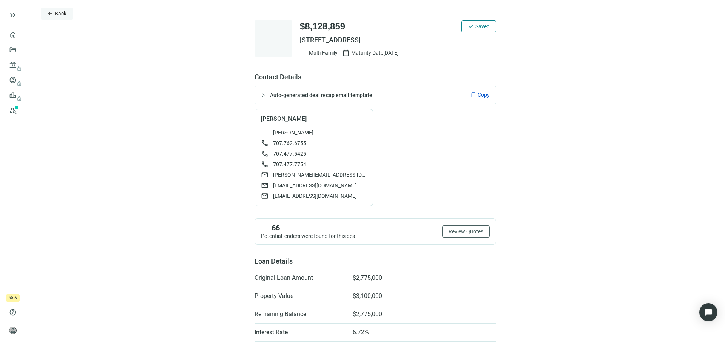
click at [62, 13] on span "Back" at bounding box center [61, 14] width 12 height 6
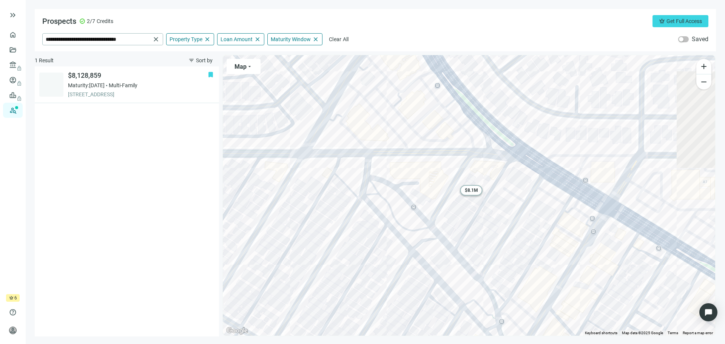
click at [156, 40] on span "close" at bounding box center [156, 40] width 8 height 8
click at [123, 34] on input "search" at bounding box center [98, 39] width 105 height 11
click at [126, 40] on input "search" at bounding box center [98, 39] width 105 height 11
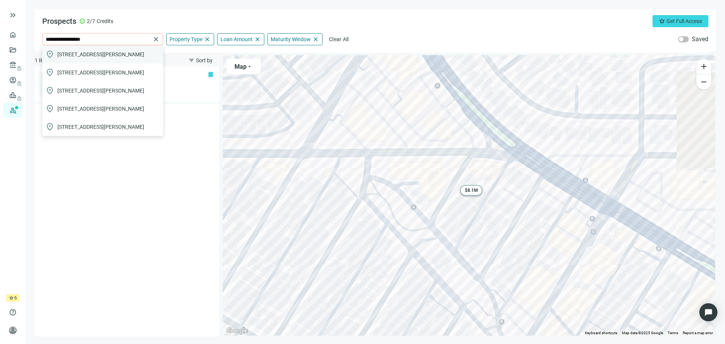
click at [97, 55] on span "25 Bennett Ave, Long Beach, CA, USA" at bounding box center [100, 55] width 87 height 8
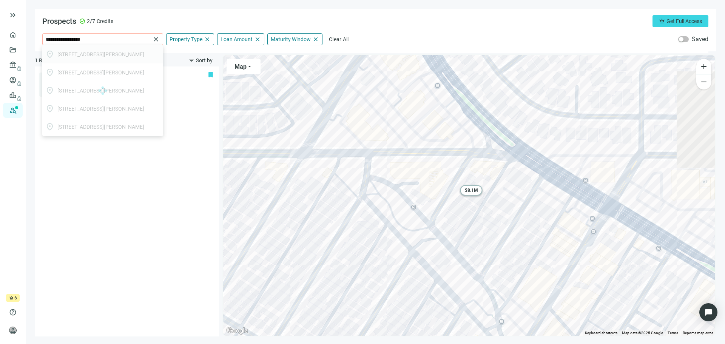
type input "**********"
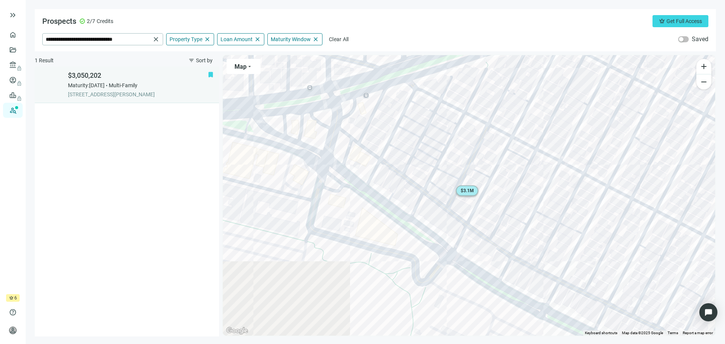
click at [132, 87] on span "Multi-Family" at bounding box center [123, 86] width 29 height 8
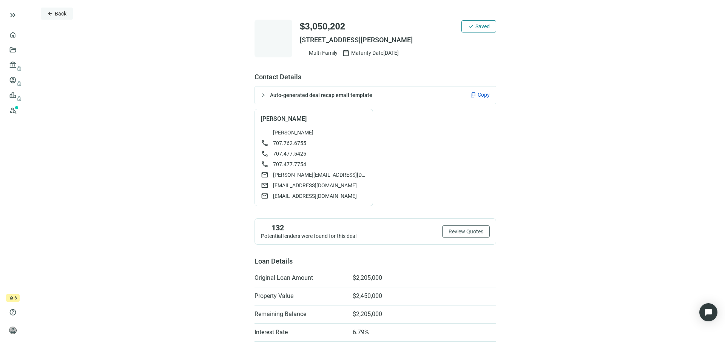
click at [63, 16] on span "Back" at bounding box center [61, 14] width 12 height 6
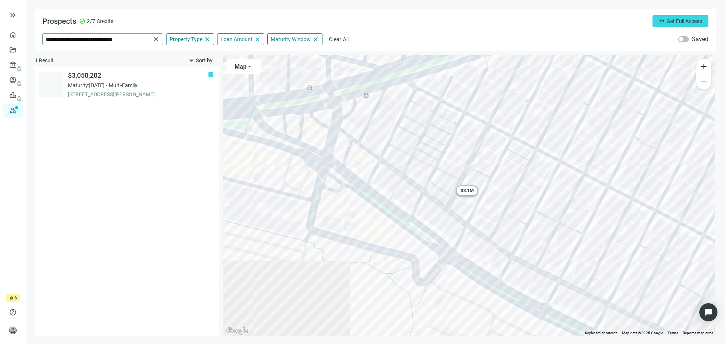
click at [157, 40] on span "close" at bounding box center [156, 40] width 8 height 8
click at [106, 37] on input "search" at bounding box center [98, 39] width 105 height 11
click at [98, 56] on span "320 7th St, Seal Beach, CA, USA" at bounding box center [80, 55] width 46 height 8
type input "**********"
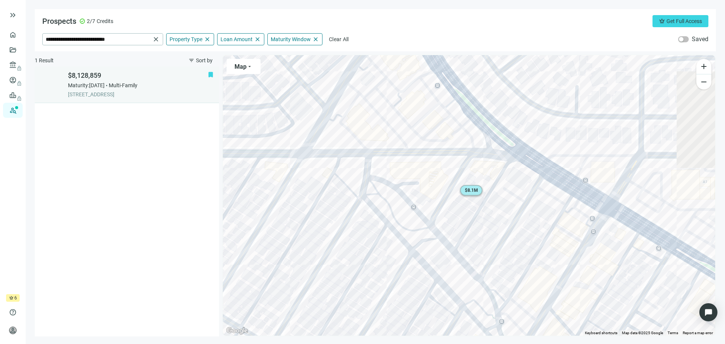
click at [132, 92] on span "[STREET_ADDRESS]" at bounding box center [138, 95] width 140 height 8
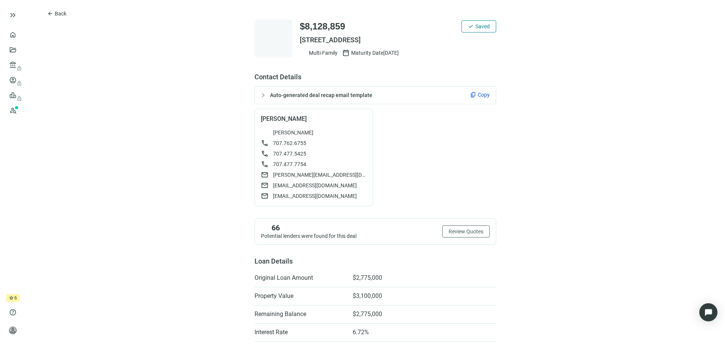
click at [261, 95] on icon "collapsed" at bounding box center [263, 95] width 5 height 5
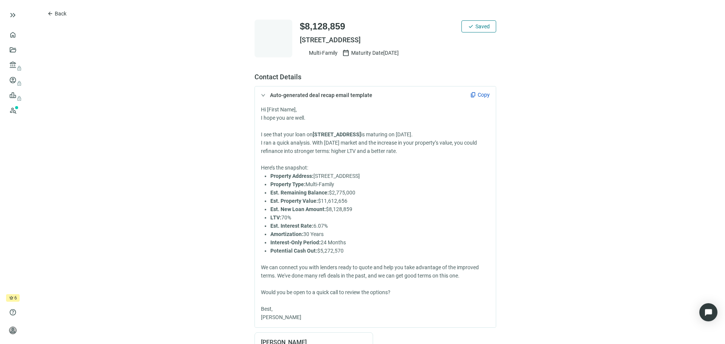
click at [262, 96] on div at bounding box center [265, 95] width 9 height 8
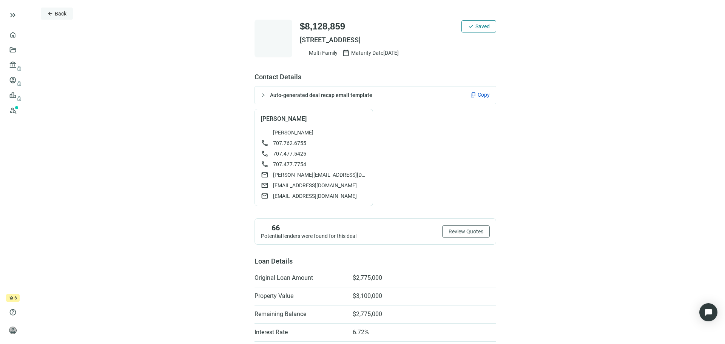
click at [55, 14] on span "Back" at bounding box center [61, 14] width 12 height 6
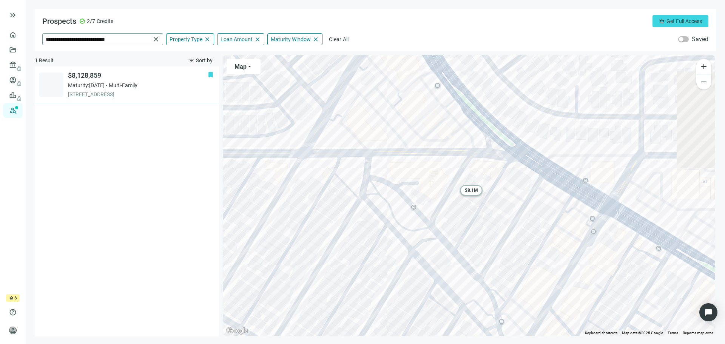
click at [154, 41] on span "close" at bounding box center [156, 40] width 8 height 8
click at [122, 41] on input "search" at bounding box center [98, 39] width 105 height 11
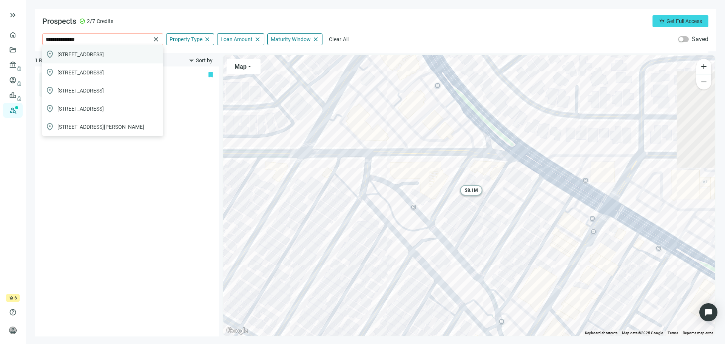
click at [104, 52] on span "324 N St Louis St, Los Angeles, CA, USA" at bounding box center [80, 55] width 46 height 8
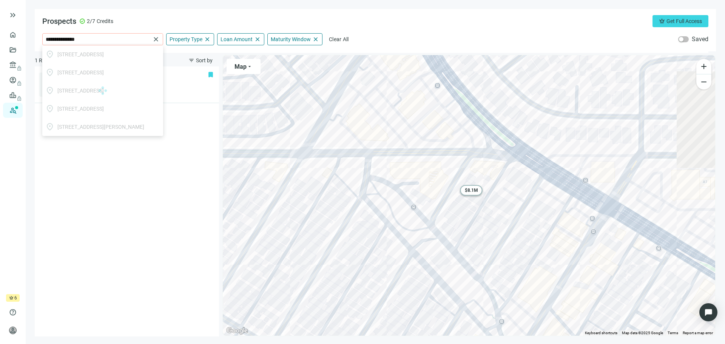
type input "**********"
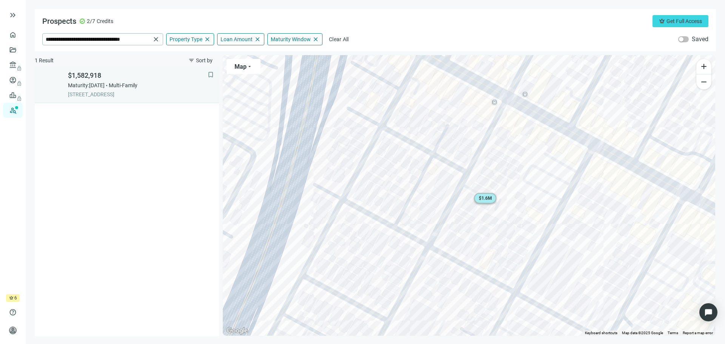
click at [114, 90] on div "$1,582,918 Maturity: 12.31.2025 Multi-Family 324 N ST LOUIS ST, LOS ANGELES, 90…" at bounding box center [138, 84] width 140 height 27
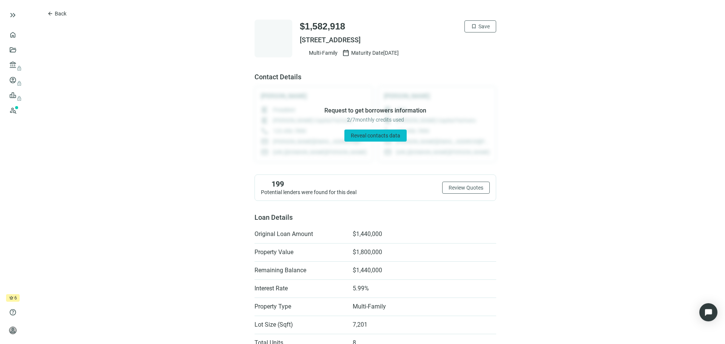
click at [363, 137] on span "Reveal contacts data" at bounding box center [375, 136] width 49 height 6
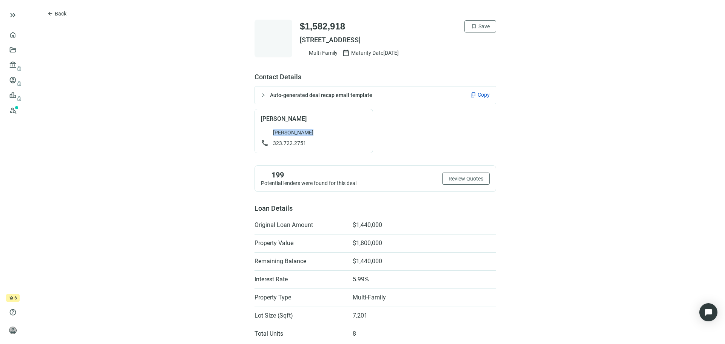
drag, startPoint x: 301, startPoint y: 132, endPoint x: 269, endPoint y: 133, distance: 32.5
click at [269, 133] on div "Trinidad Cruz" at bounding box center [314, 133] width 106 height 8
drag, startPoint x: 303, startPoint y: 142, endPoint x: 268, endPoint y: 144, distance: 35.2
click at [268, 144] on div "call 323.722.2751" at bounding box center [314, 143] width 106 height 8
click at [52, 12] on span "arrow_back" at bounding box center [50, 14] width 6 height 6
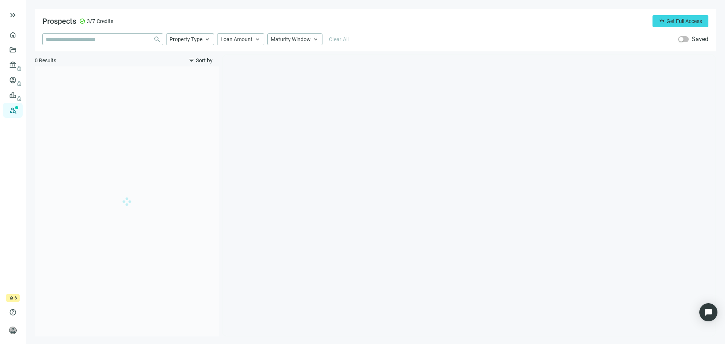
type input "**********"
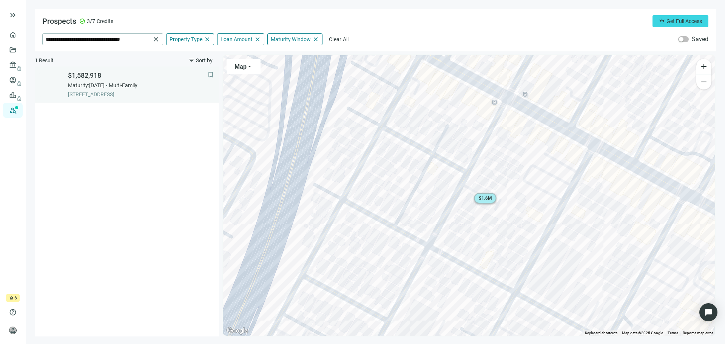
click at [117, 86] on div "Maturity: [DATE] Multi-Family" at bounding box center [138, 86] width 140 height 8
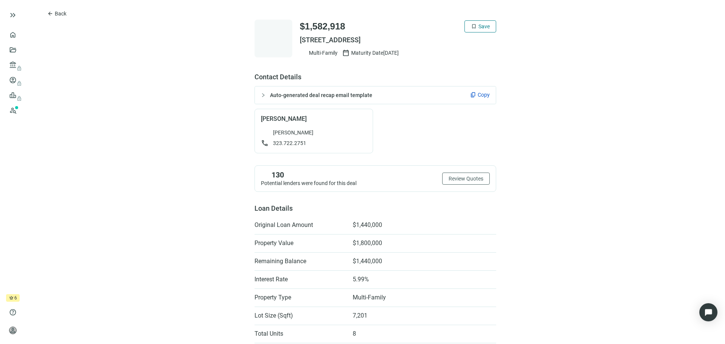
click at [470, 31] on button "bookmark Save" at bounding box center [481, 26] width 32 height 12
click at [60, 12] on span "Back" at bounding box center [61, 14] width 12 height 6
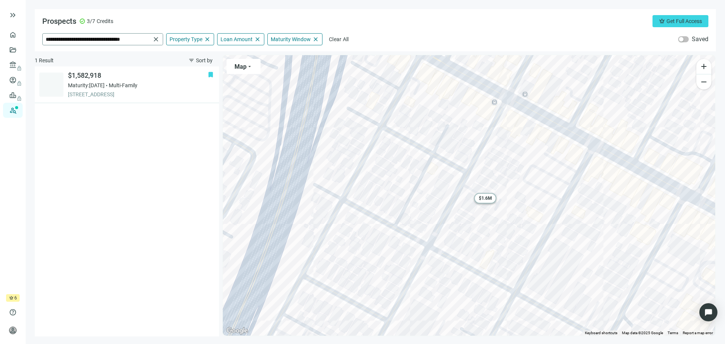
click at [159, 40] on span "close" at bounding box center [156, 40] width 8 height 8
click at [132, 41] on input "search" at bounding box center [98, 39] width 105 height 11
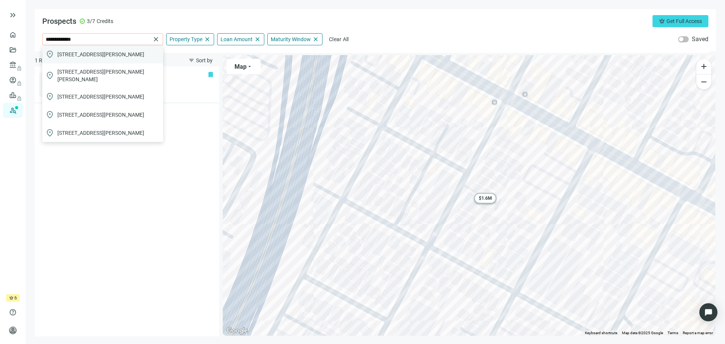
click at [93, 57] on span "3339 Alma Avenue, Lynwood, CA, USA" at bounding box center [100, 55] width 87 height 8
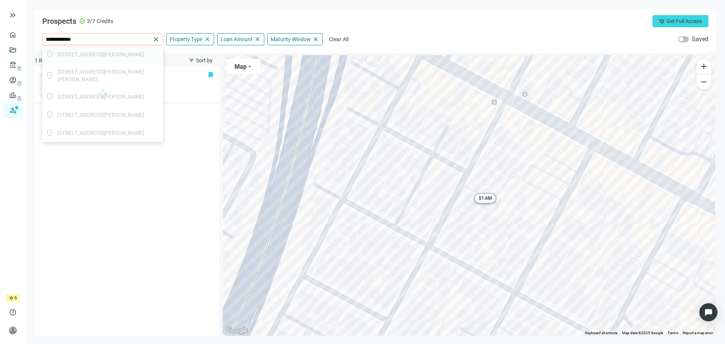
type input "**********"
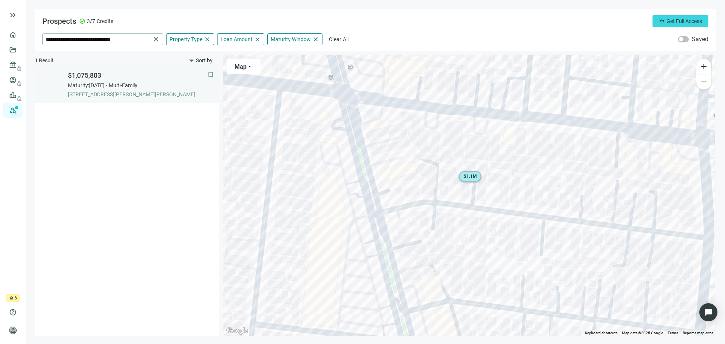
click at [99, 89] on span "Maturity: [DATE]" at bounding box center [86, 86] width 37 height 8
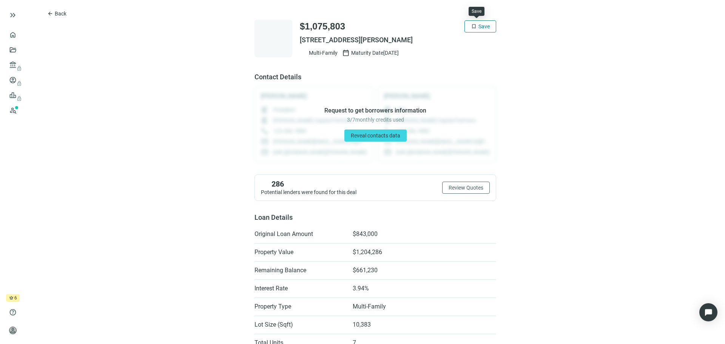
click at [485, 28] on span "Save" at bounding box center [484, 26] width 11 height 6
click at [371, 137] on span "Reveal contacts data" at bounding box center [375, 136] width 49 height 6
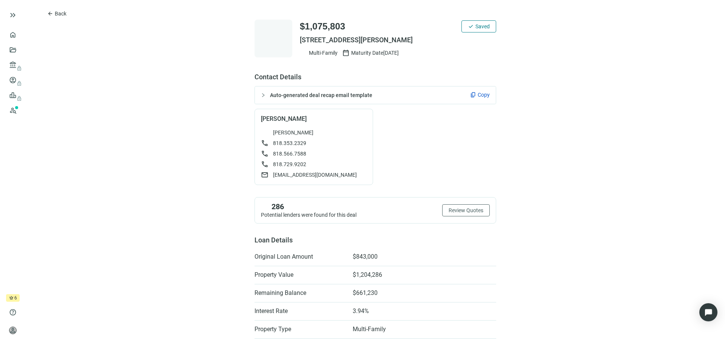
drag, startPoint x: 317, startPoint y: 133, endPoint x: 268, endPoint y: 134, distance: 49.1
click at [268, 134] on div "Aylin Ghookhassian" at bounding box center [314, 133] width 106 height 8
drag, startPoint x: 301, startPoint y: 144, endPoint x: 270, endPoint y: 142, distance: 31.8
click at [270, 142] on div "call 818.353.2329" at bounding box center [314, 143] width 106 height 8
drag, startPoint x: 303, startPoint y: 154, endPoint x: 270, endPoint y: 157, distance: 32.6
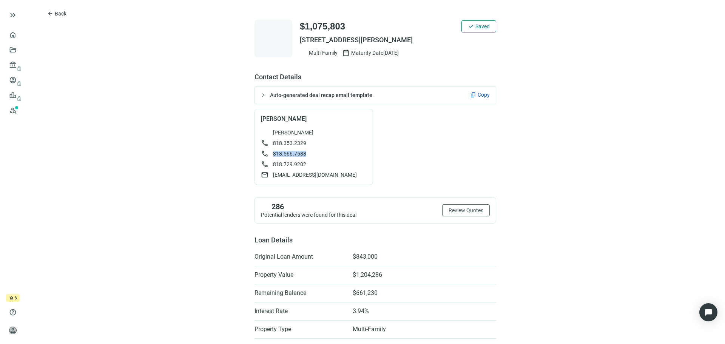
click at [270, 157] on div "call 818.566.7588" at bounding box center [314, 154] width 106 height 8
drag, startPoint x: 303, startPoint y: 164, endPoint x: 268, endPoint y: 164, distance: 34.7
click at [270, 163] on div "call 818.729.9202" at bounding box center [314, 165] width 106 height 8
drag, startPoint x: 338, startPoint y: 176, endPoint x: 270, endPoint y: 173, distance: 68.0
click at [270, 173] on div "mail aghookassin@comcast.net" at bounding box center [314, 175] width 106 height 8
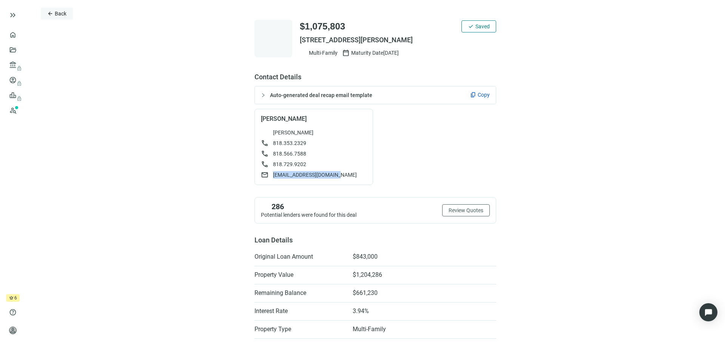
click at [54, 13] on button "arrow_back Back" at bounding box center [57, 14] width 32 height 12
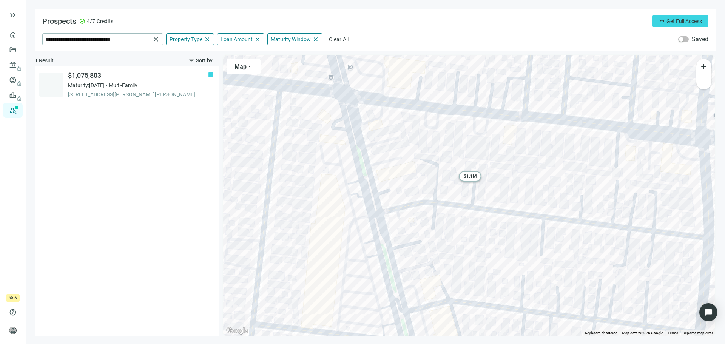
click at [157, 38] on span "close" at bounding box center [156, 40] width 8 height 8
click at [113, 43] on input "search" at bounding box center [98, 39] width 105 height 11
click at [115, 52] on span "1431 S Holt Ave, Los Angeles, CA 90035, USA" at bounding box center [100, 55] width 87 height 8
type input "**********"
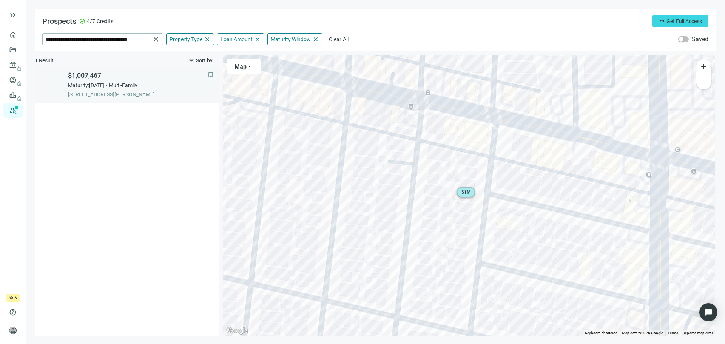
click at [119, 91] on span "[STREET_ADDRESS][PERSON_NAME]" at bounding box center [138, 95] width 140 height 8
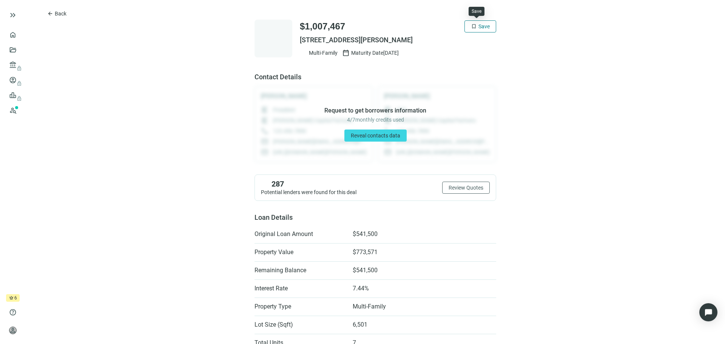
click at [479, 26] on span "Save" at bounding box center [484, 26] width 11 height 6
click at [62, 15] on span "Back" at bounding box center [61, 14] width 12 height 6
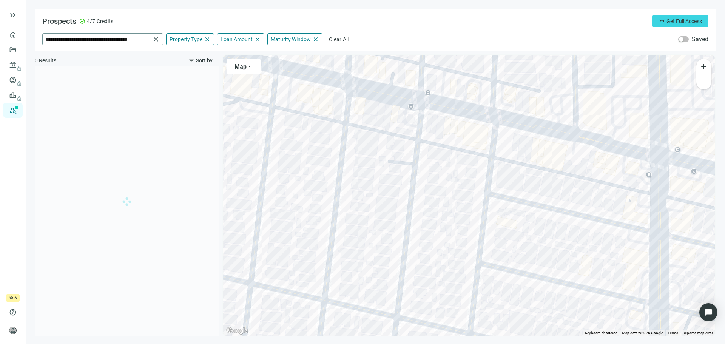
drag, startPoint x: 155, startPoint y: 39, endPoint x: 117, endPoint y: 44, distance: 38.5
click at [155, 39] on span "close" at bounding box center [156, 40] width 8 height 8
click at [102, 40] on input "search" at bounding box center [98, 39] width 105 height 11
paste input "**********"
click at [98, 54] on span "4570 W 173rd St, Lawndale, CA 90260, USA" at bounding box center [80, 55] width 46 height 8
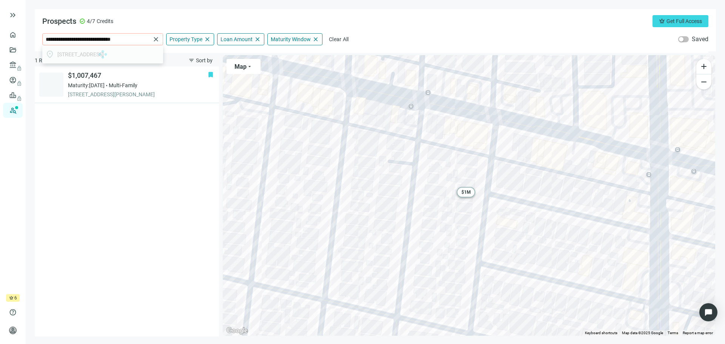
type input "**********"
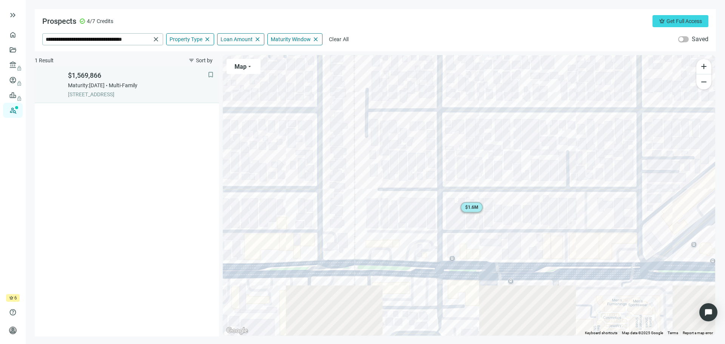
click at [134, 91] on span "[STREET_ADDRESS]" at bounding box center [138, 95] width 140 height 8
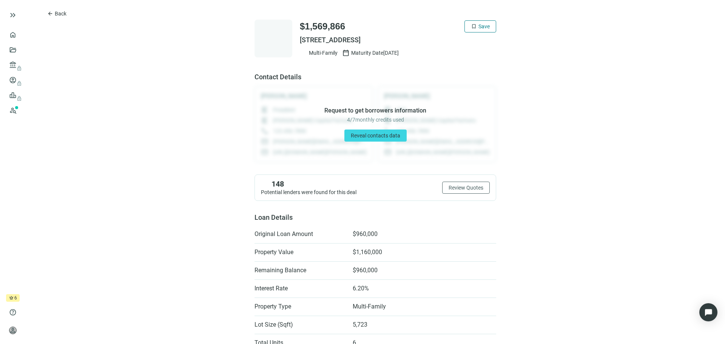
click at [479, 28] on span "Save" at bounding box center [484, 26] width 11 height 6
click at [366, 136] on span "Reveal contacts data" at bounding box center [375, 136] width 49 height 6
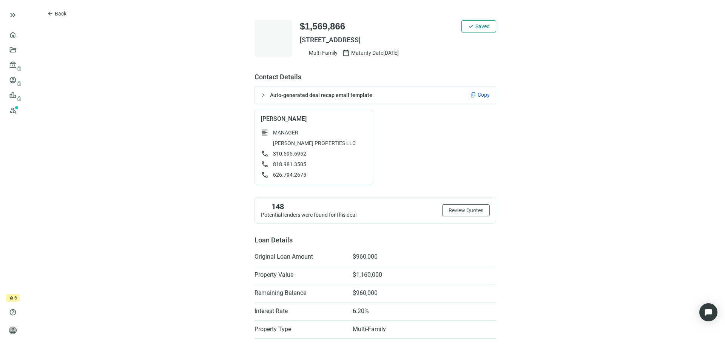
click at [291, 117] on span "Liborio Molina" at bounding box center [314, 119] width 106 height 8
click at [286, 151] on span "310.595.6952" at bounding box center [289, 154] width 33 height 6
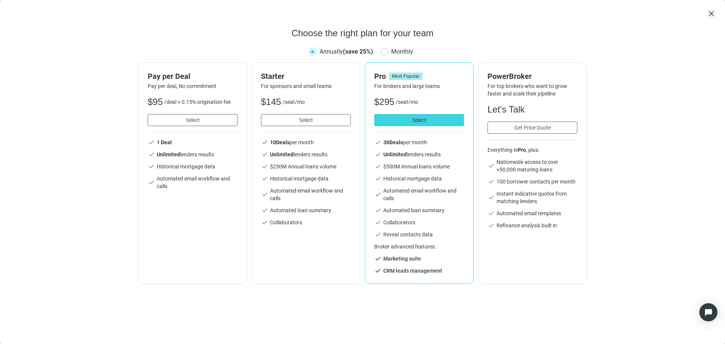
click at [712, 13] on span "close" at bounding box center [711, 13] width 9 height 9
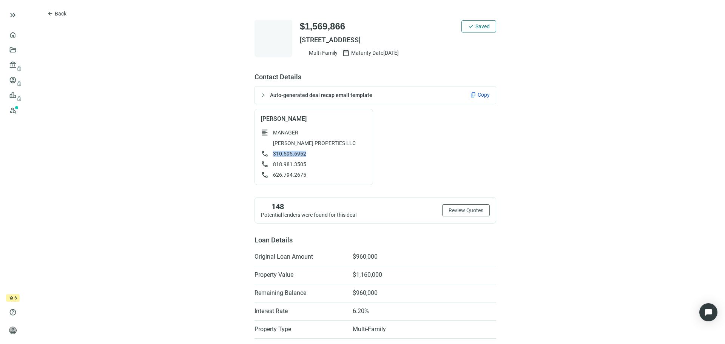
drag, startPoint x: 303, startPoint y: 154, endPoint x: 270, endPoint y: 149, distance: 34.0
click at [270, 149] on div "format_align_left MANAGER PAULA ELLA LUNA PROPERTIES LLC call 310.595.6952 call…" at bounding box center [314, 154] width 106 height 50
drag, startPoint x: 306, startPoint y: 164, endPoint x: 270, endPoint y: 164, distance: 35.5
click at [270, 164] on div "call 818.981.3505" at bounding box center [314, 165] width 106 height 8
click at [287, 176] on span "626.794.2675" at bounding box center [289, 175] width 33 height 6
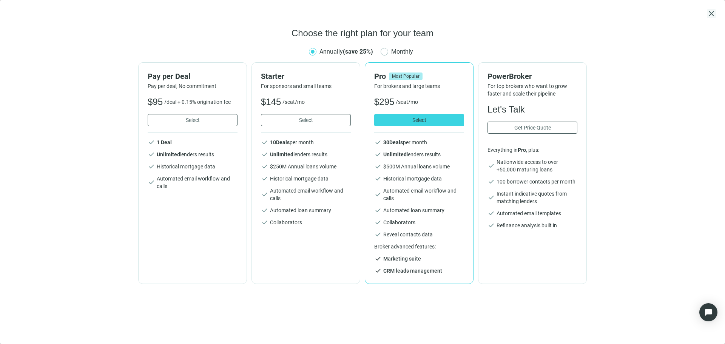
click at [715, 11] on span "close" at bounding box center [711, 13] width 9 height 9
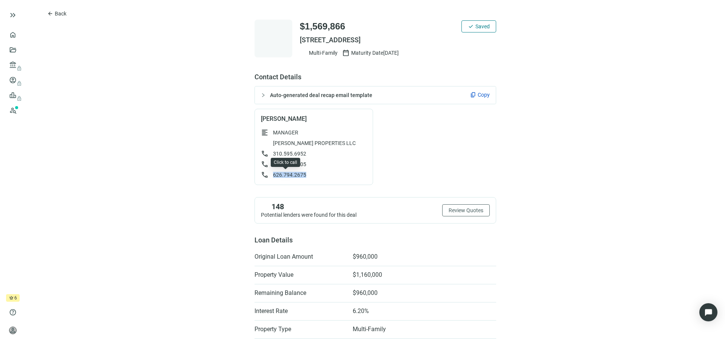
drag, startPoint x: 306, startPoint y: 175, endPoint x: 270, endPoint y: 172, distance: 35.6
click at [270, 172] on div "call 626.794.2675" at bounding box center [314, 175] width 106 height 8
click at [59, 14] on span "Back" at bounding box center [61, 14] width 12 height 6
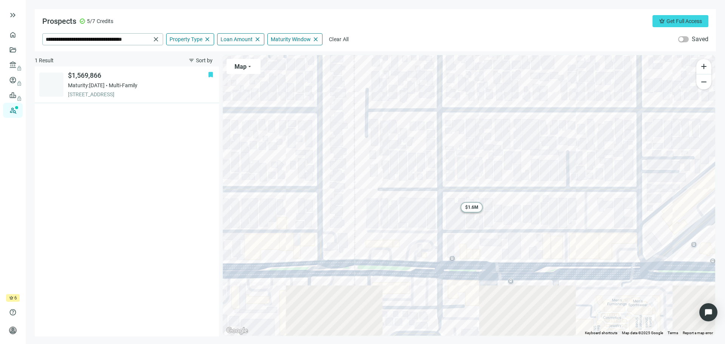
drag, startPoint x: 159, startPoint y: 39, endPoint x: 116, endPoint y: 47, distance: 43.8
click at [159, 39] on span "close" at bounding box center [156, 40] width 8 height 8
click at [107, 40] on input "search" at bounding box center [98, 39] width 105 height 11
click at [99, 54] on span "5820 Tujunga Ave apt 1, North Hollywood, CA 91601, USA" at bounding box center [80, 55] width 46 height 8
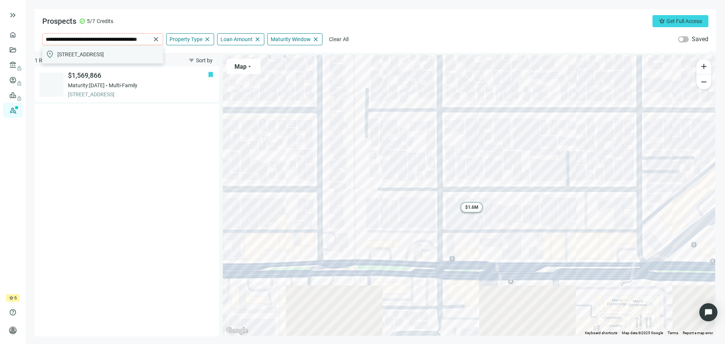
scroll to position [0, 0]
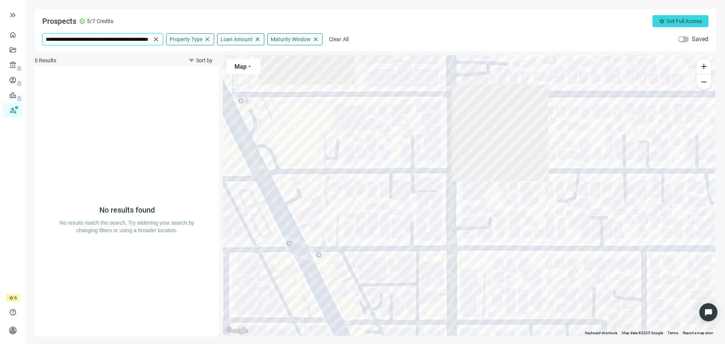
click at [101, 38] on input "**********" at bounding box center [98, 39] width 105 height 11
type input "**********"
click at [97, 56] on span "5820 Tujunga Ave, North Hollywood, CA 91601, USA" at bounding box center [80, 55] width 46 height 8
click at [122, 40] on input "**********" at bounding box center [98, 39] width 105 height 11
click at [156, 38] on span "close" at bounding box center [156, 40] width 8 height 8
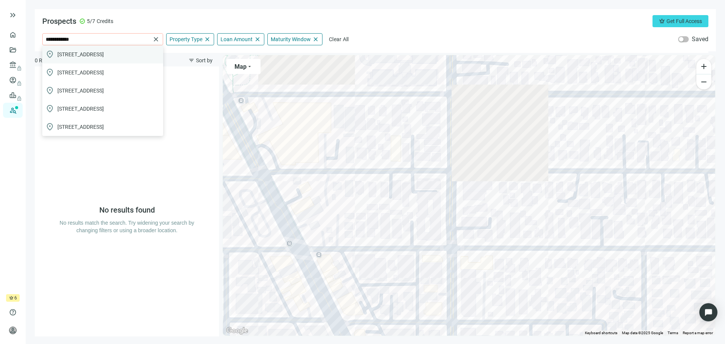
click at [104, 58] on span "5820 Tujunga Avenue, North Hollywood, CA, USA" at bounding box center [80, 55] width 46 height 8
type input "**********"
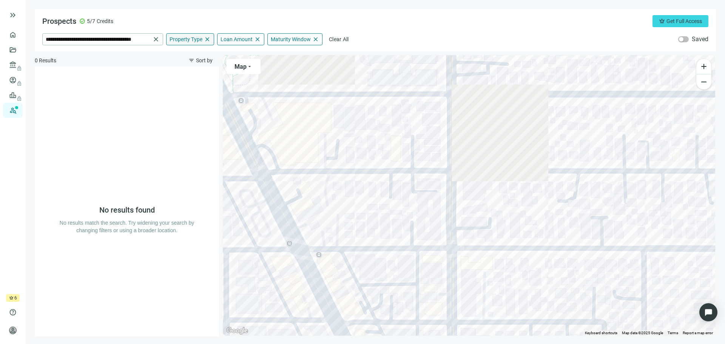
click at [209, 38] on span "close" at bounding box center [207, 39] width 7 height 7
click at [261, 39] on div "Loan Amount close" at bounding box center [240, 39] width 47 height 12
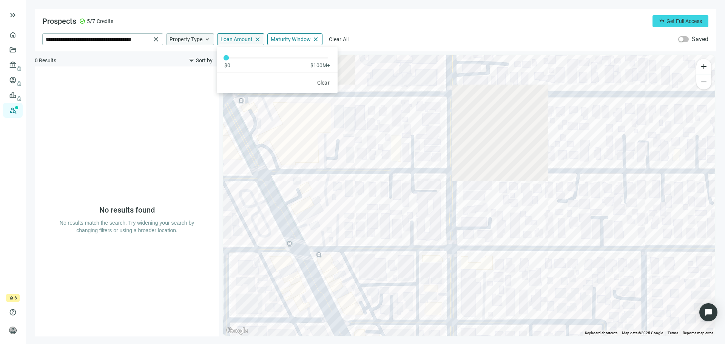
click at [257, 39] on span "close" at bounding box center [257, 39] width 7 height 7
click at [319, 38] on div "Maturity Window close" at bounding box center [294, 39] width 55 height 12
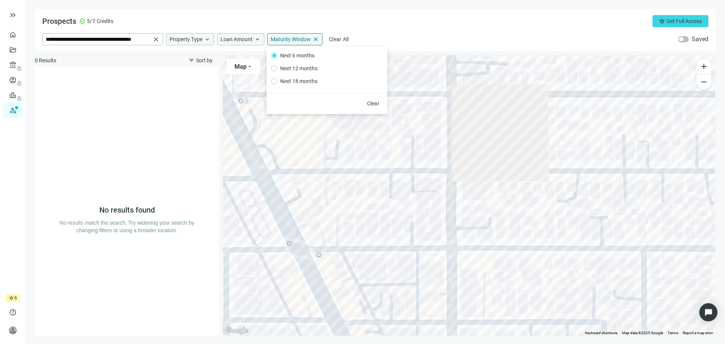
click at [312, 39] on span "close" at bounding box center [315, 39] width 7 height 7
click at [386, 25] on div "Prospects check_circle 5/7 Credits crown Get Full Access" at bounding box center [375, 21] width 666 height 12
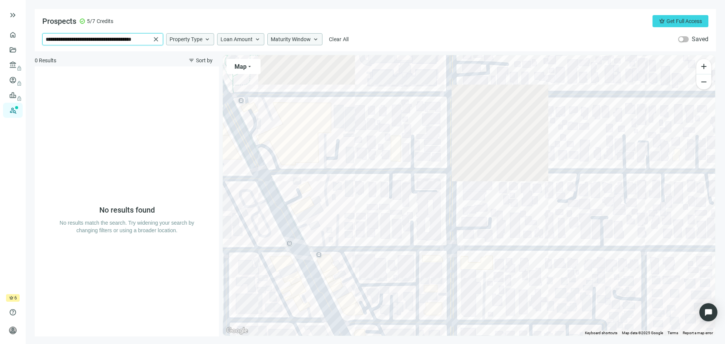
click at [95, 42] on input "**********" at bounding box center [98, 39] width 105 height 11
click at [147, 41] on input "**********" at bounding box center [98, 39] width 105 height 11
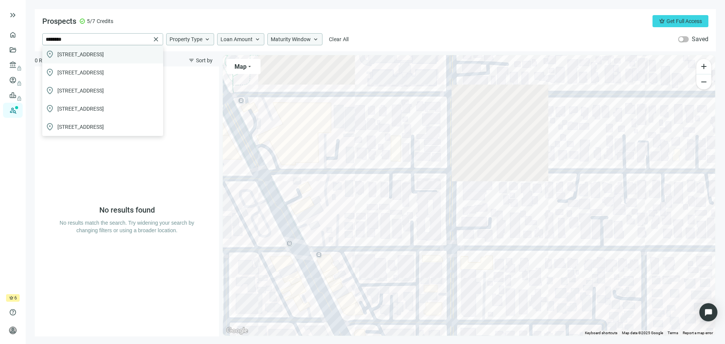
click at [104, 52] on span "5820 Tujunga Avenue, North Hollywood, CA, USA" at bounding box center [80, 55] width 46 height 8
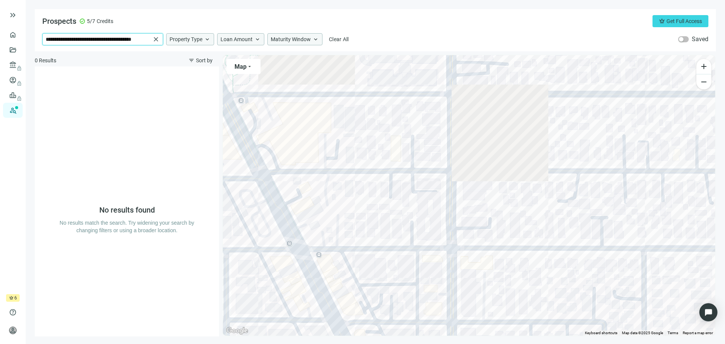
click at [126, 38] on input "**********" at bounding box center [98, 39] width 105 height 11
click at [148, 39] on input "**********" at bounding box center [98, 39] width 105 height 11
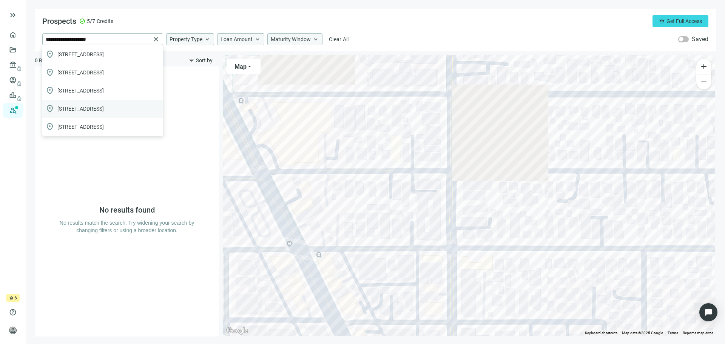
click at [91, 113] on span "5820 North Tujunga Avenue, Los Angeles, CA, USA" at bounding box center [80, 109] width 46 height 8
type input "**********"
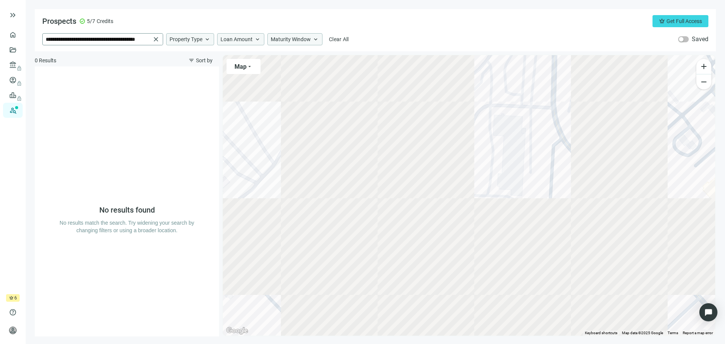
click at [158, 36] on span "close" at bounding box center [156, 40] width 8 height 8
click at [144, 38] on input "search" at bounding box center [98, 39] width 105 height 11
click at [97, 54] on span "8172 Beechwood Ave, South Gate, CA 90280, USA" at bounding box center [80, 55] width 46 height 8
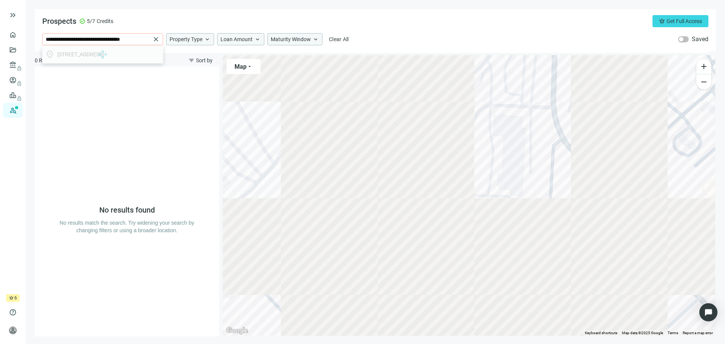
type input "**********"
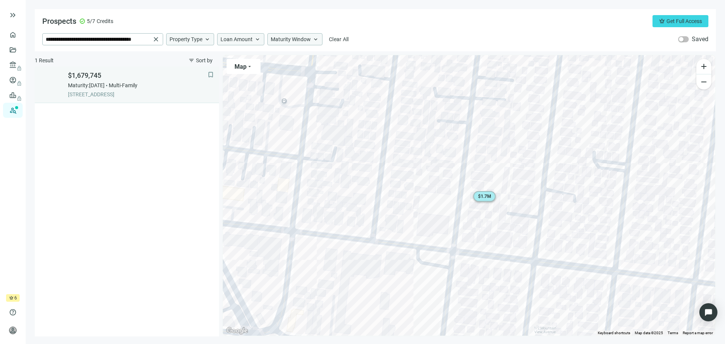
click at [101, 89] on span "Maturity: [DATE]" at bounding box center [86, 86] width 37 height 8
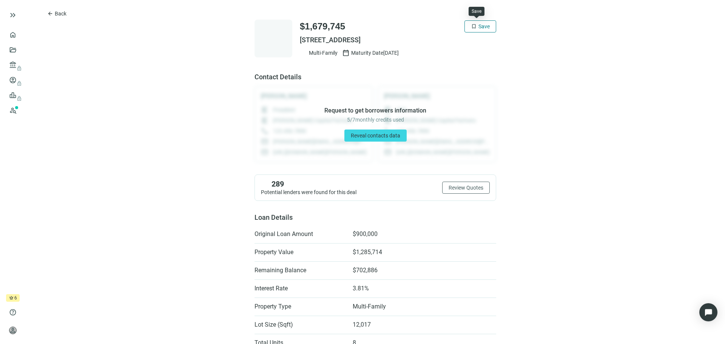
click at [486, 26] on span "Save" at bounding box center [484, 26] width 11 height 6
click at [378, 137] on span "Reveal contacts data" at bounding box center [375, 136] width 49 height 6
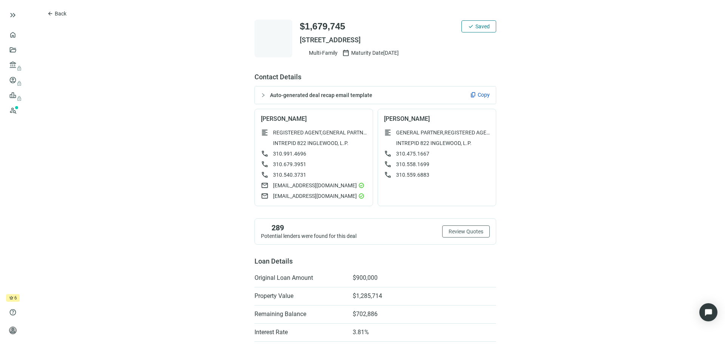
click at [278, 117] on span "Jorge Medina" at bounding box center [314, 119] width 106 height 8
drag, startPoint x: 307, startPoint y: 153, endPoint x: 270, endPoint y: 153, distance: 36.6
click at [270, 153] on div "call 310.991.4696" at bounding box center [314, 154] width 106 height 8
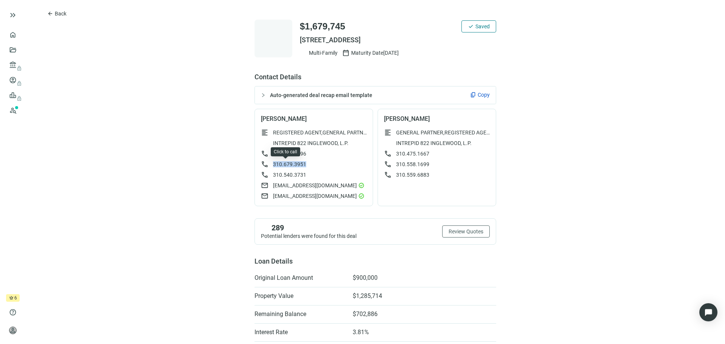
drag, startPoint x: 303, startPoint y: 163, endPoint x: 270, endPoint y: 164, distance: 32.5
click at [270, 163] on div "call 310.679.3951" at bounding box center [314, 165] width 106 height 8
drag, startPoint x: 309, startPoint y: 175, endPoint x: 269, endPoint y: 177, distance: 39.7
click at [269, 177] on div "call 310.540.3731" at bounding box center [314, 175] width 106 height 8
drag, startPoint x: 321, startPoint y: 186, endPoint x: 267, endPoint y: 188, distance: 53.3
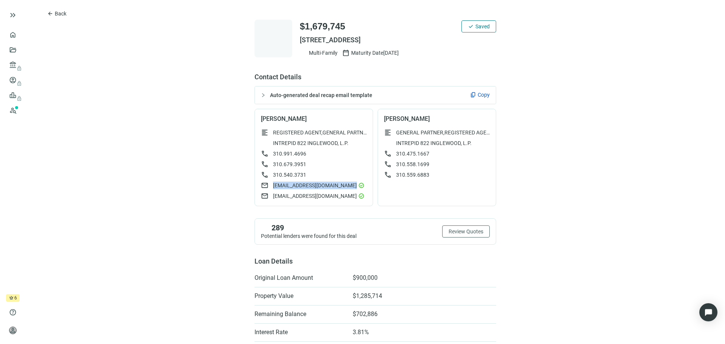
click at [267, 188] on div "mail mamoosch@aol.com check_circle" at bounding box center [314, 186] width 106 height 8
drag, startPoint x: 326, startPoint y: 196, endPoint x: 269, endPoint y: 196, distance: 56.3
click at [269, 196] on div "mail cguy@ashlandcreek.net check_circle" at bounding box center [314, 196] width 106 height 8
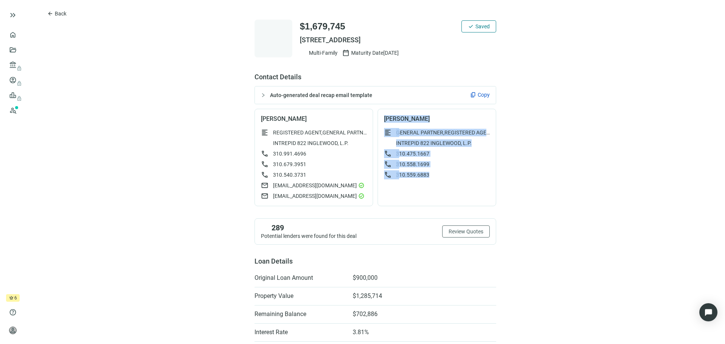
drag, startPoint x: 431, startPoint y: 174, endPoint x: 375, endPoint y: 118, distance: 78.8
click at [378, 118] on div "Scott Kubota format_align_left GENERAL PARTNER,REGISTERED AGENT INTREPID 822 IN…" at bounding box center [437, 157] width 119 height 97
drag, startPoint x: 593, startPoint y: 172, endPoint x: 568, endPoint y: 168, distance: 24.4
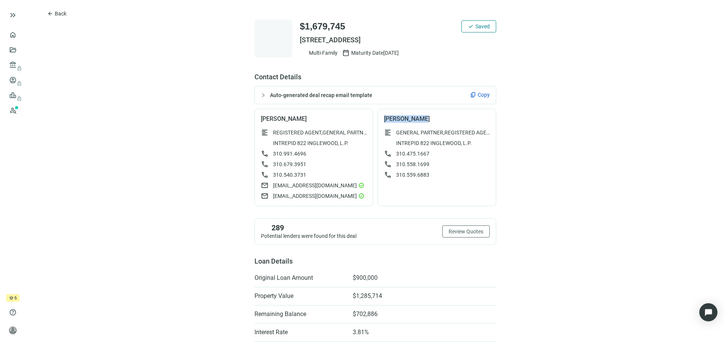
drag, startPoint x: 406, startPoint y: 118, endPoint x: 379, endPoint y: 119, distance: 27.2
click at [379, 119] on div "Scott Kubota format_align_left GENERAL PARTNER,REGISTERED AGENT INTREPID 822 IN…" at bounding box center [437, 157] width 119 height 97
drag, startPoint x: 426, startPoint y: 154, endPoint x: 393, endPoint y: 154, distance: 33.2
click at [393, 154] on div "call 310.475.1667" at bounding box center [437, 154] width 106 height 8
click at [430, 157] on div "format_align_left GENERAL PARTNER,REGISTERED AGENT INTREPID 822 INGLEWOOD, L.P.…" at bounding box center [437, 154] width 106 height 50
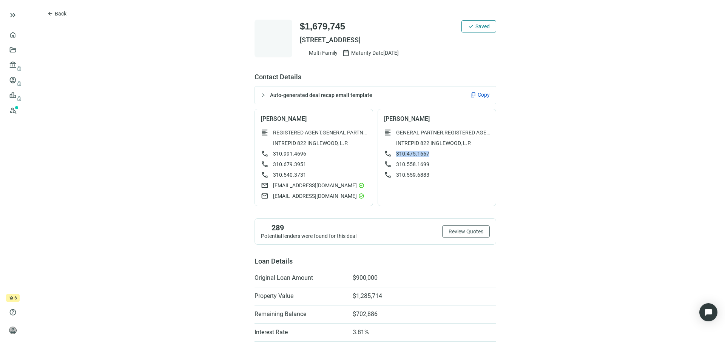
drag, startPoint x: 426, startPoint y: 152, endPoint x: 392, endPoint y: 152, distance: 34.0
click at [392, 152] on div "call 310.475.1667" at bounding box center [437, 154] width 106 height 8
drag, startPoint x: 426, startPoint y: 164, endPoint x: 393, endPoint y: 164, distance: 33.2
click at [393, 164] on div "call 310.558.1699" at bounding box center [437, 165] width 106 height 8
drag, startPoint x: 426, startPoint y: 175, endPoint x: 392, endPoint y: 174, distance: 34.4
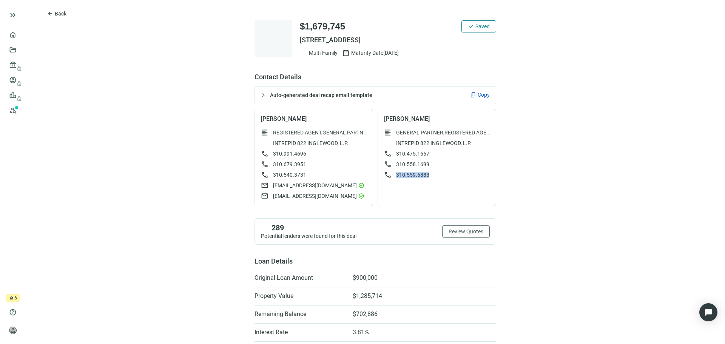
click at [392, 174] on div "call 310.559.6883" at bounding box center [437, 175] width 106 height 8
click at [62, 15] on span "Back" at bounding box center [61, 14] width 12 height 6
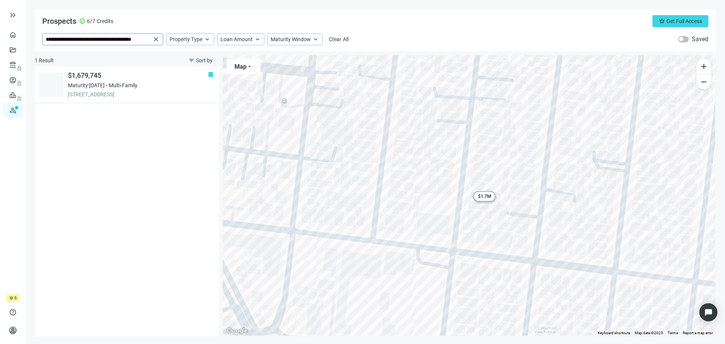
drag, startPoint x: 155, startPoint y: 37, endPoint x: 114, endPoint y: 44, distance: 42.2
click at [155, 37] on span "close" at bounding box center [156, 40] width 8 height 8
click at [99, 39] on input "search" at bounding box center [98, 39] width 105 height 11
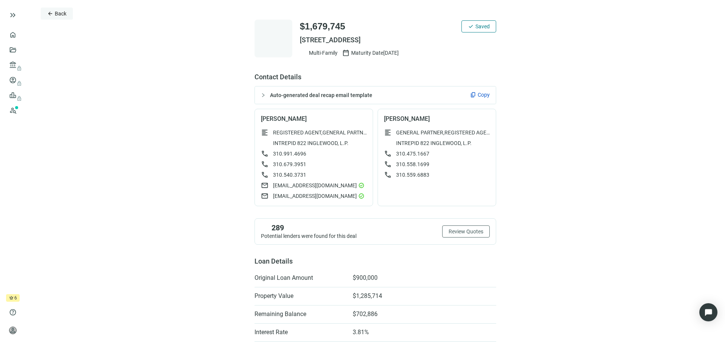
click at [56, 15] on span "Back" at bounding box center [61, 14] width 12 height 6
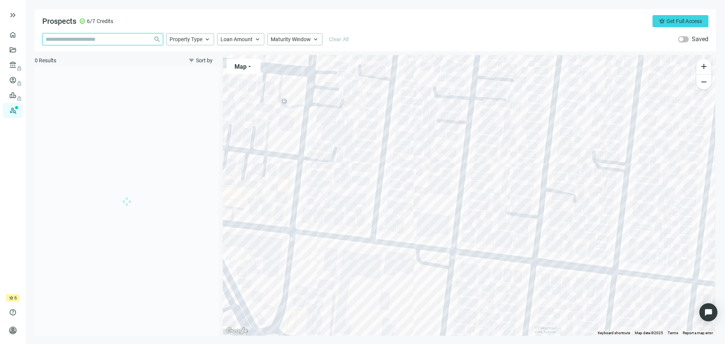
click at [100, 40] on input "search" at bounding box center [98, 39] width 105 height 11
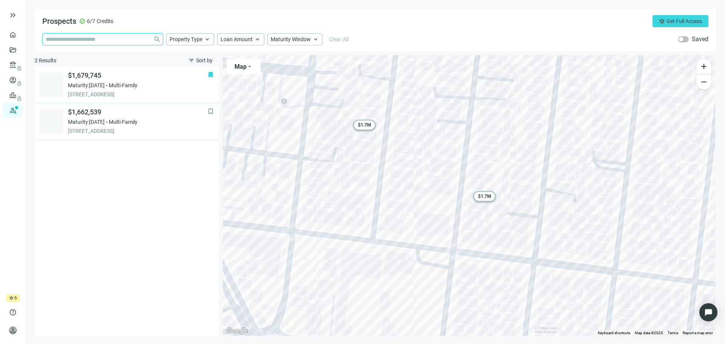
click at [101, 38] on input "search" at bounding box center [98, 39] width 105 height 11
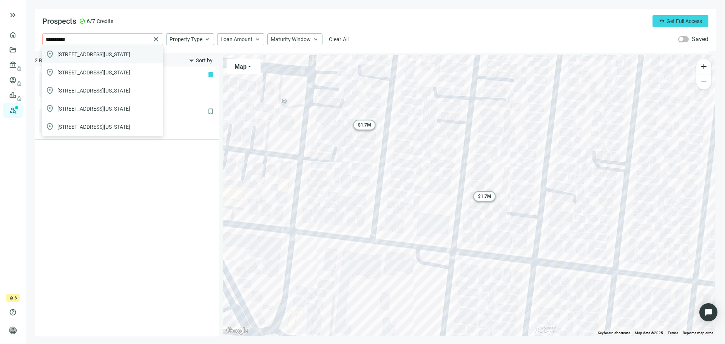
click at [94, 54] on span "130 East Washington Boulevard, Pasadena, CA, USA" at bounding box center [93, 55] width 73 height 8
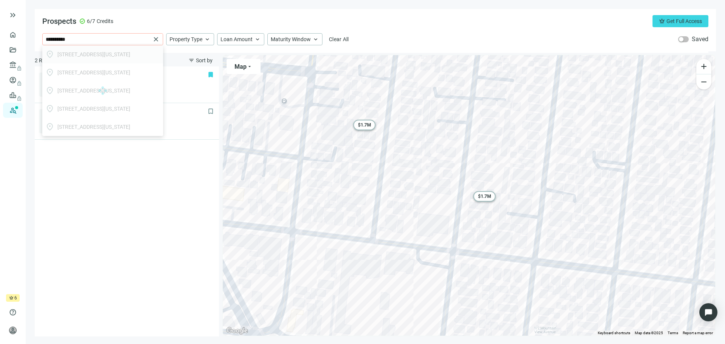
type input "**********"
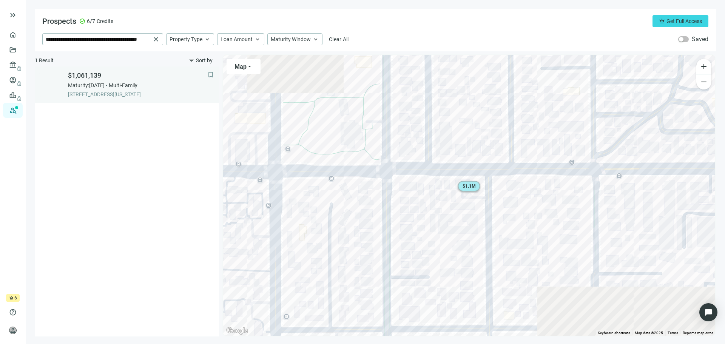
click at [105, 87] on span "Maturity: [DATE]" at bounding box center [86, 86] width 37 height 8
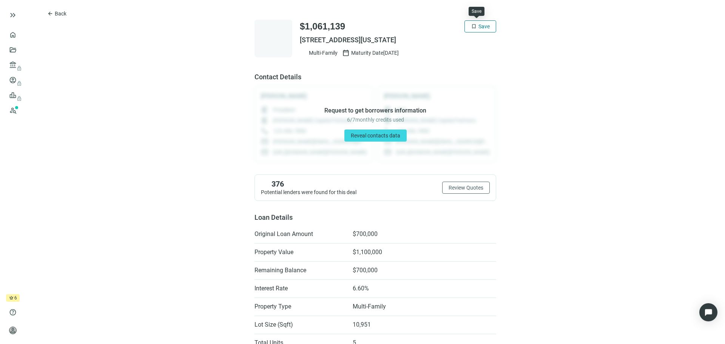
click at [483, 22] on button "bookmark Save" at bounding box center [481, 26] width 32 height 12
click at [372, 136] on span "Reveal contacts data" at bounding box center [375, 136] width 49 height 6
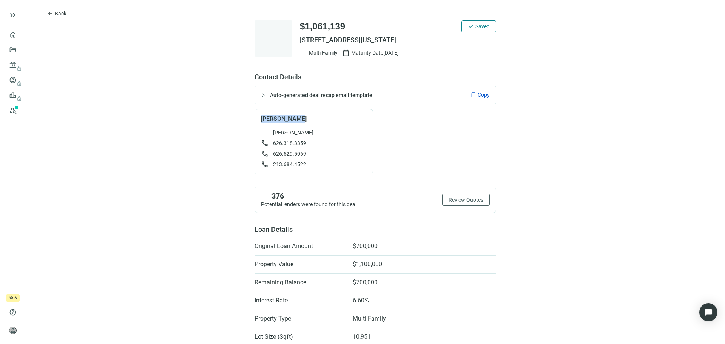
drag, startPoint x: 296, startPoint y: 119, endPoint x: 253, endPoint y: 117, distance: 42.3
click at [255, 117] on div "Bobbie Smith Bobbie L Smith call 626.318.3359 call 626.529.5069 call 213.684.45…" at bounding box center [314, 142] width 119 height 66
drag, startPoint x: 303, startPoint y: 144, endPoint x: 269, endPoint y: 143, distance: 34.0
click at [269, 143] on div "call 626.318.3359" at bounding box center [314, 143] width 106 height 8
drag, startPoint x: 303, startPoint y: 154, endPoint x: 267, endPoint y: 154, distance: 35.9
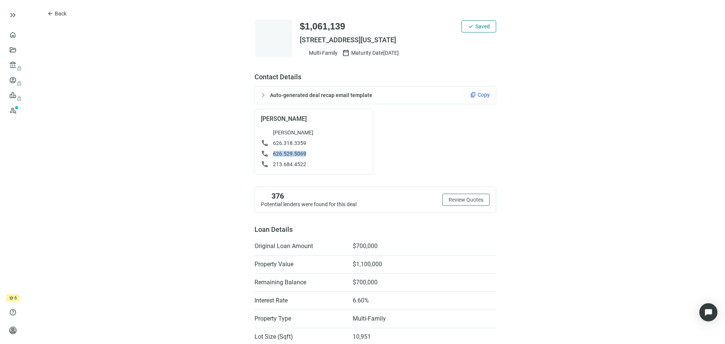
click at [267, 154] on div "call 626.529.5069" at bounding box center [314, 154] width 106 height 8
drag, startPoint x: 306, startPoint y: 164, endPoint x: 269, endPoint y: 163, distance: 36.3
click at [269, 163] on div "call 213.684.4522" at bounding box center [314, 165] width 106 height 8
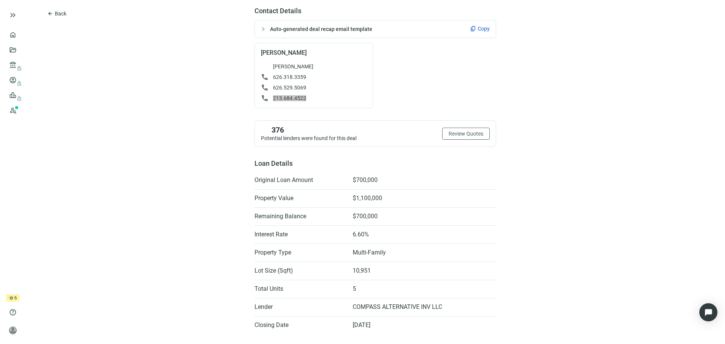
scroll to position [38, 0]
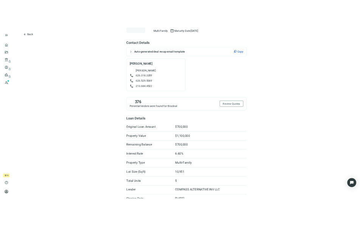
scroll to position [0, 0]
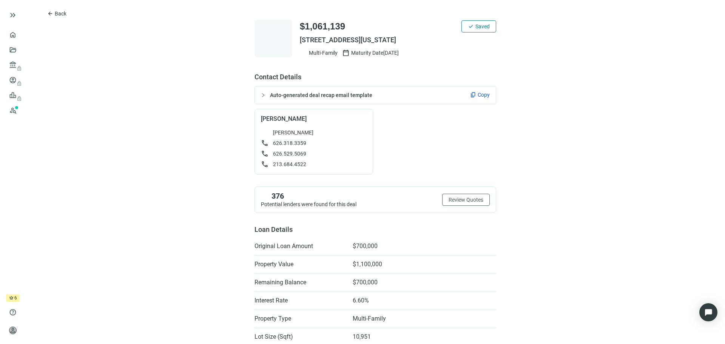
click at [262, 93] on div at bounding box center [265, 95] width 9 height 8
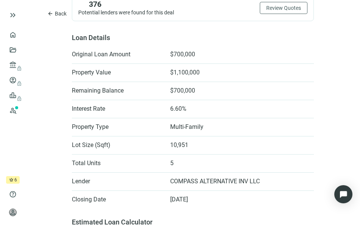
scroll to position [491, 0]
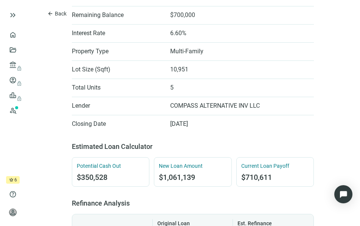
drag, startPoint x: 202, startPoint y: 134, endPoint x: 153, endPoint y: 142, distance: 49.7
click at [156, 130] on li "Closing Date 01.26.2025" at bounding box center [193, 124] width 242 height 12
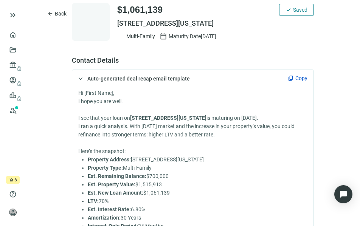
scroll to position [0, 0]
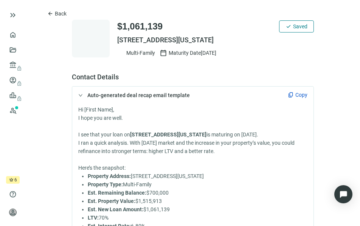
drag, startPoint x: 266, startPoint y: 37, endPoint x: 111, endPoint y: 39, distance: 155.6
click at [111, 39] on div "$1,061,139 check Saved 130 E WASHINGTON BLVD, PASADENA, CA 91103 Multi-Family c…" at bounding box center [193, 39] width 242 height 38
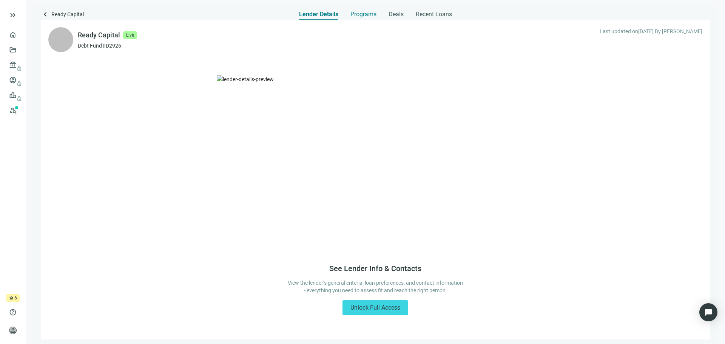
click at [362, 17] on span "Programs" at bounding box center [363, 15] width 26 height 8
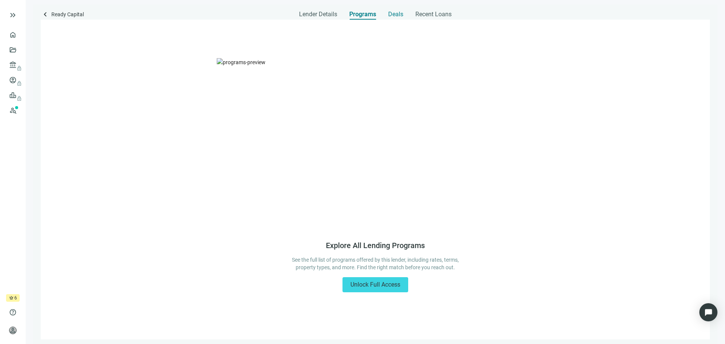
click at [391, 16] on span "Deals" at bounding box center [395, 15] width 15 height 8
